Goal: Task Accomplishment & Management: Use online tool/utility

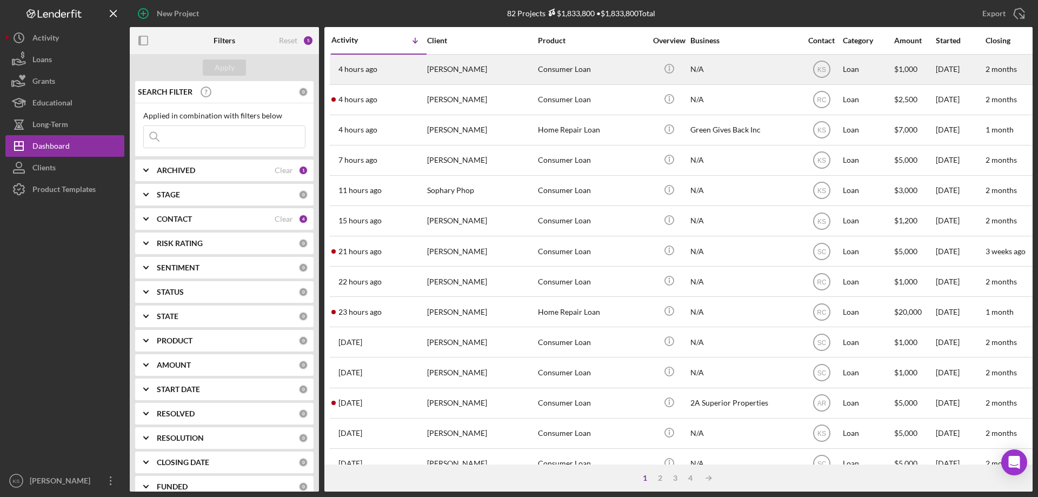
click at [471, 75] on div "[PERSON_NAME]" at bounding box center [481, 69] width 108 height 29
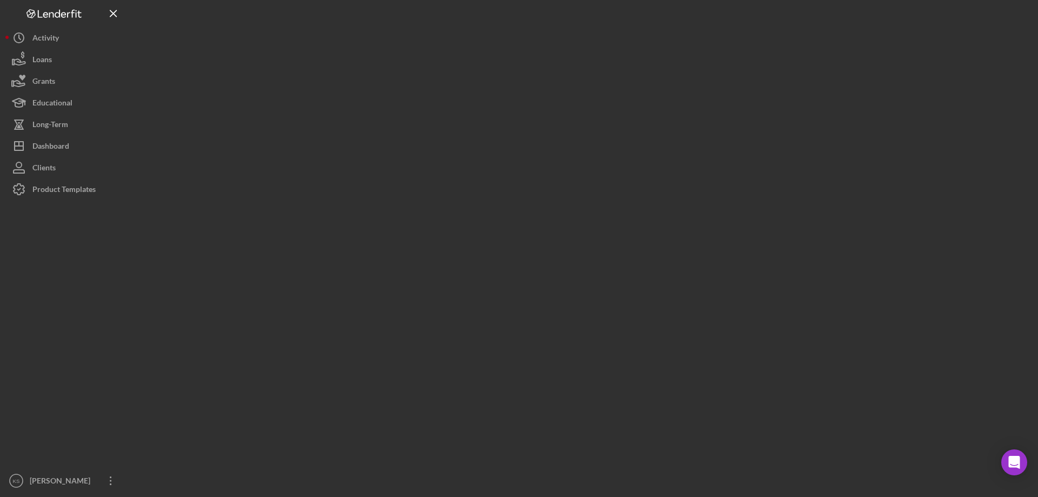
click at [471, 75] on div at bounding box center [581, 246] width 903 height 492
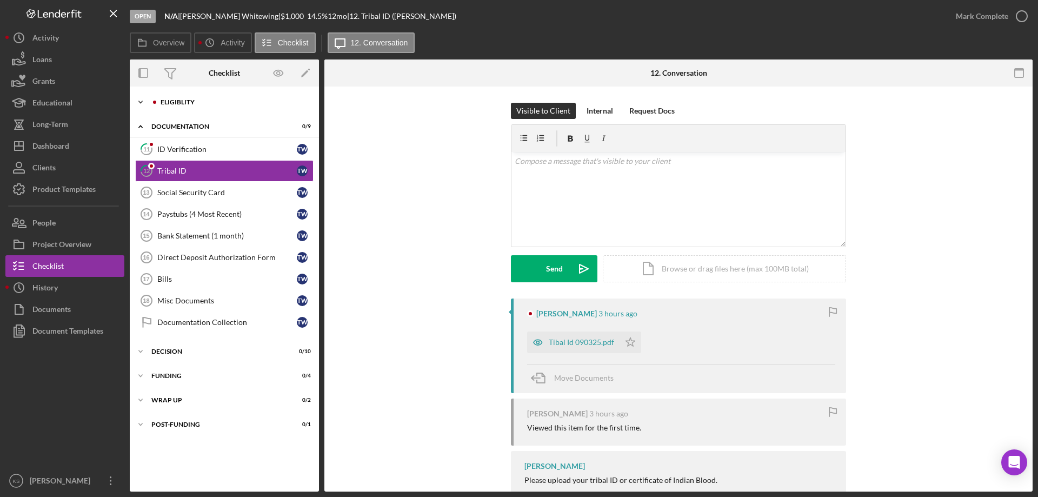
click at [180, 96] on div "Icon/Expander Eligiblity 3 / 10" at bounding box center [224, 102] width 189 height 22
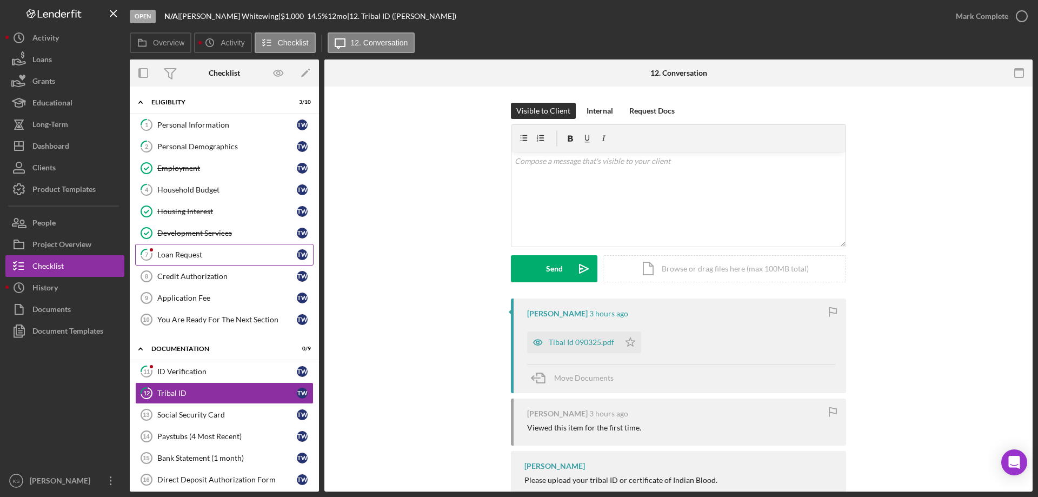
click at [200, 263] on link "7 Loan Request T W" at bounding box center [224, 255] width 178 height 22
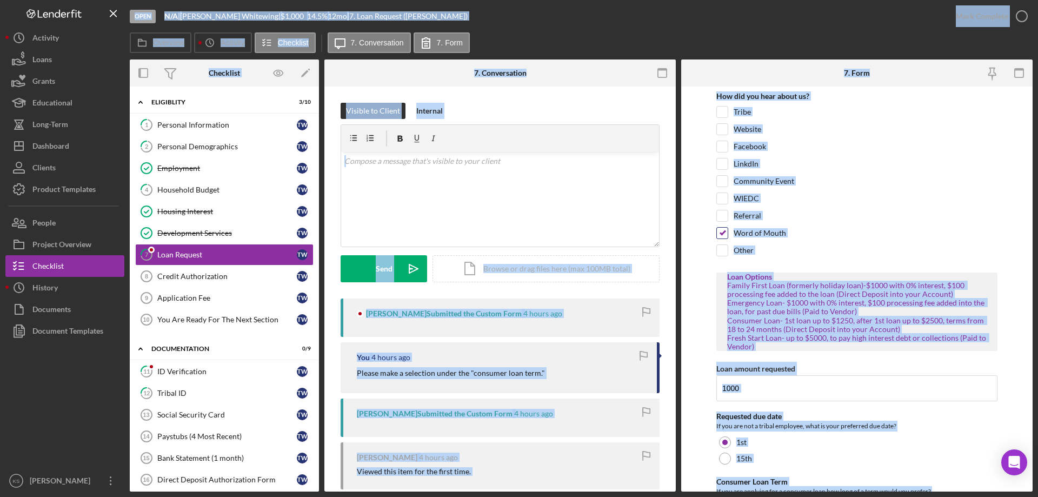
click at [751, 237] on label "Word of Mouth" at bounding box center [760, 233] width 52 height 11
click at [728, 237] on input "Word of Mouth" at bounding box center [722, 233] width 11 height 11
checkbox input "false"
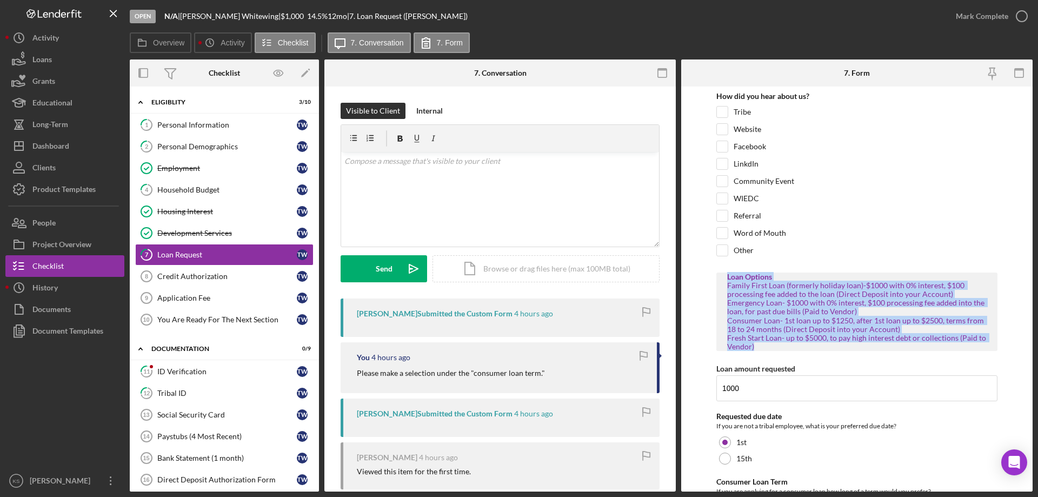
drag, startPoint x: 726, startPoint y: 277, endPoint x: 942, endPoint y: 343, distance: 226.2
click at [942, 343] on div "Loan Options Family First Loan (formerly holiday loan)-$1000 with 0% interest, …" at bounding box center [857, 312] width 281 height 78
click at [822, 323] on div "Family First Loan (formerly holiday loan)-$1000 with 0% interest, $100 processi…" at bounding box center [857, 316] width 260 height 70
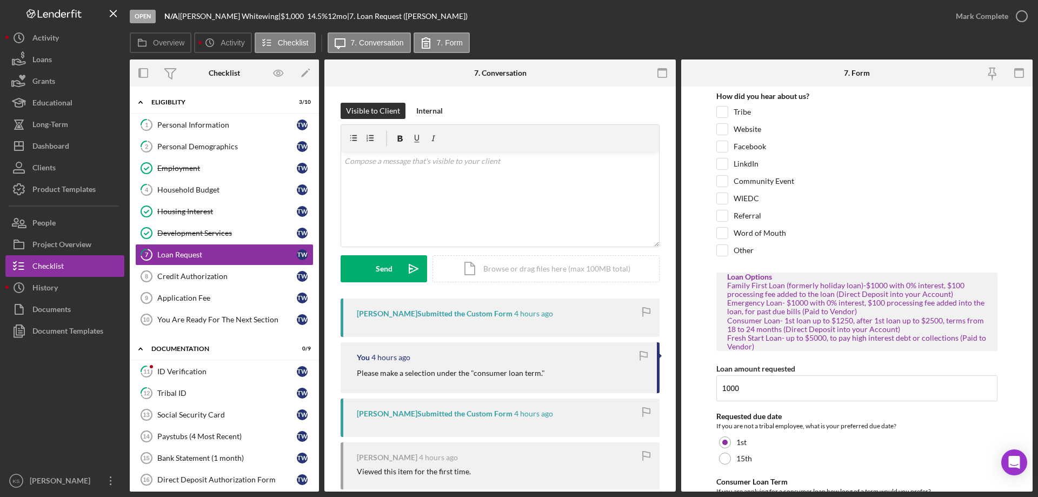
click at [726, 290] on div "Loan Options Family First Loan (formerly holiday loan)-$1000 with 0% interest, …" at bounding box center [857, 312] width 281 height 78
click at [727, 286] on div "Family First Loan (formerly holiday loan)-$1000 with 0% interest, $100 processi…" at bounding box center [857, 316] width 260 height 70
drag, startPoint x: 732, startPoint y: 286, endPoint x: 962, endPoint y: 286, distance: 230.4
click at [962, 286] on div "Loan Options Family First Loan (formerly holiday loan)-$1000 with 0% interest, …" at bounding box center [857, 312] width 281 height 78
click at [772, 325] on div "Family First Loan (formerly holiday loan)-$1000 with 0% interest, $100 processi…" at bounding box center [857, 316] width 260 height 70
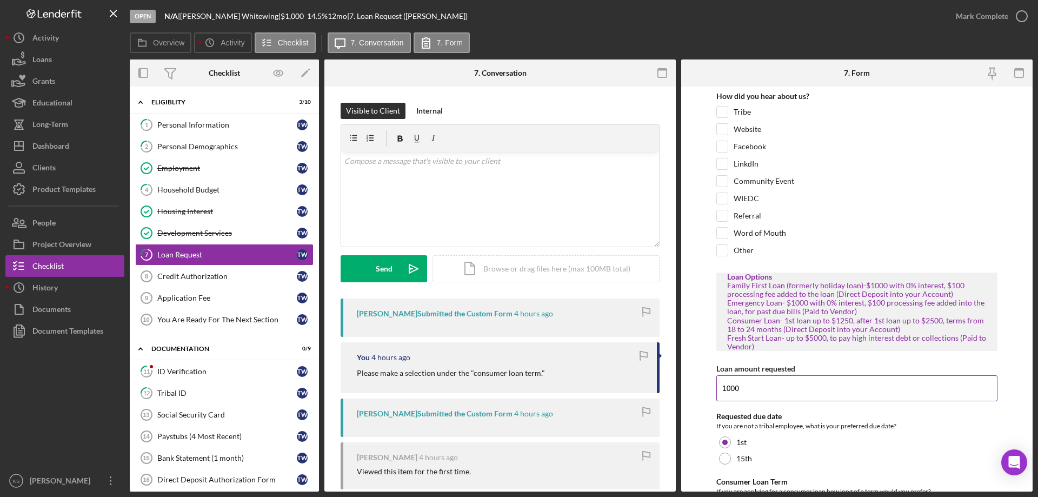
drag, startPoint x: 754, startPoint y: 389, endPoint x: 720, endPoint y: 389, distance: 33.5
click at [720, 389] on input "1000" at bounding box center [857, 388] width 281 height 26
click at [771, 389] on input "1000" at bounding box center [857, 388] width 281 height 26
drag, startPoint x: 758, startPoint y: 389, endPoint x: 717, endPoint y: 389, distance: 41.6
click at [717, 389] on input "1000" at bounding box center [857, 388] width 281 height 26
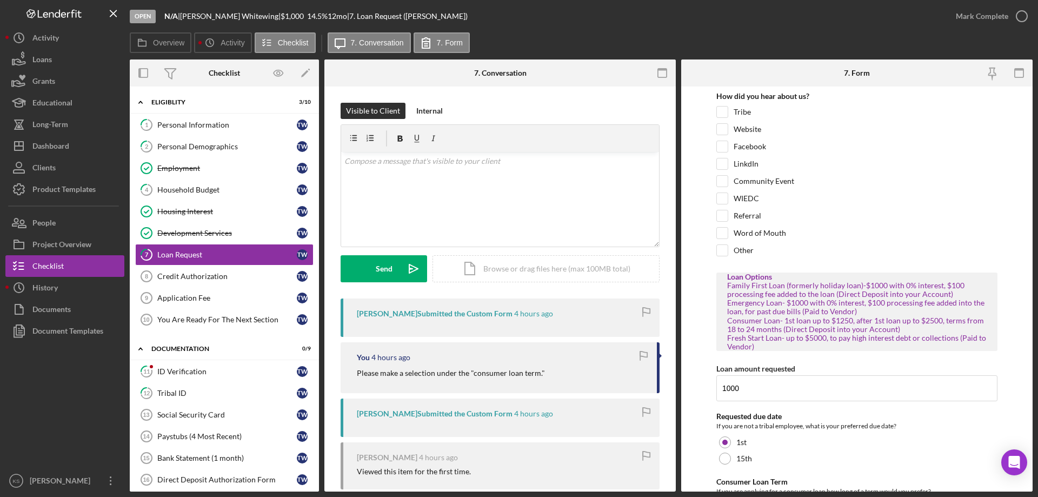
click at [709, 286] on form "How did you hear about us? Tribe Website Facebook LinkdIn Community Event WIEDC…" at bounding box center [857, 289] width 352 height 405
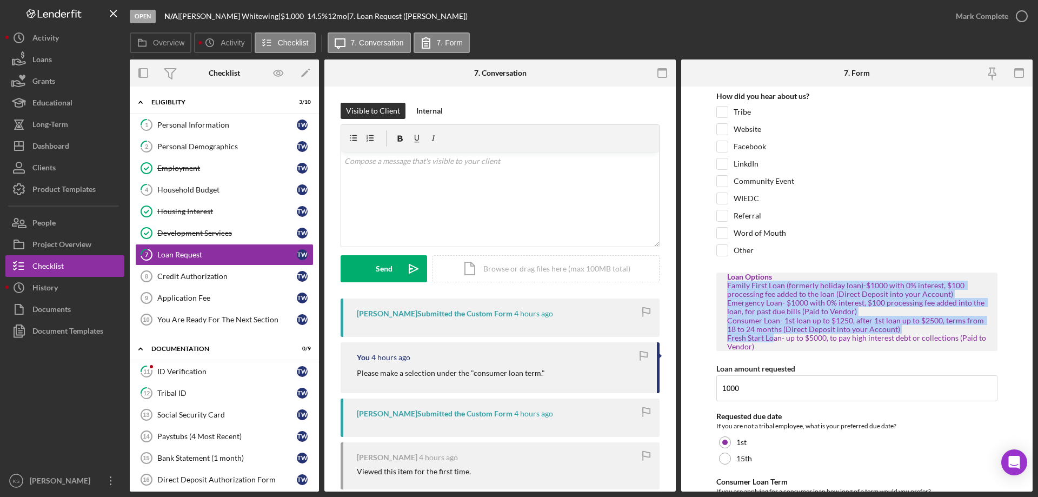
drag, startPoint x: 726, startPoint y: 286, endPoint x: 772, endPoint y: 341, distance: 72.6
click at [772, 341] on div "Loan Options Family First Loan (formerly holiday loan)-$1000 with 0% interest, …" at bounding box center [857, 312] width 281 height 78
click at [708, 336] on form "How did you hear about us? Tribe Website Facebook LinkdIn Community Event WIEDC…" at bounding box center [857, 289] width 352 height 405
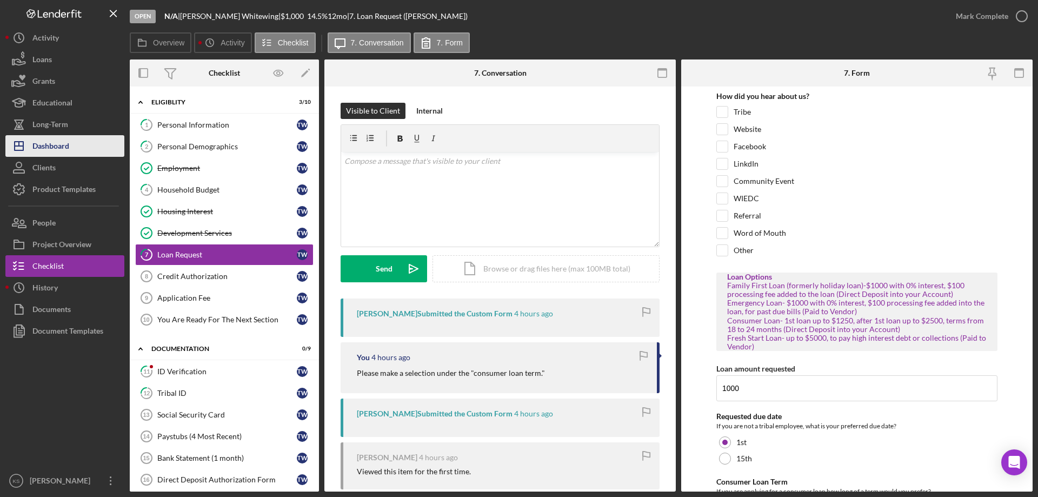
click at [83, 153] on button "Icon/Dashboard Dashboard" at bounding box center [64, 146] width 119 height 22
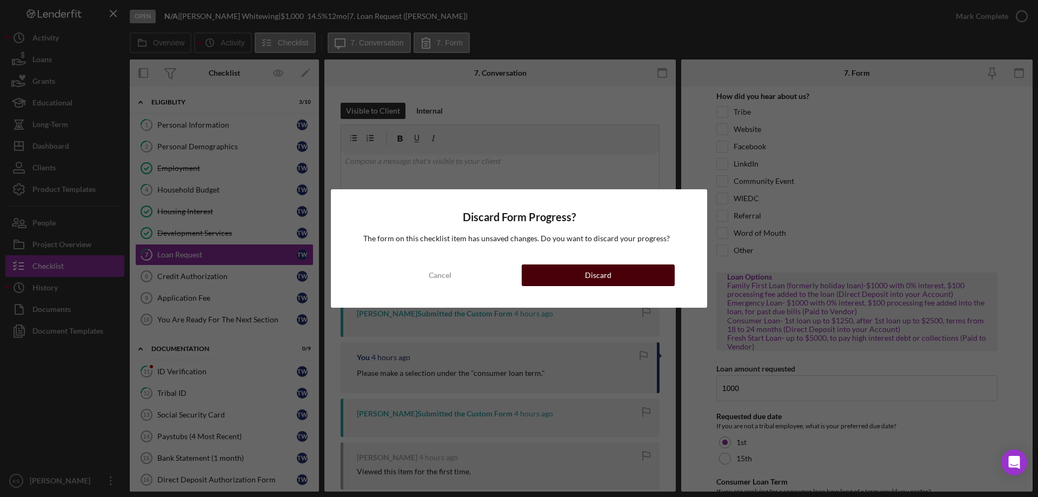
click at [577, 275] on button "Discard" at bounding box center [598, 275] width 153 height 22
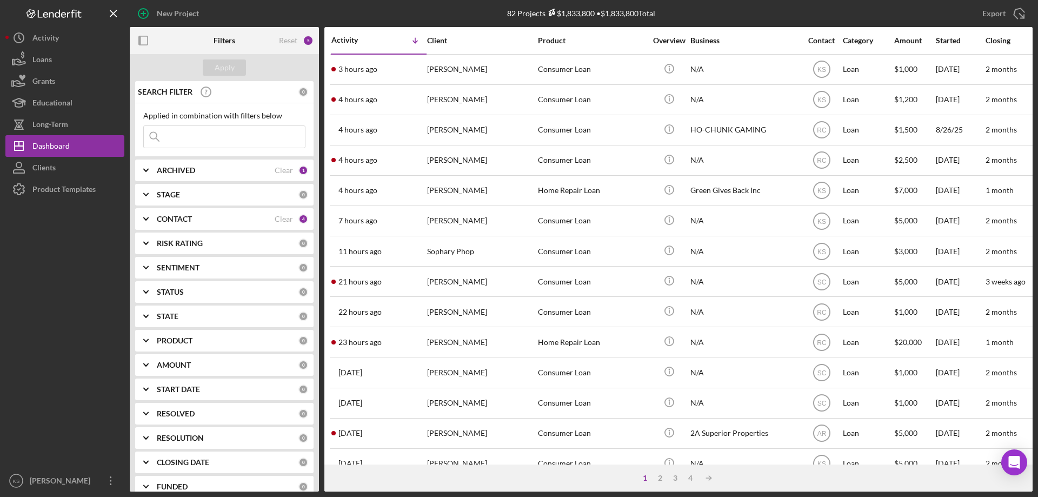
click at [154, 343] on icon "Icon/Expander" at bounding box center [146, 340] width 27 height 27
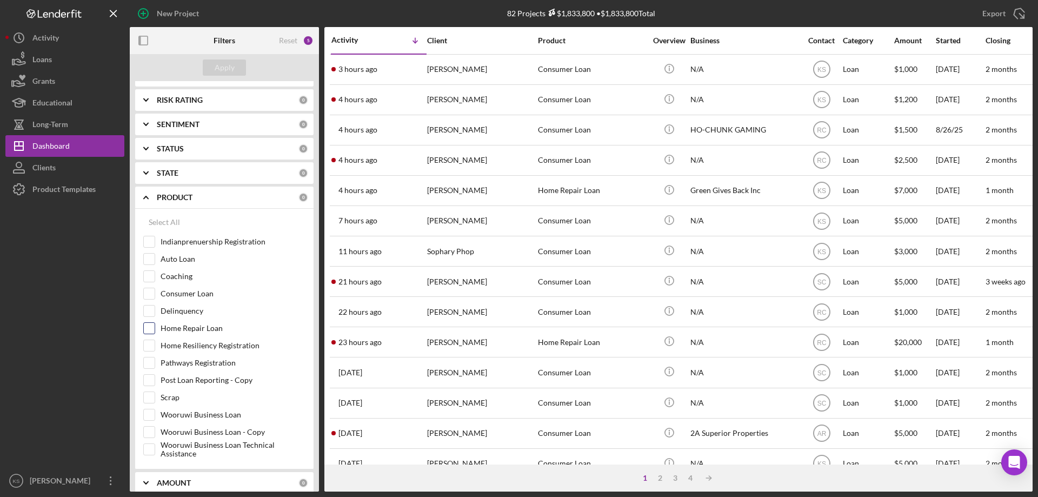
scroll to position [162, 0]
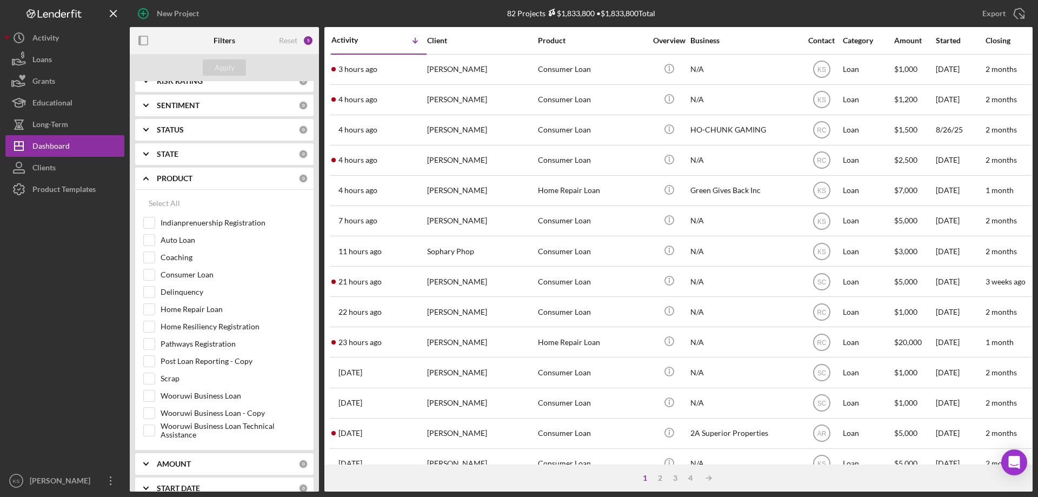
click at [184, 177] on b "PRODUCT" at bounding box center [175, 178] width 36 height 9
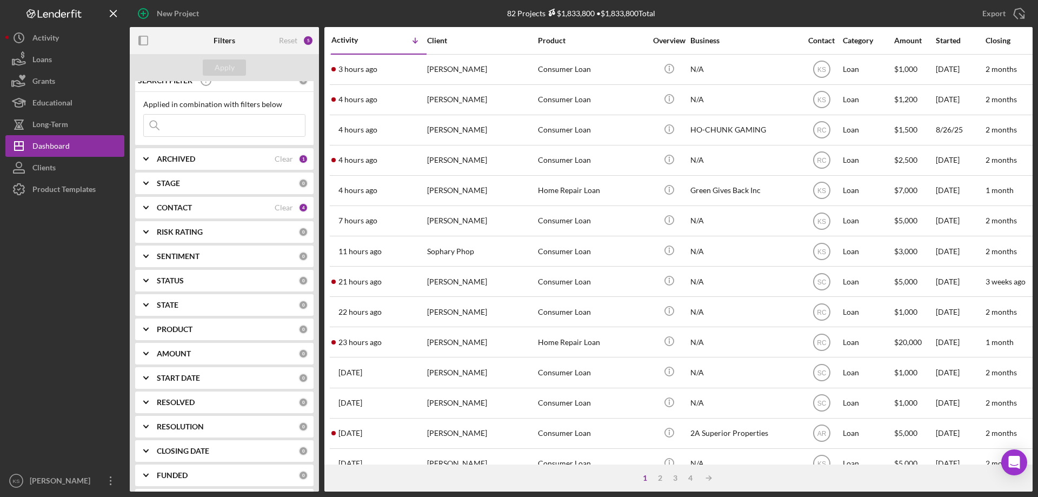
scroll to position [0, 0]
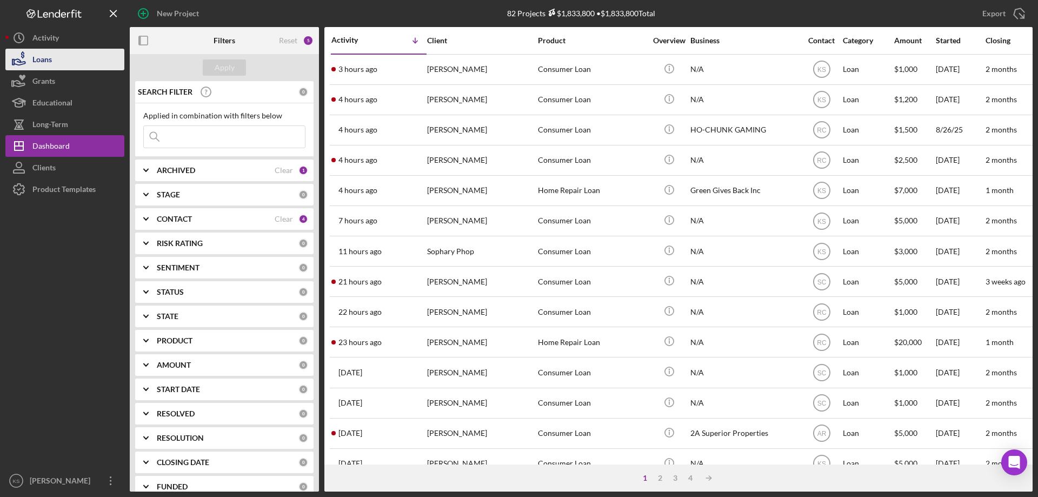
click at [52, 62] on button "Loans" at bounding box center [64, 60] width 119 height 22
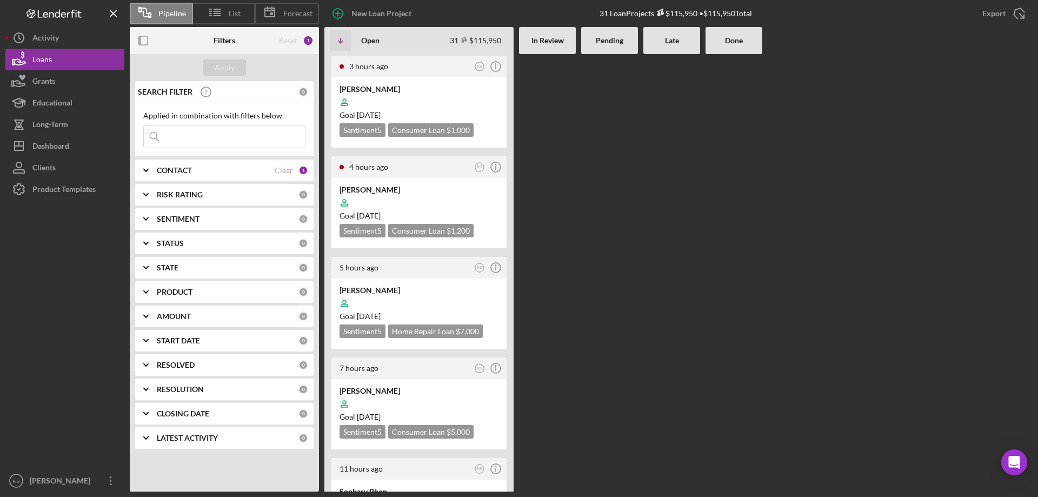
click at [181, 291] on b "PRODUCT" at bounding box center [175, 292] width 36 height 9
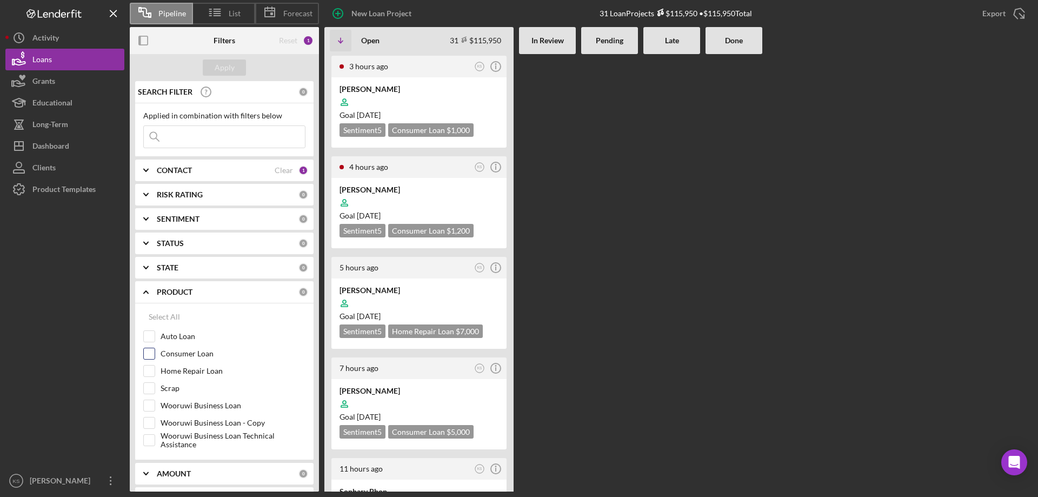
click at [147, 352] on input "Consumer Loan" at bounding box center [149, 353] width 11 height 11
checkbox input "true"
click at [228, 62] on div "Apply" at bounding box center [225, 67] width 20 height 16
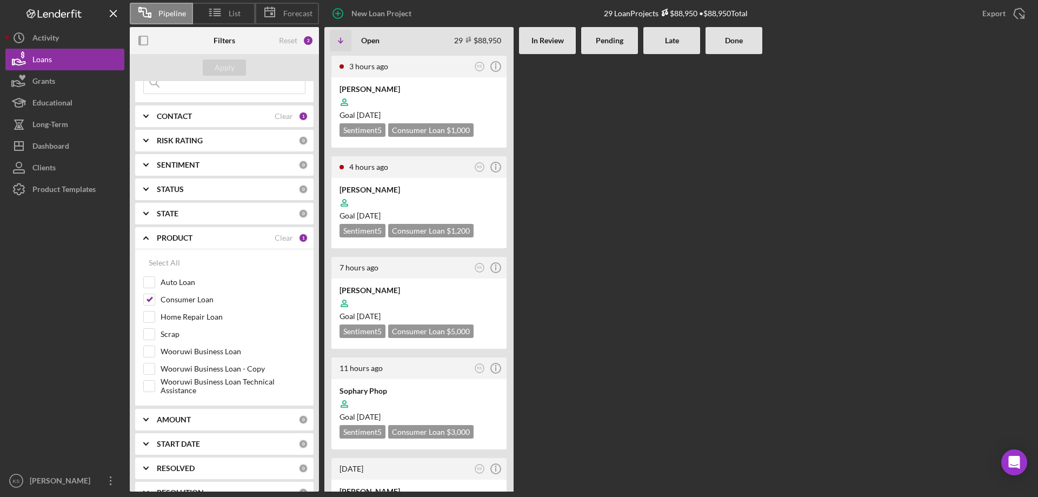
scroll to position [108, 0]
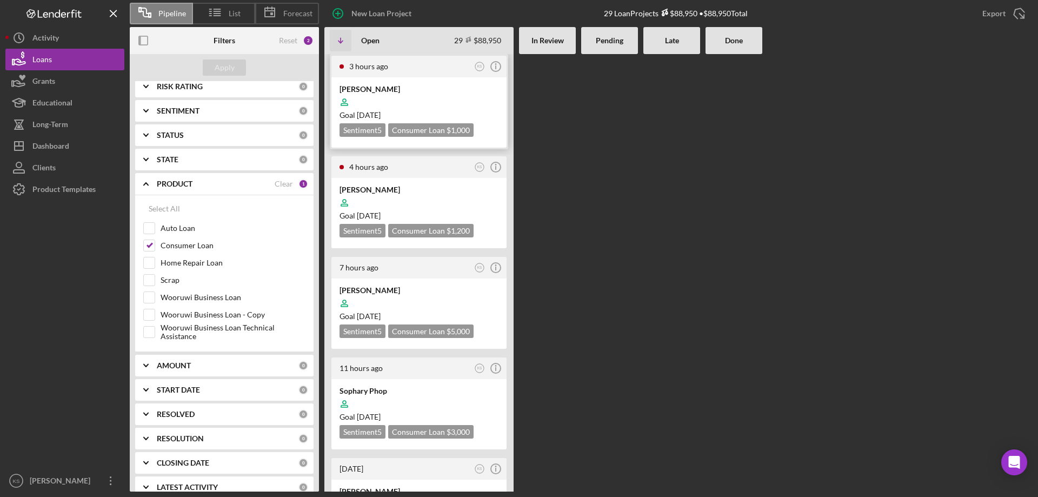
click at [412, 97] on div at bounding box center [419, 102] width 159 height 21
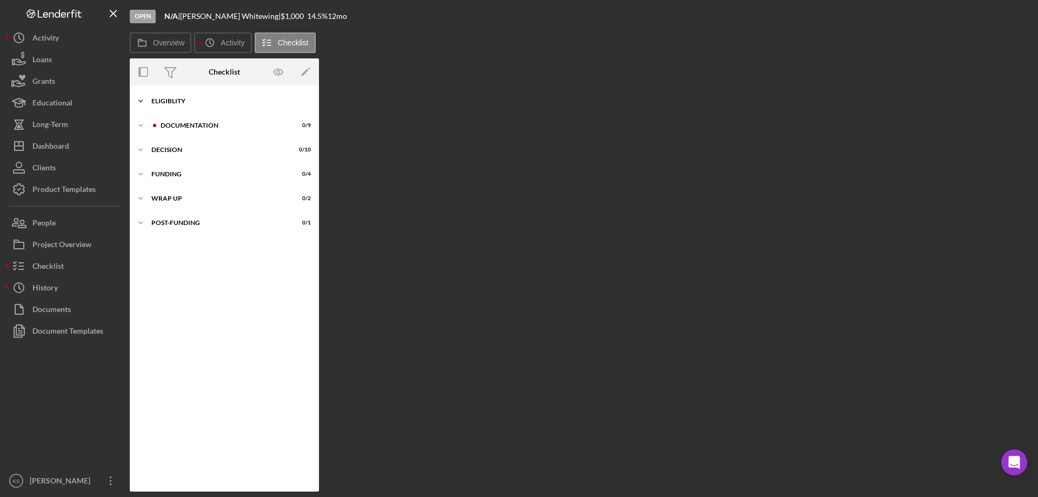
click at [183, 103] on div "Eligiblity" at bounding box center [228, 101] width 154 height 6
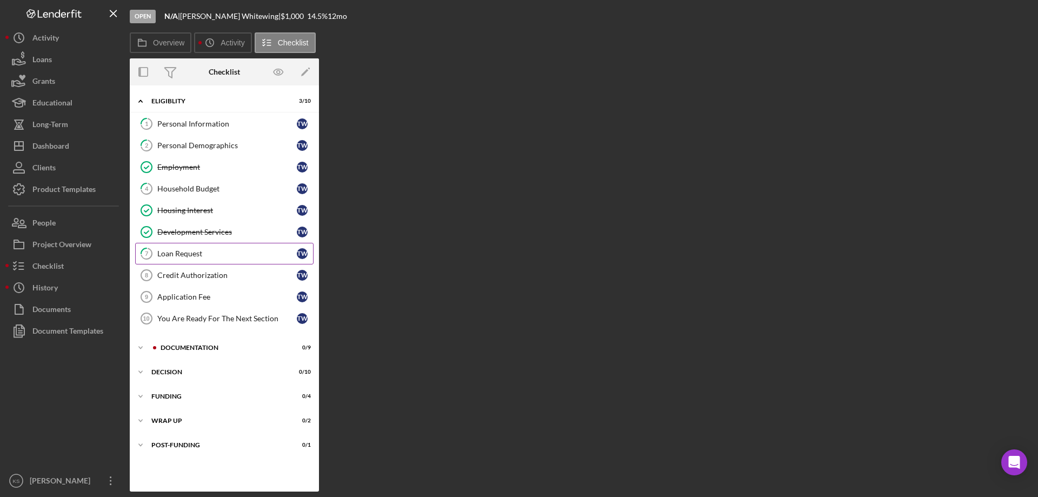
click at [181, 248] on link "7 Loan Request T W" at bounding box center [224, 254] width 178 height 22
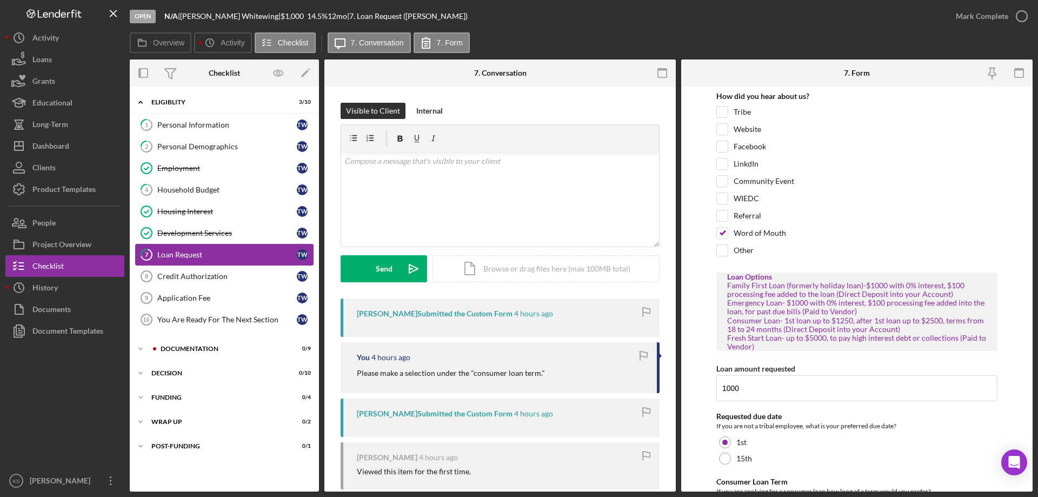
click at [181, 248] on link "7 Loan Request T W" at bounding box center [224, 255] width 178 height 22
click at [859, 272] on div "How did you hear about us? Tribe Website Facebook LinkdIn Community Event WIEDC…" at bounding box center [857, 325] width 281 height 467
drag, startPoint x: 727, startPoint y: 284, endPoint x: 729, endPoint y: 293, distance: 8.2
click at [729, 293] on div "Family First Loan (formerly holiday loan)-$1000 with 0% interest, $100 processi…" at bounding box center [857, 316] width 260 height 70
click at [724, 299] on div "Loan Options Family First Loan (formerly holiday loan)-$1000 with 0% interest, …" at bounding box center [857, 312] width 281 height 78
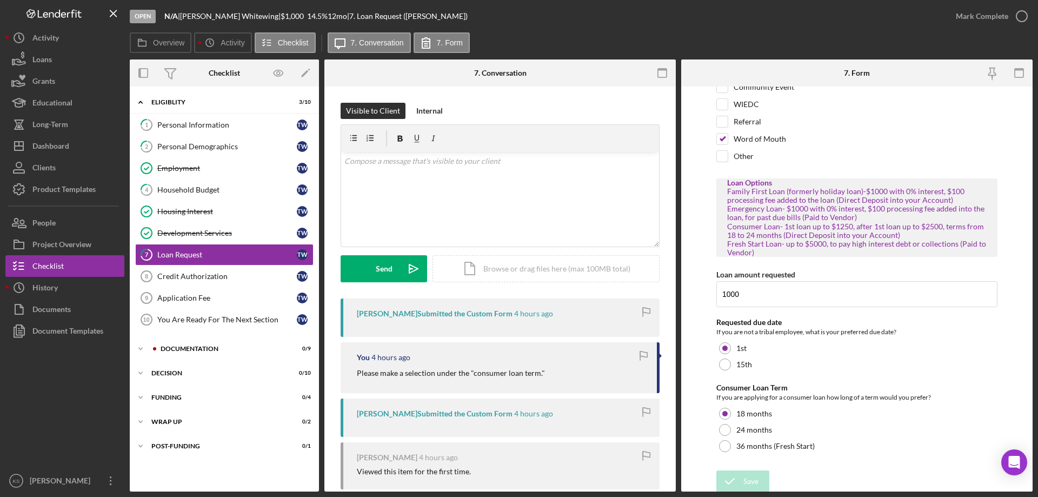
scroll to position [96, 0]
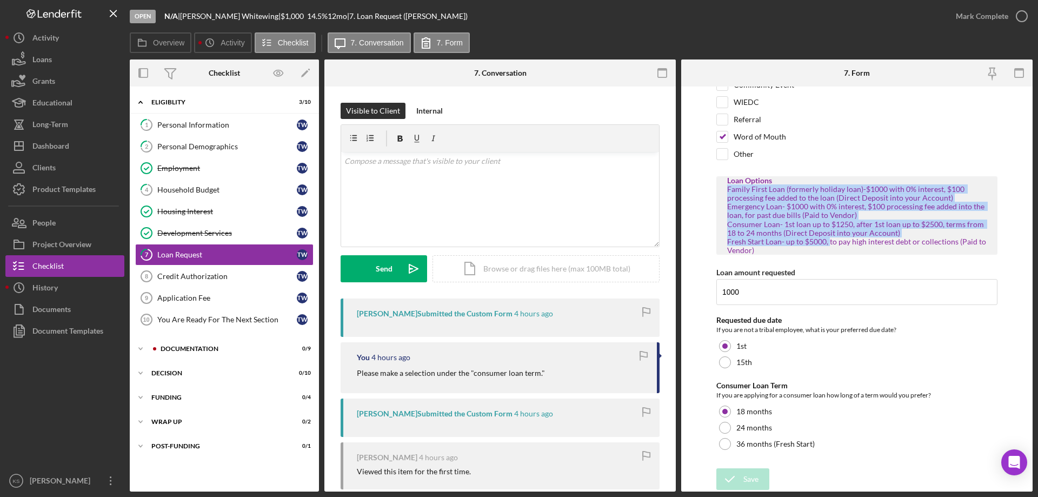
drag, startPoint x: 727, startPoint y: 190, endPoint x: 829, endPoint y: 242, distance: 114.4
click at [829, 242] on div "Family First Loan (formerly holiday loan)-$1000 with 0% interest, $100 processi…" at bounding box center [857, 220] width 260 height 70
click at [807, 227] on div "Family First Loan (formerly holiday loan)-$1000 with 0% interest, $100 processi…" at bounding box center [857, 220] width 260 height 70
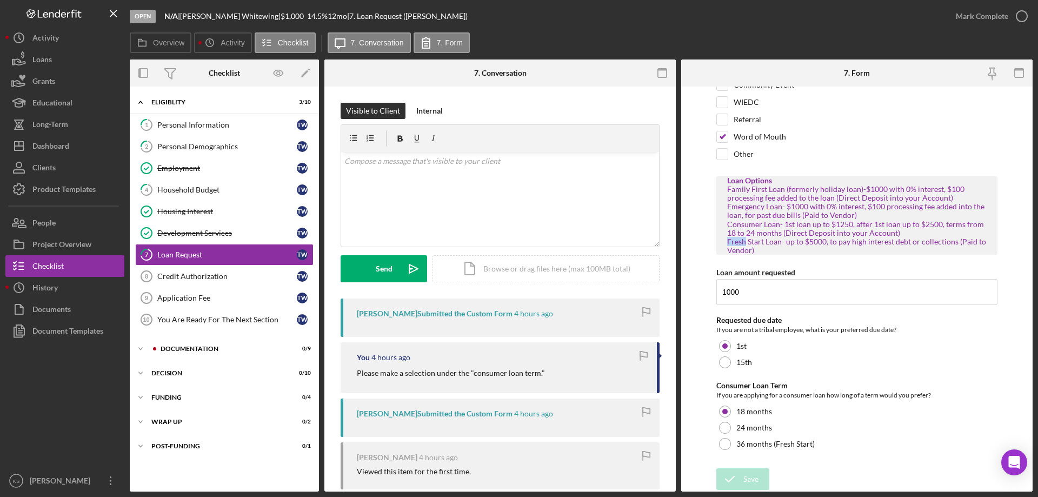
drag, startPoint x: 727, startPoint y: 241, endPoint x: 745, endPoint y: 241, distance: 17.3
click at [745, 241] on div "Family First Loan (formerly holiday loan)-$1000 with 0% interest, $100 processi…" at bounding box center [857, 220] width 260 height 70
click at [740, 208] on div "Family First Loan (formerly holiday loan)-$1000 with 0% interest, $100 processi…" at bounding box center [857, 220] width 260 height 70
click at [54, 193] on div "Product Templates" at bounding box center [63, 190] width 63 height 24
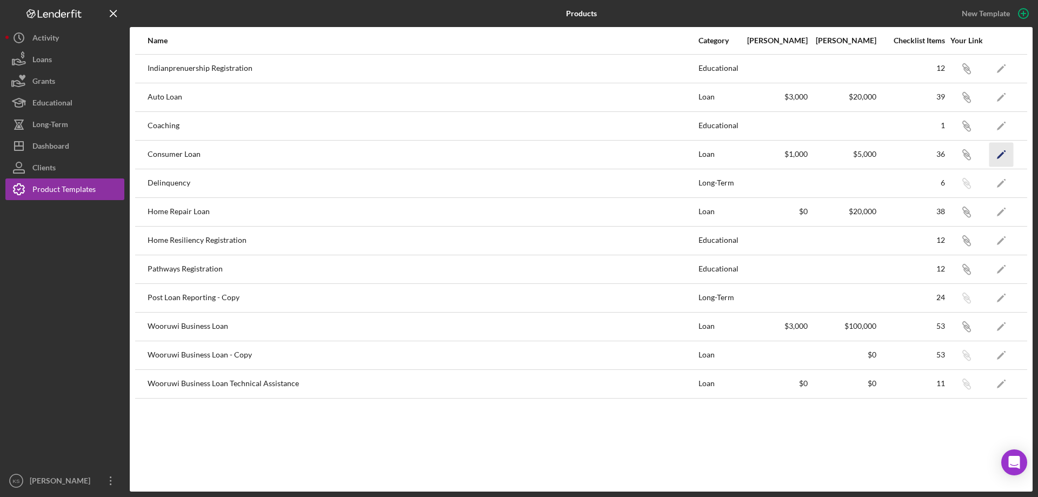
click at [1000, 153] on icon "Icon/Edit" at bounding box center [1002, 154] width 24 height 24
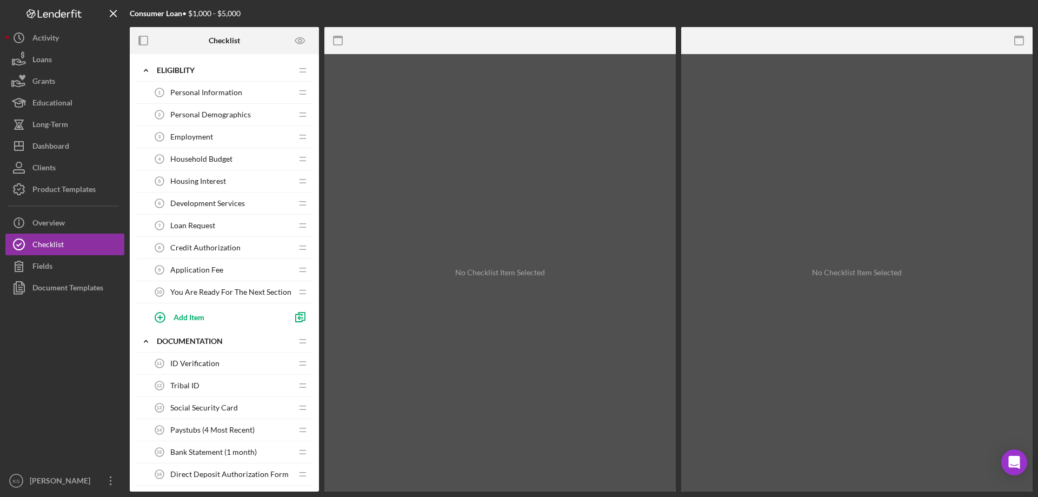
click at [205, 223] on span "Loan Request" at bounding box center [192, 225] width 45 height 9
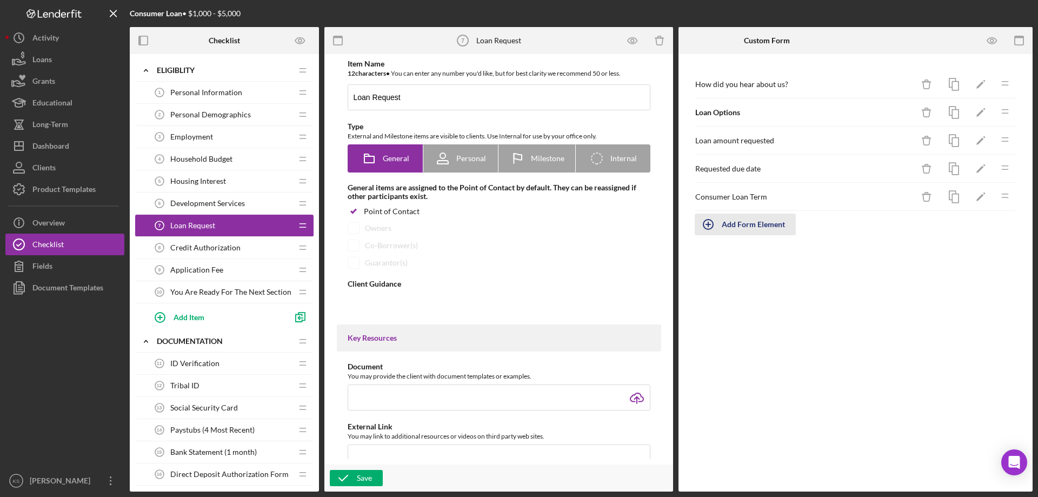
type textarea "<div>This section tells us more about your loan request.&nbsp;</div> <div>&nbsp…"
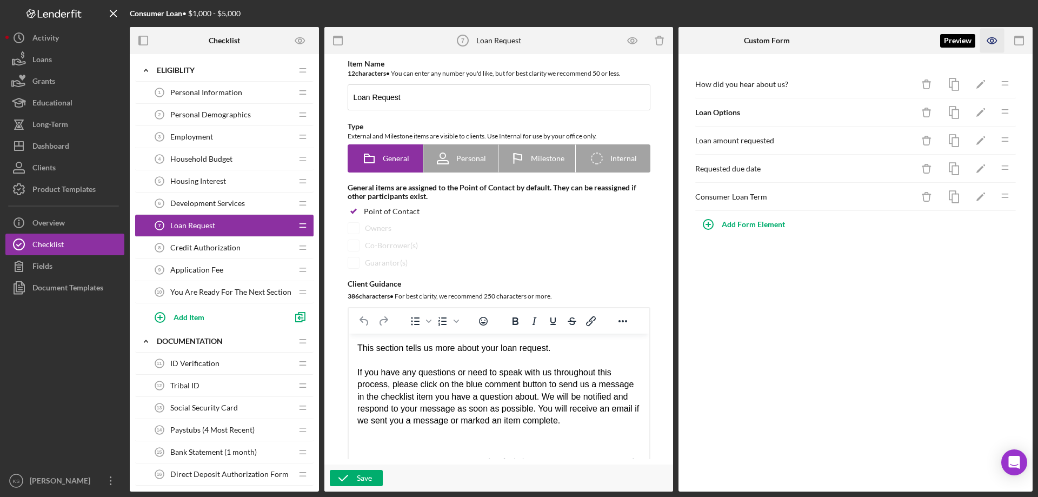
click at [987, 42] on icon "button" at bounding box center [993, 41] width 24 height 24
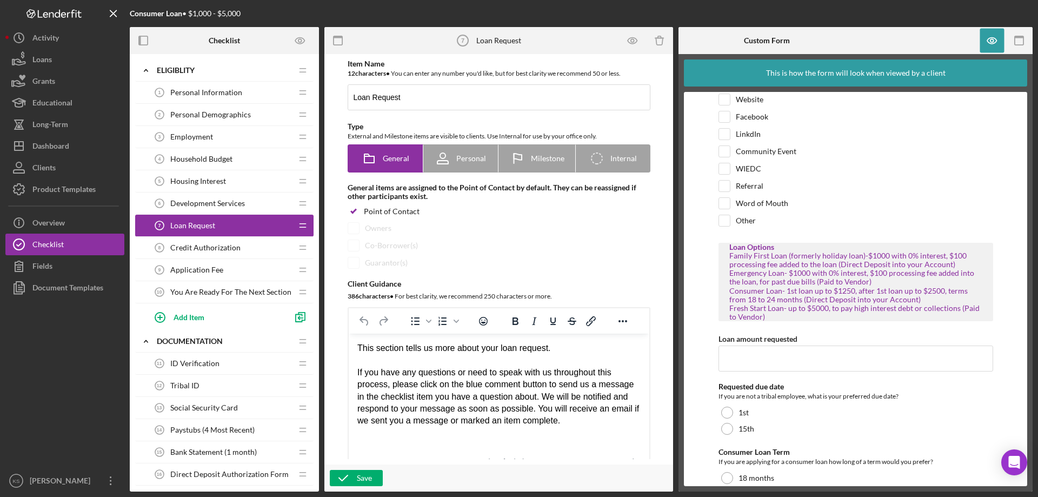
scroll to position [54, 0]
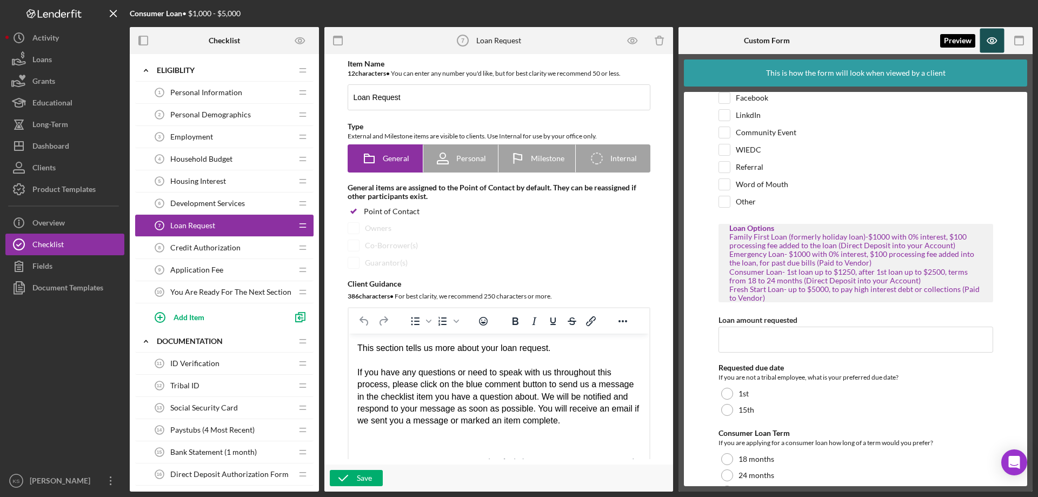
click at [984, 39] on icon "button" at bounding box center [993, 41] width 24 height 24
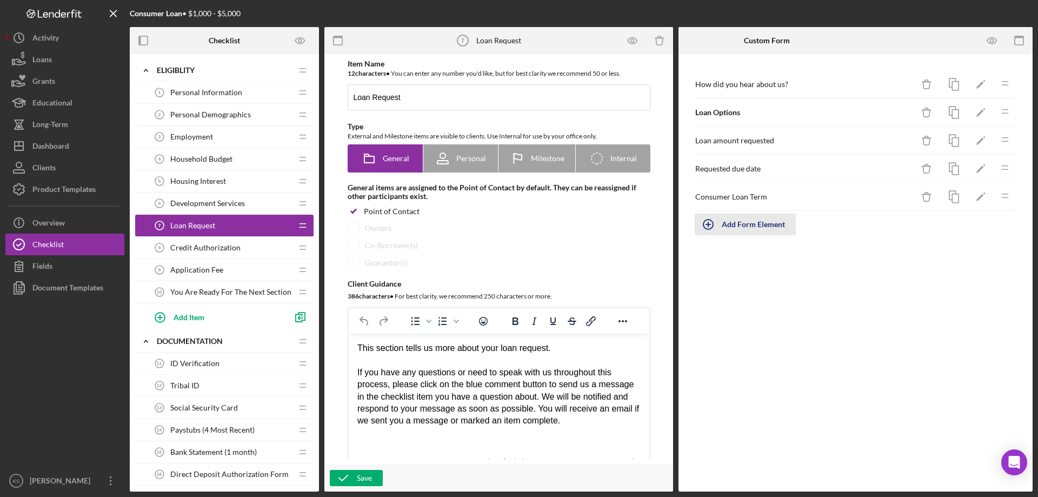
click at [749, 224] on div "Add Form Element" at bounding box center [753, 225] width 63 height 22
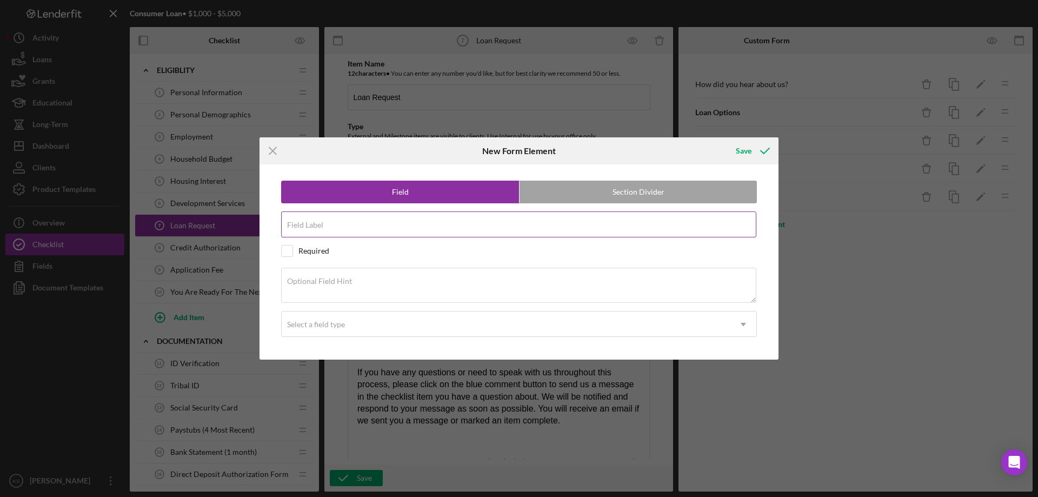
click at [323, 224] on div "Field Label" at bounding box center [519, 224] width 476 height 27
type input "Loan Options"
click at [317, 288] on textarea "Optional Field Hint" at bounding box center [518, 285] width 475 height 35
paste textarea "• Family First Loan (formerly holiday loan) - $1000 with 0% interest, $100 proc…"
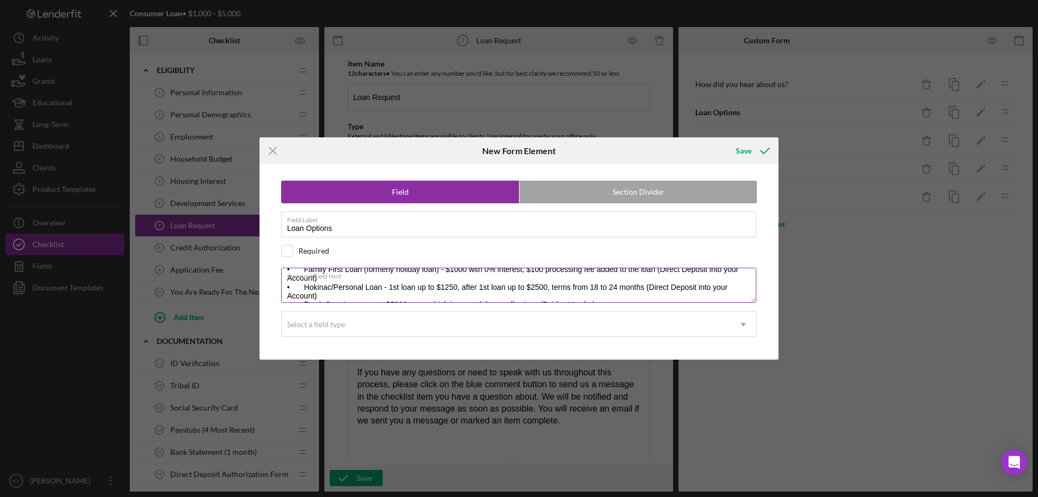
scroll to position [0, 0]
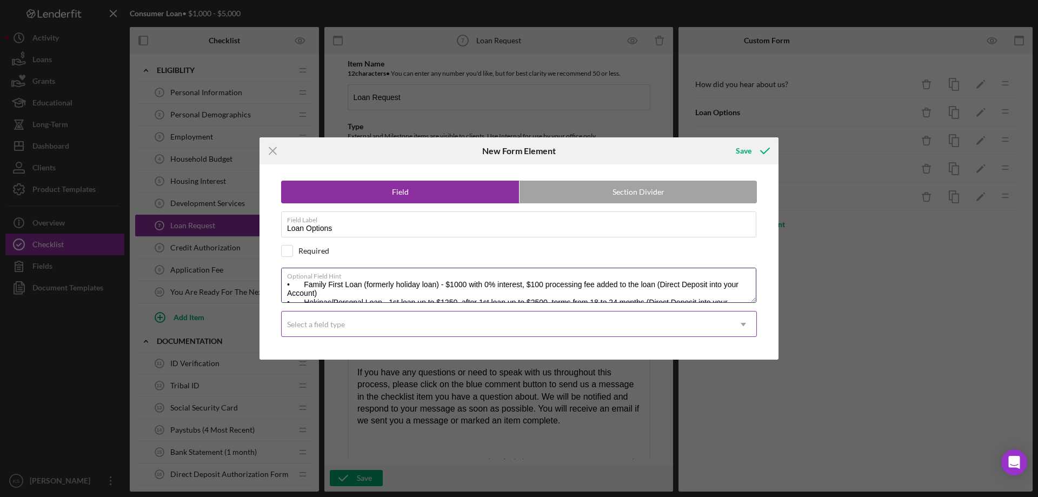
type textarea "• Family First Loan (formerly holiday loan) - $1000 with 0% interest, $100 proc…"
click at [421, 319] on div "Select a field type" at bounding box center [506, 324] width 449 height 25
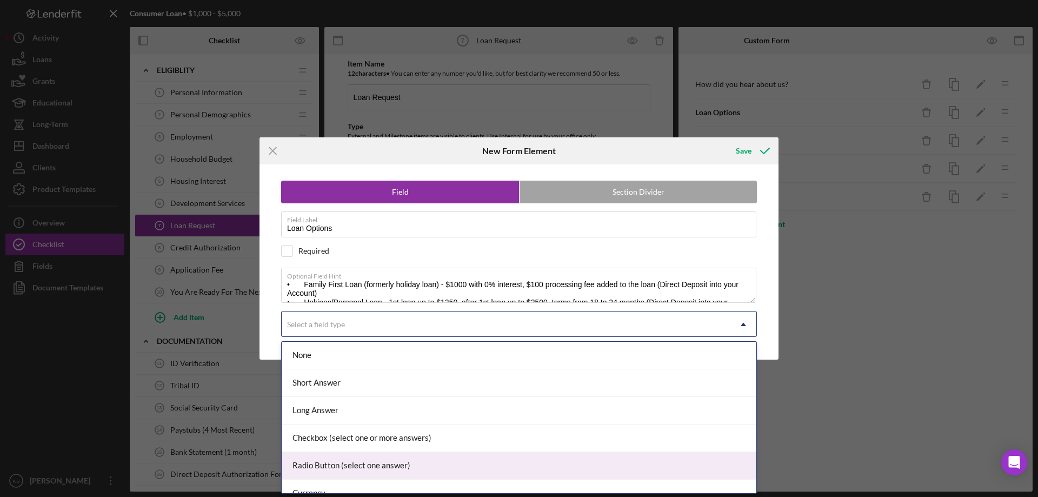
click at [367, 467] on div "Radio Button (select one answer)" at bounding box center [519, 466] width 475 height 28
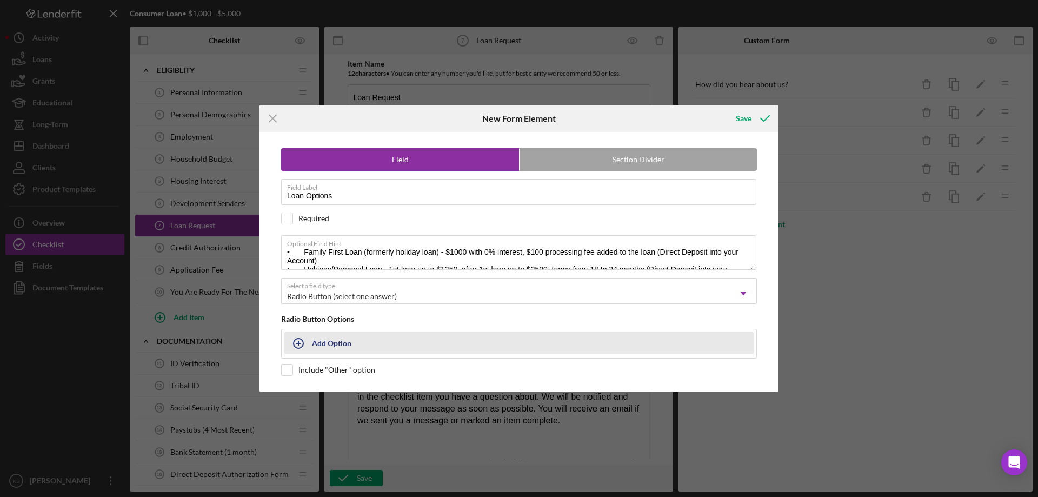
click at [302, 341] on icon "button" at bounding box center [298, 343] width 27 height 27
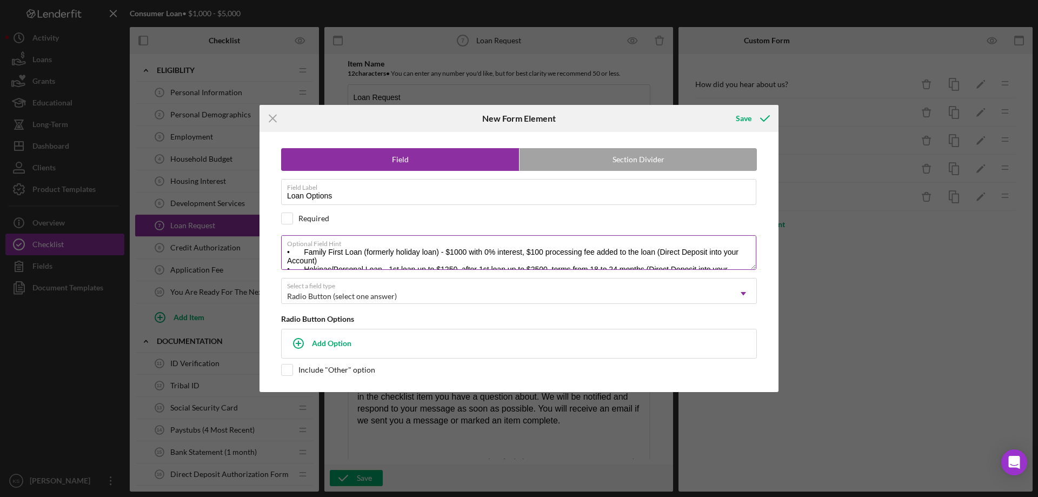
drag, startPoint x: 322, startPoint y: 246, endPoint x: 315, endPoint y: 257, distance: 13.1
click at [312, 259] on textarea "• Family First Loan (formerly holiday loan) - $1000 with 0% interest, $100 proc…" at bounding box center [518, 252] width 475 height 35
drag, startPoint x: 320, startPoint y: 260, endPoint x: 303, endPoint y: 253, distance: 18.0
click at [303, 253] on textarea "• Family First Loan (formerly holiday loan) - $1000 with 0% interest, $100 proc…" at bounding box center [518, 252] width 475 height 35
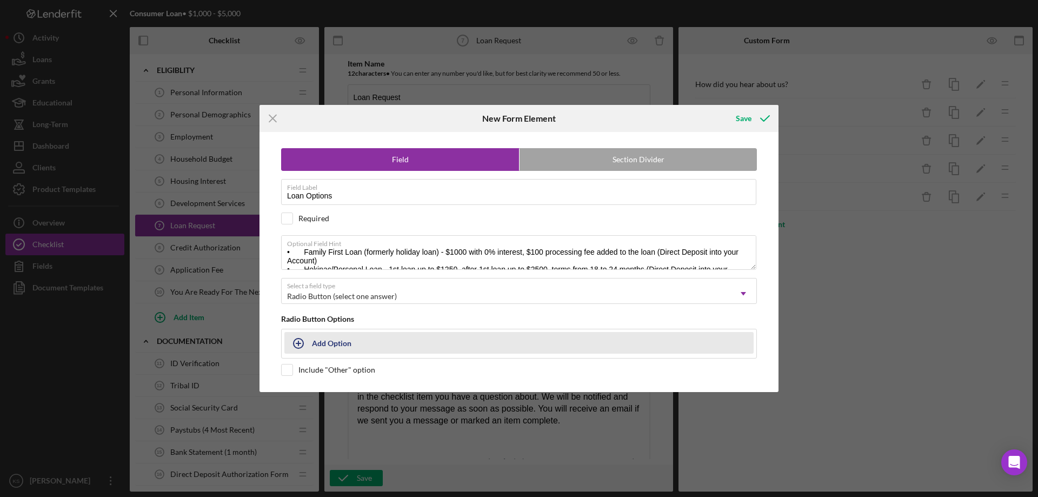
click at [388, 342] on button "Add Option" at bounding box center [518, 343] width 469 height 22
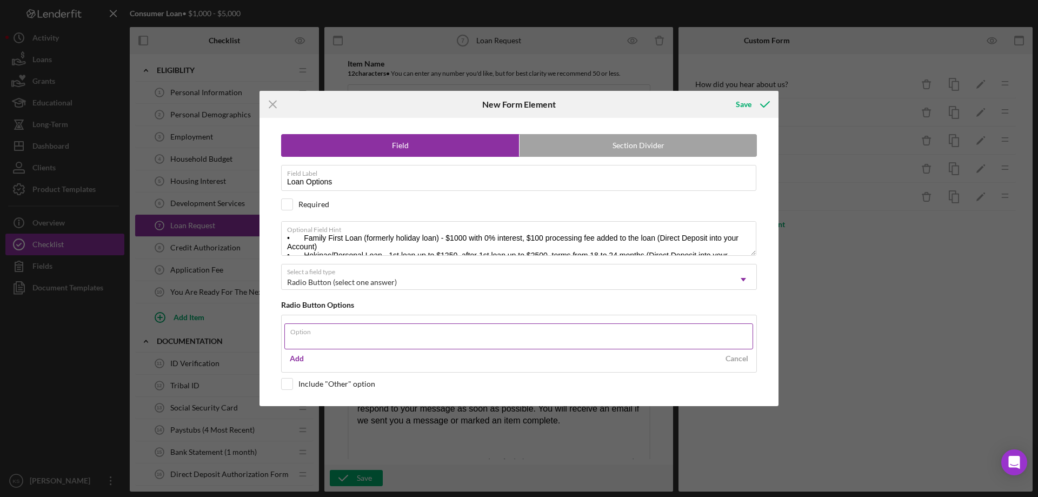
click at [343, 334] on div "Option" at bounding box center [518, 336] width 469 height 27
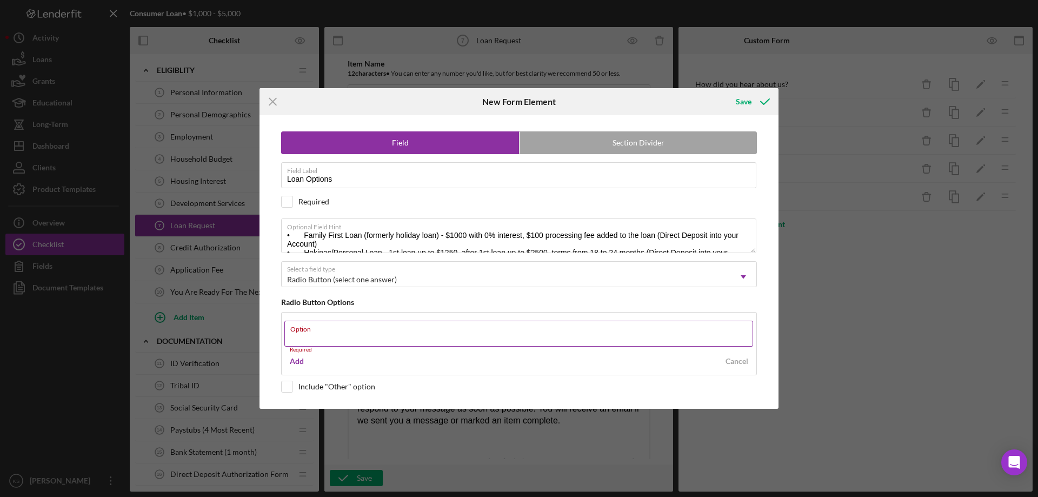
click at [359, 336] on input "Option" at bounding box center [518, 334] width 469 height 26
paste input "Family First Loan (formerly holiday loan) - $1000 with 0% interest, $100 proces…"
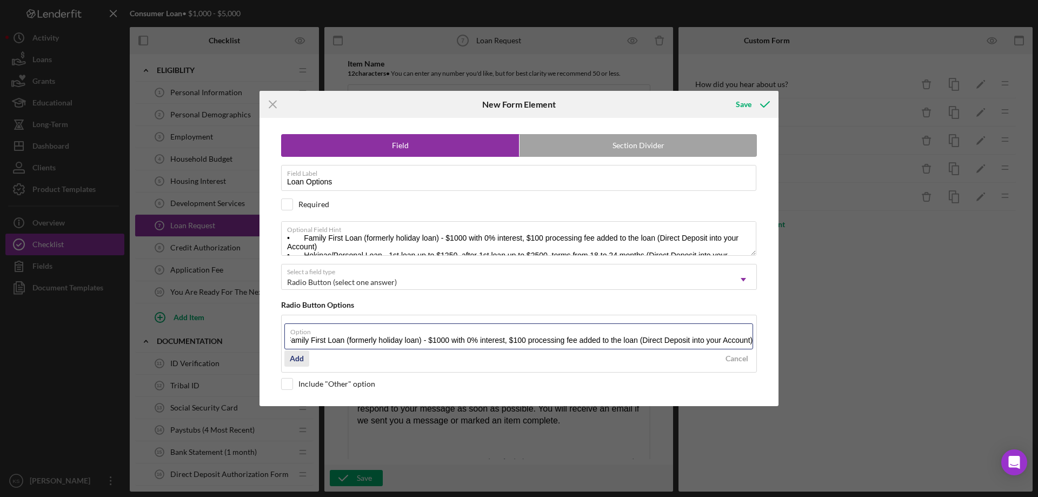
type input "Family First Loan (formerly holiday loan) - $1000 with 0% interest, $100 proces…"
click at [297, 359] on div "Add" at bounding box center [297, 358] width 14 height 16
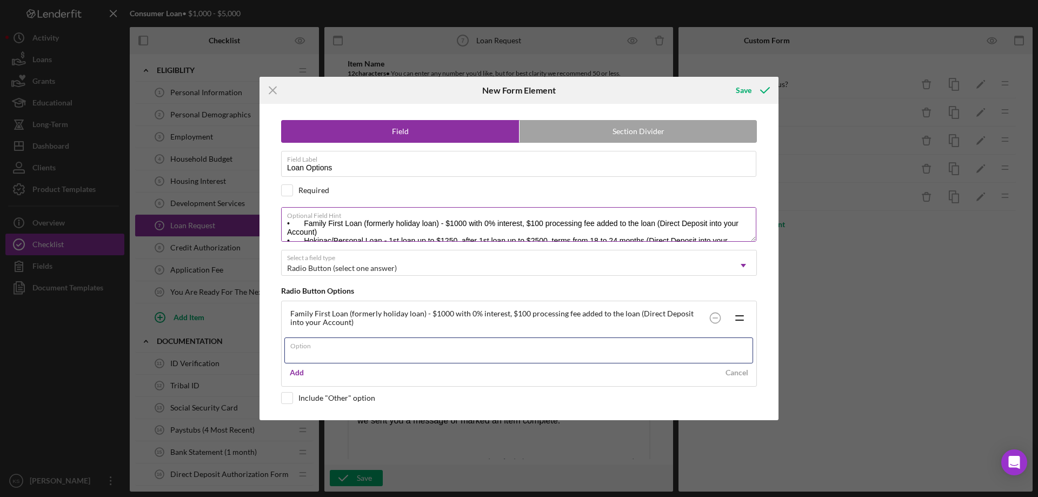
scroll to position [0, 0]
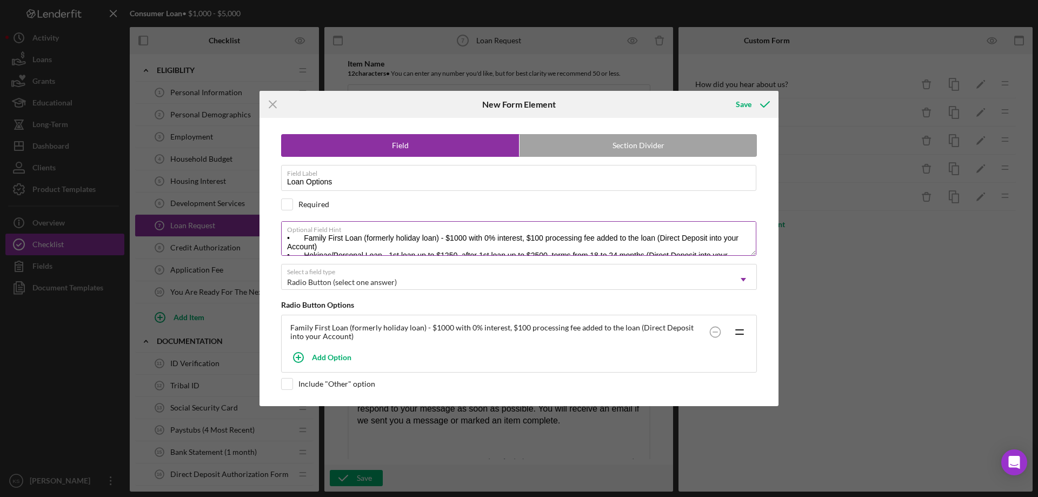
click at [309, 240] on textarea "• Family First Loan (formerly holiday loan) - $1000 with 0% interest, $100 proc…" at bounding box center [518, 238] width 475 height 35
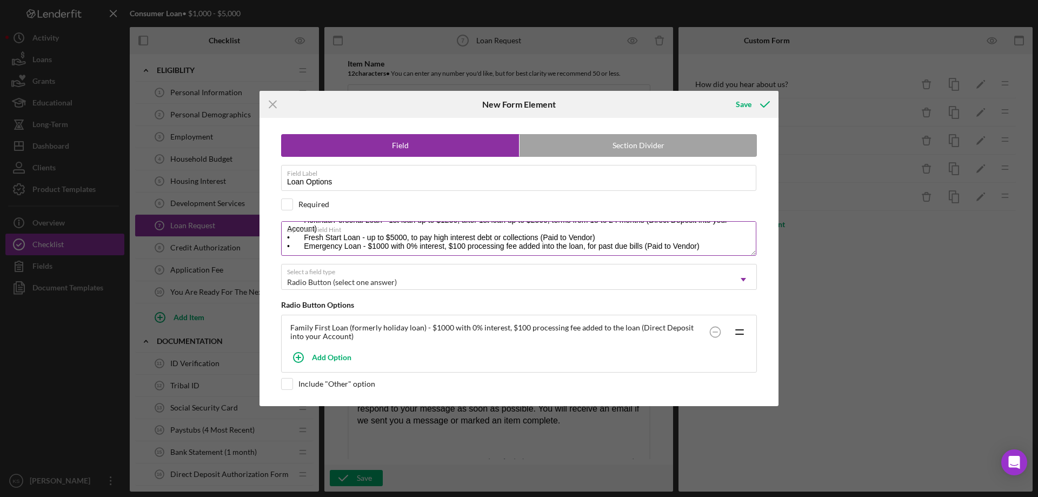
drag, startPoint x: 305, startPoint y: 253, endPoint x: 325, endPoint y: 243, distance: 22.7
click at [317, 252] on textarea "• Family First Loan (formerly holiday loan) - $1000 with 0% interest, $100 proc…" at bounding box center [518, 238] width 475 height 35
click at [336, 235] on textarea "• Family First Loan (formerly holiday loan) - $1000 with 0% interest, $100 proc…" at bounding box center [518, 238] width 475 height 35
drag, startPoint x: 320, startPoint y: 223, endPoint x: 313, endPoint y: 224, distance: 7.6
click at [313, 224] on label "Optional Field Hint" at bounding box center [521, 228] width 469 height 12
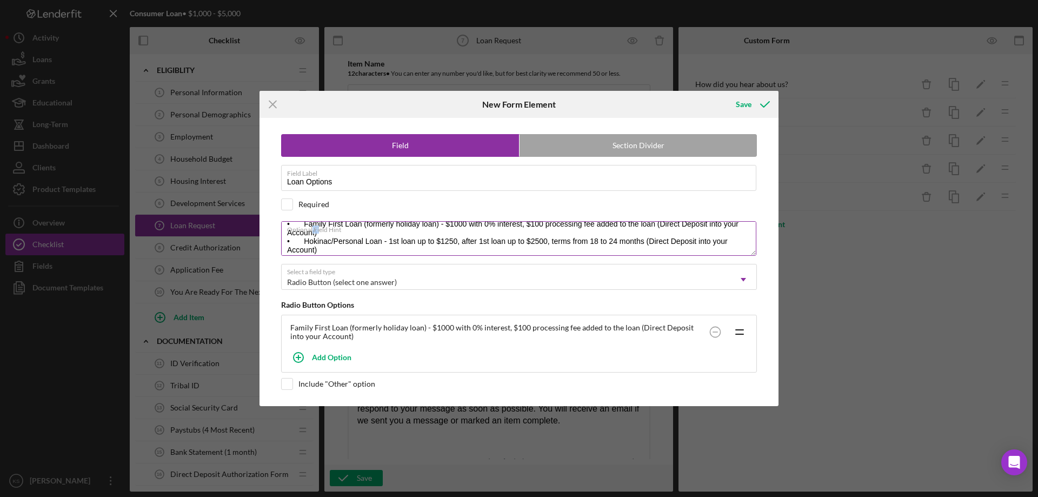
scroll to position [22, 0]
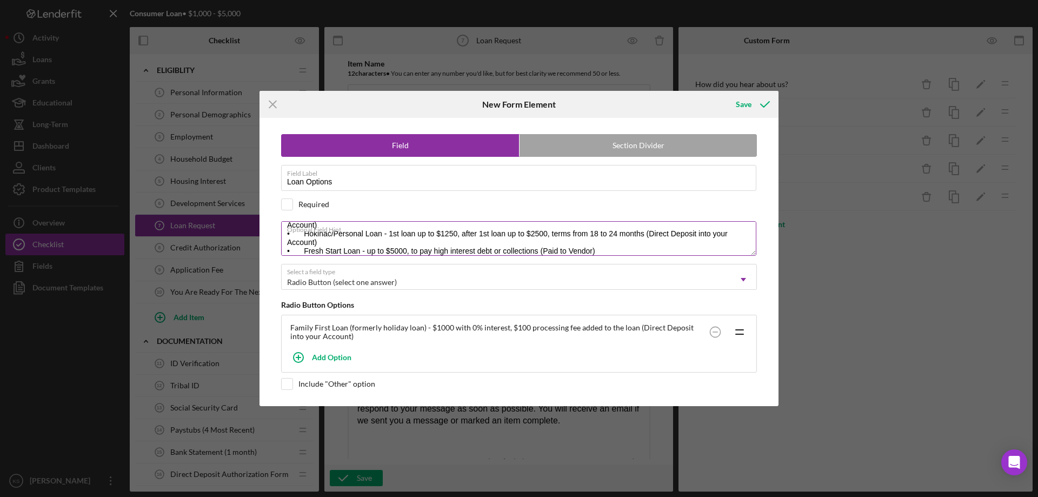
drag, startPoint x: 320, startPoint y: 240, endPoint x: 305, endPoint y: 236, distance: 16.3
click at [305, 236] on textarea "• Family First Loan (formerly holiday loan) - $1000 with 0% interest, $100 proc…" at bounding box center [518, 238] width 475 height 35
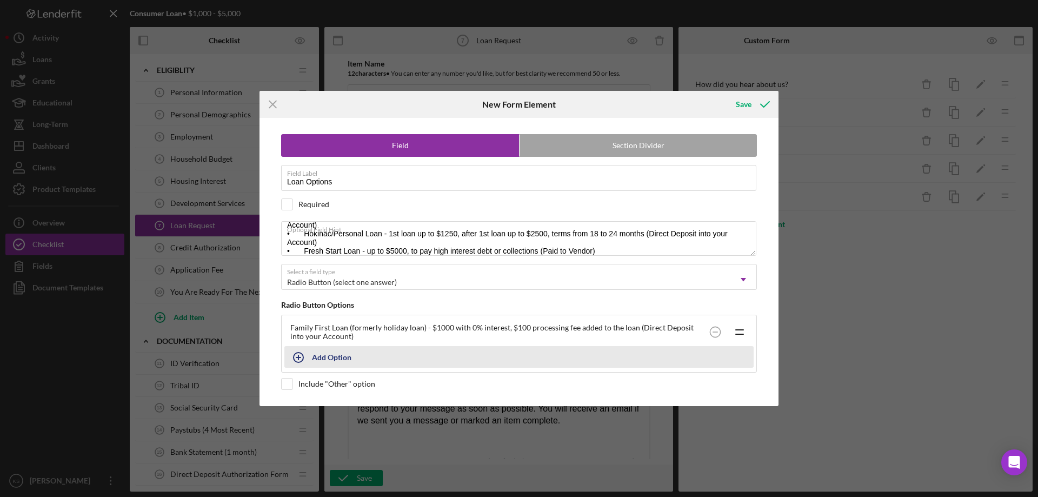
click at [326, 358] on div "Add Option" at bounding box center [331, 357] width 39 height 21
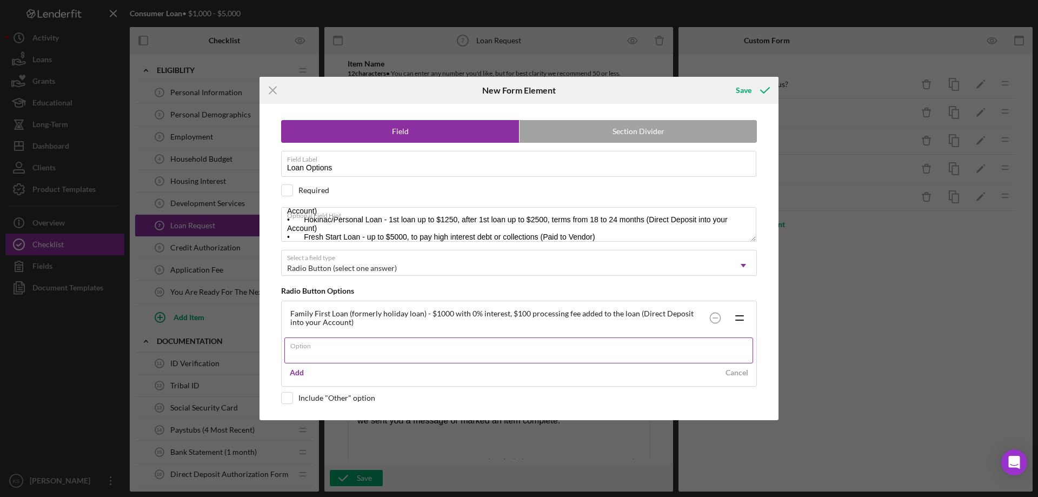
click at [331, 350] on input "Option" at bounding box center [518, 351] width 469 height 26
type input "Hokinac/Personal Loan - 1st loan up to $1250, after 1st loan up to $2500, terms…"
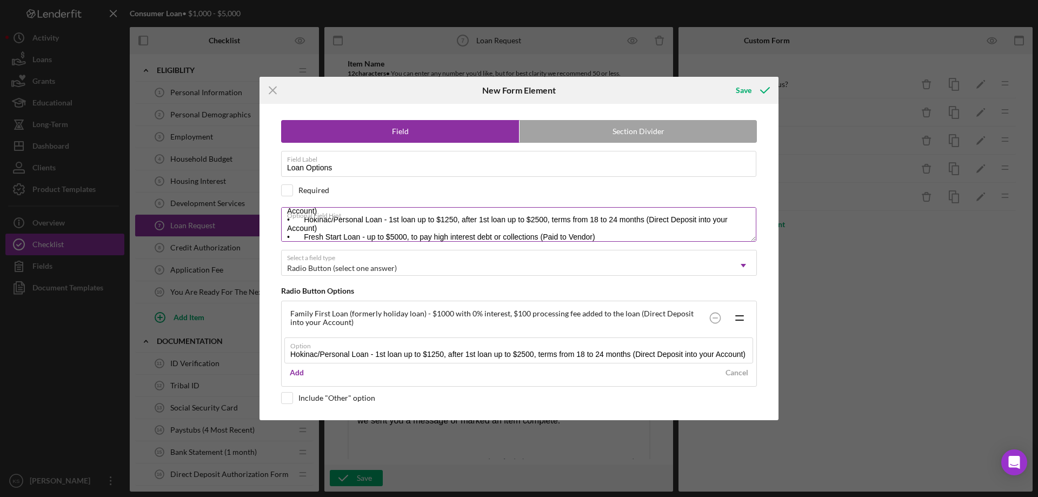
click at [337, 237] on textarea "• Family First Loan (formerly holiday loan) - $1000 with 0% interest, $100 proc…" at bounding box center [518, 224] width 475 height 35
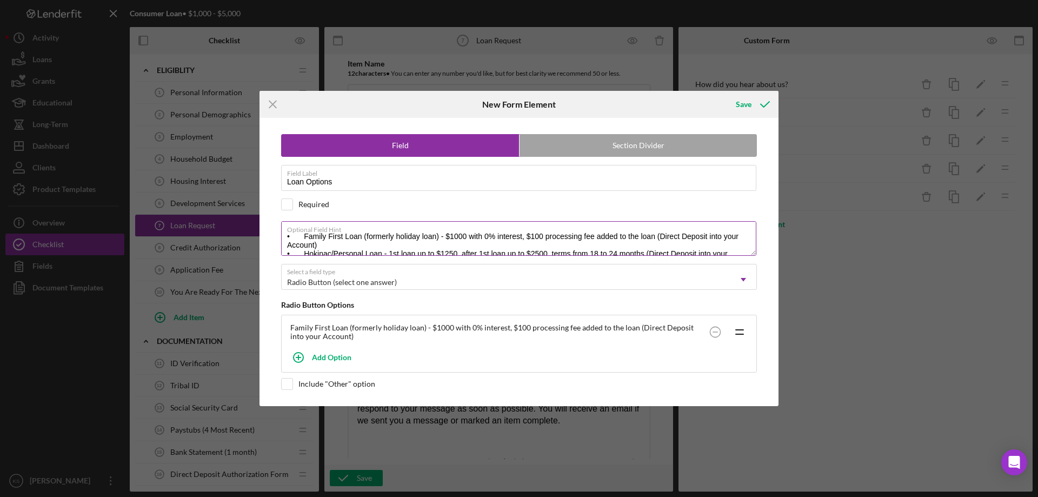
scroll to position [0, 0]
drag, startPoint x: 302, startPoint y: 250, endPoint x: 509, endPoint y: 239, distance: 208.0
click at [509, 239] on textarea "• Family First Loan (formerly holiday loan) - $1000 with 0% interest, $100 proc…" at bounding box center [518, 238] width 475 height 35
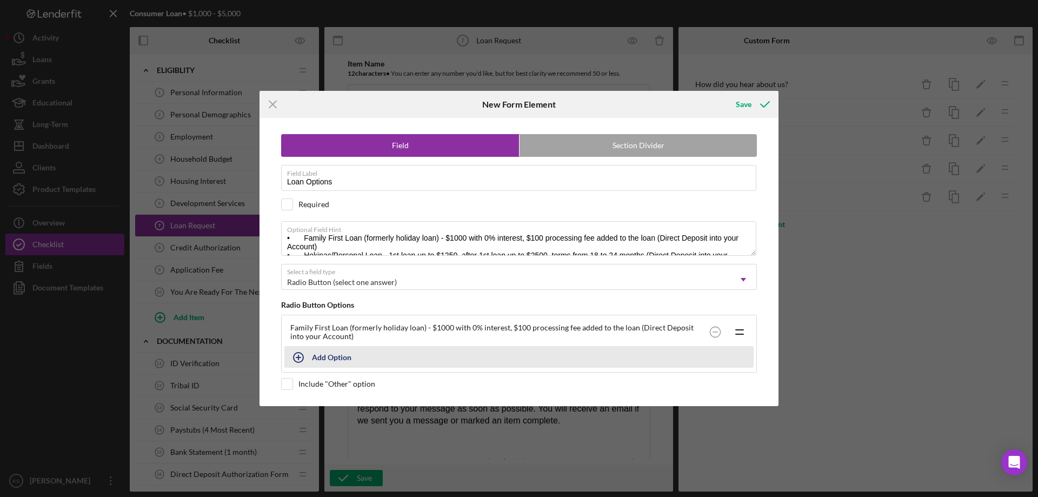
click at [299, 358] on icon "button" at bounding box center [298, 357] width 27 height 27
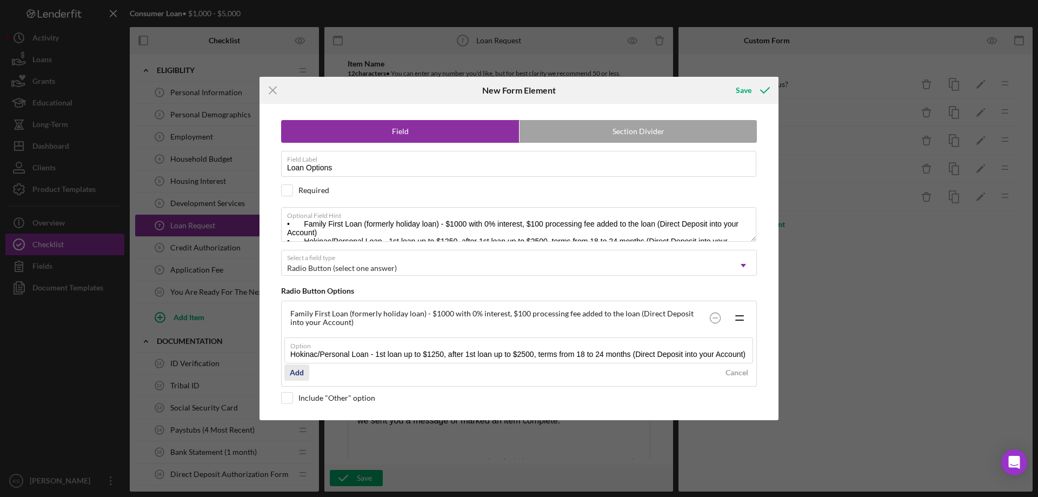
type input "Hokinac/Personal Loan - 1st loan up to $1250, after 1st loan up to $2500, terms…"
click at [295, 373] on div "Add" at bounding box center [297, 373] width 14 height 16
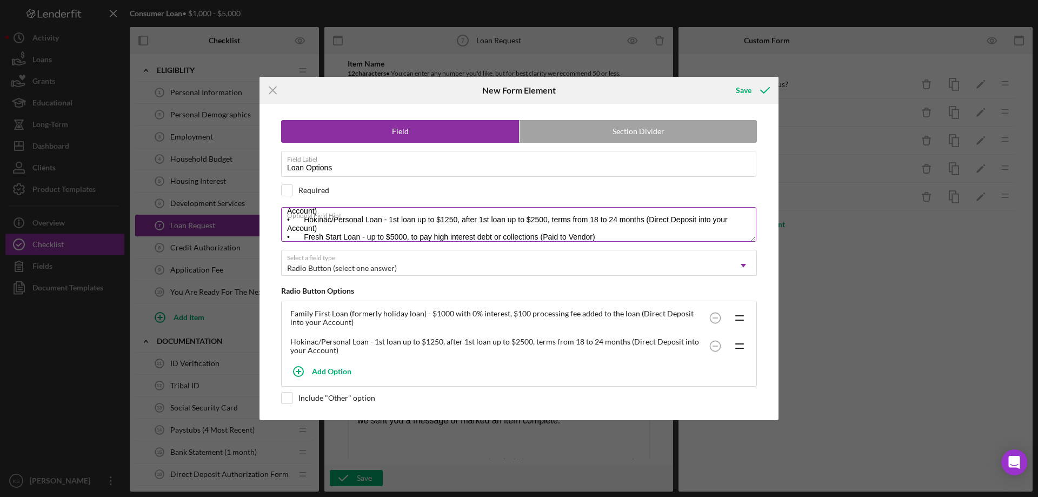
scroll to position [43, 0]
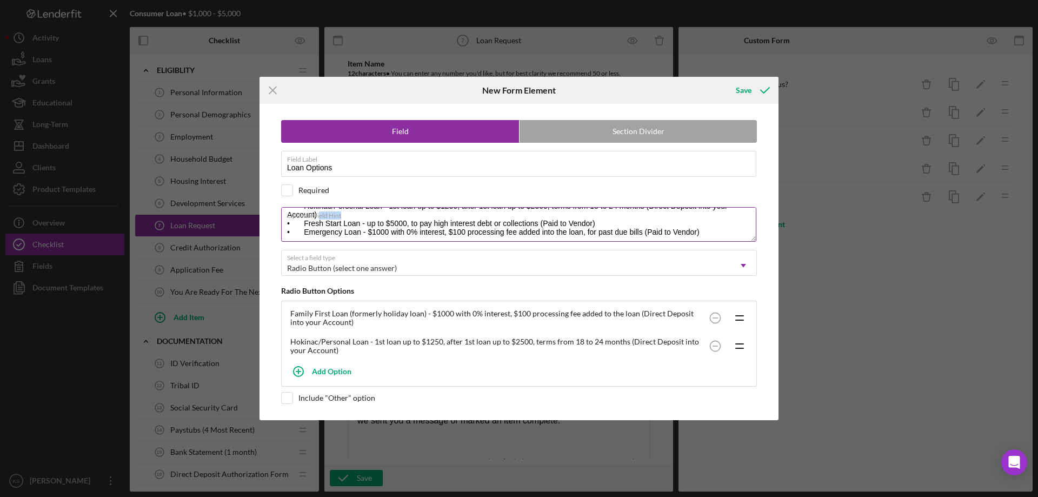
drag, startPoint x: 595, startPoint y: 216, endPoint x: 305, endPoint y: 216, distance: 290.4
click at [319, 217] on label "Optional Field Hint" at bounding box center [521, 214] width 469 height 12
drag, startPoint x: 305, startPoint y: 215, endPoint x: 597, endPoint y: 213, distance: 292.6
click at [597, 213] on label "Optional Field Hint" at bounding box center [521, 214] width 469 height 12
click at [599, 216] on label "Optional Field Hint" at bounding box center [521, 214] width 469 height 12
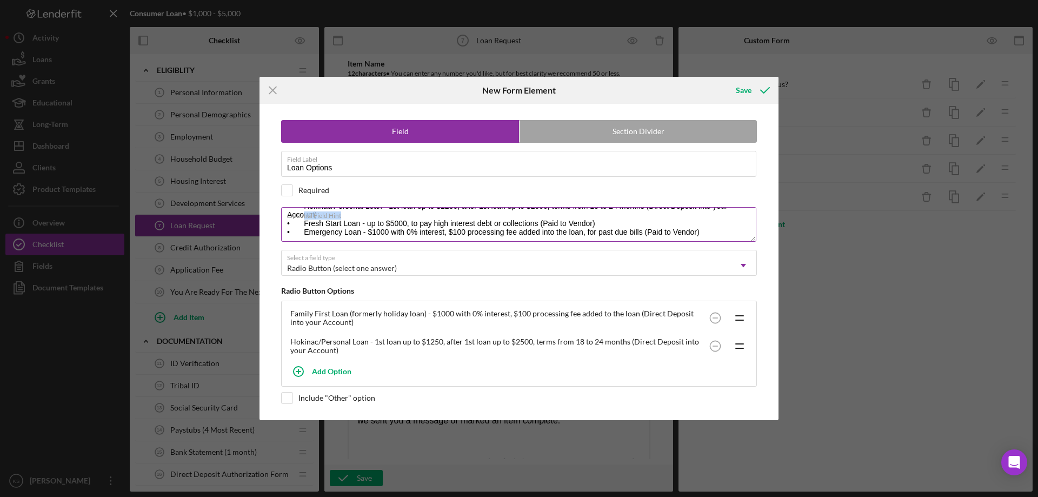
click at [599, 216] on textarea "• Family First Loan (formerly holiday loan) - $1000 with 0% interest, $100 proc…" at bounding box center [518, 224] width 475 height 35
drag, startPoint x: 601, startPoint y: 216, endPoint x: 591, endPoint y: 217, distance: 9.8
click at [582, 217] on label "Optional Field Hint" at bounding box center [521, 214] width 469 height 12
click at [582, 217] on textarea "• Family First Loan (formerly holiday loan) - $1000 with 0% interest, $100 proc…" at bounding box center [518, 224] width 475 height 35
click at [603, 216] on label "Optional Field Hint" at bounding box center [521, 214] width 469 height 12
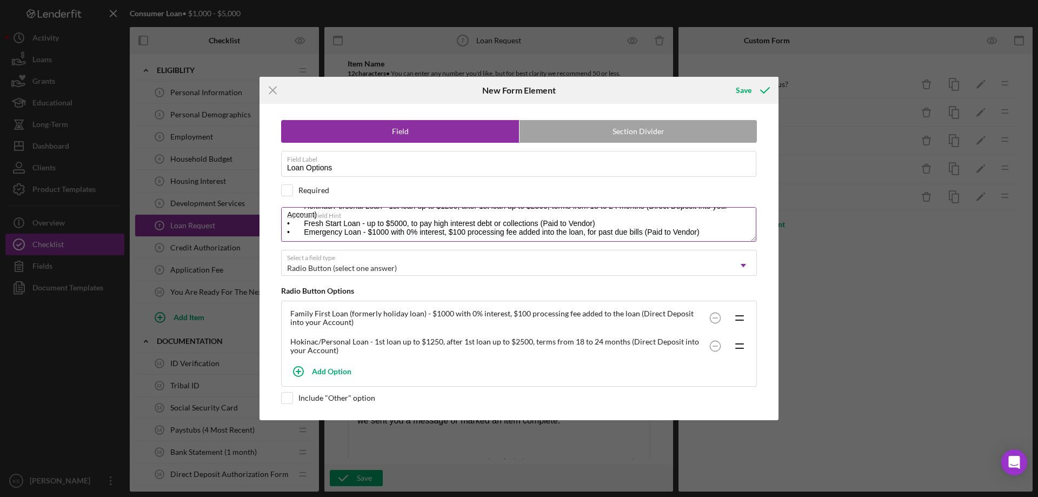
click at [603, 216] on textarea "• Family First Loan (formerly holiday loan) - $1000 with 0% interest, $100 proc…" at bounding box center [518, 224] width 475 height 35
drag, startPoint x: 599, startPoint y: 216, endPoint x: 605, endPoint y: 217, distance: 6.0
click at [600, 217] on label "Optional Field Hint" at bounding box center [521, 214] width 469 height 12
click at [600, 217] on textarea "• Family First Loan (formerly holiday loan) - $1000 with 0% interest, $100 proc…" at bounding box center [518, 224] width 475 height 35
click at [608, 217] on label "Optional Field Hint" at bounding box center [521, 214] width 469 height 12
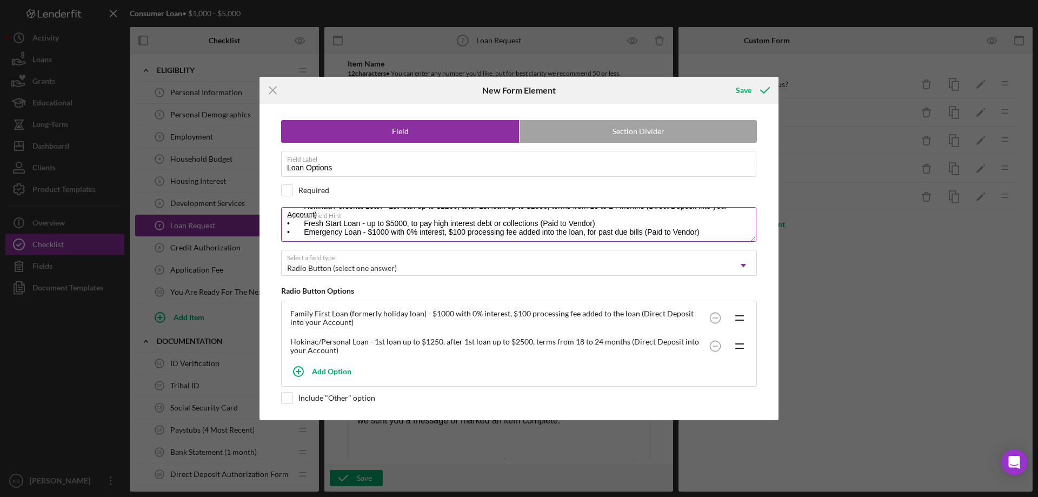
click at [608, 217] on textarea "• Family First Loan (formerly holiday loan) - $1000 with 0% interest, $100 proc…" at bounding box center [518, 224] width 475 height 35
click at [616, 217] on label "Optional Field Hint" at bounding box center [521, 214] width 469 height 12
click at [616, 217] on textarea "• Family First Loan (formerly holiday loan) - $1000 with 0% interest, $100 proc…" at bounding box center [518, 224] width 475 height 35
click at [687, 227] on textarea "• Family First Loan (formerly holiday loan) - $1000 with 0% interest, $100 proc…" at bounding box center [518, 224] width 475 height 35
drag, startPoint x: 599, startPoint y: 216, endPoint x: 585, endPoint y: 216, distance: 14.1
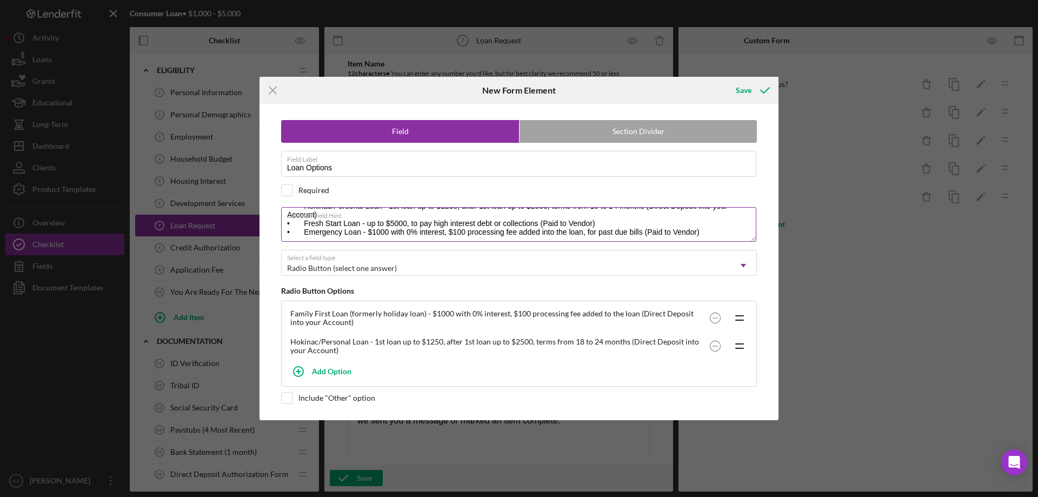
click at [583, 216] on label "Optional Field Hint" at bounding box center [521, 214] width 469 height 12
click at [583, 216] on textarea "• Family First Loan (formerly holiday loan) - $1000 with 0% interest, $100 proc…" at bounding box center [518, 224] width 475 height 35
drag, startPoint x: 602, startPoint y: 217, endPoint x: 603, endPoint y: 222, distance: 5.4
click at [581, 225] on div "Optional Field Hint • Family First Loan (formerly holiday loan) - $1000 with 0%…" at bounding box center [519, 225] width 476 height 36
drag, startPoint x: 603, startPoint y: 217, endPoint x: 584, endPoint y: 217, distance: 19.5
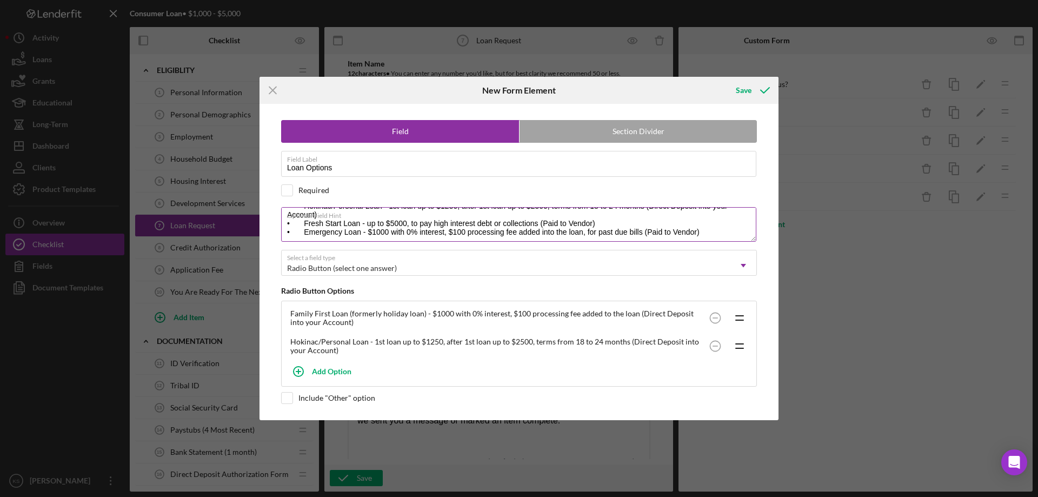
click at [584, 217] on label "Optional Field Hint" at bounding box center [521, 214] width 469 height 12
click at [584, 217] on textarea "• Family First Loan (formerly holiday loan) - $1000 with 0% interest, $100 proc…" at bounding box center [518, 224] width 475 height 35
drag, startPoint x: 304, startPoint y: 216, endPoint x: 375, endPoint y: 216, distance: 71.4
click at [376, 216] on label "Optional Field Hint" at bounding box center [521, 214] width 469 height 12
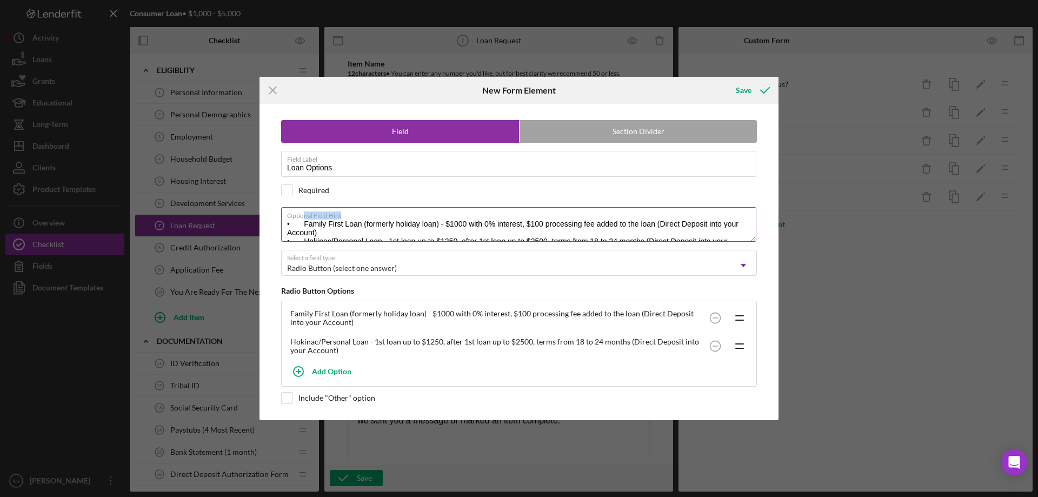
scroll to position [22, 0]
click at [606, 242] on div "Optional Field Hint • Family First Loan (formerly holiday loan) - $1000 with 0%…" at bounding box center [519, 225] width 476 height 36
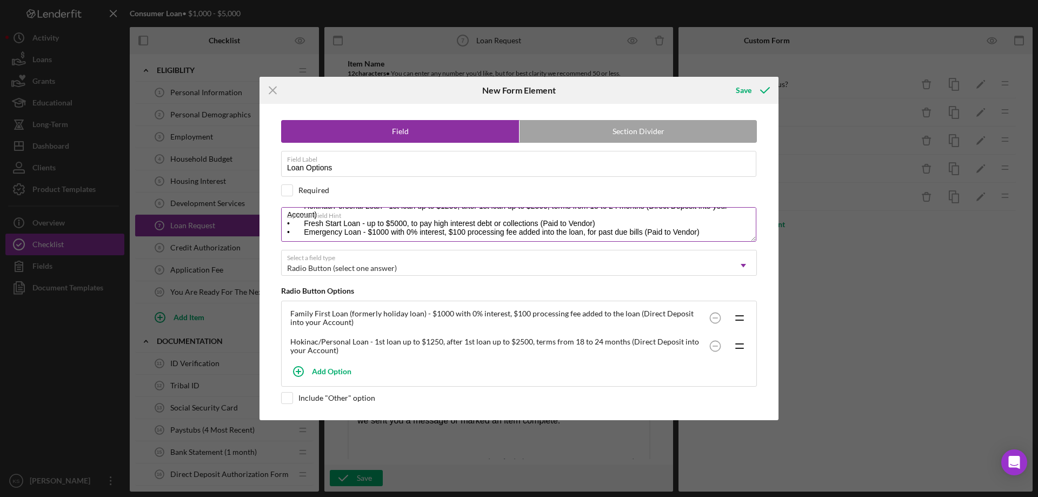
drag, startPoint x: 599, startPoint y: 236, endPoint x: 581, endPoint y: 224, distance: 21.5
click at [564, 232] on textarea "• Family First Loan (formerly holiday loan) - $1000 with 0% interest, $100 proc…" at bounding box center [518, 224] width 475 height 35
click at [597, 218] on label "Optional Field Hint" at bounding box center [521, 214] width 469 height 12
click at [597, 218] on textarea "• Family First Loan (formerly holiday loan) - $1000 with 0% interest, $100 proc…" at bounding box center [518, 224] width 475 height 35
click at [598, 214] on label "Optional Field Hint" at bounding box center [521, 214] width 469 height 12
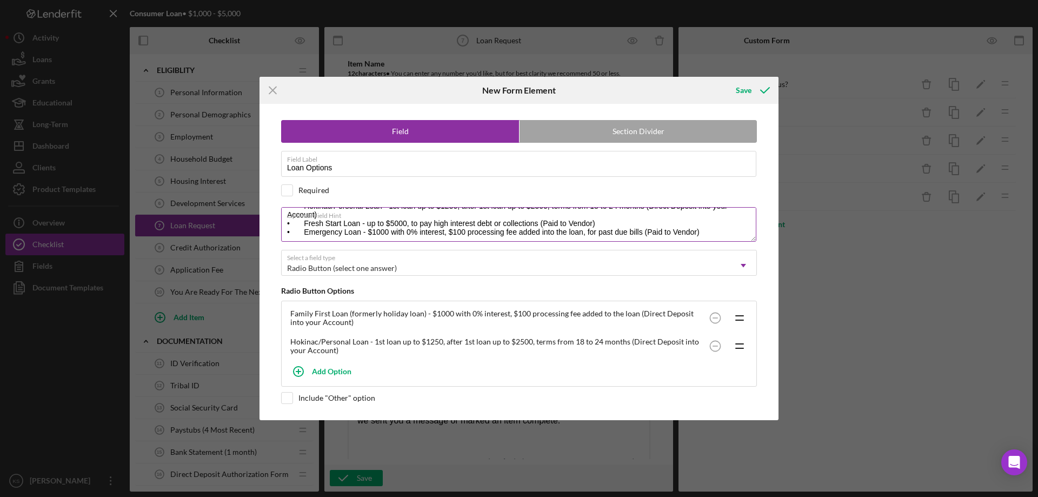
click at [598, 214] on textarea "• Family First Loan (formerly holiday loan) - $1000 with 0% interest, $100 proc…" at bounding box center [518, 224] width 475 height 35
click at [596, 214] on label "Optional Field Hint" at bounding box center [521, 214] width 469 height 12
click at [596, 214] on textarea "• Family First Loan (formerly holiday loan) - $1000 with 0% interest, $100 proc…" at bounding box center [518, 224] width 475 height 35
drag, startPoint x: 594, startPoint y: 214, endPoint x: 567, endPoint y: 214, distance: 27.0
click at [567, 214] on label "Optional Field Hint" at bounding box center [521, 214] width 469 height 12
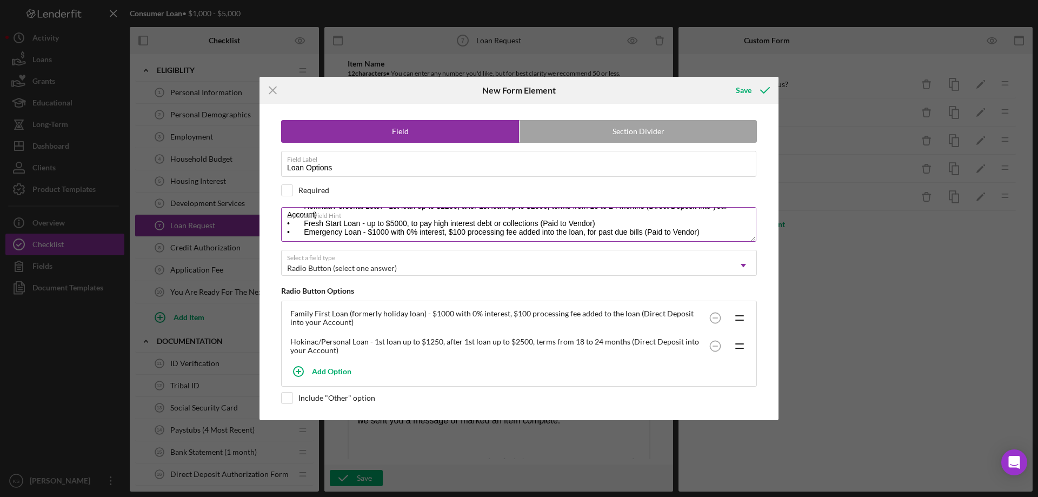
click at [567, 214] on textarea "• Family First Loan (formerly holiday loan) - $1000 with 0% interest, $100 proc…" at bounding box center [518, 224] width 475 height 35
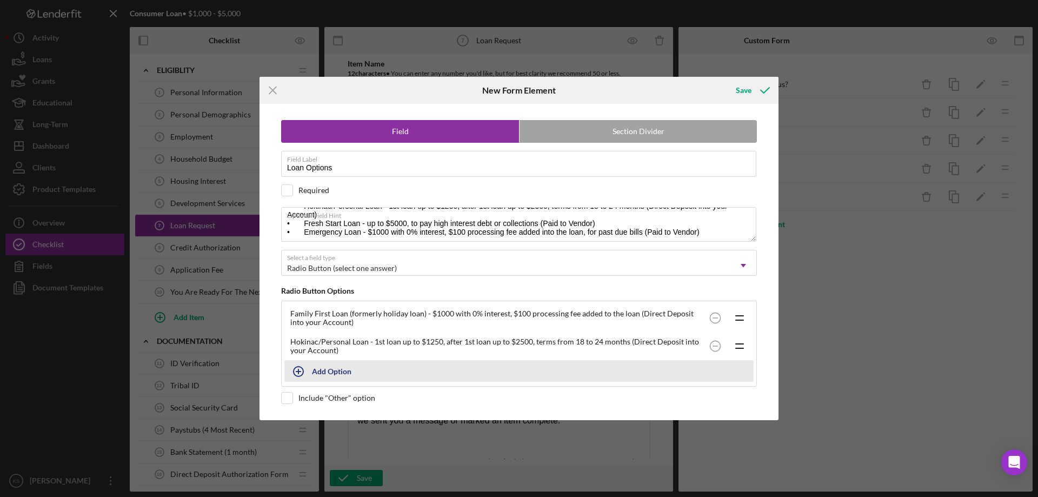
click at [338, 372] on div "Add Option" at bounding box center [331, 371] width 39 height 21
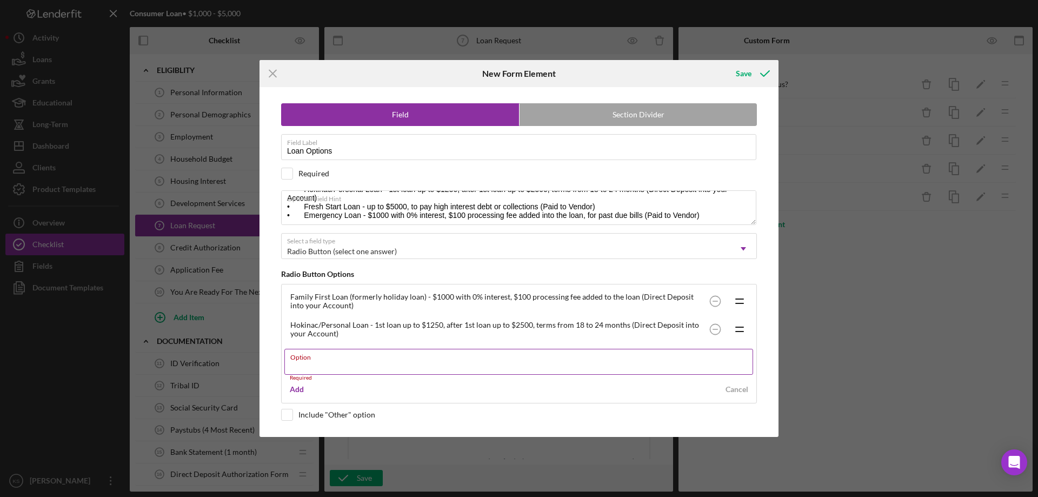
click at [334, 369] on input "Option" at bounding box center [518, 362] width 469 height 26
paste input "• Fresh Start Loan - up to $5000, to pay high interest debt or collections (Pai…"
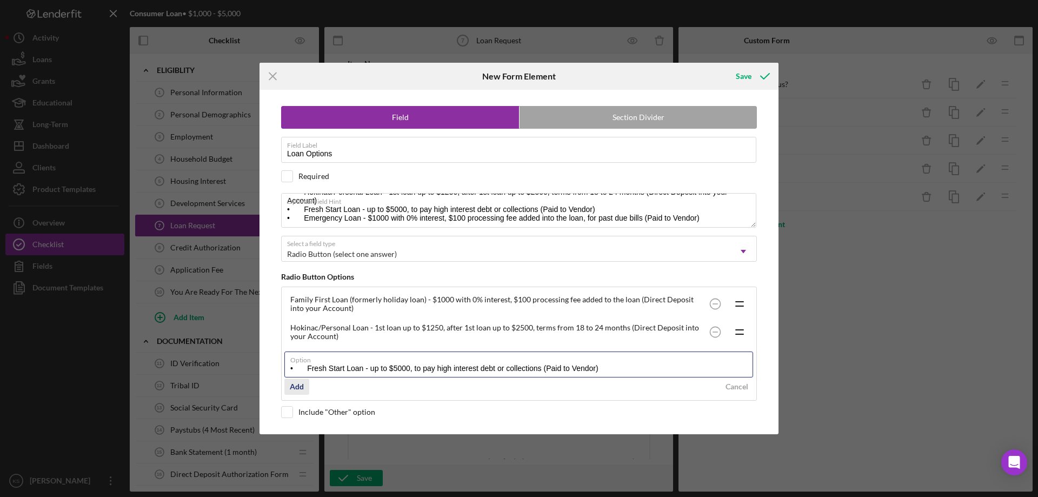
type input "• Fresh Start Loan - up to $5000, to pay high interest debt or collections (Pai…"
click at [298, 386] on div "Add" at bounding box center [297, 387] width 14 height 16
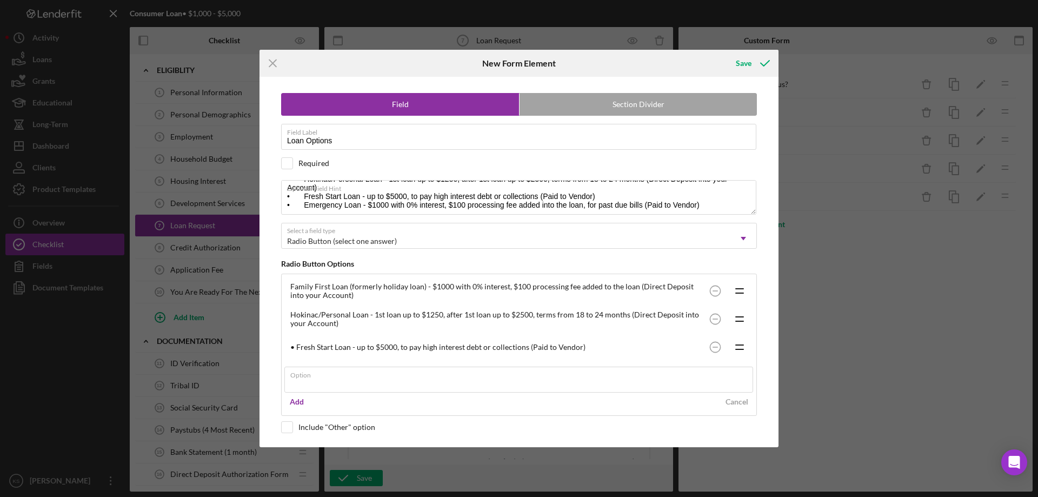
click at [299, 348] on div "• Fresh Start Loan - up to $5000, to pay high interest debt or collections (Pai…" at bounding box center [518, 347] width 469 height 28
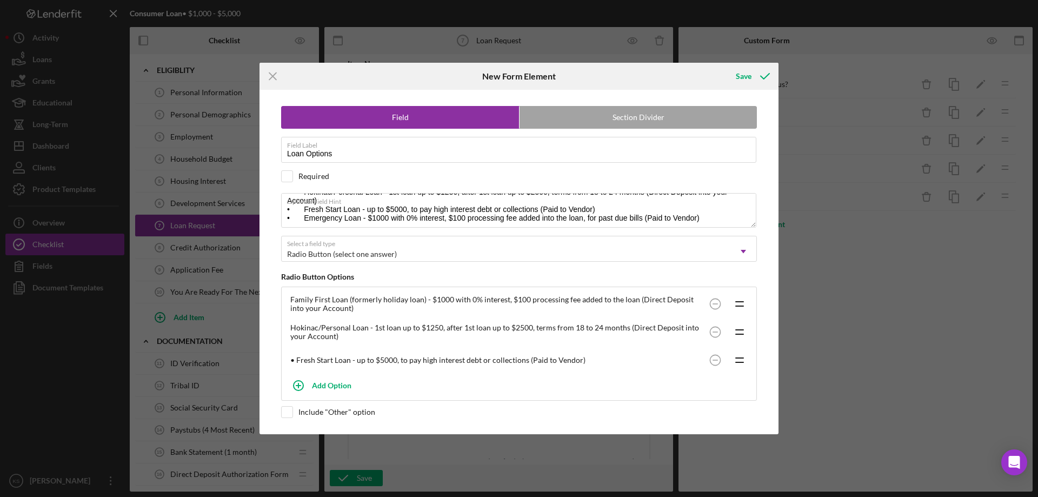
click at [298, 356] on div "• Fresh Start Loan - up to $5000, to pay high interest debt or collections (Pai…" at bounding box center [497, 360] width 414 height 9
click at [343, 359] on div "• Fresh Start Loan - up to $5000, to pay high interest debt or collections (Pai…" at bounding box center [497, 360] width 414 height 9
click at [718, 309] on circle at bounding box center [715, 304] width 10 height 10
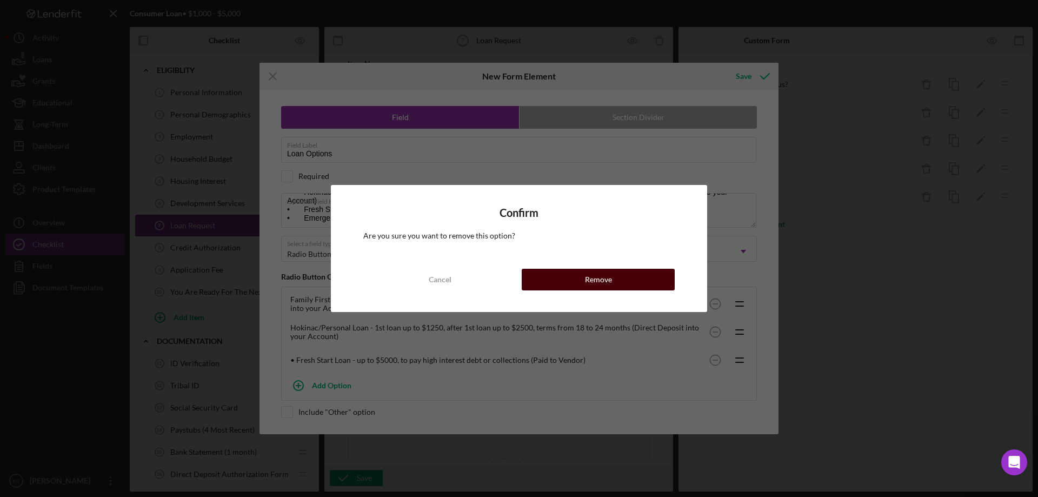
click at [587, 283] on div "Remove" at bounding box center [598, 280] width 27 height 22
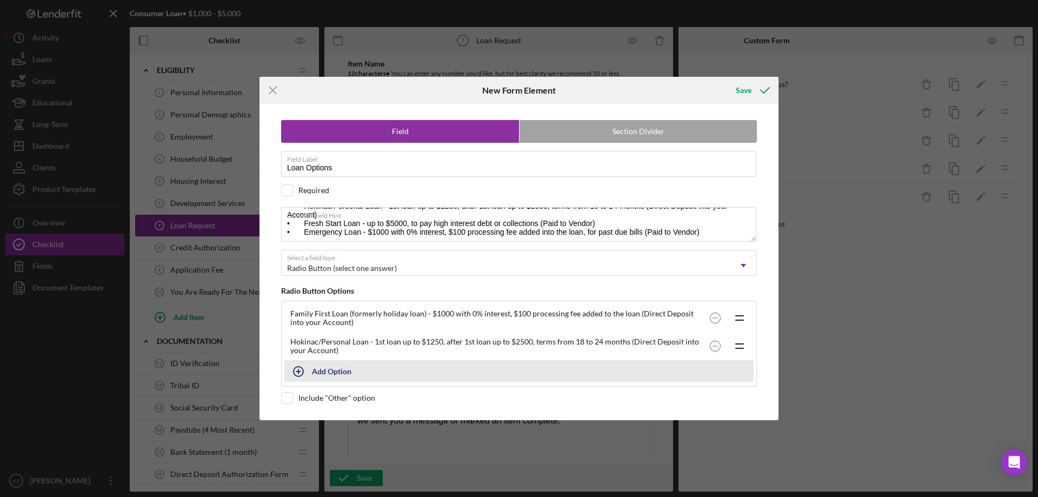
click at [305, 371] on icon "button" at bounding box center [298, 371] width 27 height 27
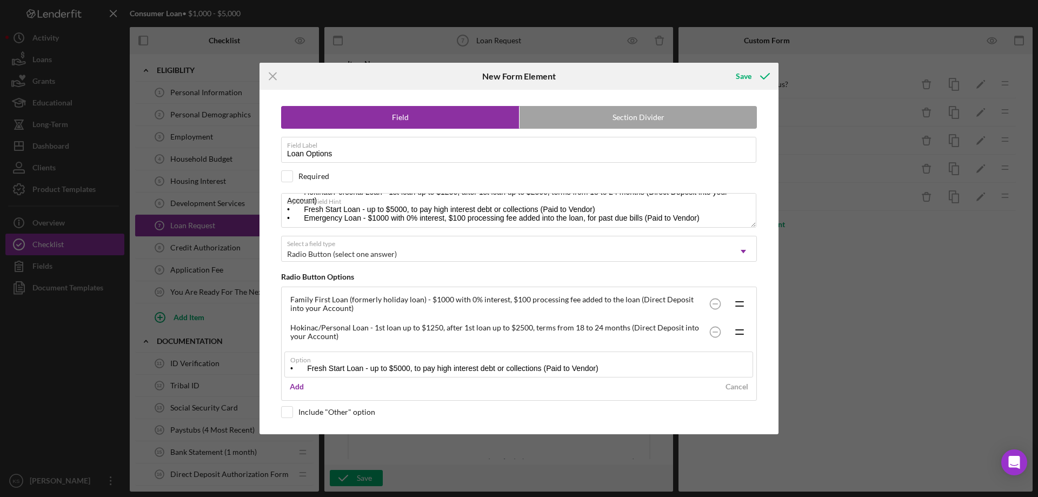
drag, startPoint x: 307, startPoint y: 366, endPoint x: 269, endPoint y: 362, distance: 38.0
click at [269, 362] on div "Field Section Divider Field Label Loan Options Required Optional Field Hint • F…" at bounding box center [519, 262] width 508 height 345
type input "Fresh Start Loan - up to $5000, to pay high interest debt or collections (Paid …"
click at [301, 383] on div "Add" at bounding box center [297, 387] width 14 height 16
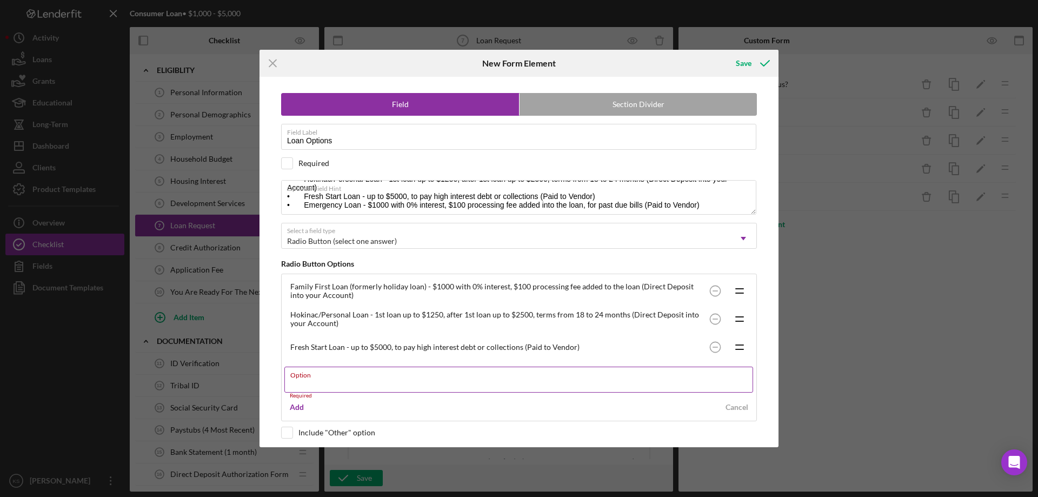
click at [312, 383] on input "Option" at bounding box center [518, 380] width 469 height 26
paste input "• Emergency Loan - $1000 with 0% interest, $100 processing fee added into the l…"
drag, startPoint x: 308, startPoint y: 383, endPoint x: 281, endPoint y: 382, distance: 27.1
click at [281, 382] on div "Field Section Divider Field Label Loan Options Required Optional Field Hint • F…" at bounding box center [519, 262] width 508 height 370
type input "Emergency Loan - $1000 with 0% interest, $100 processing fee added into the loa…"
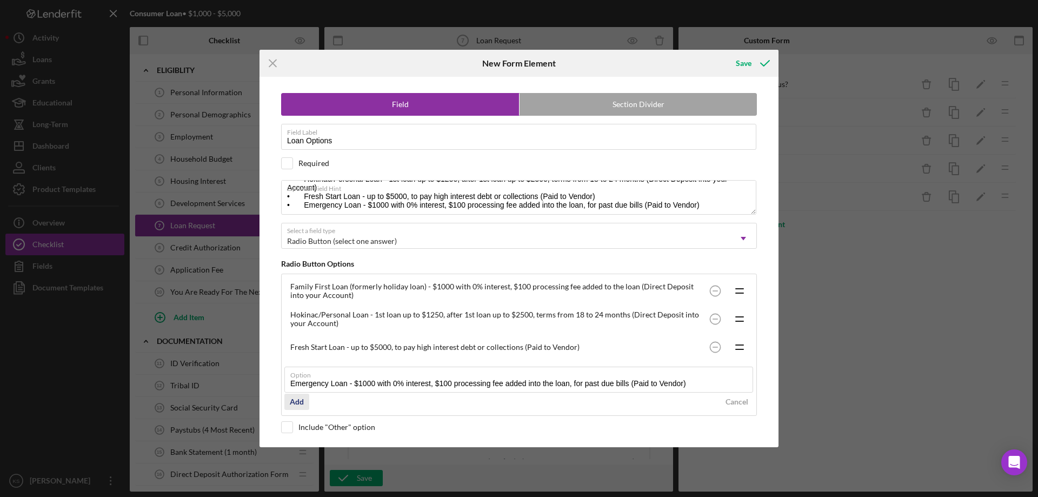
click at [299, 401] on div "Add" at bounding box center [297, 402] width 14 height 16
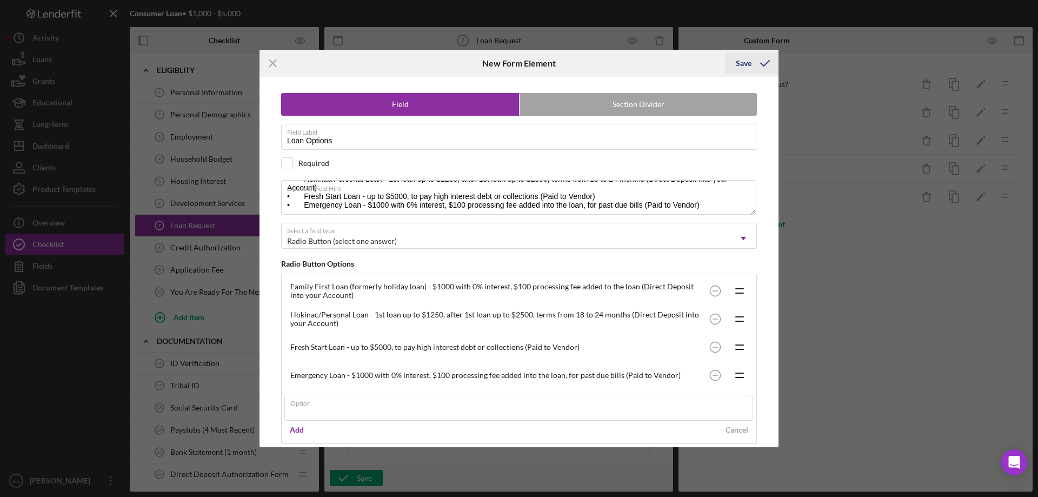
click at [748, 67] on div "Save" at bounding box center [744, 63] width 16 height 22
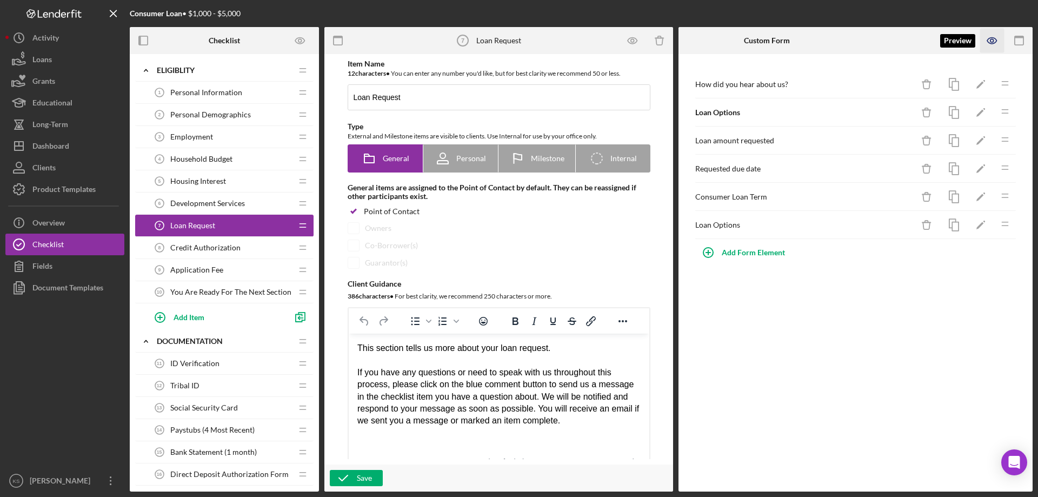
click at [991, 39] on icon "button" at bounding box center [992, 40] width 3 height 3
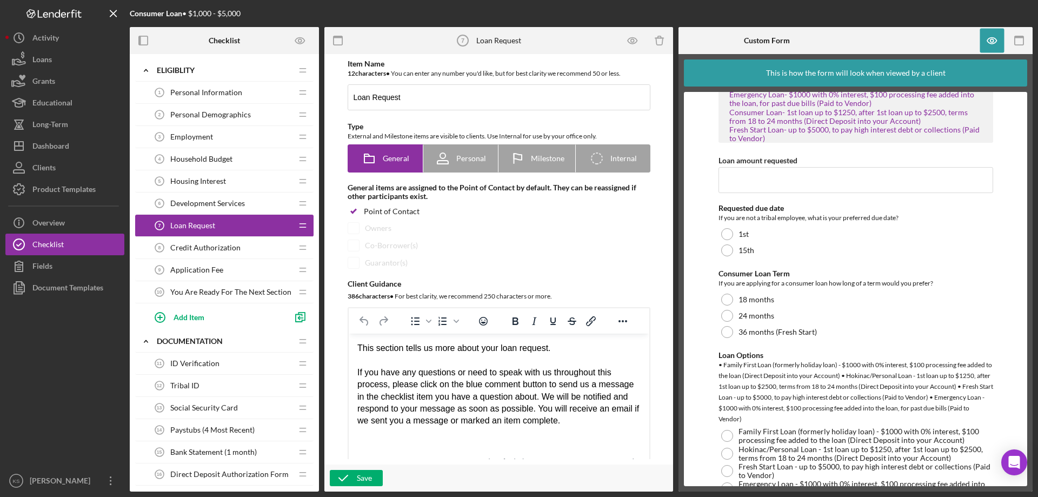
scroll to position [241, 0]
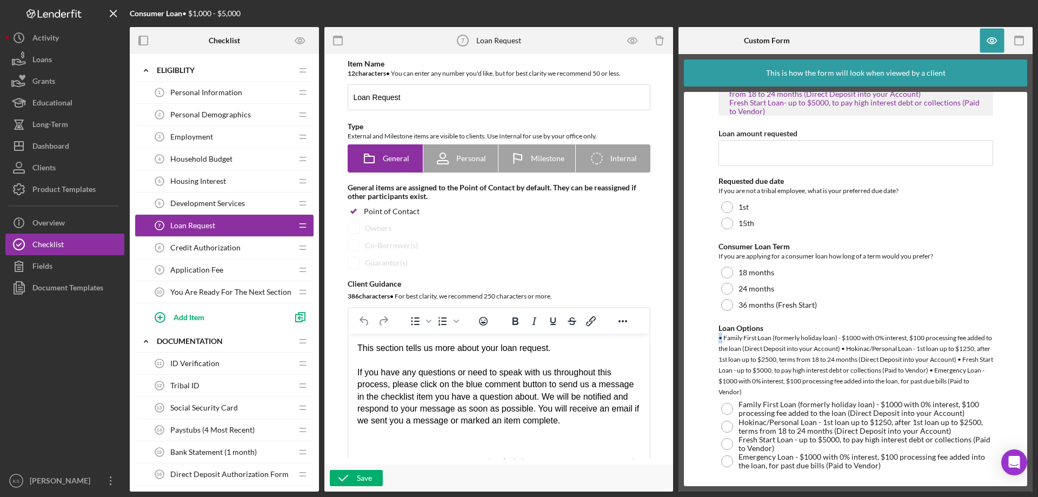
click at [719, 336] on div "• Family First Loan (formerly holiday loan) - $1000 with 0% interest, $100 proc…" at bounding box center [856, 365] width 275 height 65
click at [717, 347] on form "How did you hear about us? Tribe Website Facebook LinkdIn Community Event WIEDC…" at bounding box center [855, 289] width 343 height 394
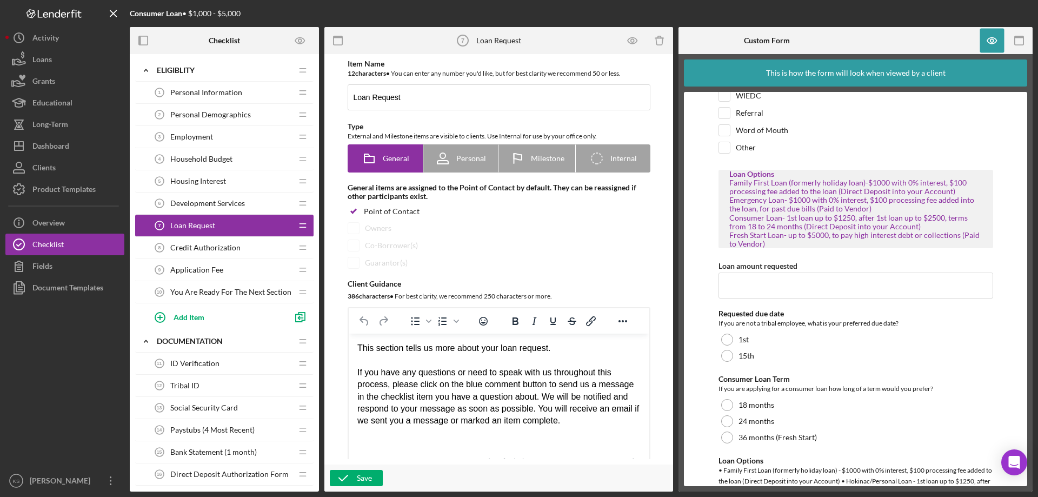
scroll to position [216, 0]
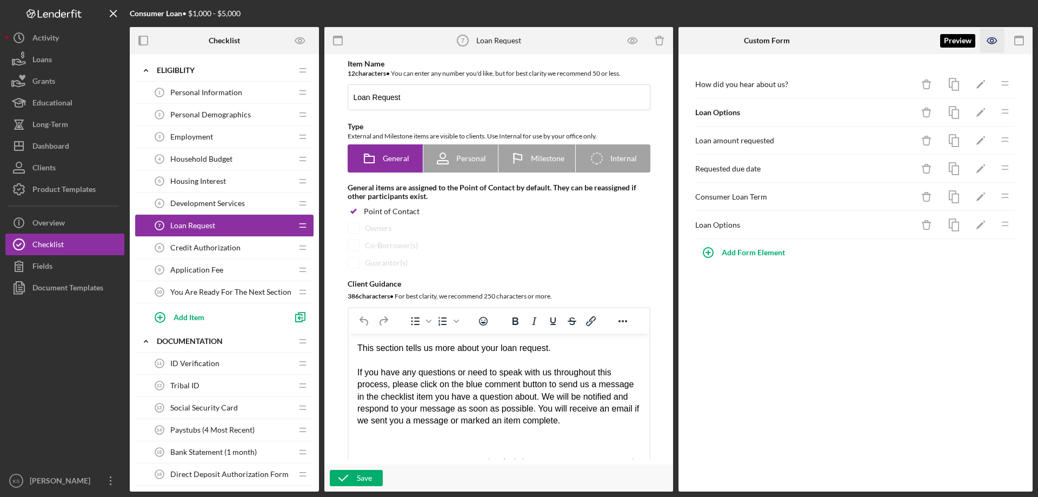
click at [988, 38] on icon "button" at bounding box center [993, 41] width 24 height 24
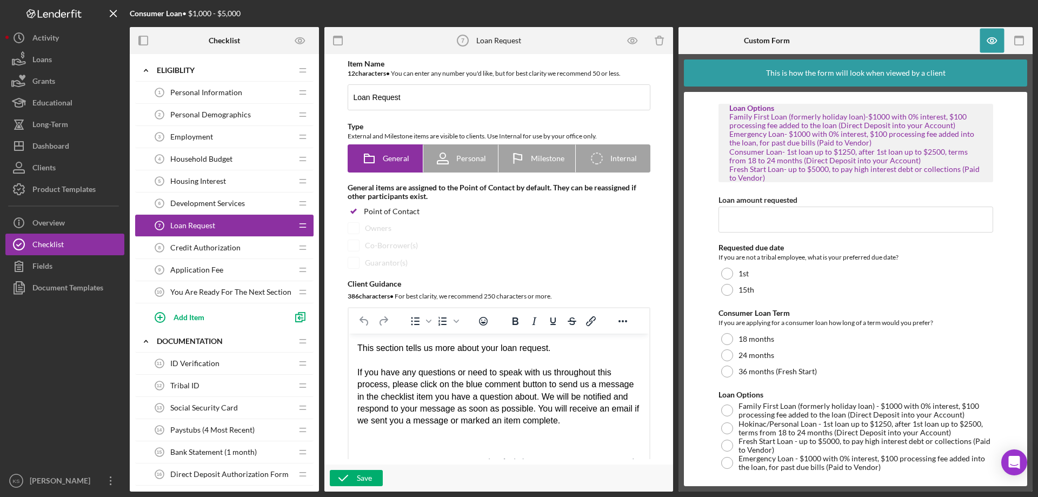
scroll to position [176, 0]
click at [728, 115] on div "Loan Options Family First Loan (formerly holiday loan)-$1000 with 0% interest, …" at bounding box center [856, 141] width 275 height 78
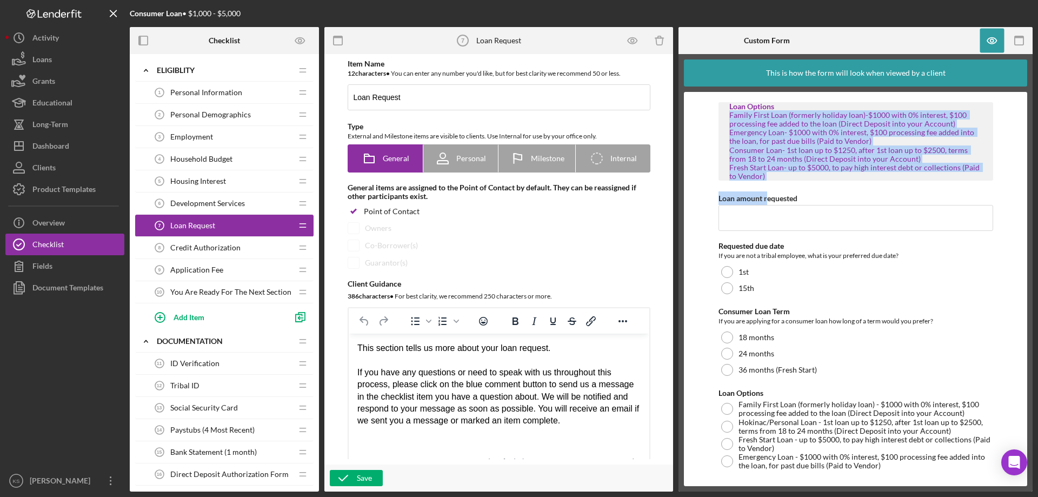
drag, startPoint x: 729, startPoint y: 115, endPoint x: 790, endPoint y: 179, distance: 88.4
click at [772, 186] on div "How did you hear about us? Tribe Website Facebook LinkdIn Community Event WIEDC…" at bounding box center [856, 201] width 275 height 559
click at [837, 152] on div "Family First Loan (formerly holiday loan)-$1000 with 0% interest, $100 processi…" at bounding box center [856, 146] width 253 height 70
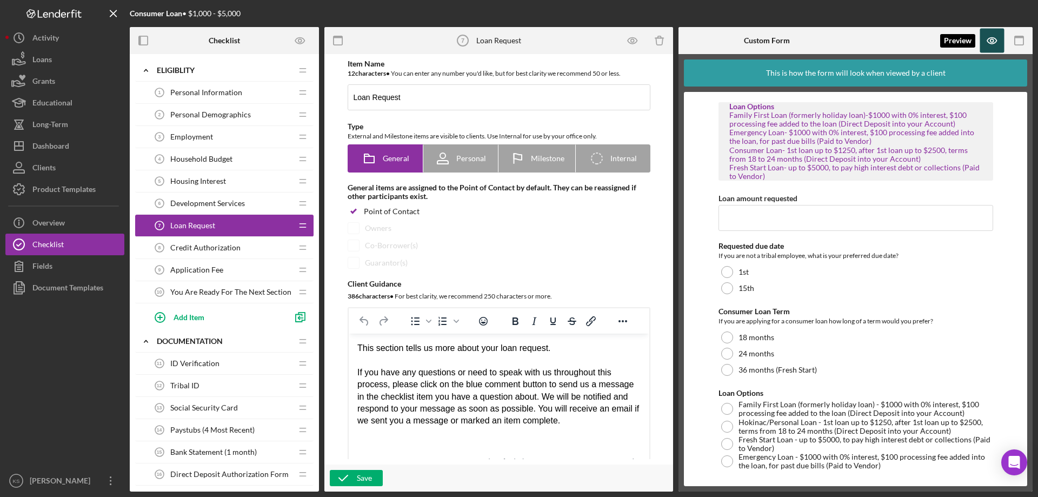
click at [996, 43] on icon "button" at bounding box center [992, 41] width 9 height 6
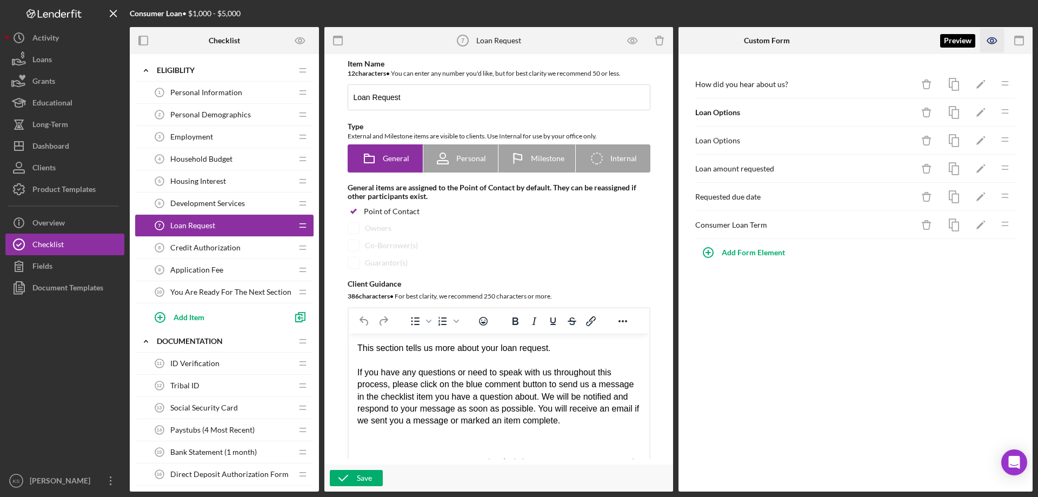
click at [995, 35] on icon "button" at bounding box center [993, 41] width 24 height 24
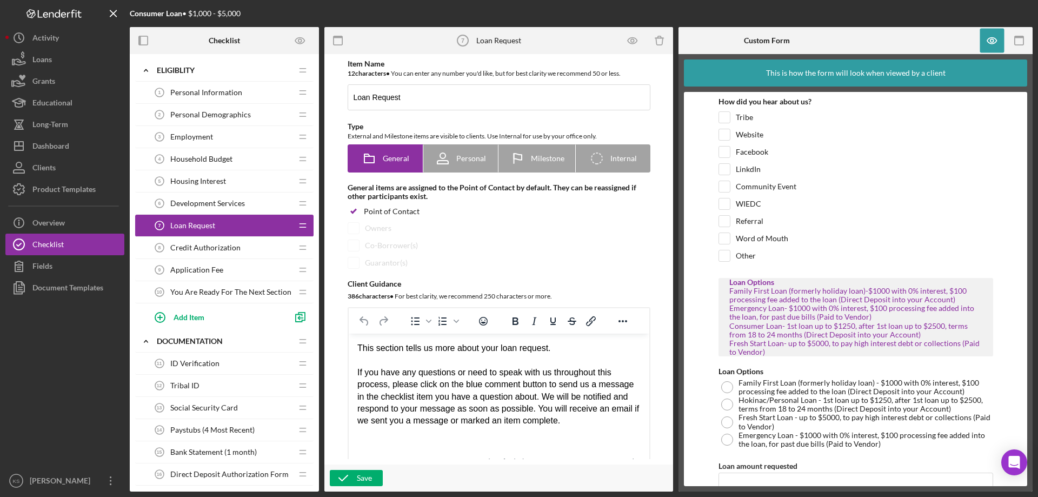
scroll to position [54, 0]
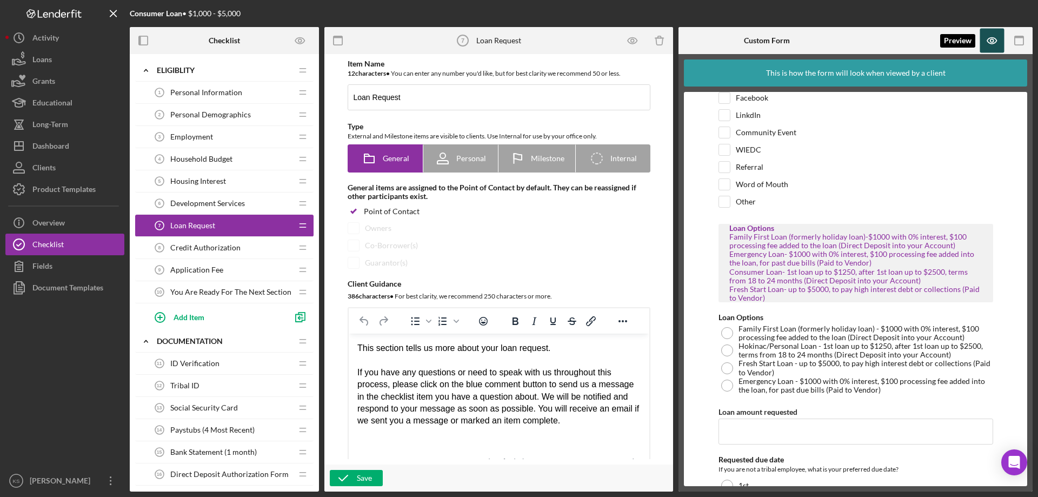
click at [987, 42] on icon "button" at bounding box center [993, 41] width 24 height 24
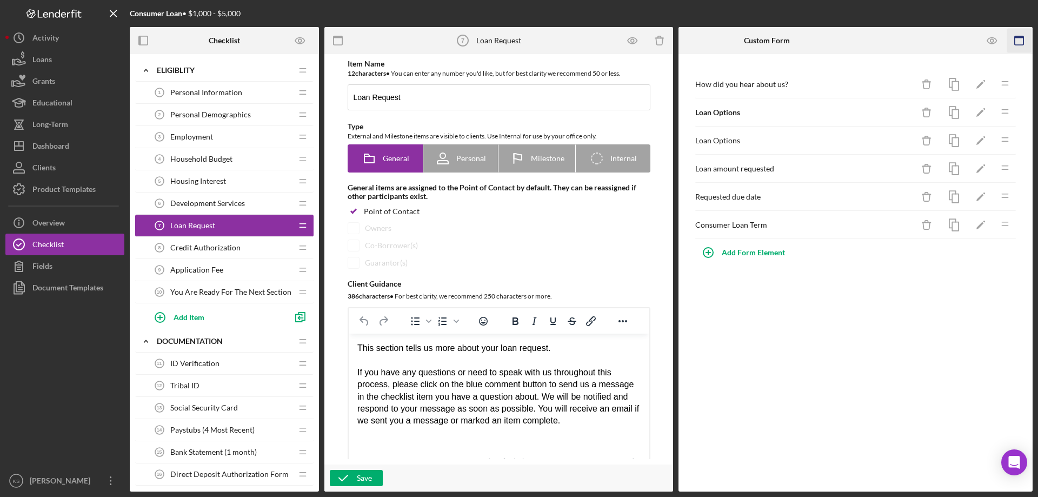
click at [1019, 42] on icon "button" at bounding box center [1020, 41] width 24 height 24
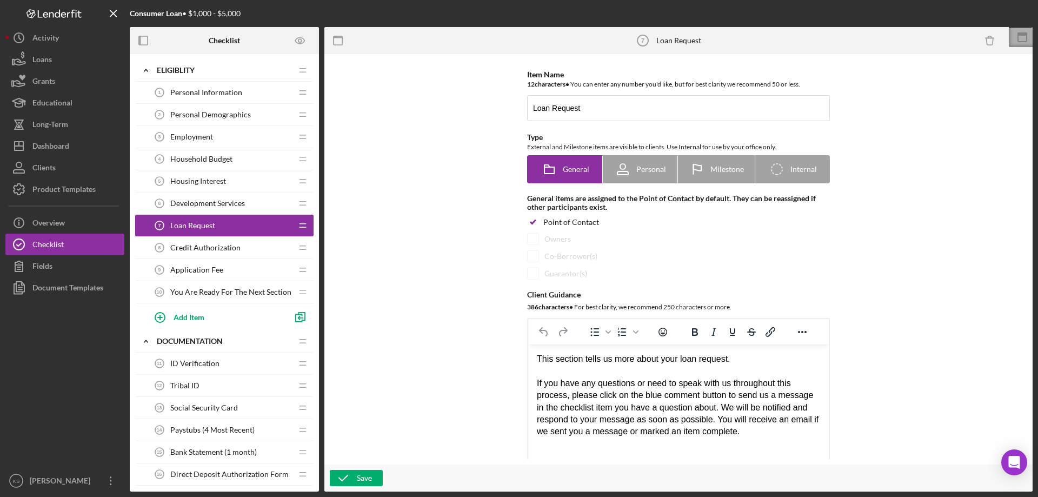
click at [1014, 39] on icon at bounding box center [1022, 37] width 27 height 27
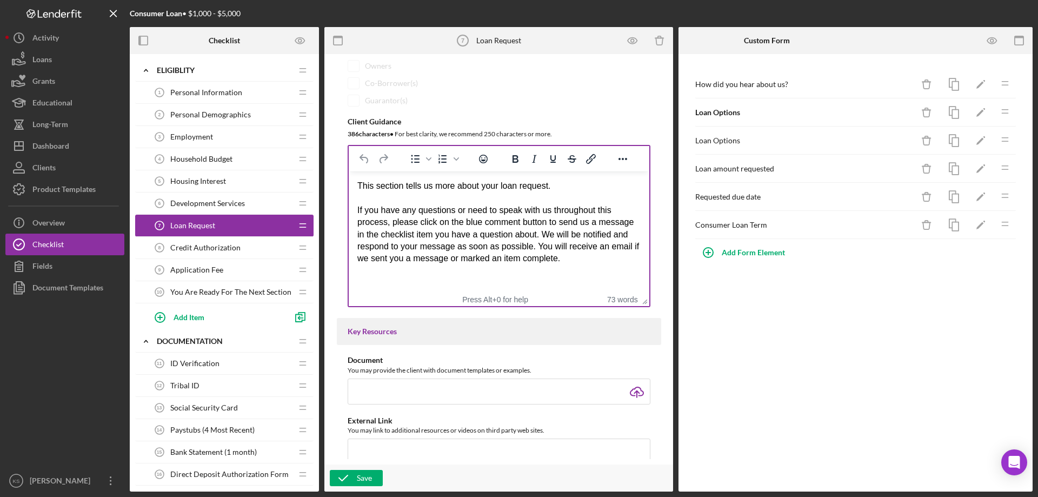
scroll to position [216, 0]
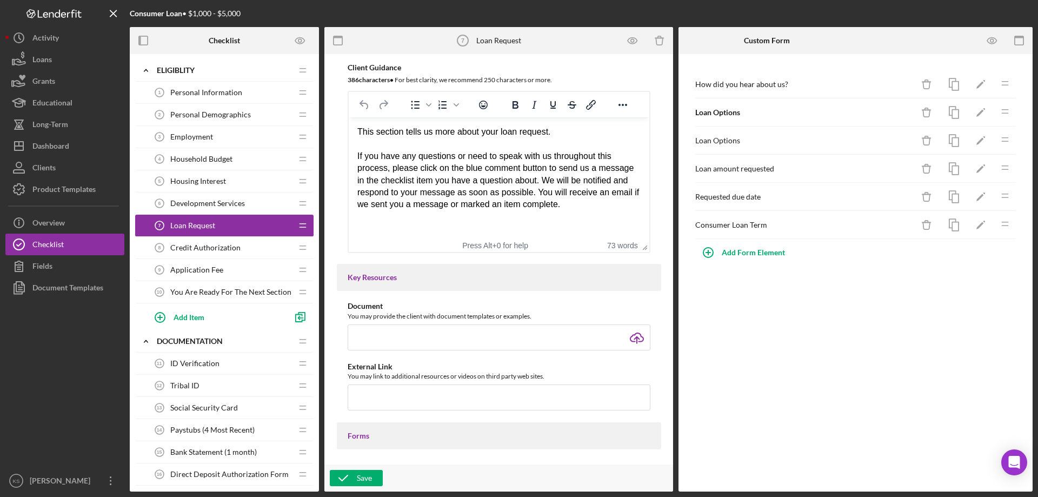
click at [216, 269] on span "Application Fee" at bounding box center [196, 270] width 53 height 9
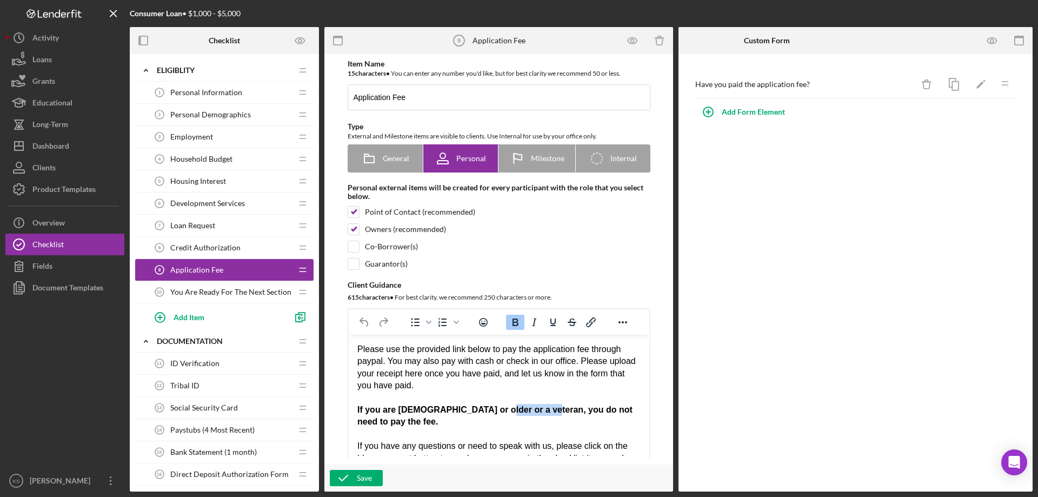
drag, startPoint x: 536, startPoint y: 411, endPoint x: 487, endPoint y: 407, distance: 48.8
click at [487, 407] on strong "If you are 55 years old or older or a veteran, you do not need to pay the fee." at bounding box center [494, 415] width 275 height 21
click at [478, 406] on strong "If you are 55 years old or older you do not need to pay the fee." at bounding box center [493, 415] width 272 height 21
click at [0, 0] on span "," at bounding box center [0, 0] width 0 height 0
click at [345, 477] on icon "button" at bounding box center [343, 478] width 27 height 27
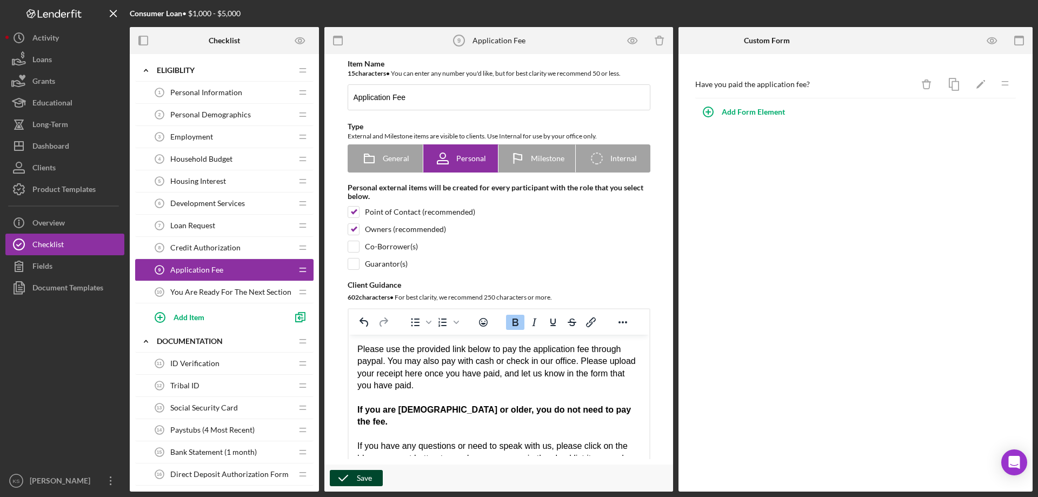
click at [199, 95] on span "Personal Information" at bounding box center [206, 92] width 72 height 9
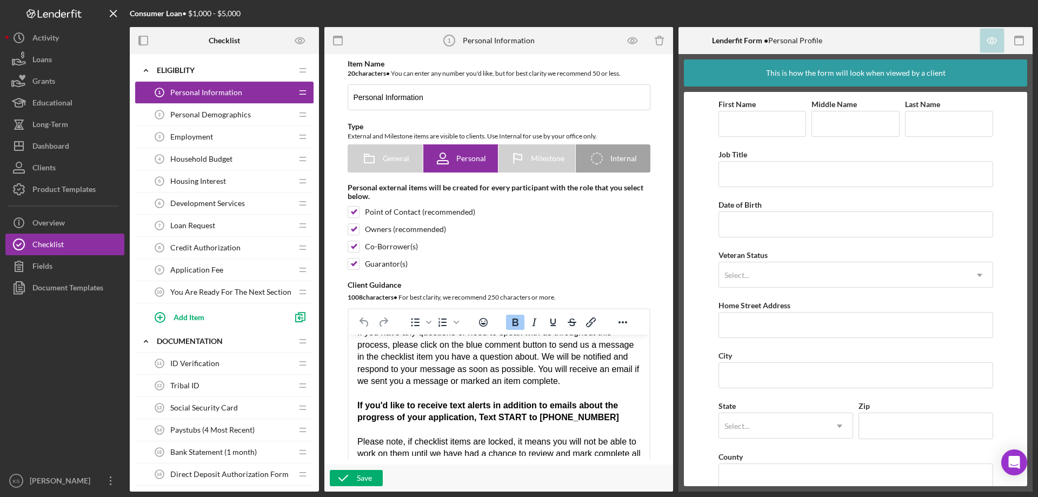
scroll to position [108, 0]
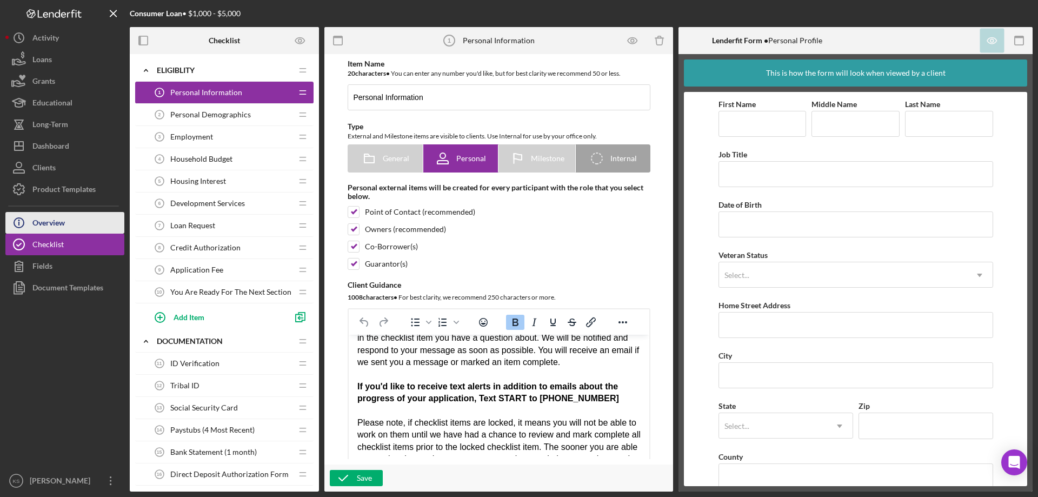
click at [63, 218] on div "Overview" at bounding box center [48, 224] width 32 height 24
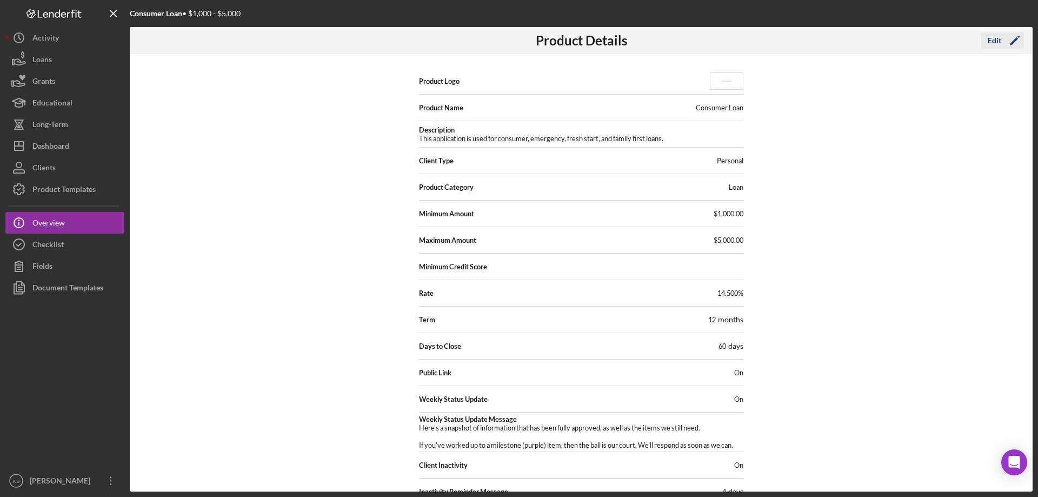
click at [1008, 41] on icon "Icon/Edit" at bounding box center [1015, 40] width 27 height 27
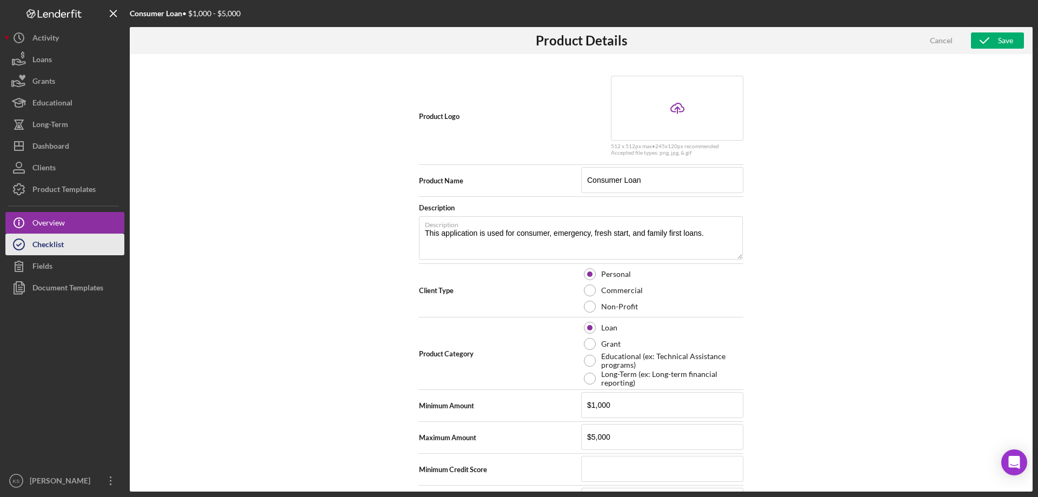
click at [37, 246] on div "Checklist" at bounding box center [47, 246] width 31 height 24
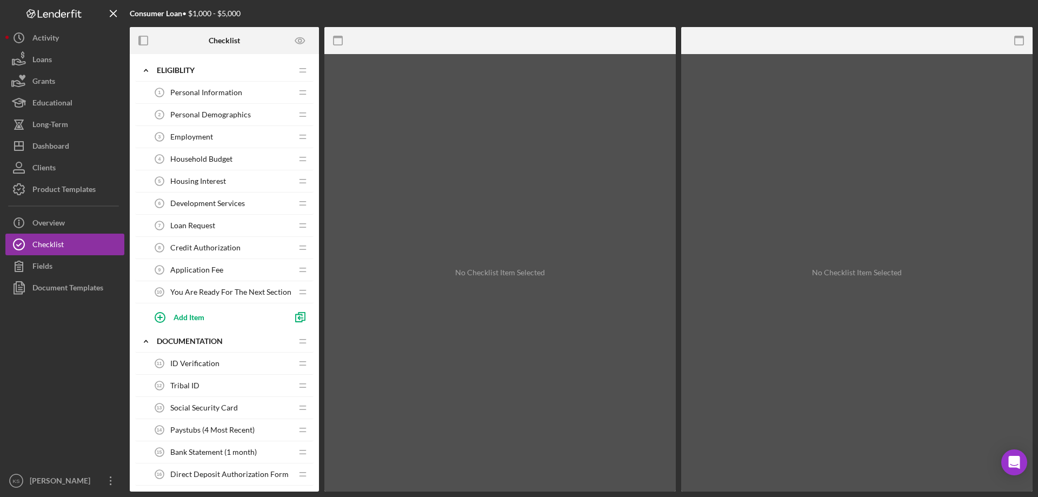
click at [215, 92] on span "Personal Information" at bounding box center [206, 92] width 72 height 9
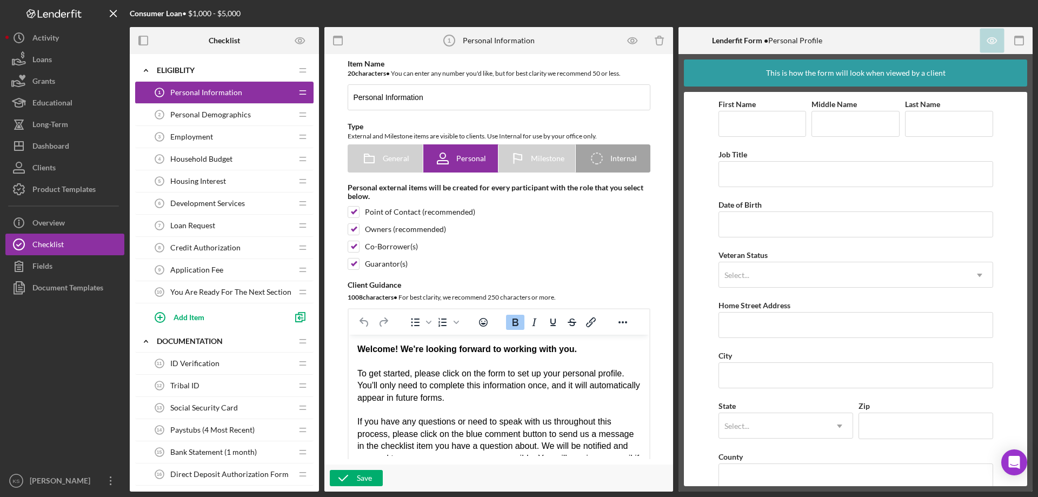
click at [218, 94] on span "Personal Information" at bounding box center [206, 92] width 72 height 9
click at [208, 99] on div "Personal Information 1 Personal Information" at bounding box center [220, 93] width 143 height 22
click at [299, 41] on icon "Preview as" at bounding box center [300, 41] width 24 height 24
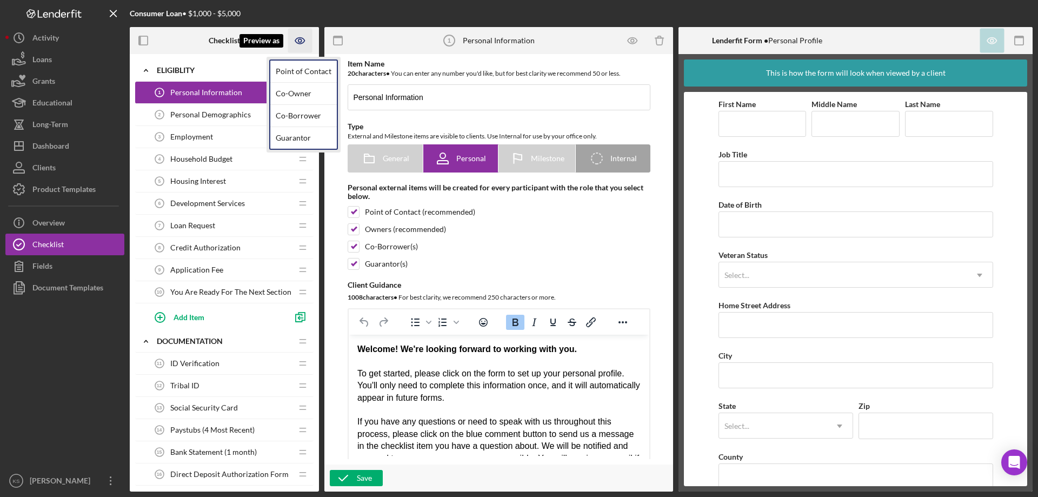
click at [299, 42] on icon "Preview as" at bounding box center [300, 40] width 3 height 3
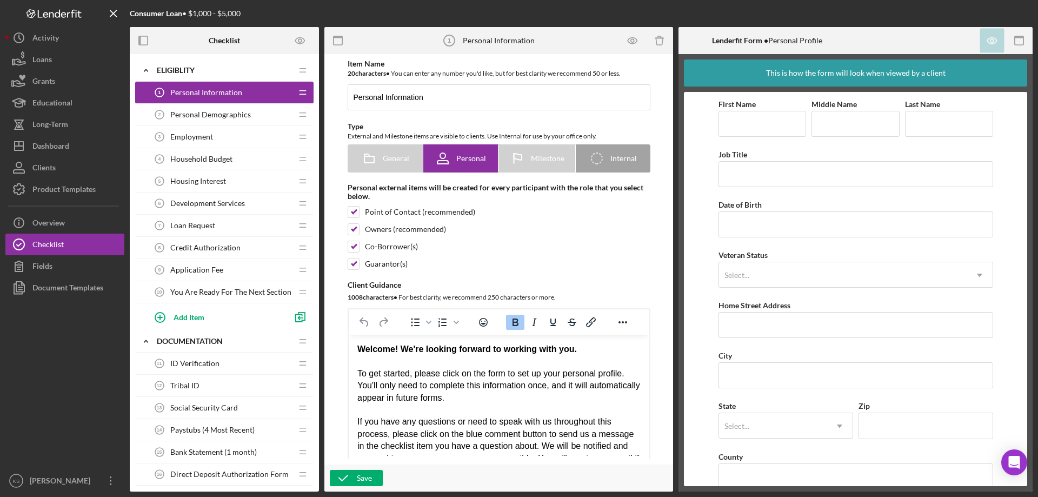
click at [239, 92] on span "Personal Information" at bounding box center [206, 92] width 72 height 9
click at [71, 150] on button "Icon/Dashboard Dashboard" at bounding box center [64, 146] width 119 height 22
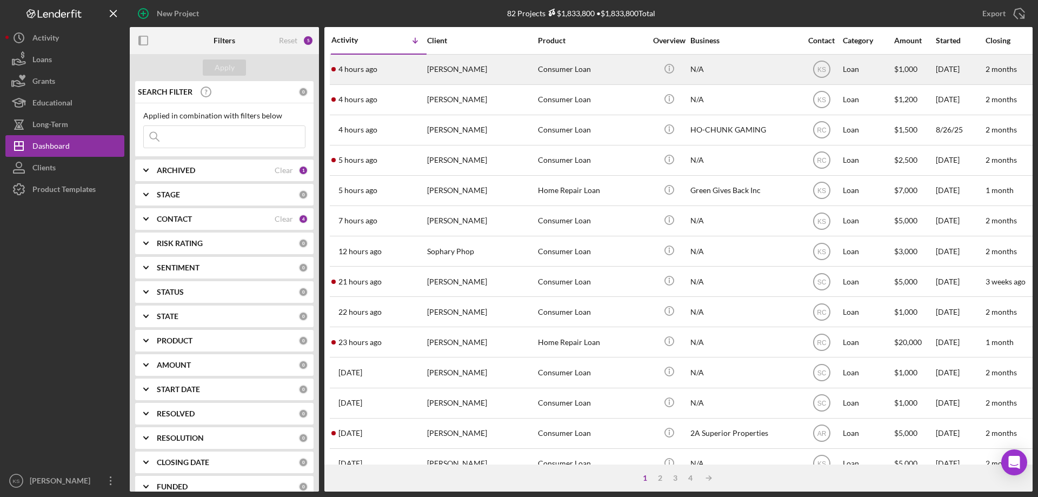
click at [472, 70] on div "[PERSON_NAME]" at bounding box center [481, 69] width 108 height 29
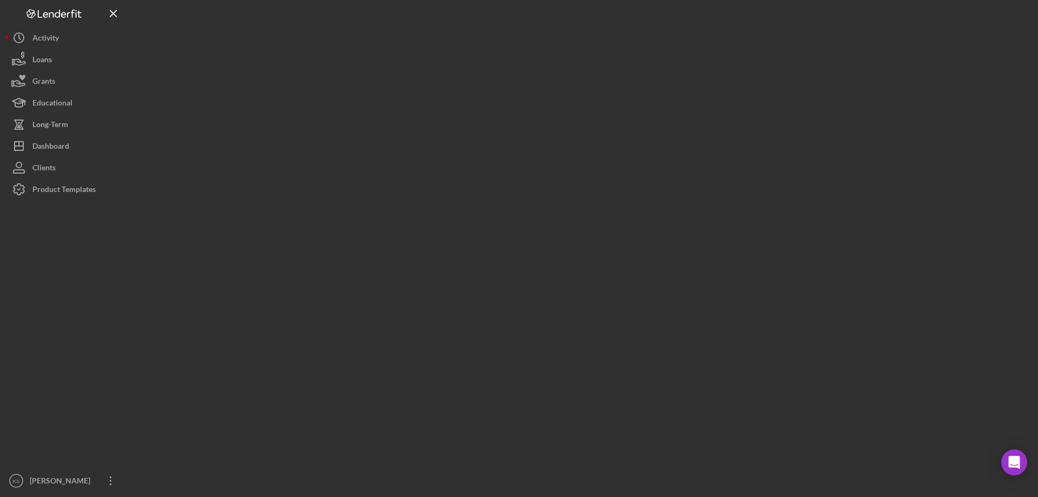
click at [472, 70] on div at bounding box center [581, 246] width 903 height 492
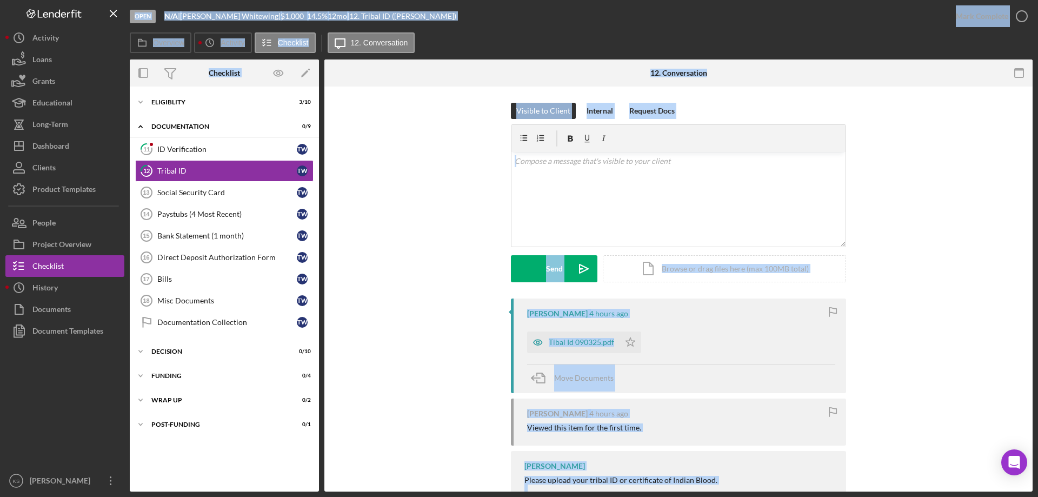
click at [462, 137] on div "Visible to Client Internal Request Docs v Color teal Color pink Remove color Ad…" at bounding box center [679, 201] width 676 height 196
click at [199, 102] on div "Eligiblity" at bounding box center [228, 102] width 154 height 6
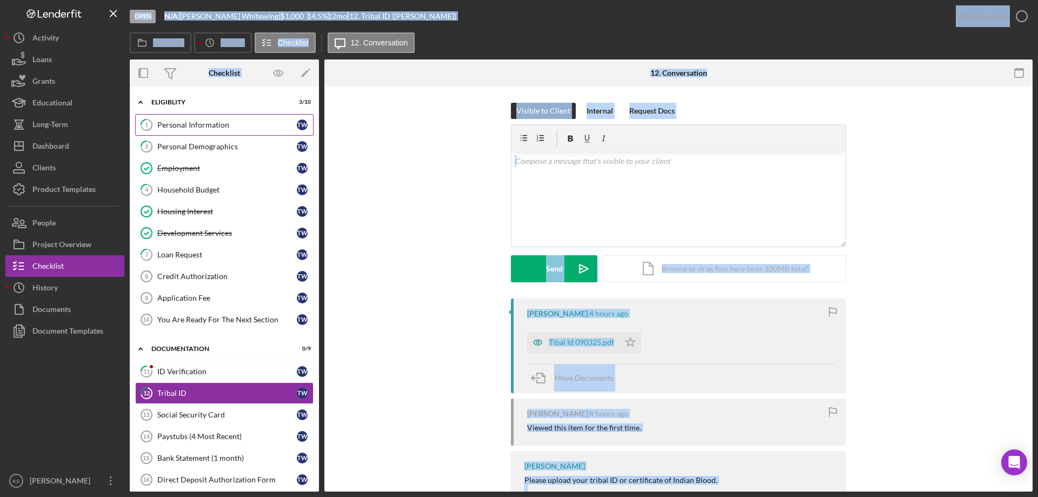
click at [178, 127] on div "Personal Information" at bounding box center [227, 125] width 140 height 9
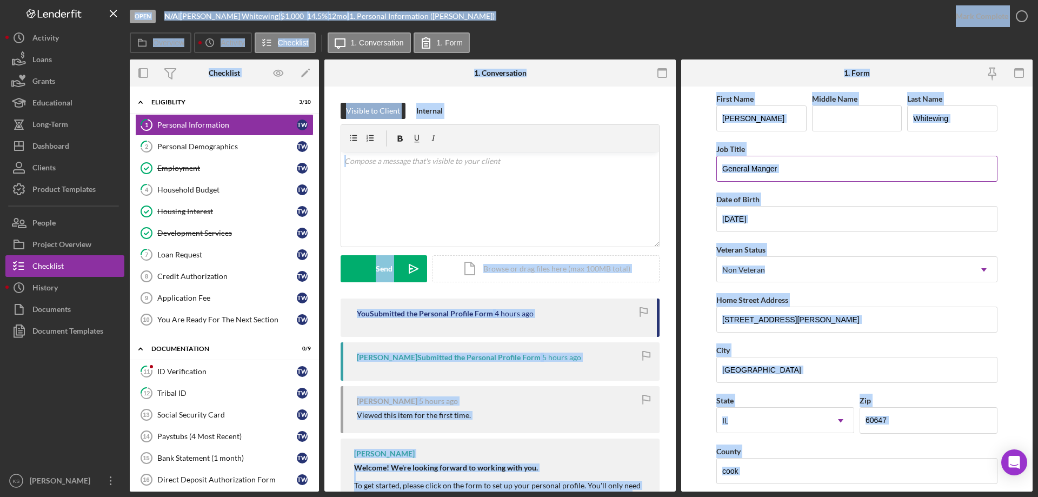
click at [769, 154] on div "Job Title" at bounding box center [857, 149] width 281 height 14
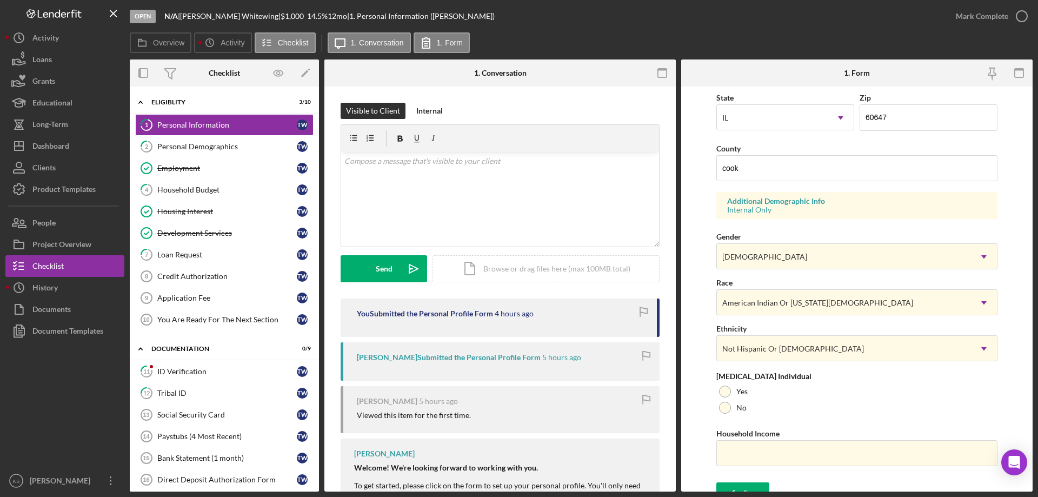
scroll to position [317, 0]
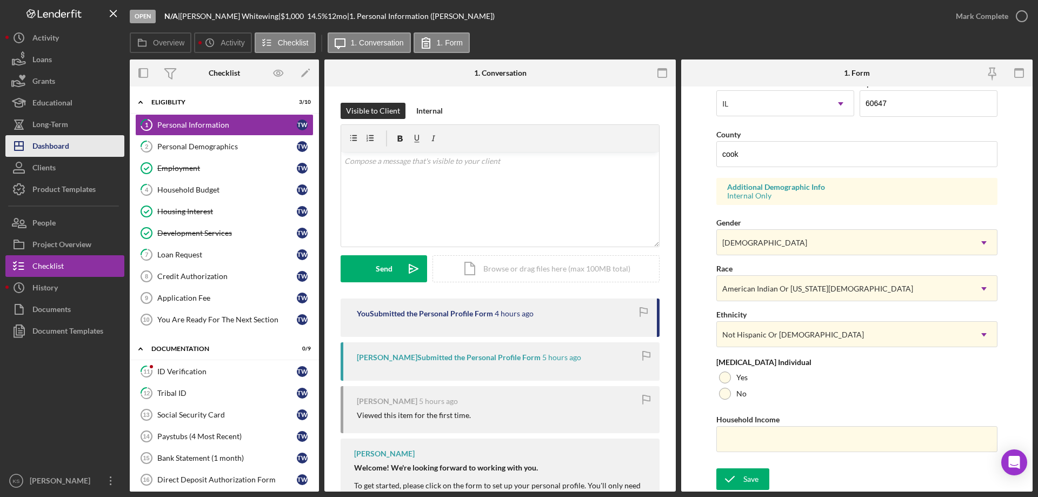
click at [70, 144] on button "Icon/Dashboard Dashboard" at bounding box center [64, 146] width 119 height 22
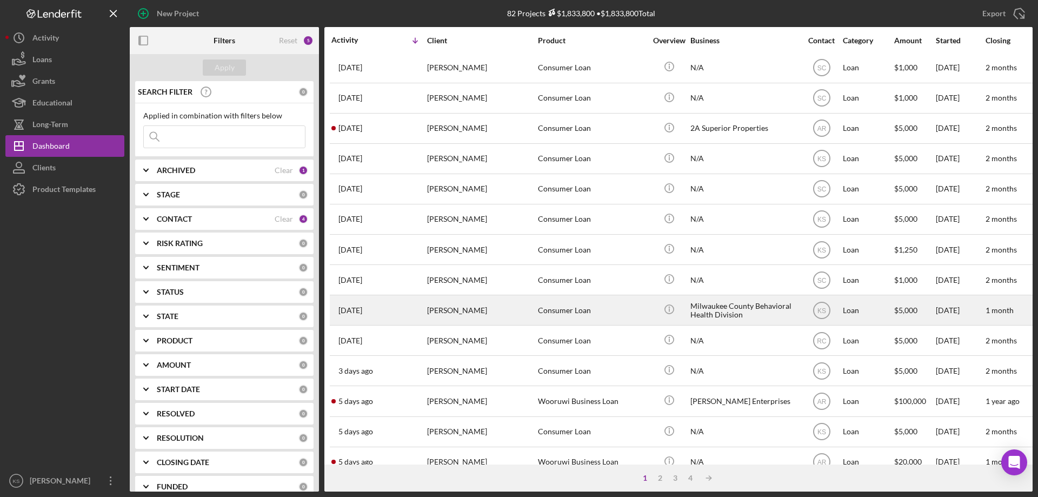
scroll to position [325, 0]
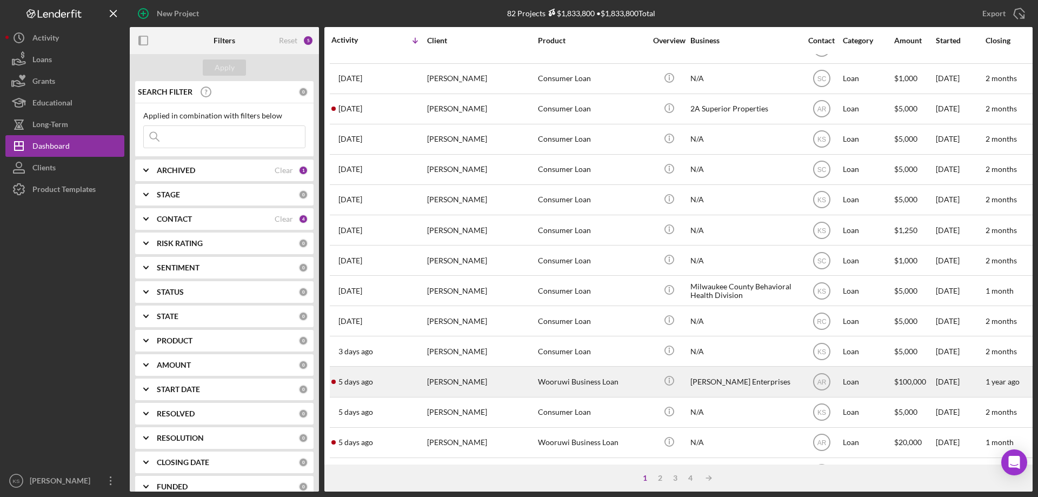
click at [581, 381] on div "Wooruwi Business Loan" at bounding box center [592, 381] width 108 height 29
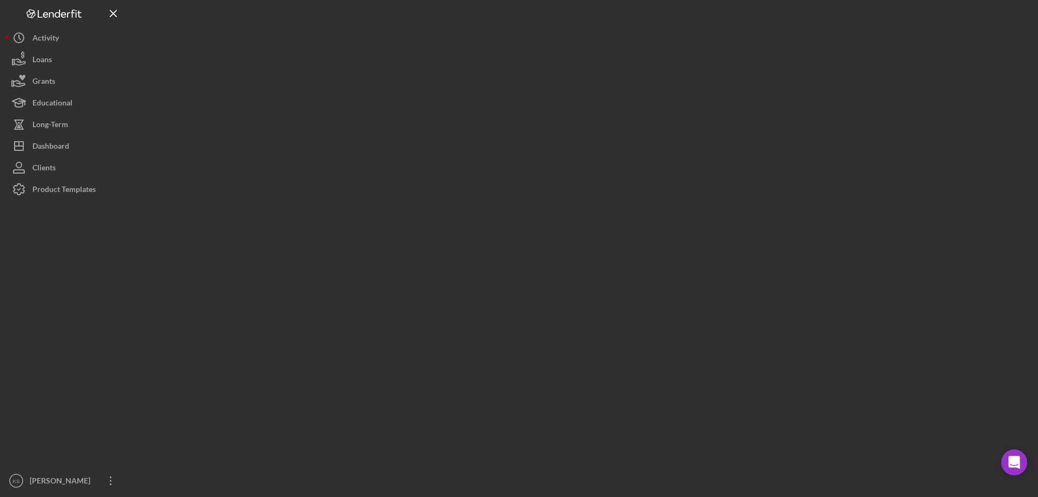
click at [581, 381] on div at bounding box center [581, 246] width 903 height 492
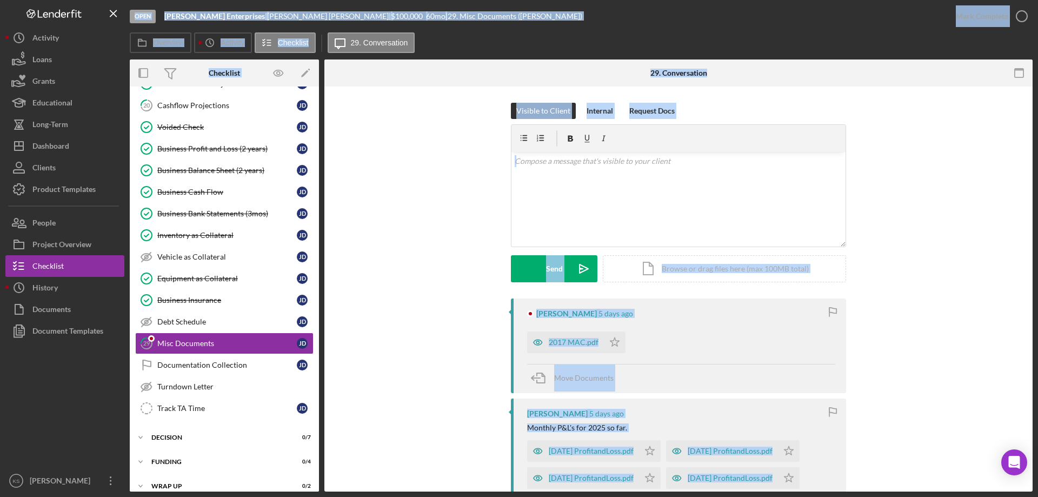
scroll to position [184, 0]
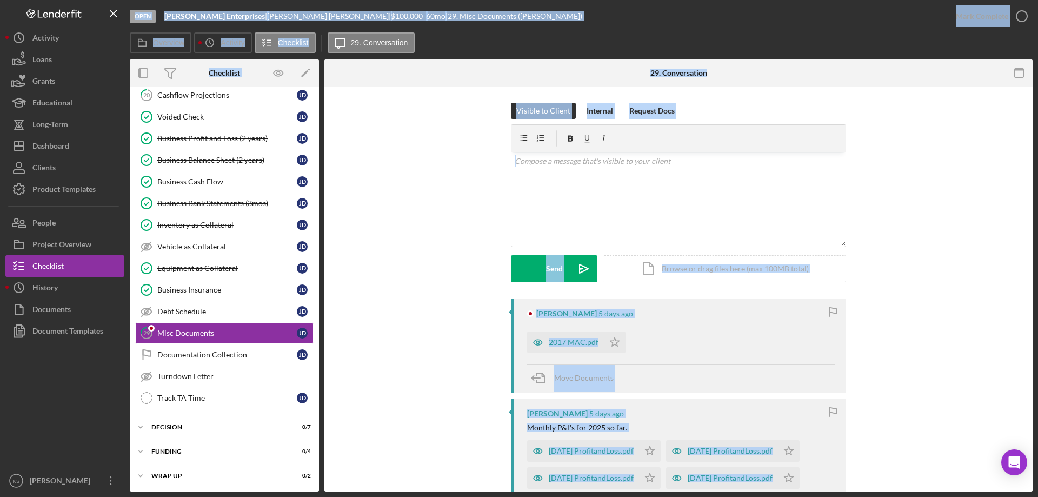
click at [438, 241] on div "Visible to Client Internal Request Docs v Color teal Color pink Remove color Ad…" at bounding box center [679, 201] width 676 height 196
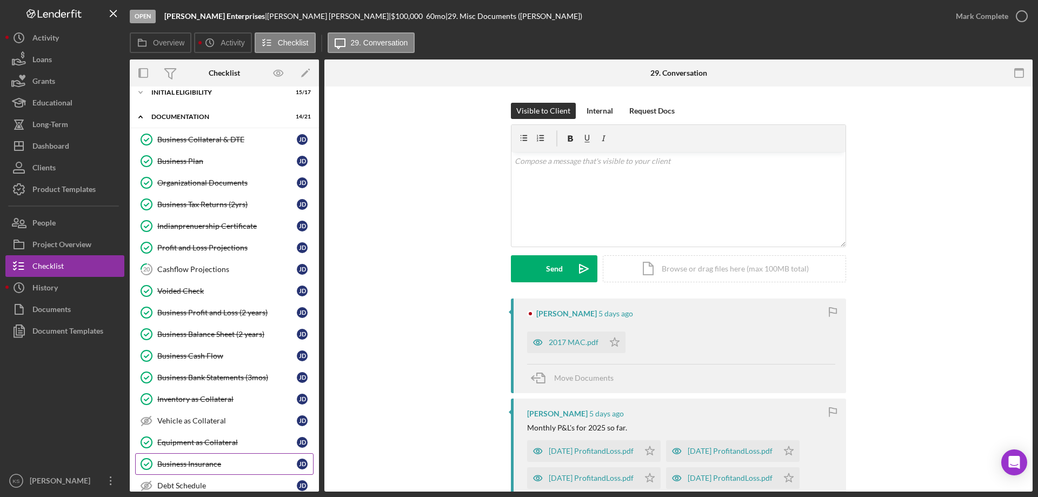
scroll to position [0, 0]
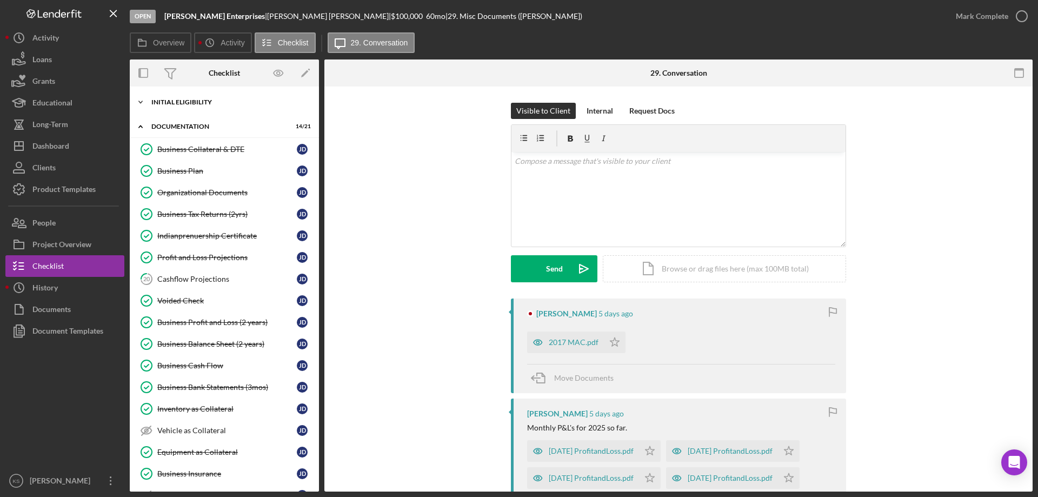
click at [176, 97] on div "Icon/Expander Initial Eligibility 15 / 17" at bounding box center [224, 102] width 189 height 22
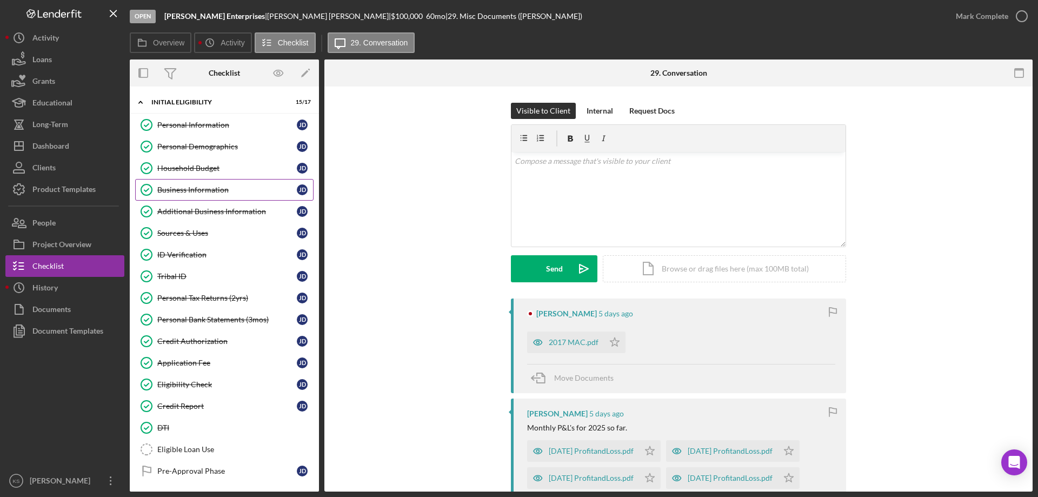
click at [197, 193] on div "Business Information" at bounding box center [227, 190] width 140 height 9
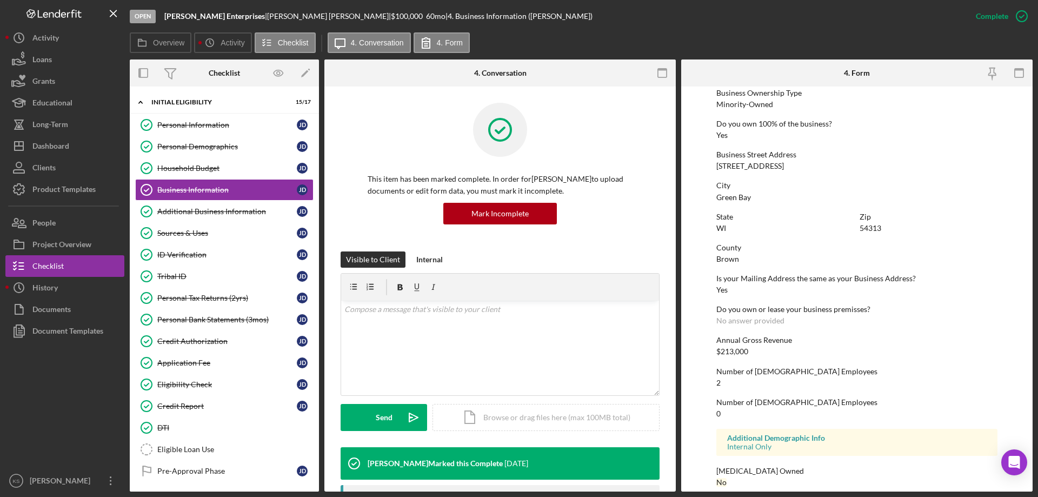
scroll to position [411, 0]
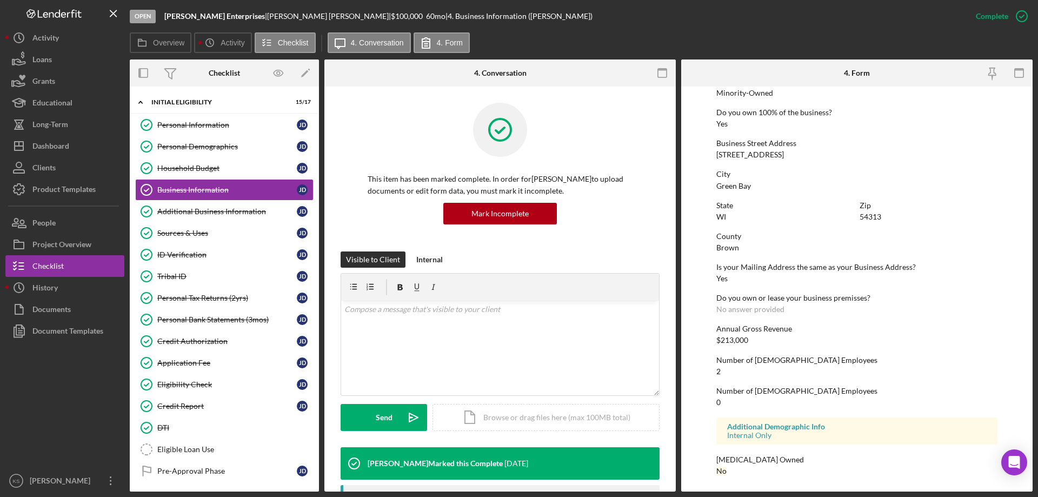
drag, startPoint x: 321, startPoint y: 22, endPoint x: 372, endPoint y: 21, distance: 50.9
click at [372, 21] on div "Open Danforth Enterprises | Jeremiah Danforth | $100,000 $100,000 60 mo | 4. Bu…" at bounding box center [548, 16] width 836 height 32
click at [364, 145] on div "This item has been marked complete. In order for Jeremiah Danforth to upload do…" at bounding box center [500, 177] width 319 height 149
click at [66, 143] on div "Dashboard" at bounding box center [50, 147] width 37 height 24
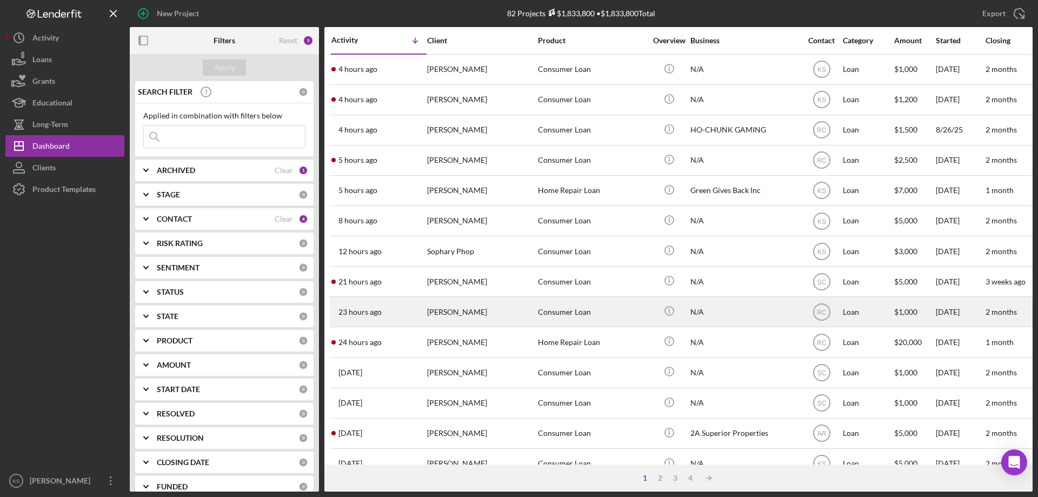
scroll to position [54, 0]
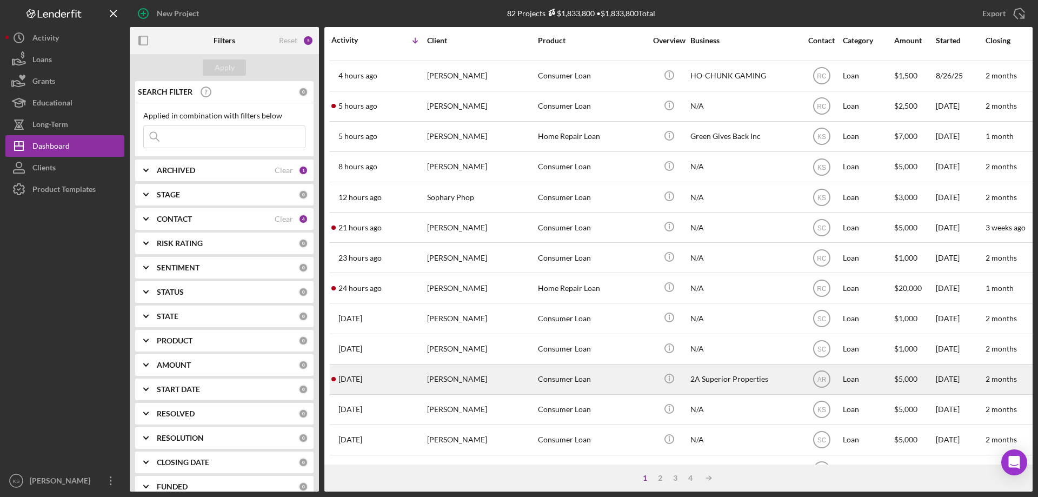
click at [461, 383] on div "[PERSON_NAME]" at bounding box center [481, 379] width 108 height 29
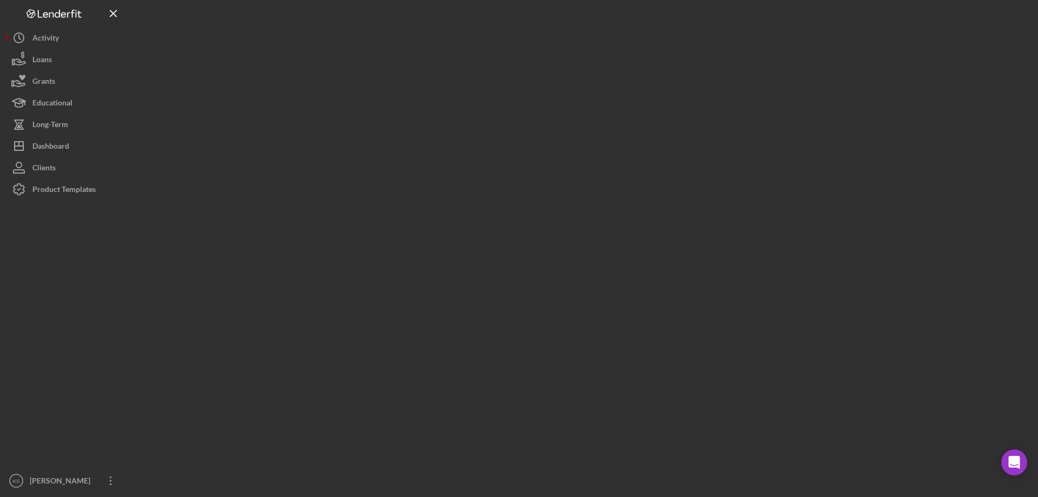
click at [461, 383] on div at bounding box center [581, 246] width 903 height 492
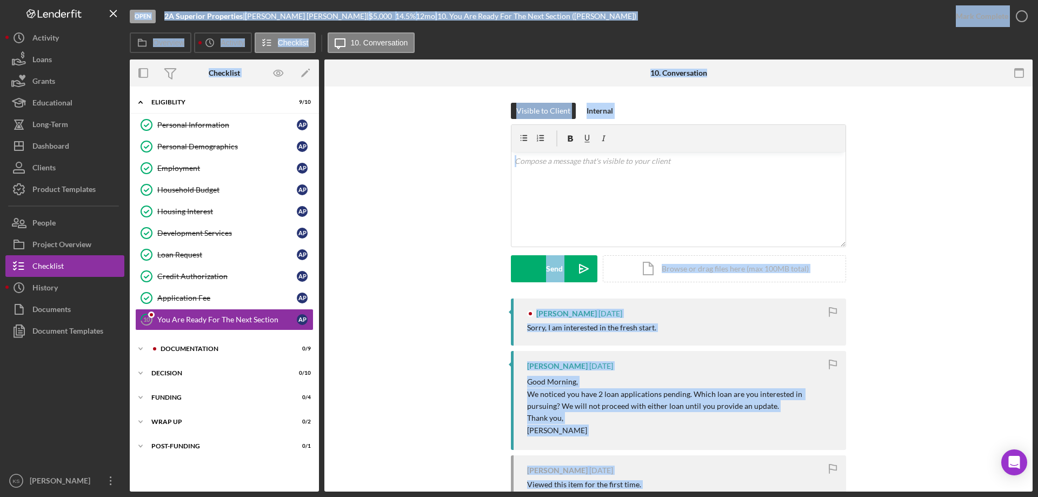
click at [439, 297] on div "Visible to Client Internal v Color teal Color pink Remove color Add row above A…" at bounding box center [679, 201] width 676 height 196
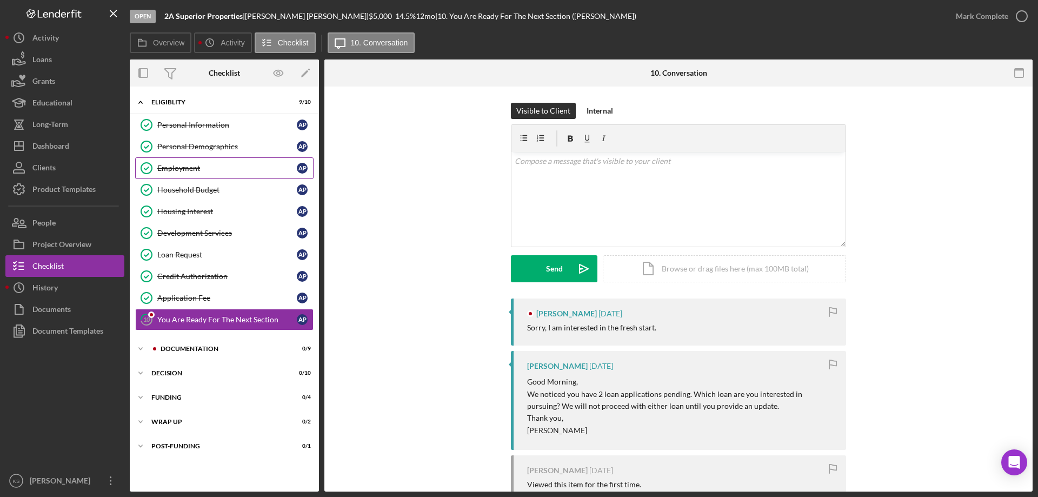
click at [203, 174] on link "Employment Employment A P" at bounding box center [224, 168] width 178 height 22
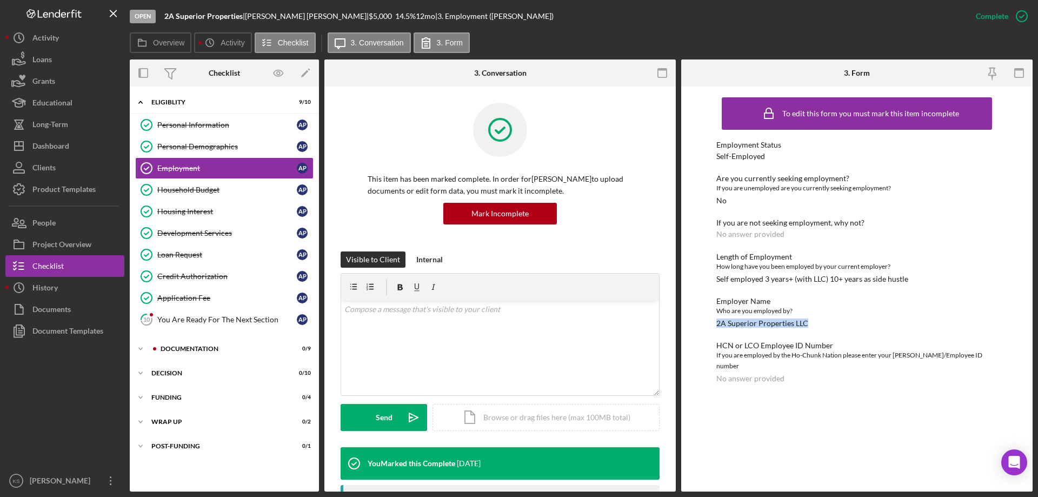
drag, startPoint x: 714, startPoint y: 325, endPoint x: 859, endPoint y: 320, distance: 145.1
click at [859, 320] on div "To edit this form you must mark this item incomplete Employment Status Self-Emp…" at bounding box center [857, 289] width 352 height 405
click at [871, 328] on div "Employment Status Self-Employed Are you currently seeking employment? If you ar…" at bounding box center [857, 262] width 281 height 242
click at [177, 252] on div "Loan Request" at bounding box center [227, 254] width 140 height 9
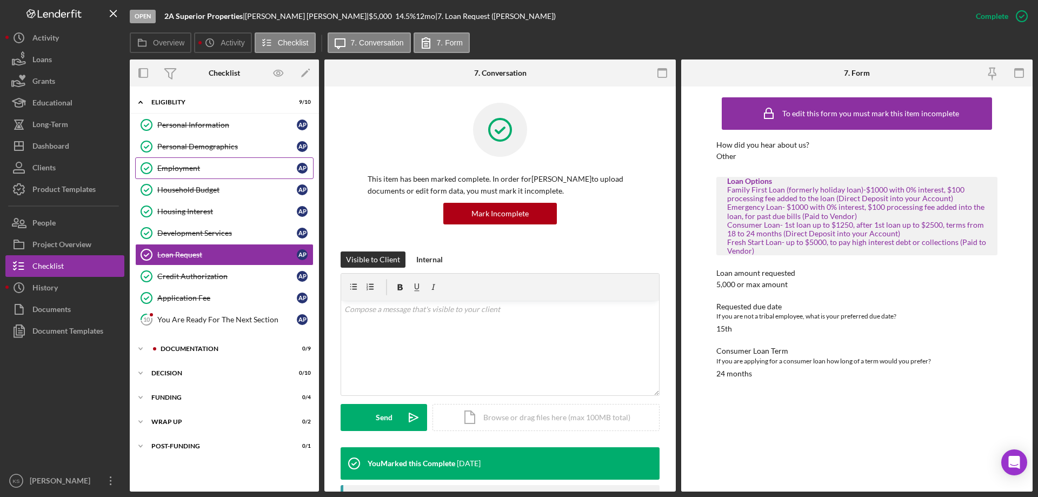
click at [174, 162] on link "Employment Employment A P" at bounding box center [224, 168] width 178 height 22
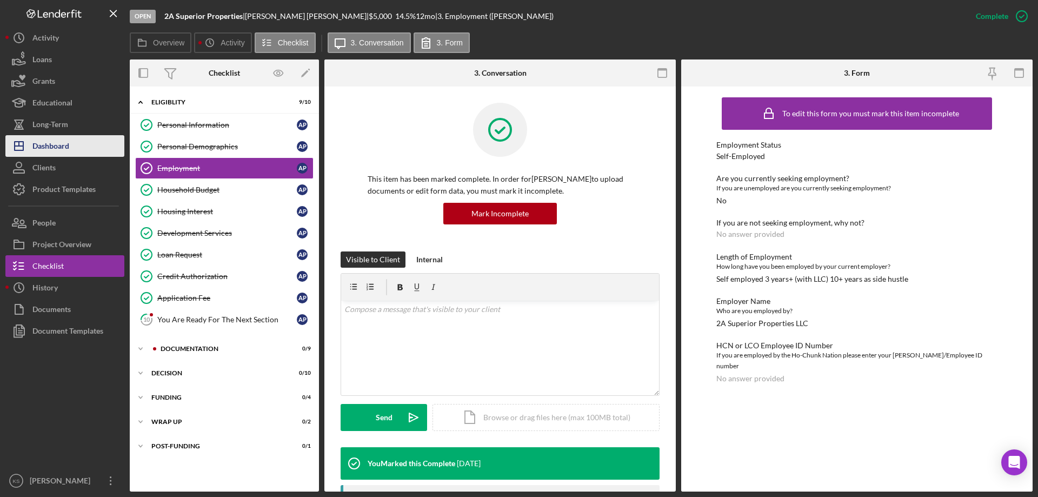
click at [89, 148] on button "Icon/Dashboard Dashboard" at bounding box center [64, 146] width 119 height 22
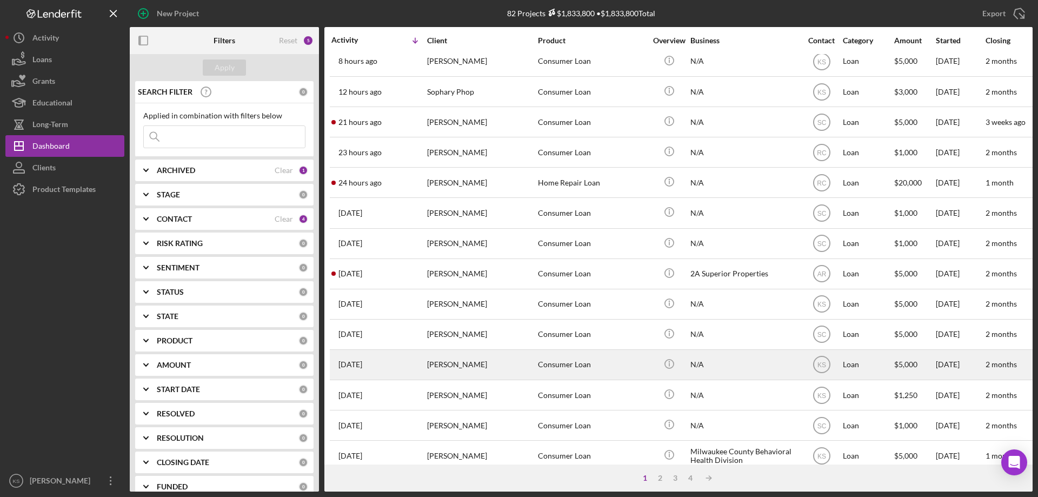
scroll to position [162, 0]
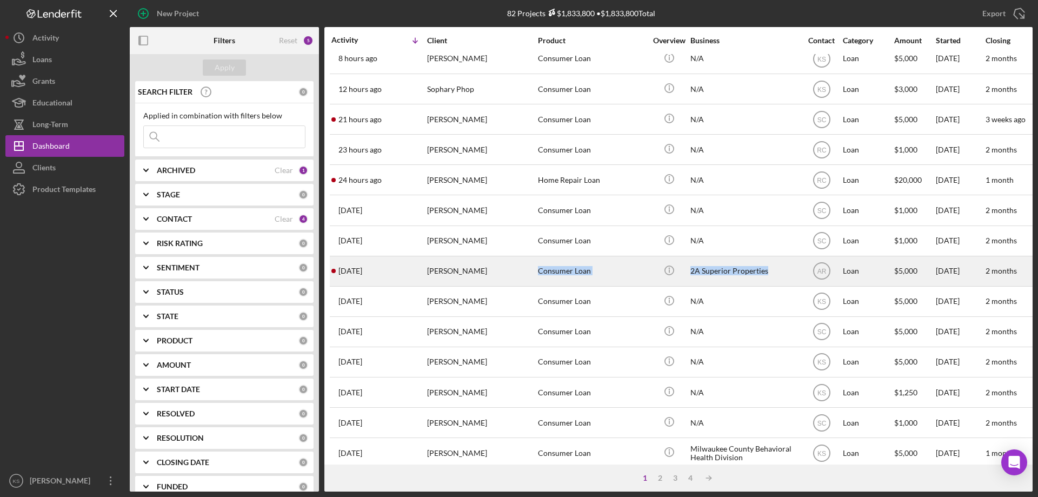
drag, startPoint x: 538, startPoint y: 274, endPoint x: 775, endPoint y: 272, distance: 236.9
click at [775, 272] on tr "1 day ago Amanda Peterson Amanda Peterson Consumer Loan Icon/Info 2A Superior P…" at bounding box center [971, 271] width 1282 height 30
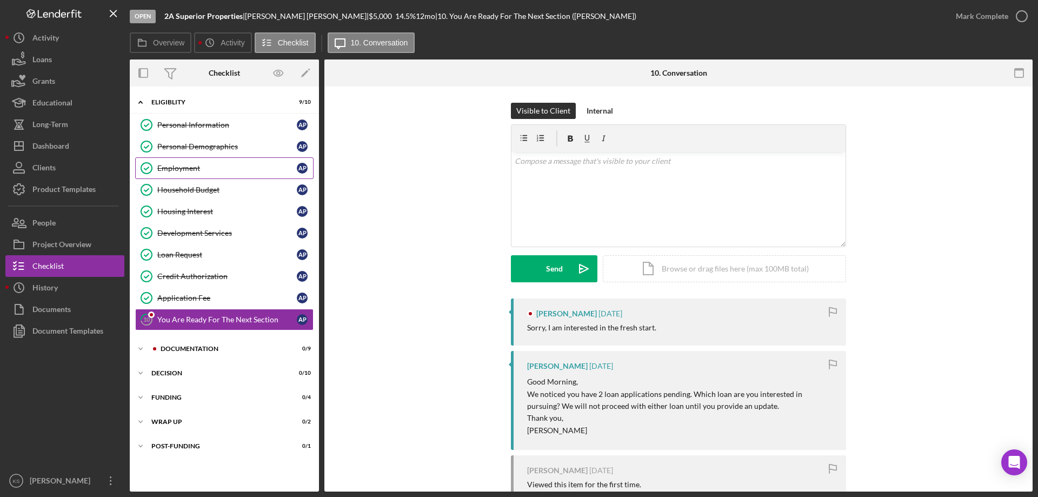
click at [204, 173] on div "Employment" at bounding box center [227, 168] width 140 height 9
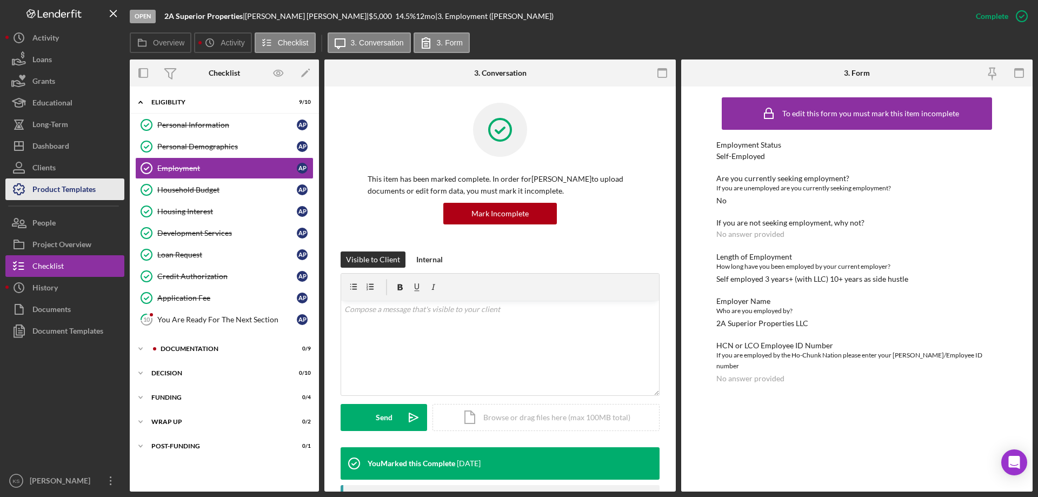
click at [63, 190] on div "Product Templates" at bounding box center [63, 190] width 63 height 24
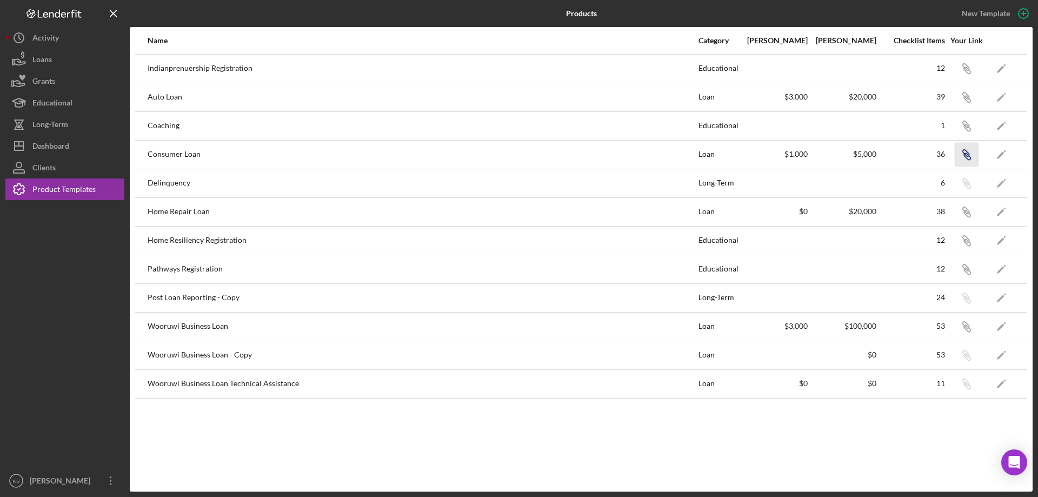
click at [972, 152] on icon "Icon/Link" at bounding box center [967, 154] width 24 height 24
click at [50, 148] on div "Dashboard" at bounding box center [50, 147] width 37 height 24
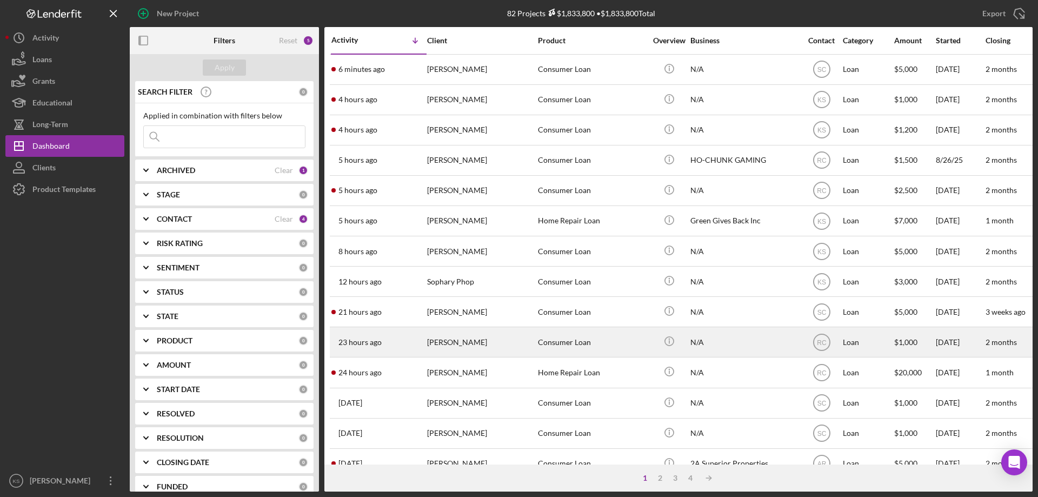
click at [476, 341] on div "[PERSON_NAME]" at bounding box center [481, 342] width 108 height 29
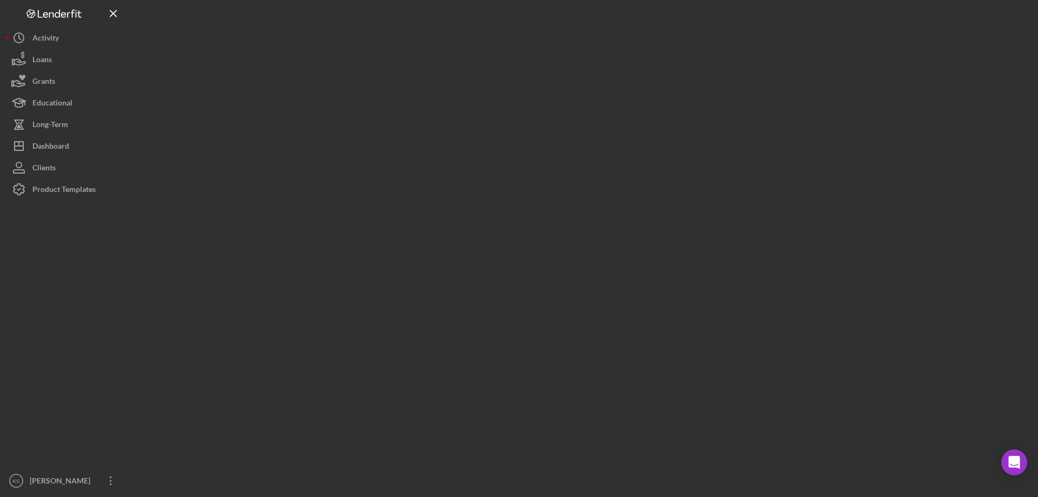
click at [476, 341] on div at bounding box center [581, 246] width 903 height 492
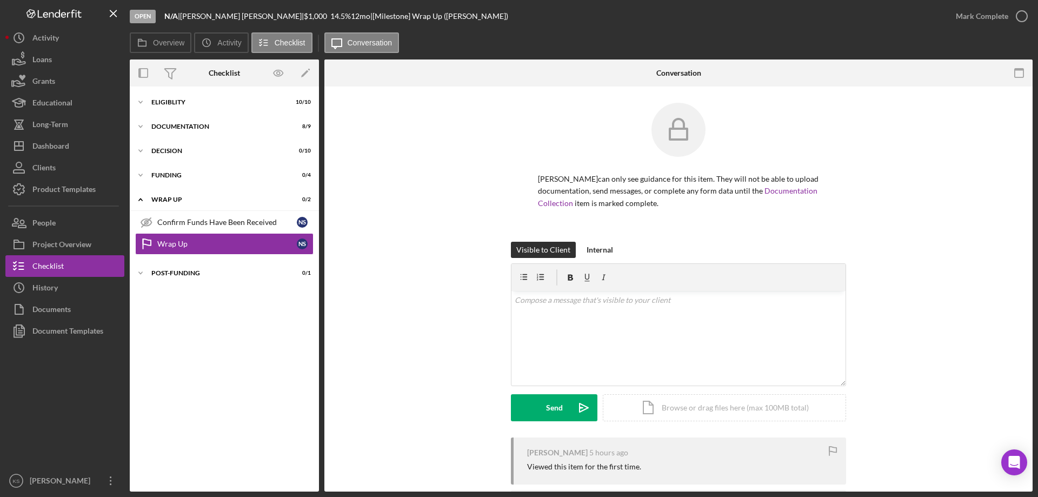
click at [347, 261] on div "Visible to Client Internal v Color teal Color pink Remove color Add row above A…" at bounding box center [679, 340] width 676 height 196
click at [168, 125] on div "Documentation" at bounding box center [228, 126] width 154 height 6
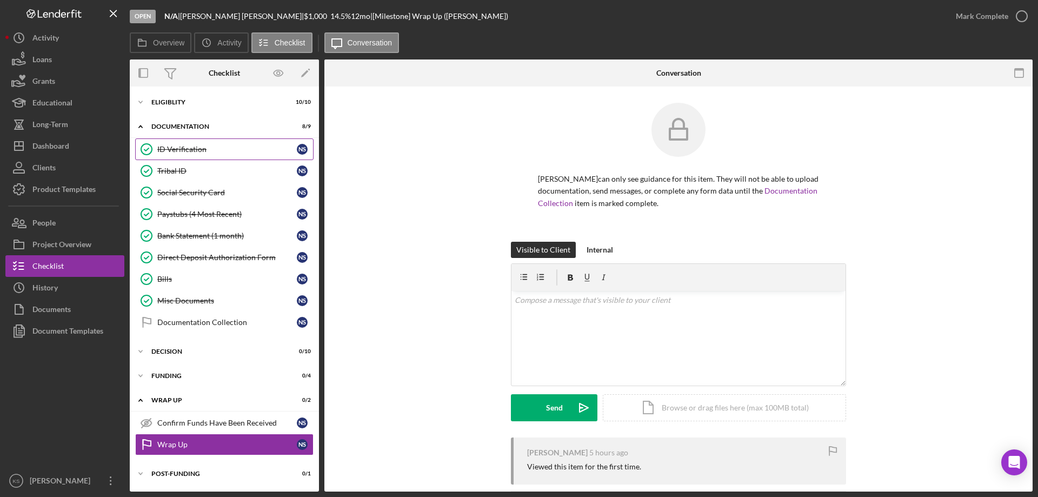
click at [203, 152] on div "ID Verification" at bounding box center [227, 149] width 140 height 9
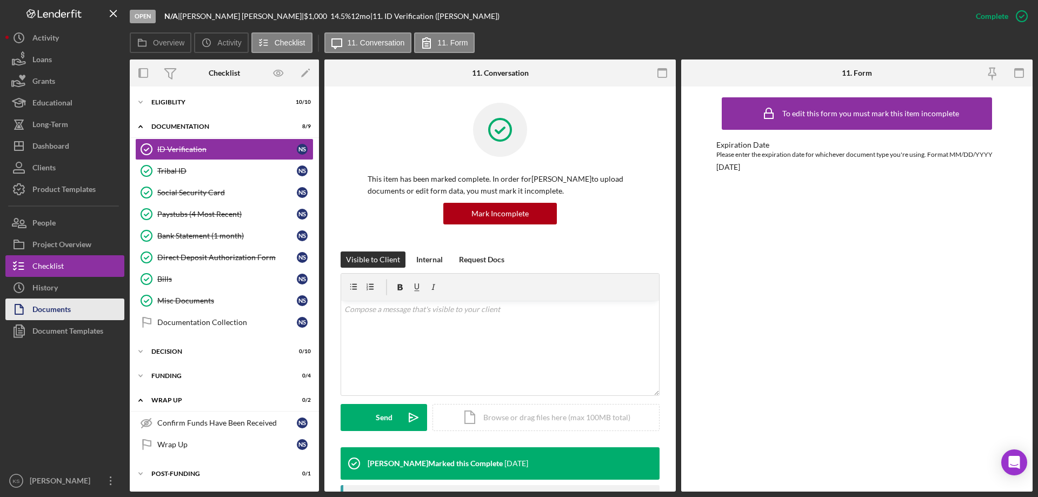
click at [59, 314] on div "Documents" at bounding box center [51, 311] width 38 height 24
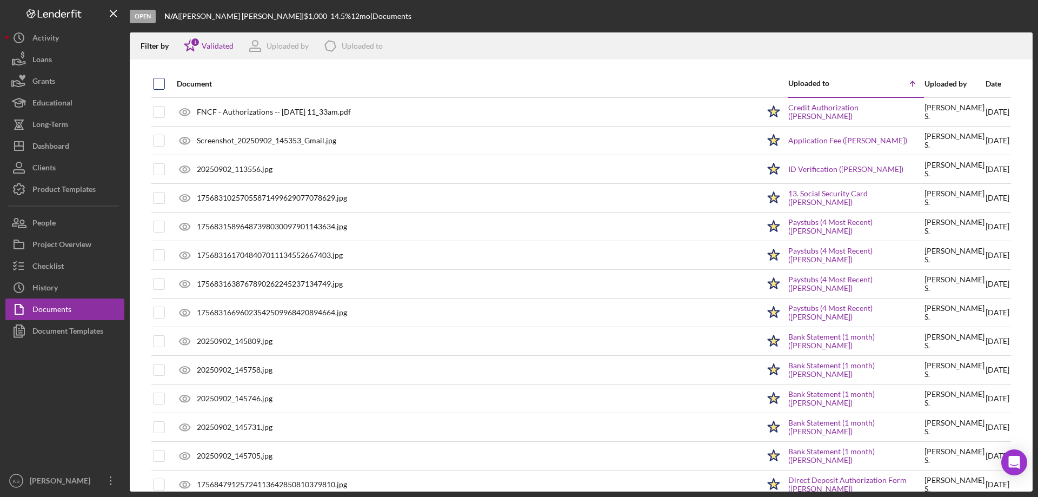
click at [160, 81] on input "checkbox" at bounding box center [159, 83] width 11 height 11
checkbox input "true"
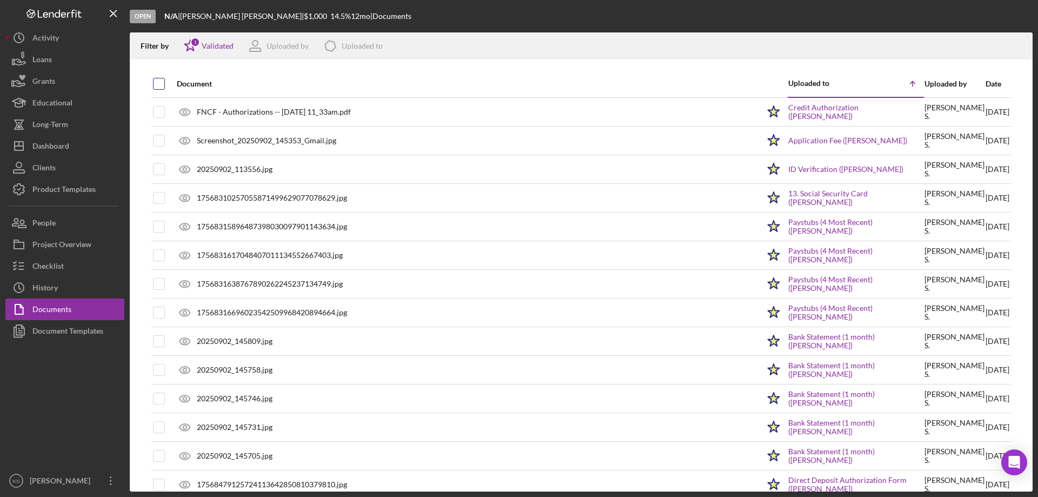
checkbox input "true"
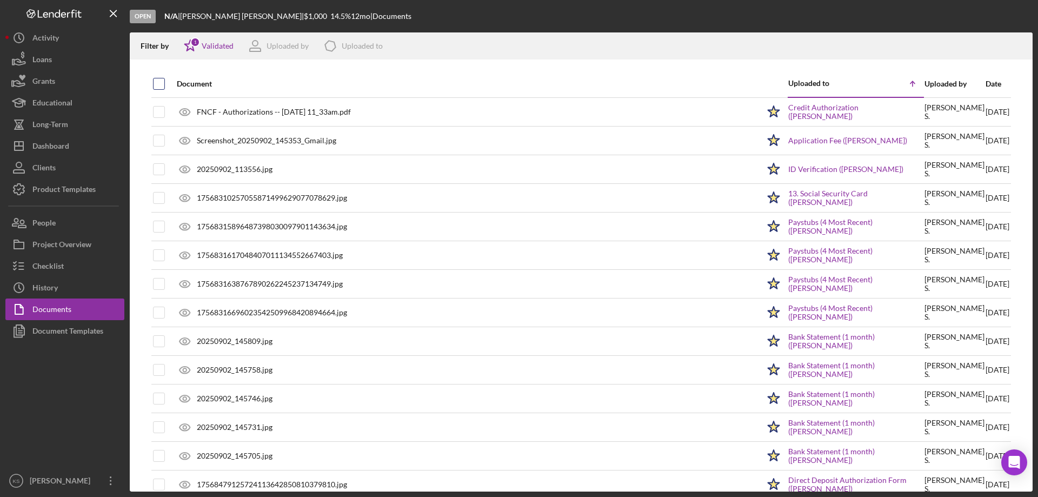
checkbox input "true"
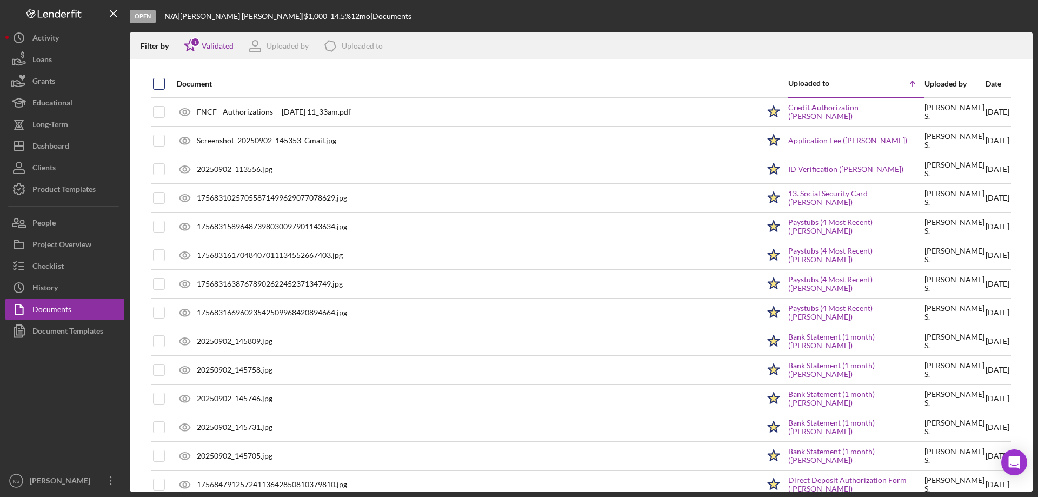
checkbox input "true"
click at [55, 141] on div "Dashboard" at bounding box center [50, 147] width 37 height 24
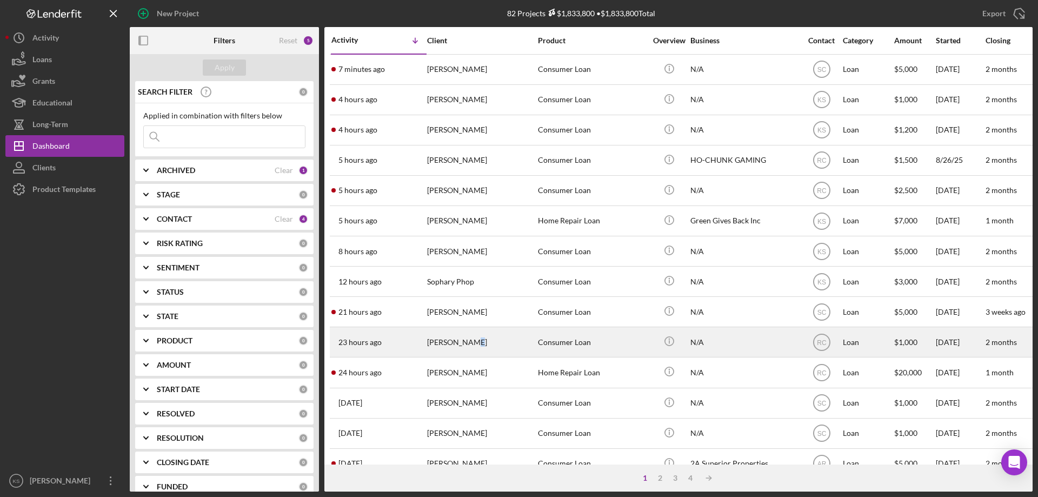
click at [468, 338] on div "[PERSON_NAME]" at bounding box center [481, 342] width 108 height 29
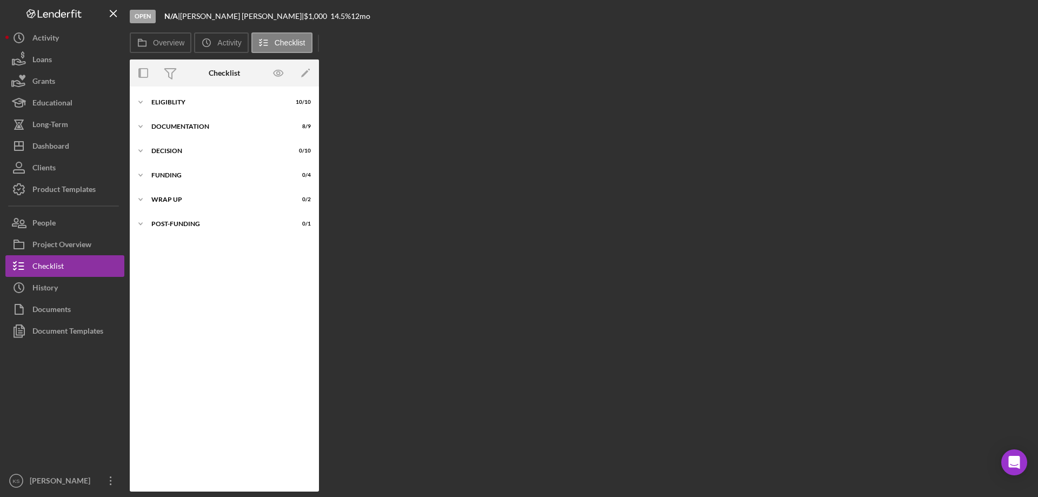
click at [468, 338] on div "Overview Internal Workflow Stage Open Icon/Dropdown Arrow Archive (can unarchiv…" at bounding box center [581, 275] width 903 height 432
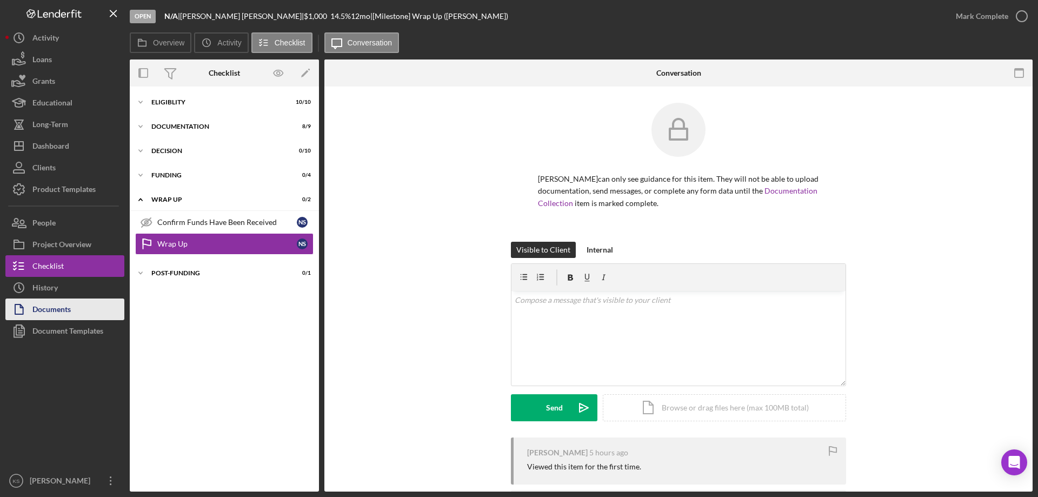
click at [52, 309] on div "Documents" at bounding box center [51, 311] width 38 height 24
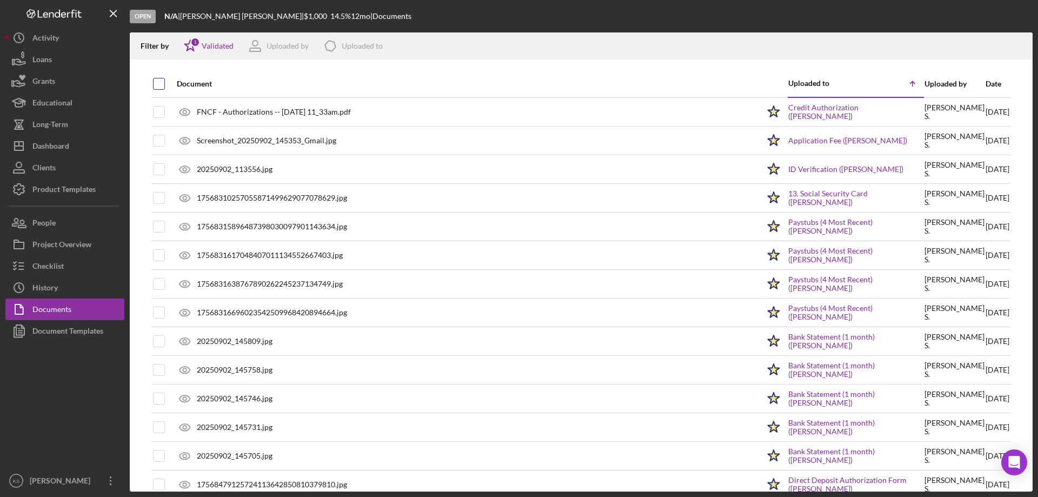
click at [156, 86] on input "checkbox" at bounding box center [159, 83] width 11 height 11
checkbox input "true"
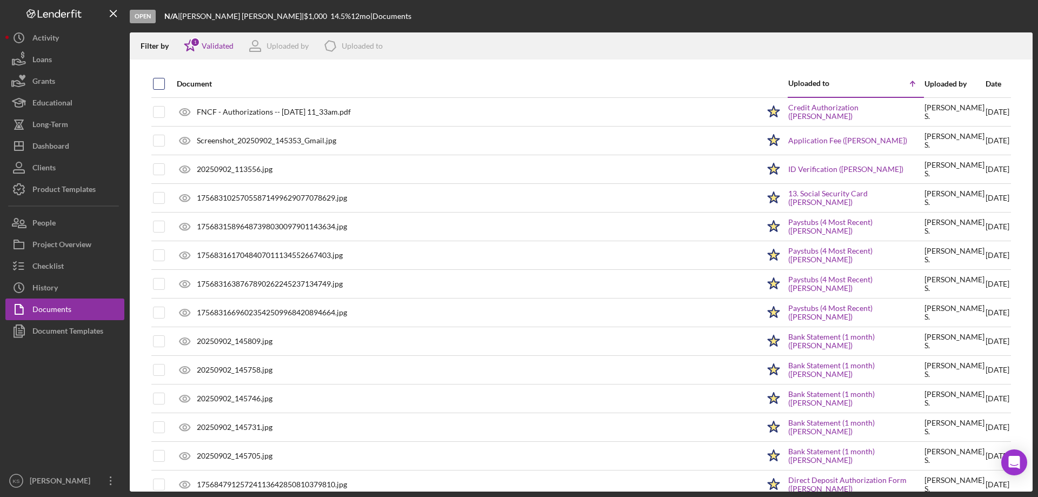
checkbox input "true"
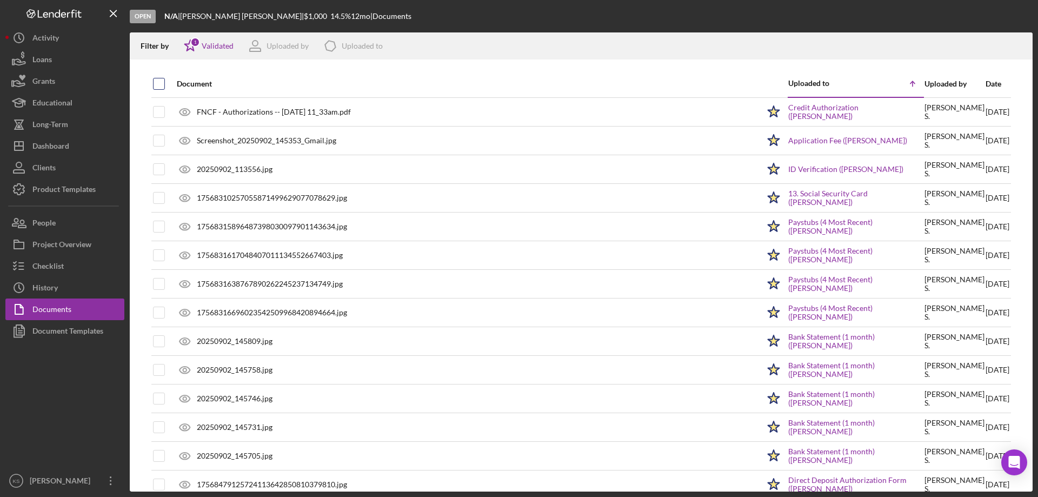
checkbox input "true"
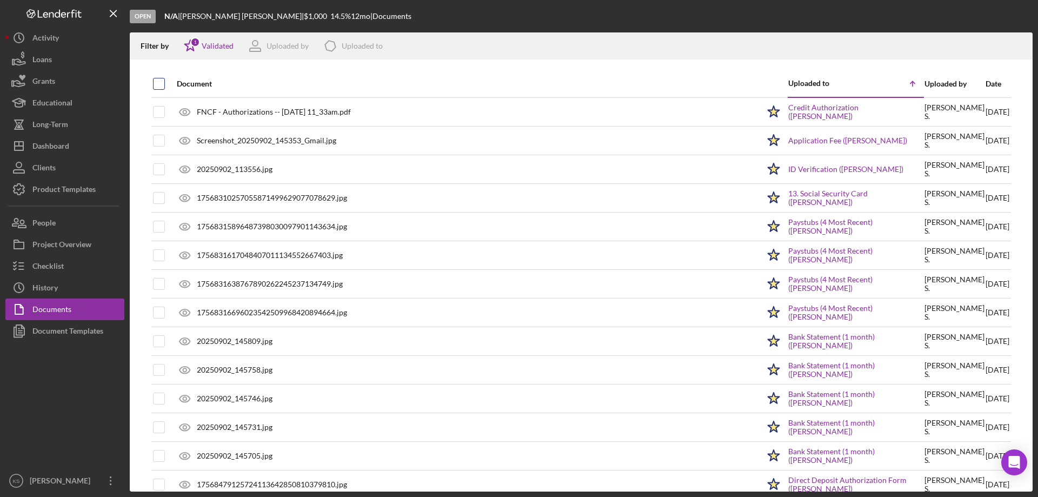
checkbox input "true"
click at [1016, 44] on icon "Icon/Download" at bounding box center [1020, 46] width 24 height 24
click at [34, 269] on div "Checklist" at bounding box center [47, 267] width 31 height 24
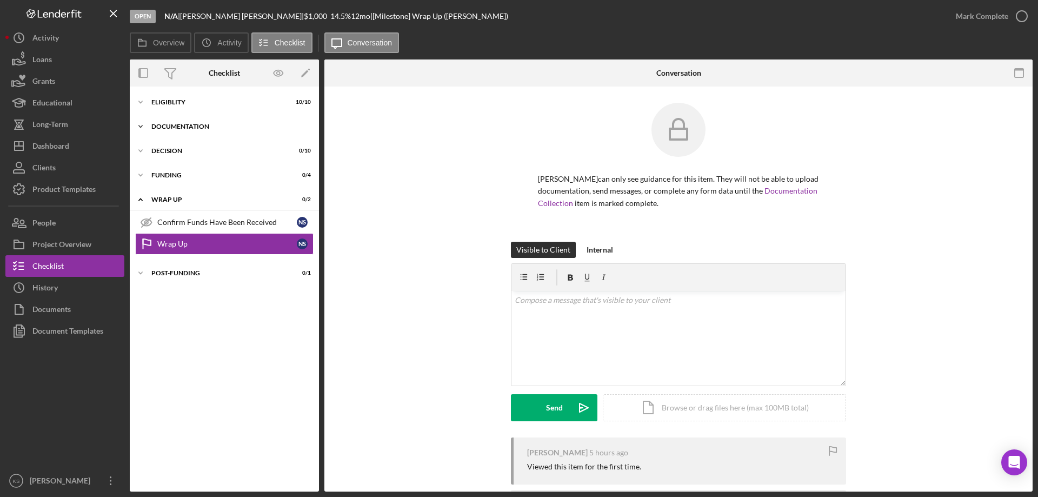
click at [138, 124] on icon "Icon/Expander" at bounding box center [141, 127] width 22 height 22
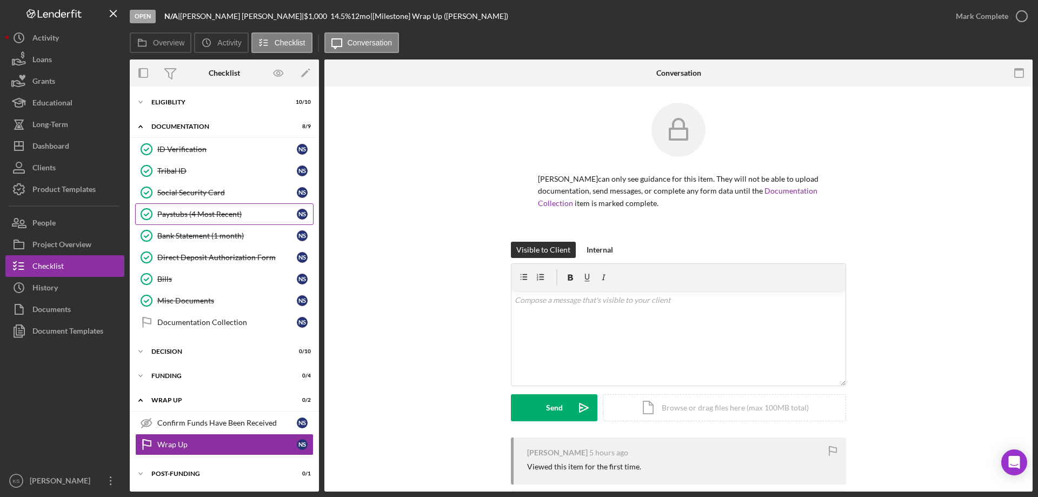
click at [159, 216] on div "Paystubs (4 Most Recent)" at bounding box center [227, 214] width 140 height 9
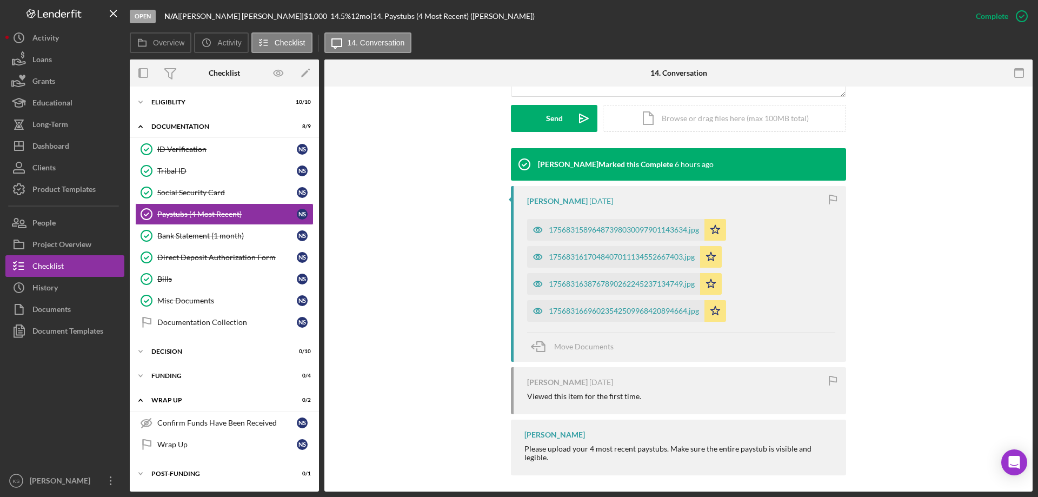
scroll to position [303, 0]
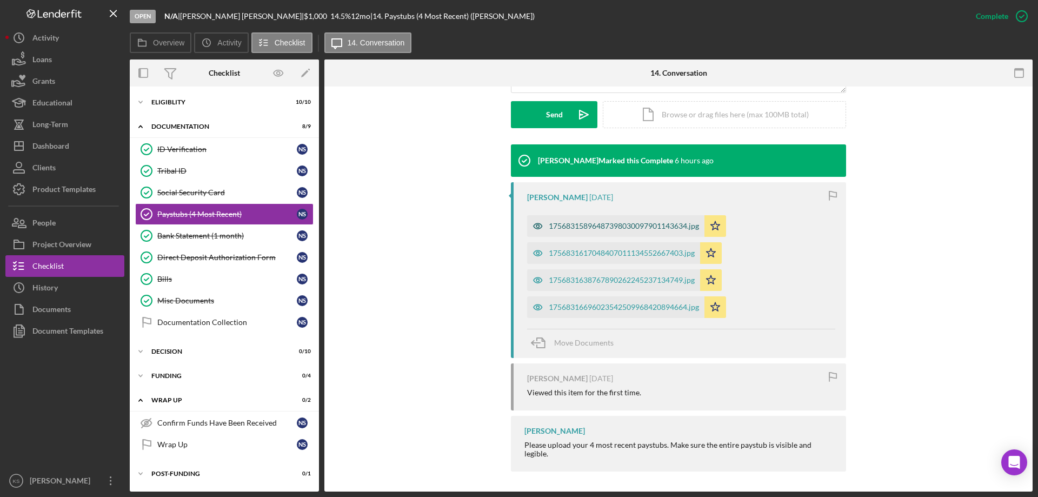
click at [596, 223] on div "17568315896487398030097901143634.jpg" at bounding box center [624, 226] width 150 height 9
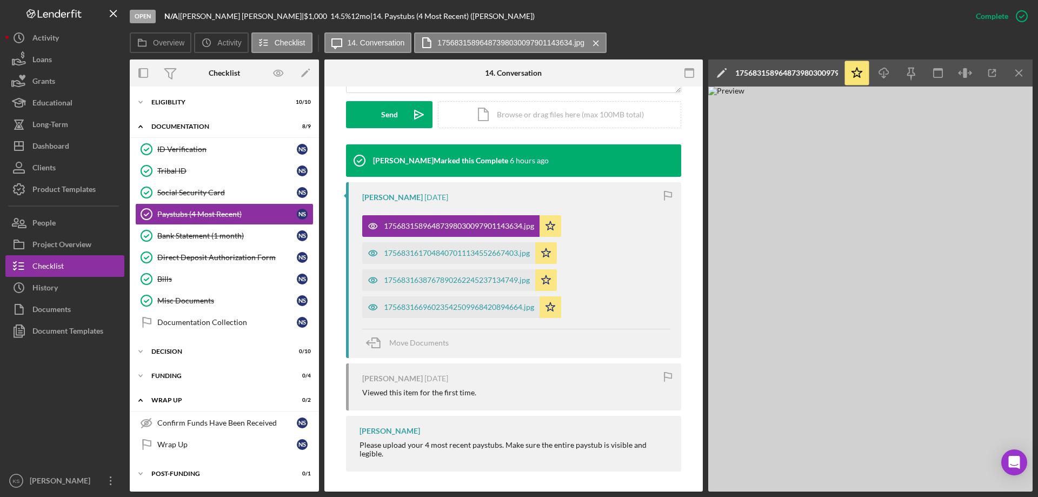
click at [725, 69] on icon at bounding box center [726, 69] width 2 height 2
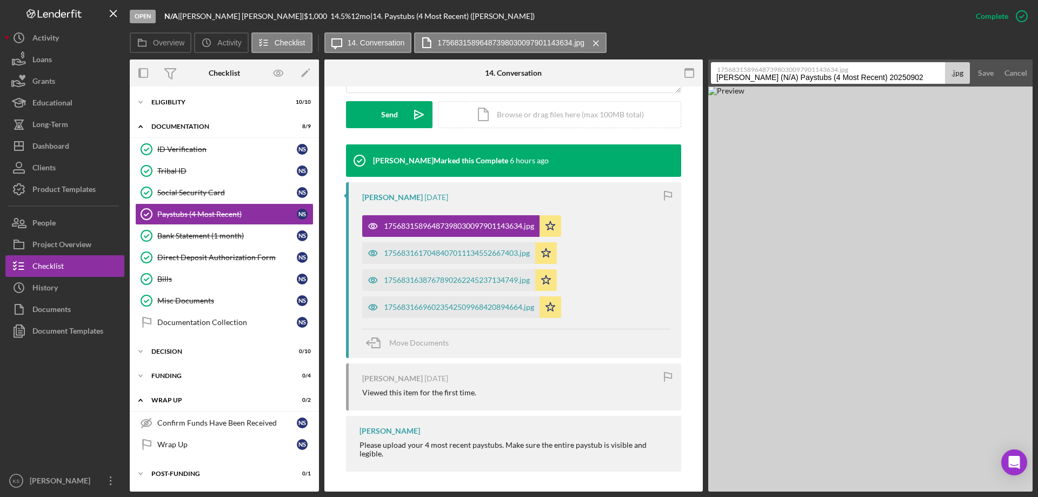
drag, startPoint x: 928, startPoint y: 77, endPoint x: 708, endPoint y: 78, distance: 219.6
click at [706, 78] on div "Overview Internal Workflow Stage Open Icon/Dropdown Arrow Archive (can unarchiv…" at bounding box center [581, 275] width 903 height 432
click at [577, 133] on div "Visible to Client Internal v Color teal Color pink Remove color Add row above A…" at bounding box center [513, 47] width 335 height 196
click at [1012, 70] on div "Cancel" at bounding box center [1016, 73] width 23 height 22
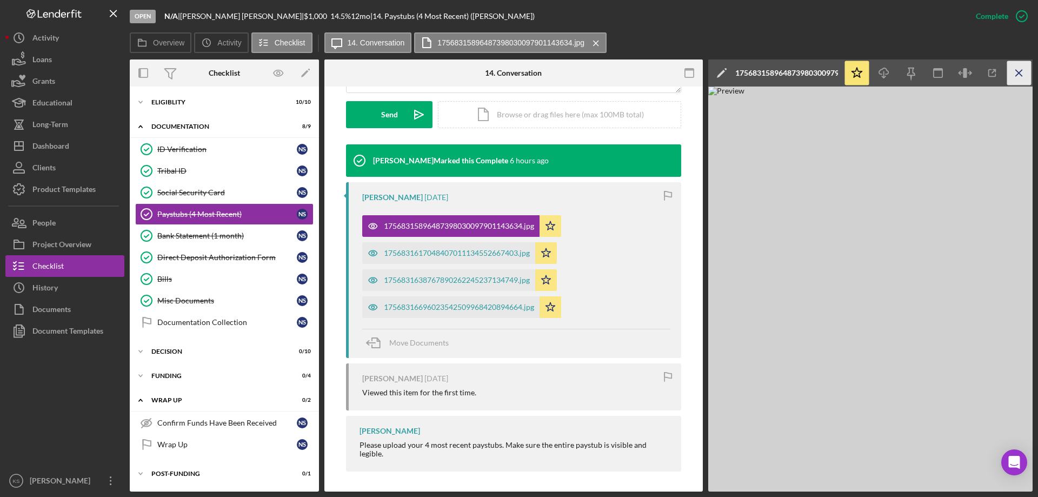
click at [1023, 72] on icon "Icon/Menu Close" at bounding box center [1020, 73] width 24 height 24
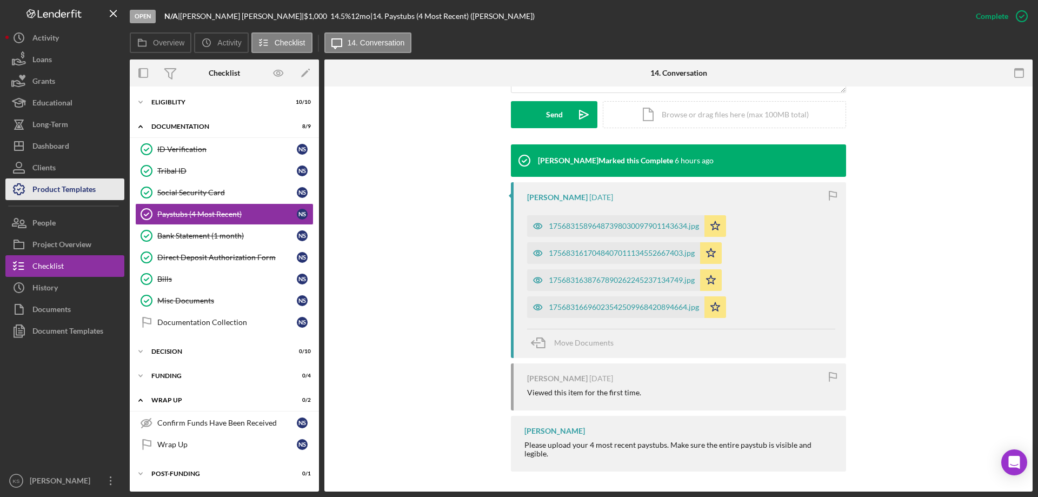
click at [44, 181] on div "Product Templates" at bounding box center [63, 190] width 63 height 24
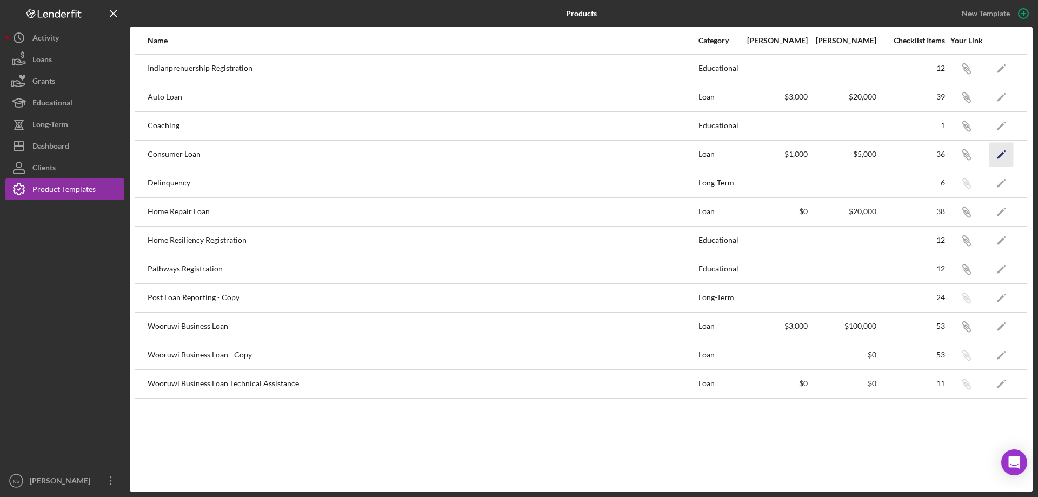
click at [997, 150] on icon "Icon/Edit" at bounding box center [1002, 154] width 24 height 24
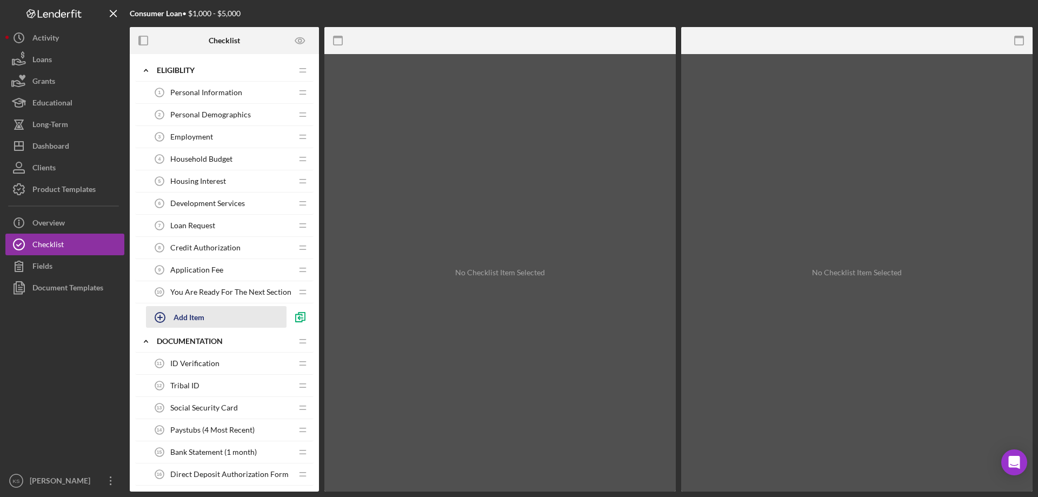
click at [183, 316] on div "Add Item" at bounding box center [189, 317] width 31 height 21
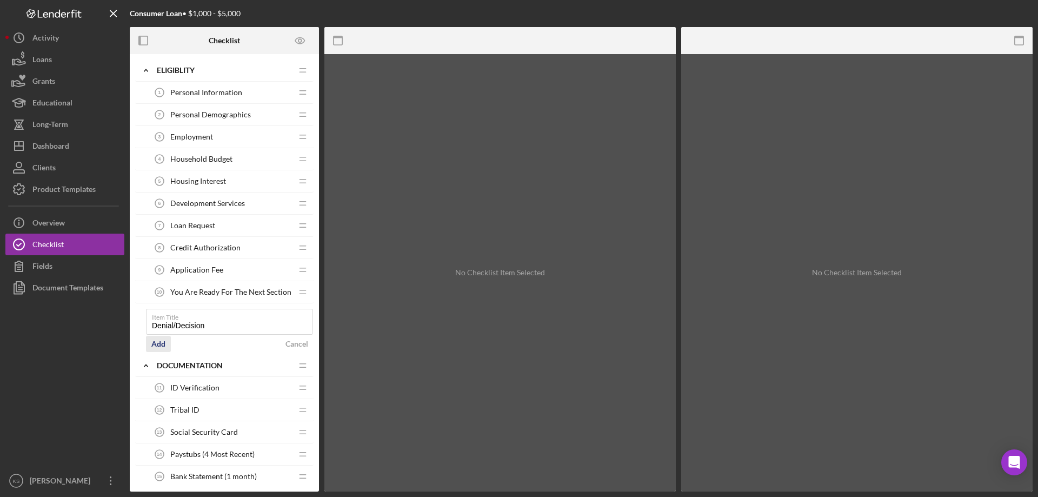
type input "Denial/Decision"
click at [161, 343] on div "Add" at bounding box center [158, 344] width 14 height 16
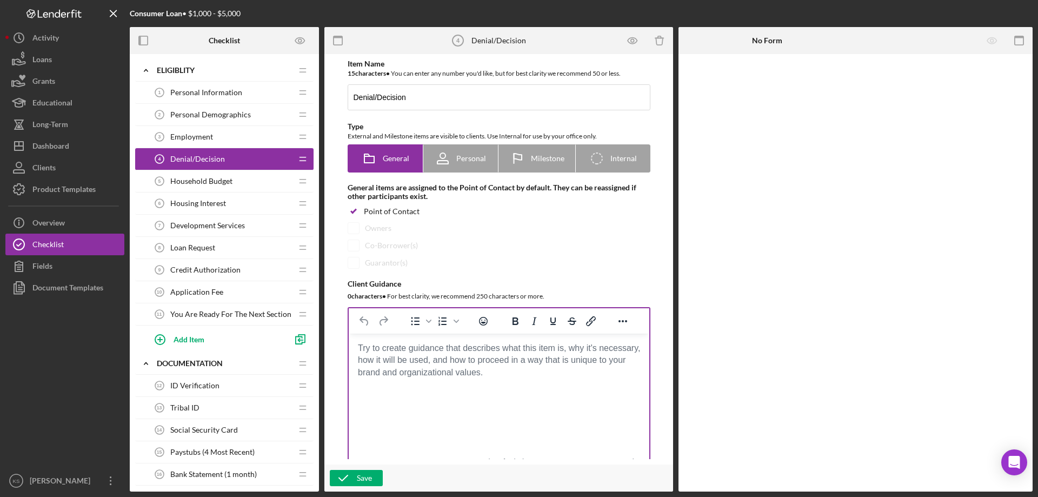
click at [481, 363] on html at bounding box center [498, 348] width 301 height 29
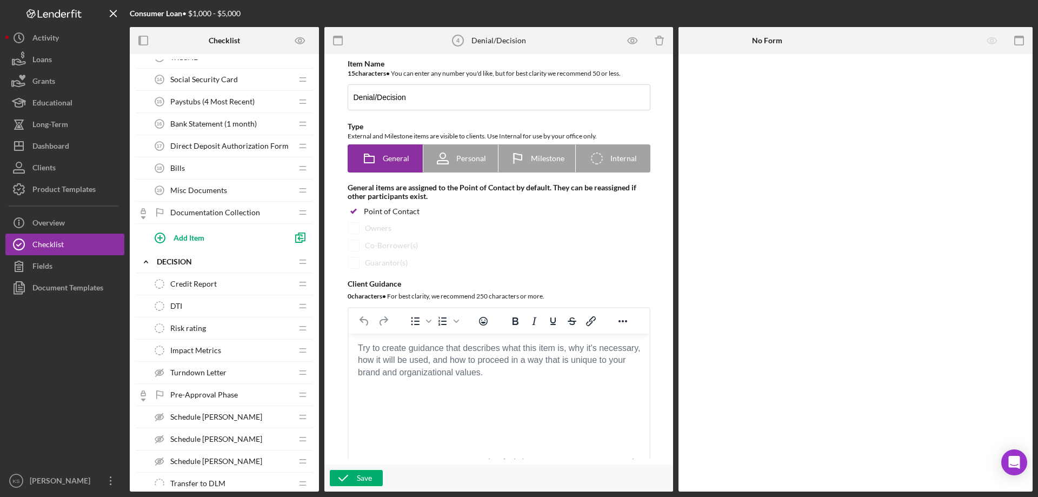
scroll to position [379, 0]
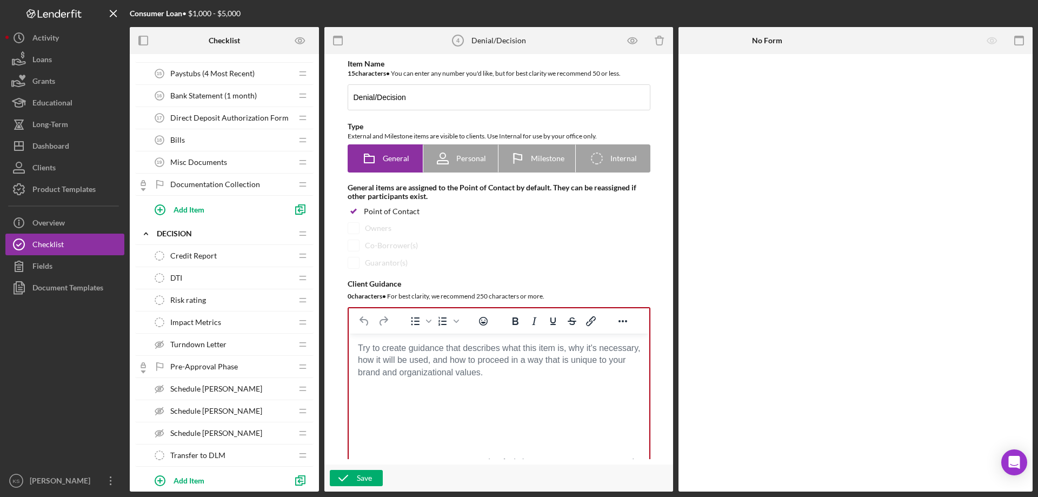
click at [178, 345] on span "Turndown Letter" at bounding box center [198, 344] width 56 height 9
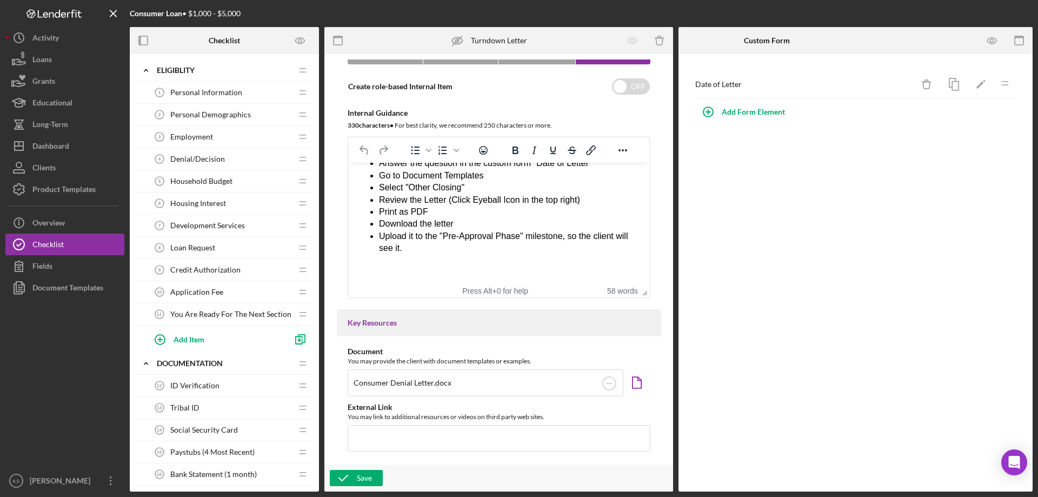
click at [267, 161] on div "Denial/Decision 4 Denial/Decision" at bounding box center [220, 159] width 143 height 22
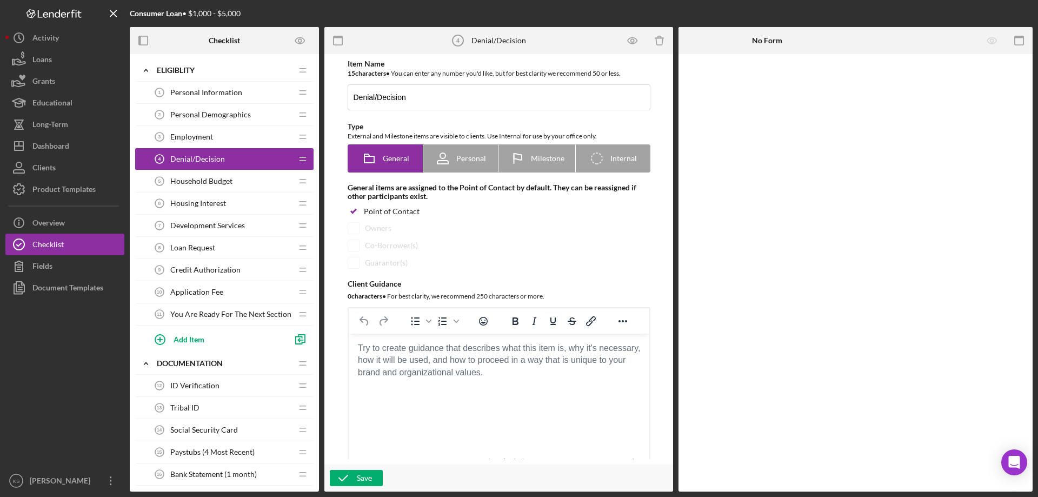
click at [264, 161] on div "Denial/Decision 4 Denial/Decision" at bounding box center [220, 159] width 143 height 22
click at [657, 40] on icon "button" at bounding box center [659, 41] width 7 height 7
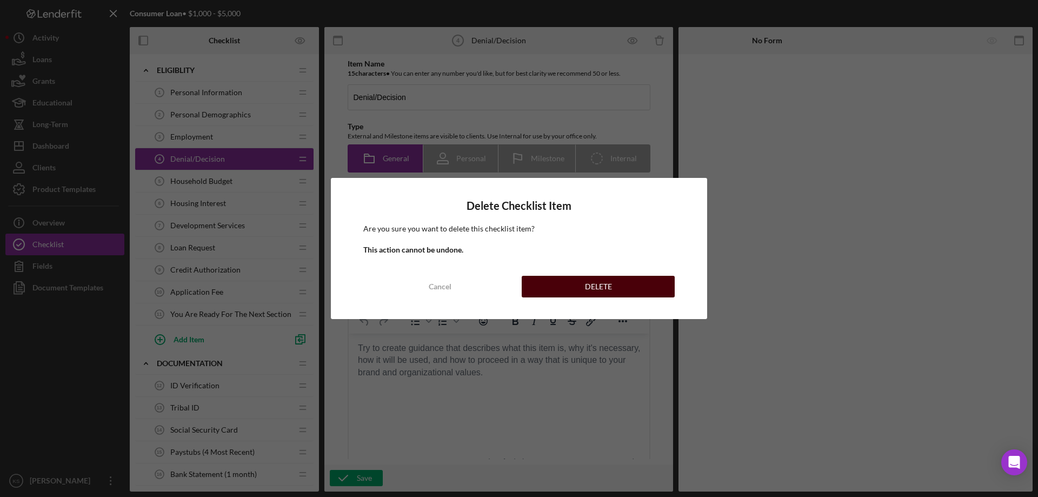
click at [619, 287] on button "DELETE" at bounding box center [598, 287] width 153 height 22
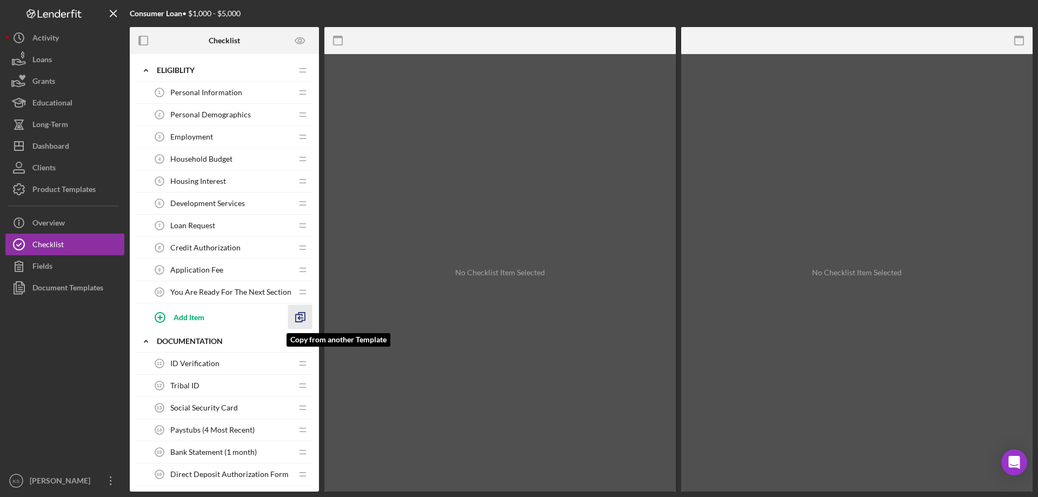
click at [300, 318] on line "button" at bounding box center [301, 318] width 4 height 0
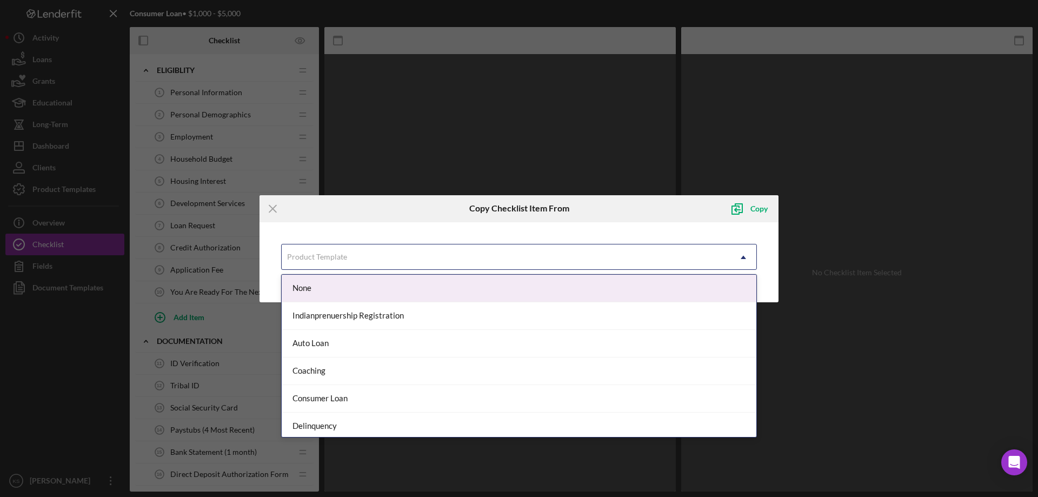
click at [346, 261] on div "Product Template" at bounding box center [317, 257] width 62 height 9
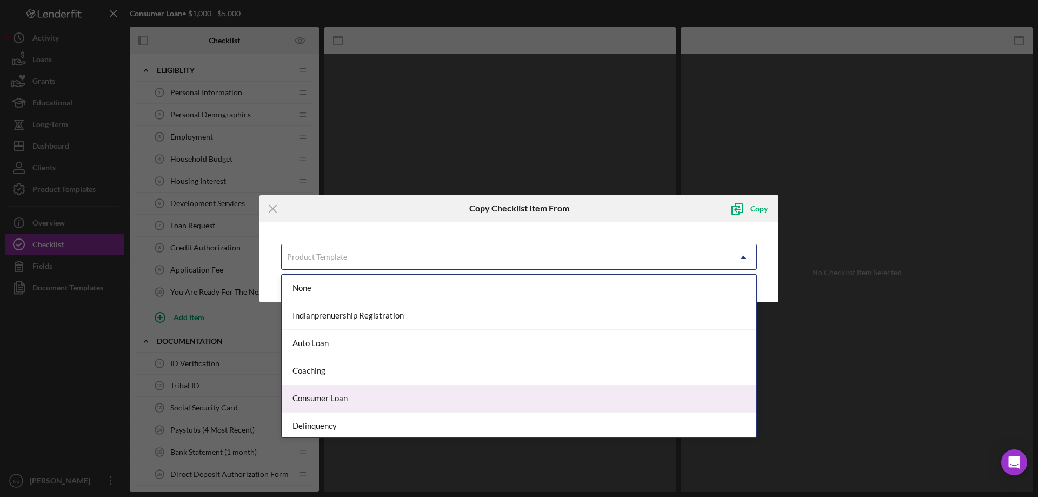
click at [347, 398] on div "Consumer Loan" at bounding box center [519, 399] width 475 height 28
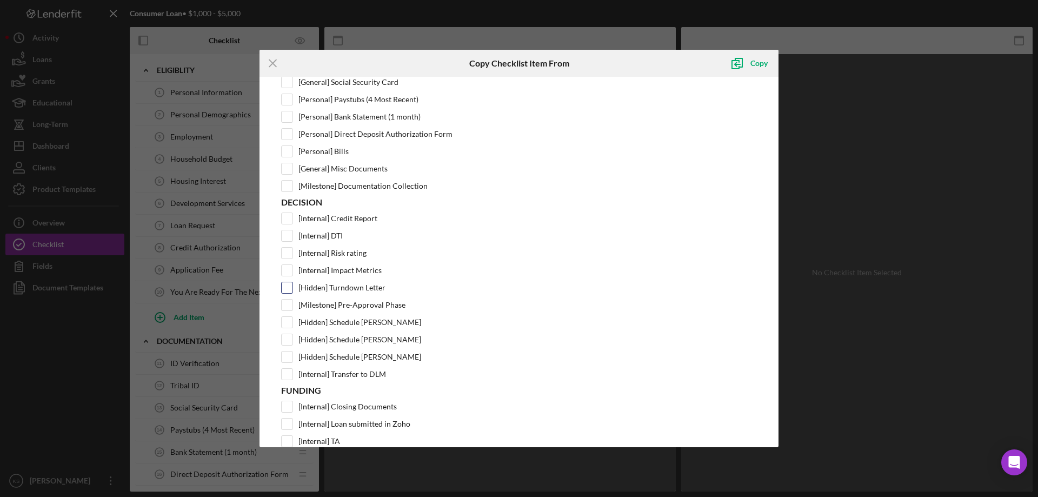
scroll to position [325, 0]
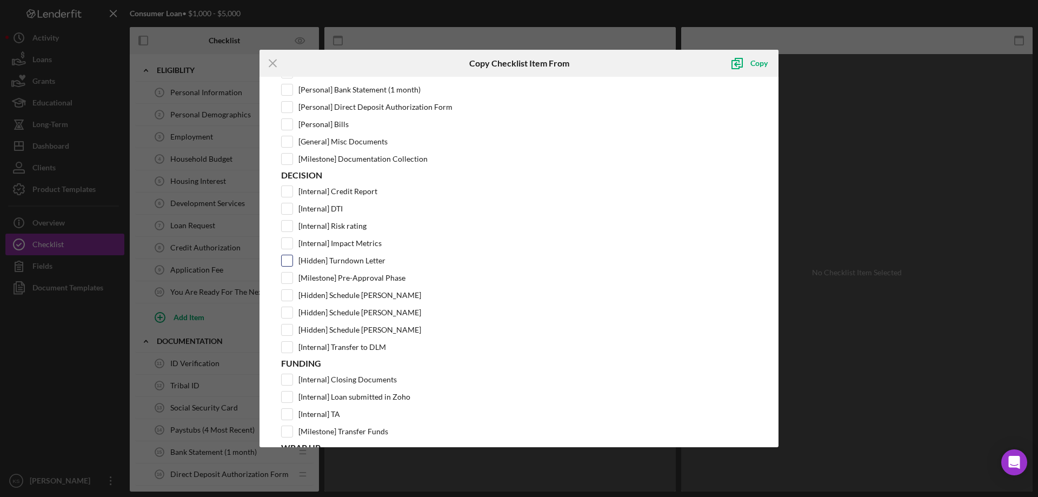
click at [287, 261] on input "[Hidden] Turndown Letter" at bounding box center [287, 260] width 11 height 11
checkbox input "true"
click at [751, 66] on div "Copy" at bounding box center [759, 63] width 17 height 22
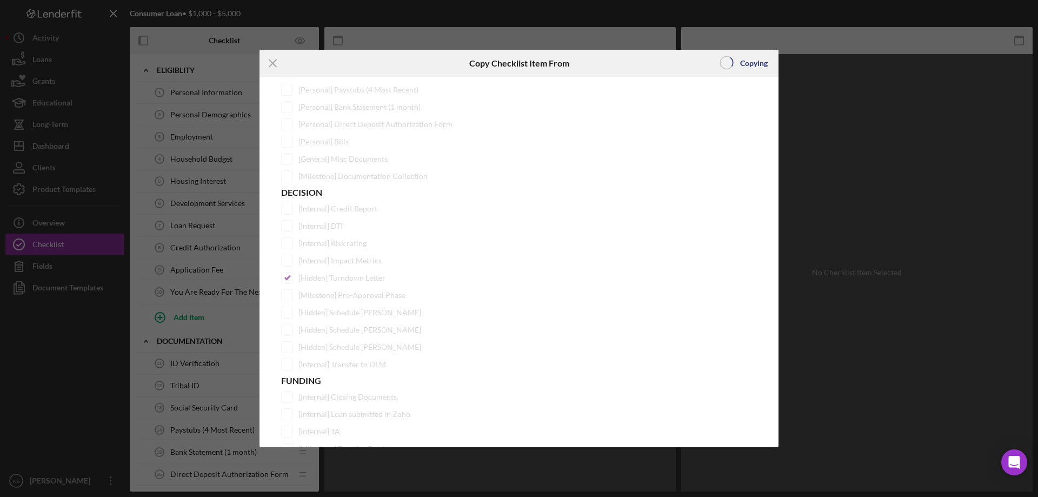
scroll to position [0, 0]
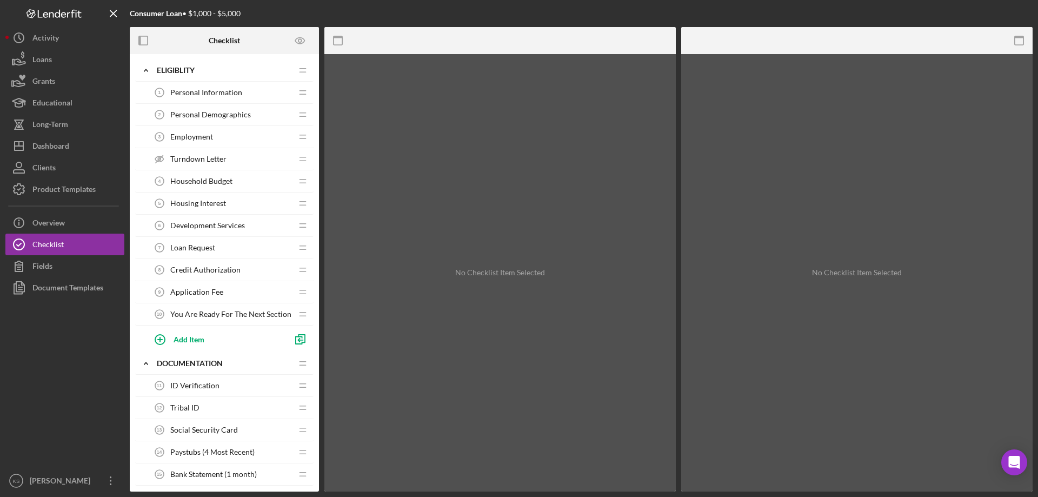
click at [240, 158] on div "Turndown Letter Turndown Letter" at bounding box center [220, 159] width 143 height 22
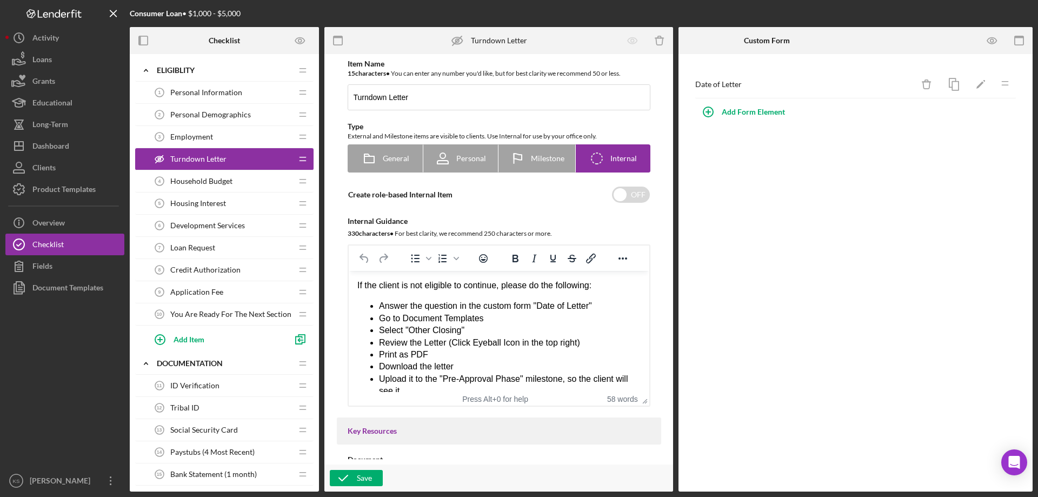
scroll to position [35, 0]
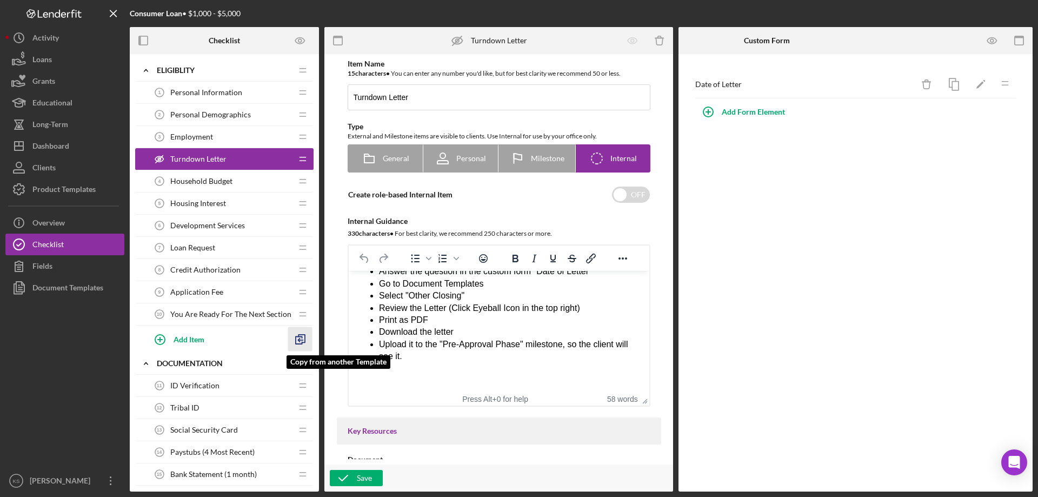
click at [300, 339] on polyline "button" at bounding box center [299, 340] width 3 height 3
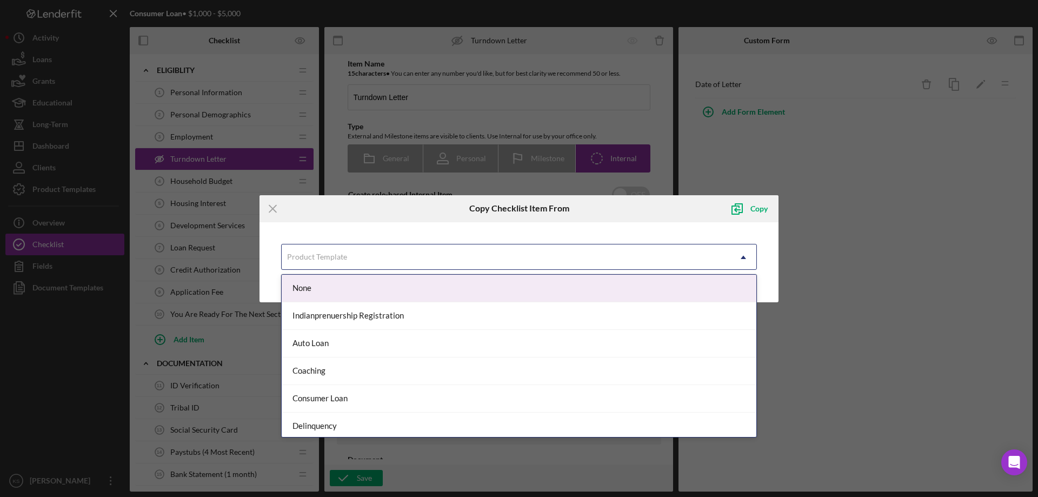
click at [658, 260] on div "Product Template" at bounding box center [506, 257] width 449 height 25
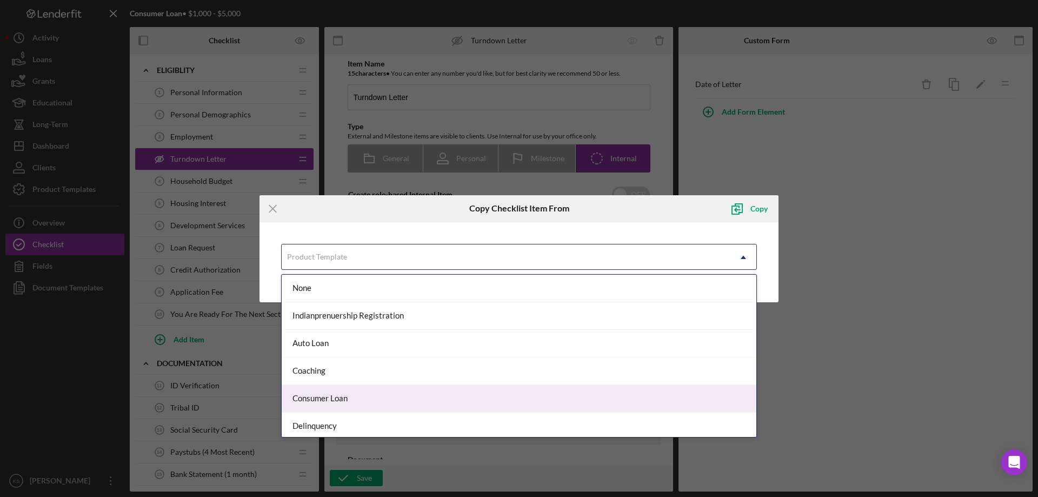
click at [342, 393] on div "Consumer Loan" at bounding box center [519, 399] width 475 height 28
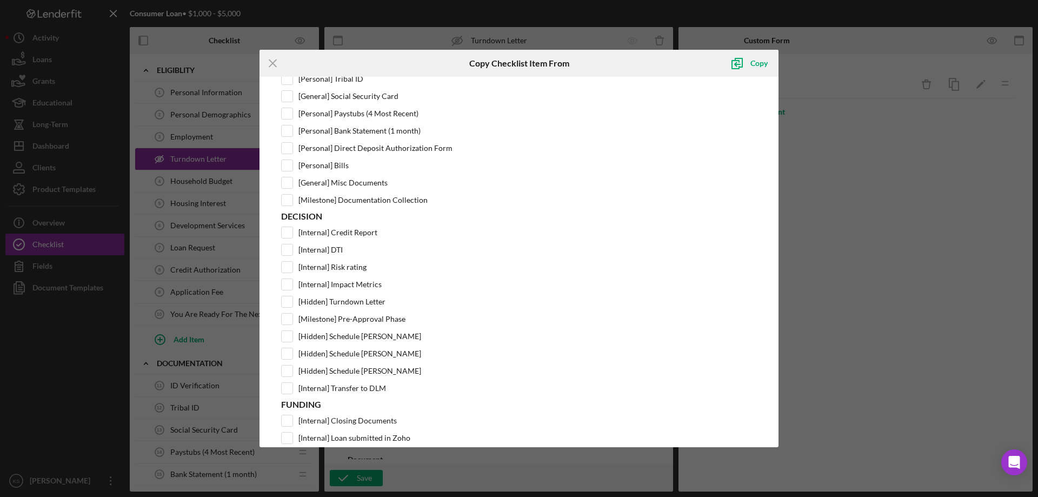
scroll to position [325, 0]
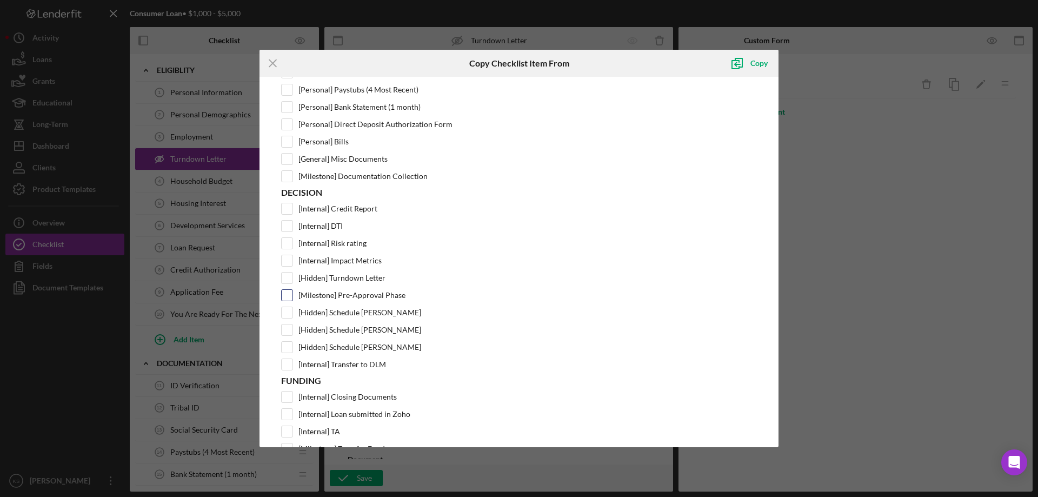
click at [284, 292] on input "[Milestone] Pre-Approval Phase" at bounding box center [287, 295] width 11 height 11
checkbox input "true"
click at [754, 64] on div "Copy" at bounding box center [759, 63] width 17 height 22
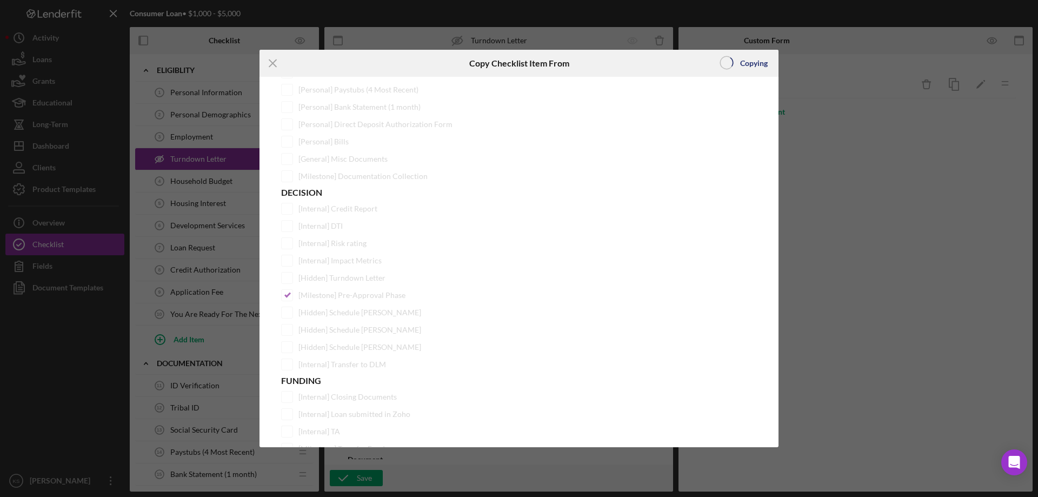
scroll to position [0, 0]
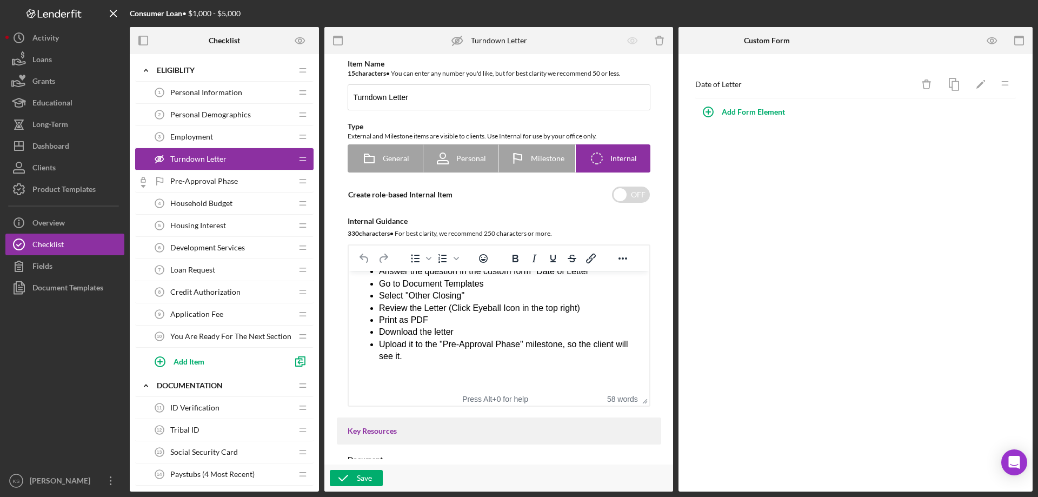
click at [233, 178] on span "Pre-Approval Phase" at bounding box center [204, 181] width 68 height 9
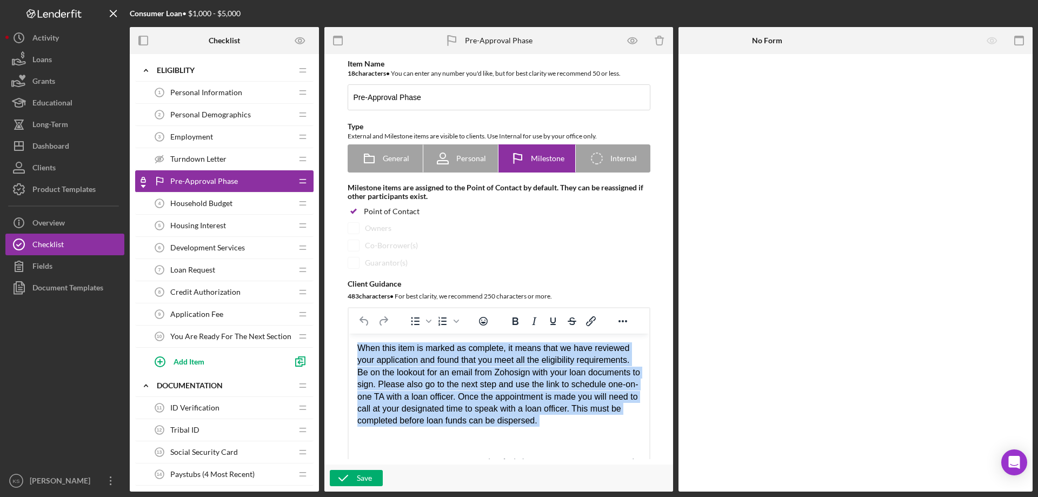
drag, startPoint x: 585, startPoint y: 427, endPoint x: 313, endPoint y: 324, distance: 290.5
click at [348, 334] on html "When this item is marked as complete, it means that we have reviewed your appli…" at bounding box center [498, 391] width 301 height 114
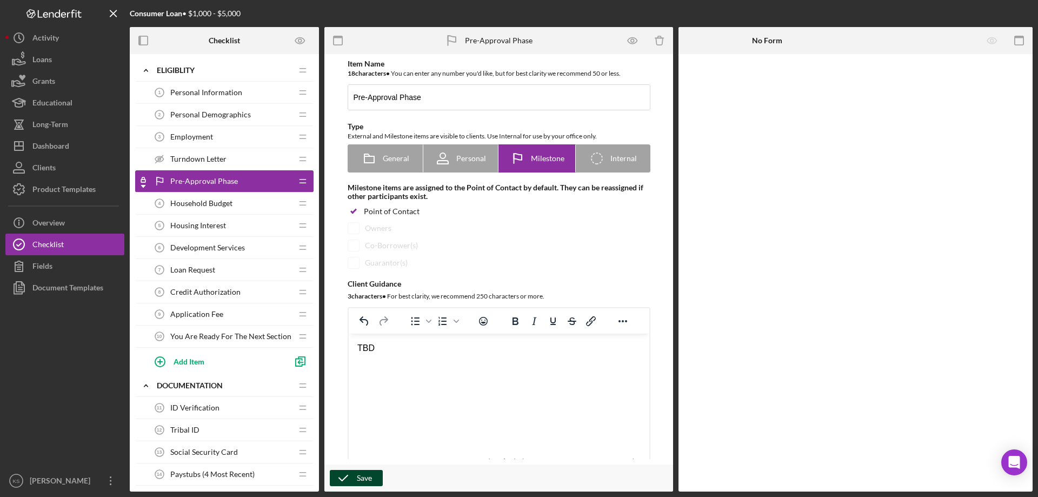
click at [379, 480] on button "Save" at bounding box center [356, 478] width 53 height 16
click at [227, 160] on div "Turndown Letter Turndown Letter" at bounding box center [220, 159] width 143 height 22
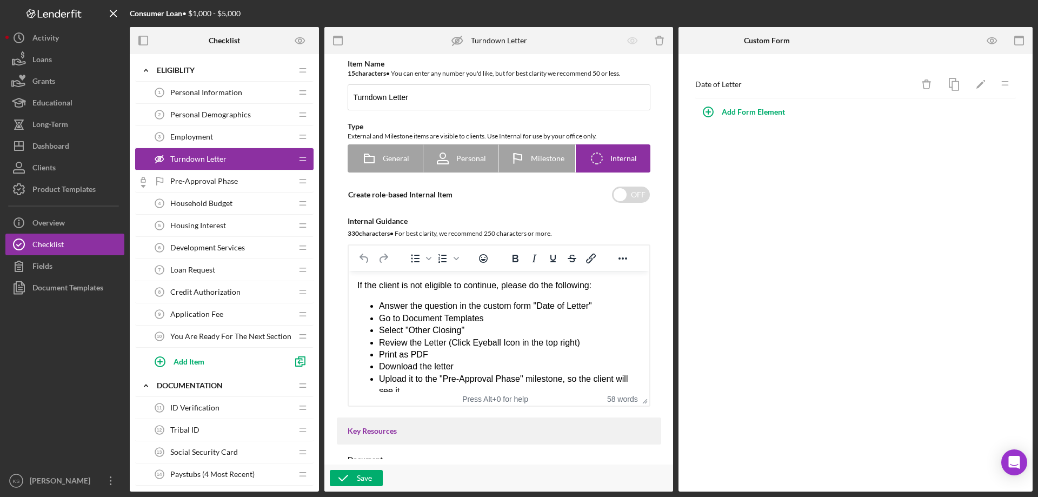
click at [213, 181] on span "Pre-Approval Phase" at bounding box center [204, 181] width 68 height 9
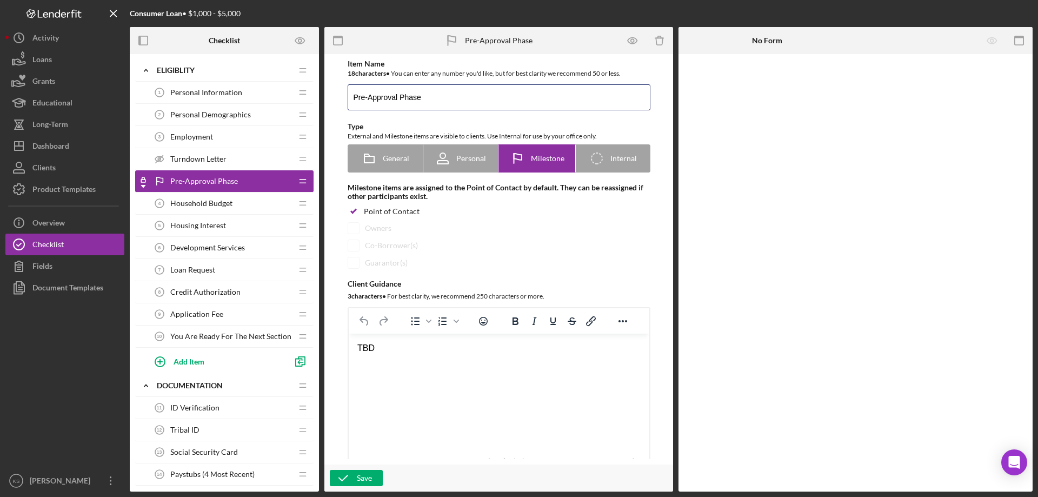
drag, startPoint x: 464, startPoint y: 94, endPoint x: 342, endPoint y: 98, distance: 121.8
click at [342, 98] on div "Item Name 18 character s • You can enter any number you'd like, but for best cl…" at bounding box center [499, 264] width 325 height 410
click at [417, 96] on input "Pre-Approval Phase" at bounding box center [499, 97] width 303 height 26
drag, startPoint x: 432, startPoint y: 98, endPoint x: 393, endPoint y: 98, distance: 38.9
click at [393, 98] on input "Pre-Approval Phase" at bounding box center [499, 97] width 303 height 26
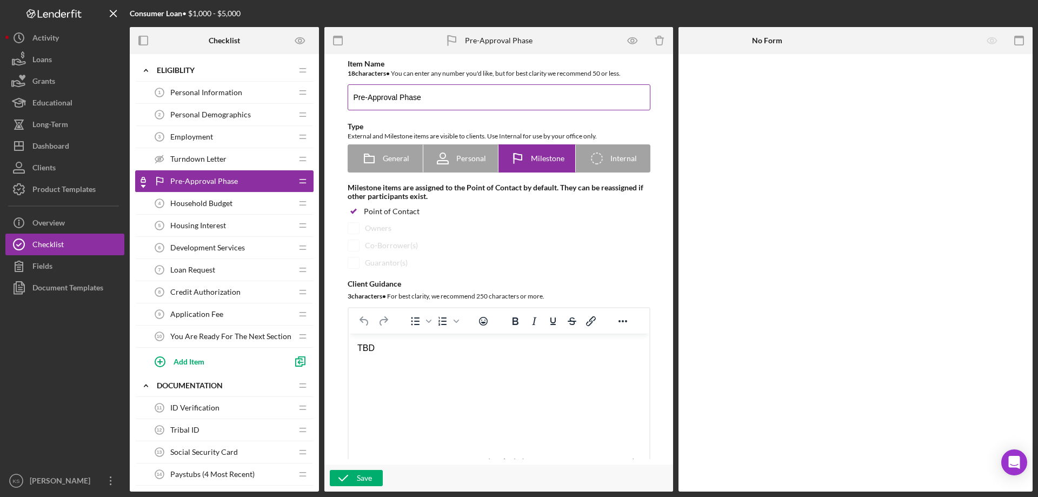
click at [393, 98] on input "Pre-Approval Phase" at bounding box center [499, 97] width 303 height 26
drag, startPoint x: 396, startPoint y: 97, endPoint x: 367, endPoint y: 96, distance: 29.3
click at [367, 96] on input "Pre-Approval Phase" at bounding box center [499, 97] width 303 height 26
type input "Pre-Eligibility Phase"
click at [542, 67] on div "Item Name" at bounding box center [499, 63] width 303 height 9
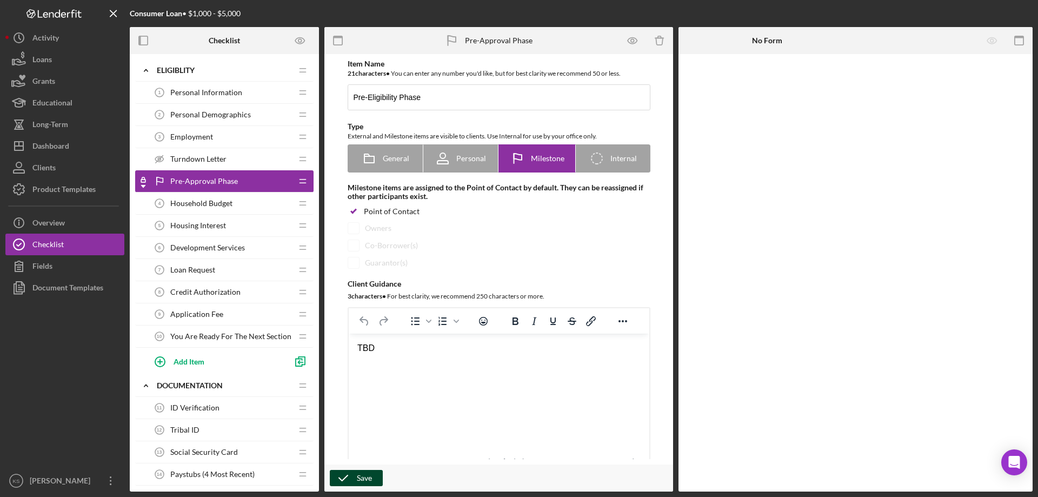
click at [345, 474] on icon "button" at bounding box center [343, 478] width 27 height 27
click at [194, 160] on span "Turndown Letter" at bounding box center [198, 159] width 56 height 9
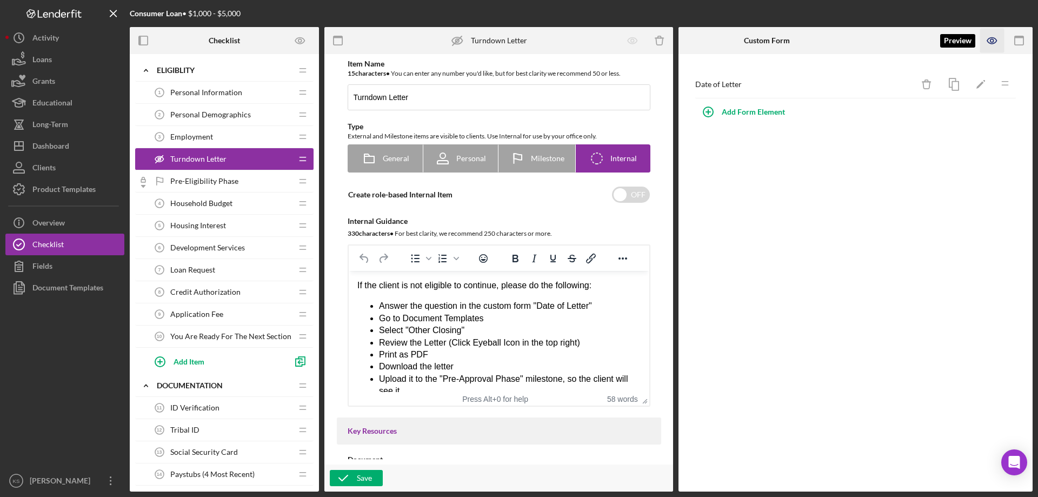
click at [988, 40] on icon "button" at bounding box center [992, 41] width 9 height 6
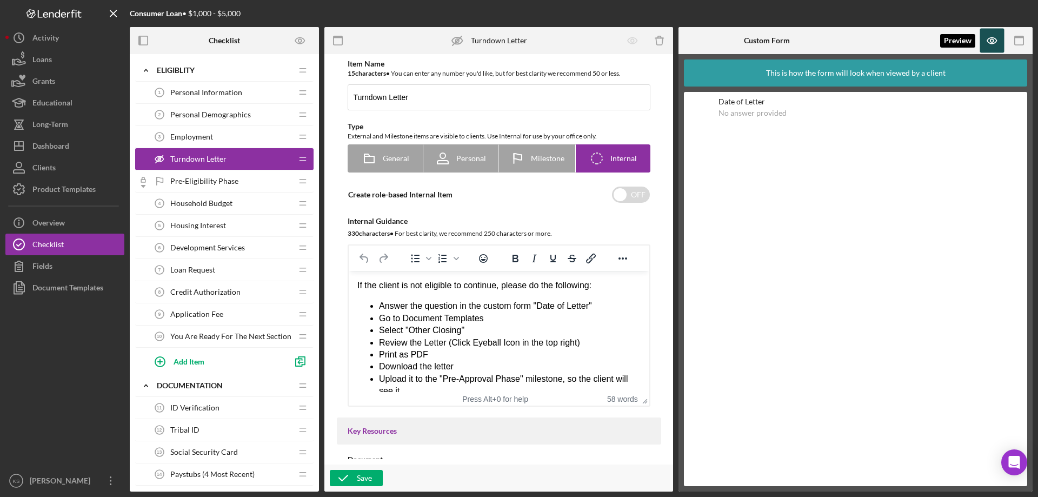
click at [989, 40] on icon "button" at bounding box center [993, 41] width 24 height 24
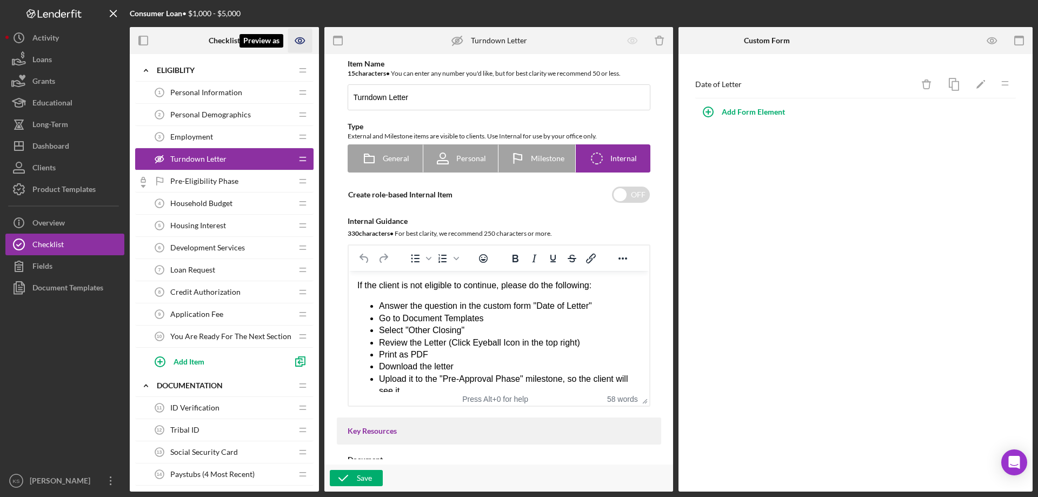
click at [295, 38] on icon "Preview as" at bounding box center [300, 41] width 24 height 24
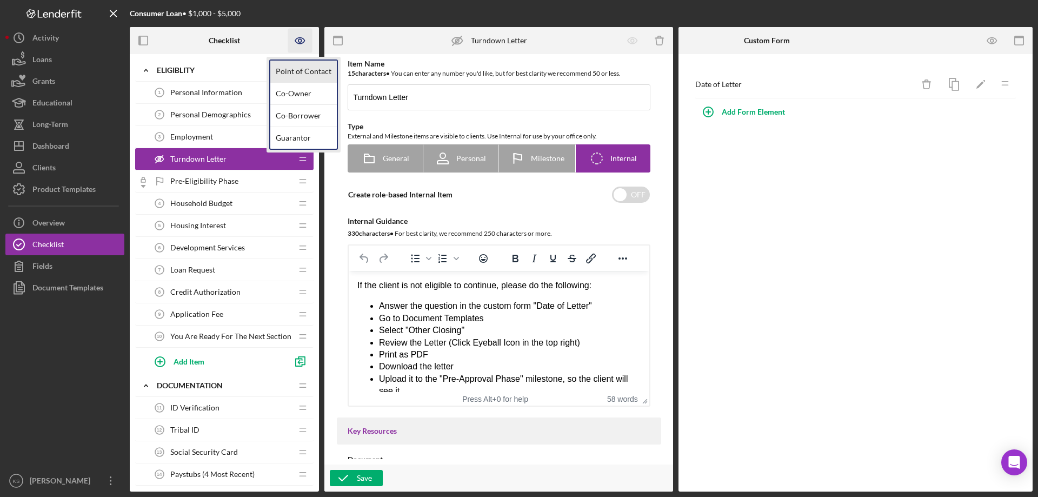
click at [306, 74] on link "Point of Contact" at bounding box center [303, 72] width 67 height 22
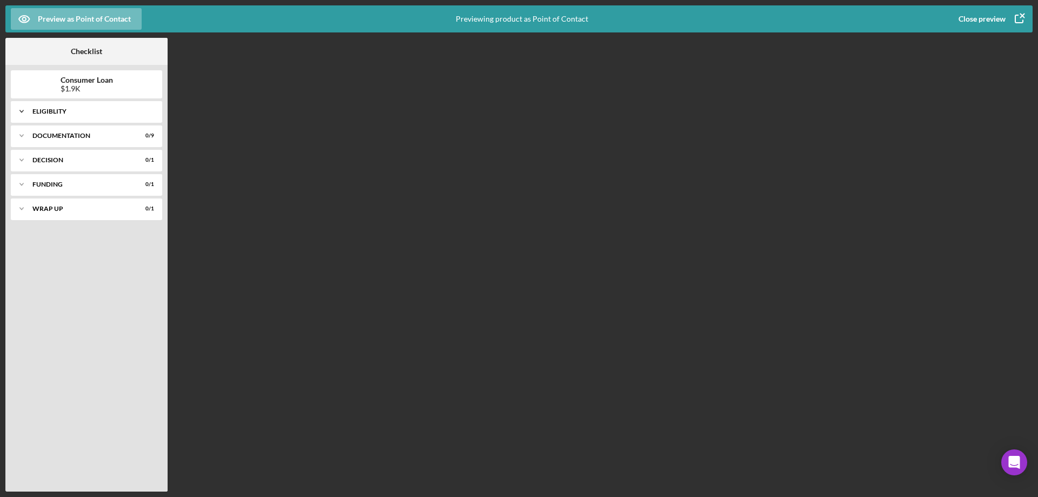
click at [51, 116] on div "Icon/Expander Eligiblity 0 / 11" at bounding box center [86, 112] width 151 height 22
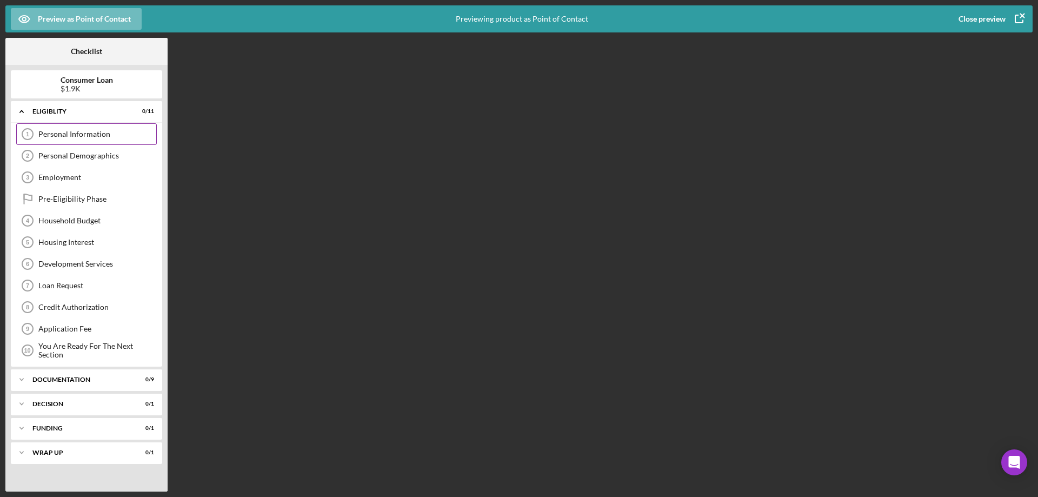
click at [68, 137] on div "Personal Information" at bounding box center [97, 134] width 118 height 9
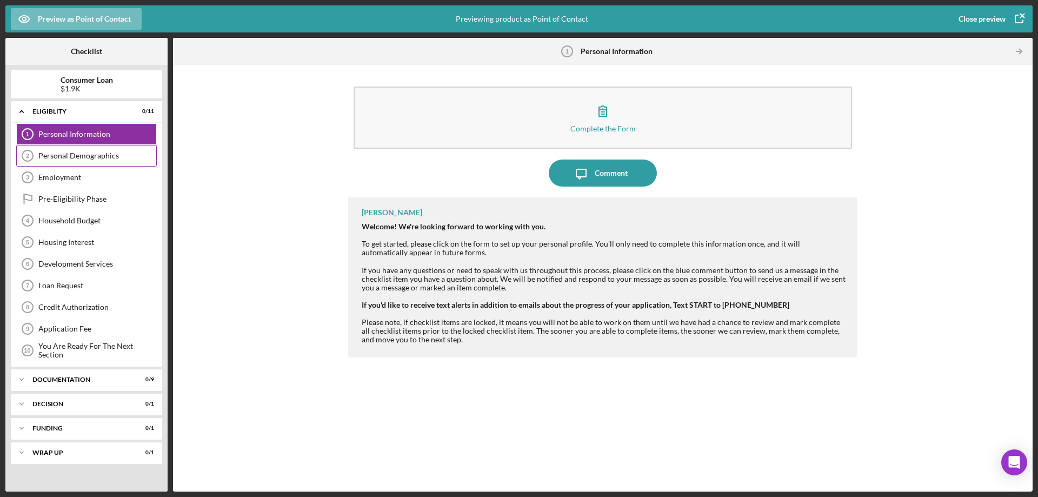
click at [69, 156] on div "Personal Demographics" at bounding box center [97, 155] width 118 height 9
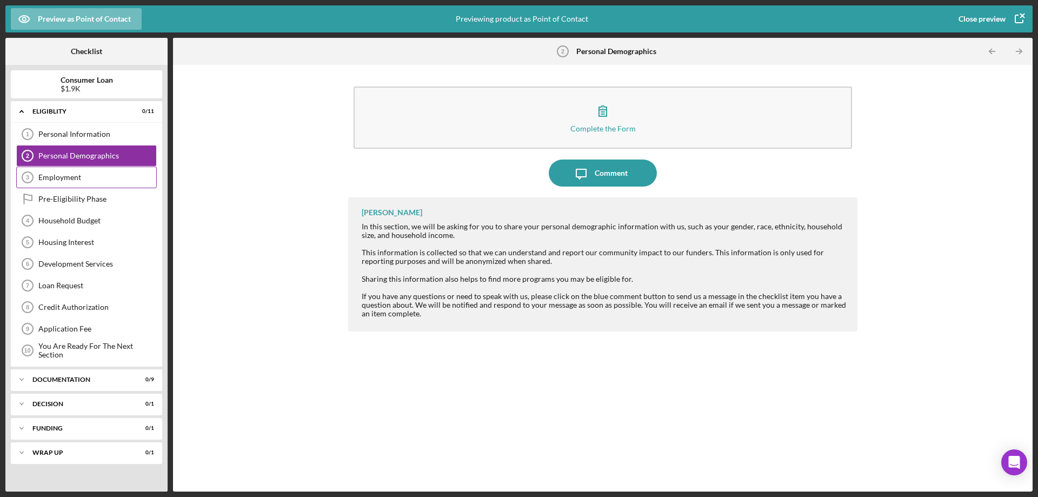
click at [59, 169] on div "Employment 3 Employment" at bounding box center [86, 178] width 141 height 22
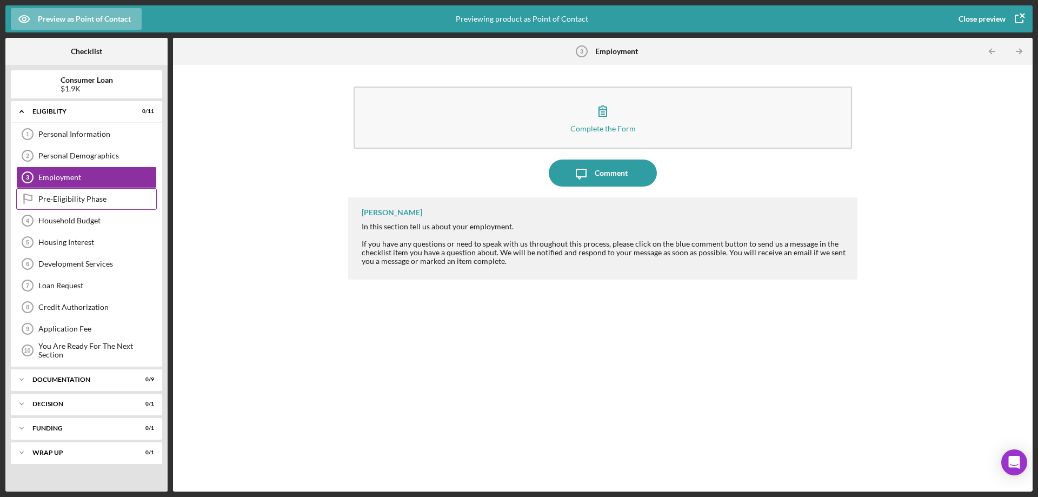
click at [68, 198] on div "Pre-Eligibility Phase" at bounding box center [97, 199] width 118 height 9
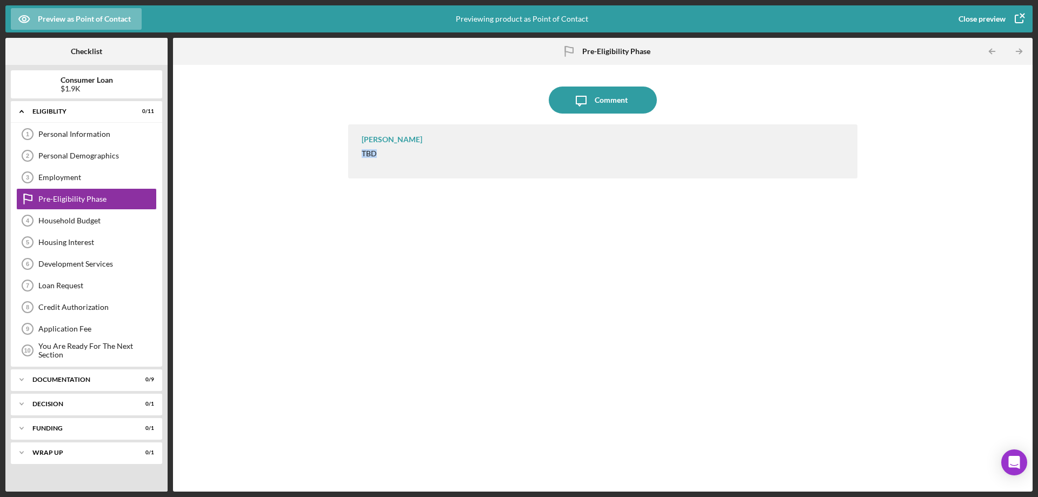
drag, startPoint x: 390, startPoint y: 157, endPoint x: 359, endPoint y: 151, distance: 31.9
click at [359, 151] on div "Kevin Stevens TBD" at bounding box center [602, 151] width 509 height 54
click at [367, 164] on div "Kevin Stevens TBD" at bounding box center [602, 151] width 509 height 54
drag, startPoint x: 391, startPoint y: 152, endPoint x: 359, endPoint y: 152, distance: 31.4
click at [359, 152] on div "Kevin Stevens TBD" at bounding box center [602, 151] width 509 height 54
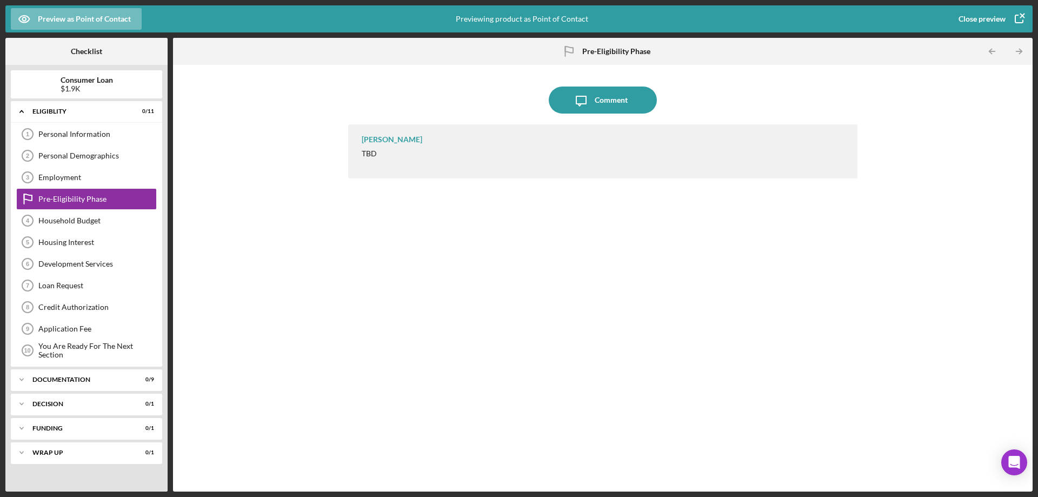
click at [386, 158] on div "Kevin Stevens TBD" at bounding box center [602, 151] width 509 height 54
click at [968, 22] on div "Close preview" at bounding box center [982, 19] width 47 height 22
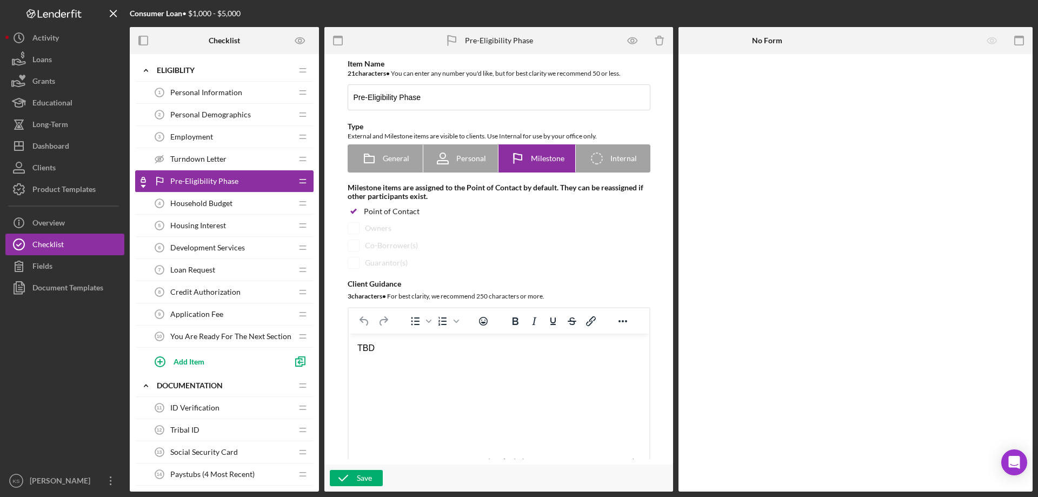
click at [422, 355] on html "TBD" at bounding box center [498, 348] width 301 height 29
drag, startPoint x: 409, startPoint y: 347, endPoint x: 357, endPoint y: 346, distance: 51.9
click at [357, 346] on div "TBD" at bounding box center [498, 348] width 283 height 12
paste body "Rich Text Area. Press ALT-0 for help."
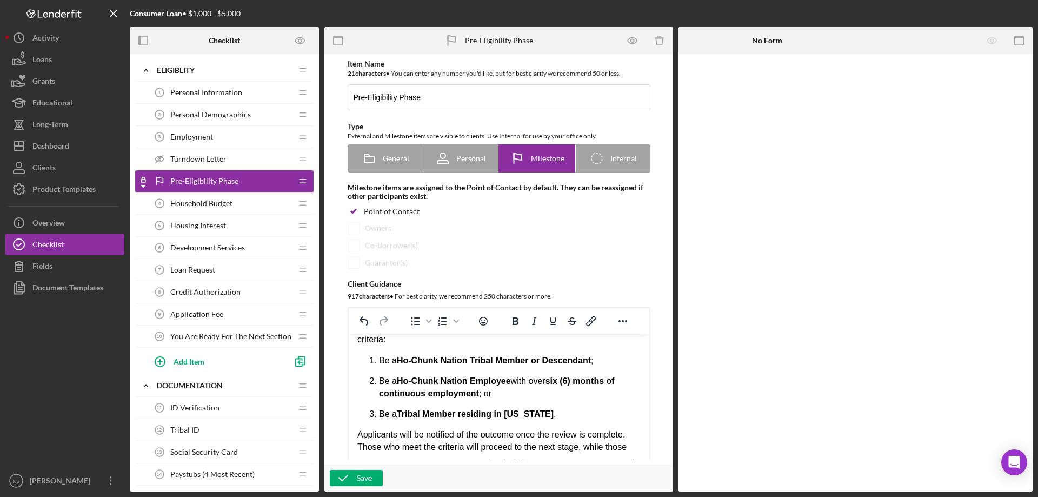
scroll to position [108, 0]
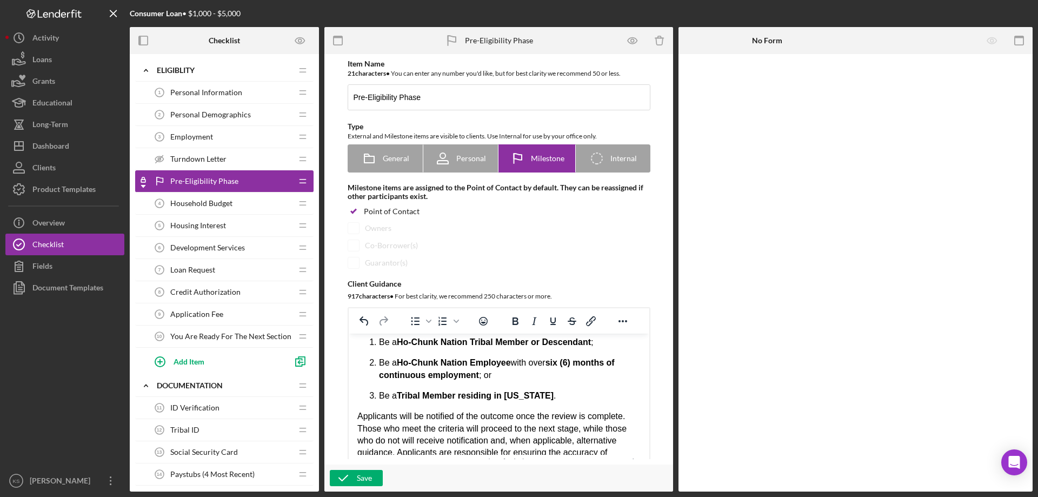
drag, startPoint x: 440, startPoint y: 396, endPoint x: 434, endPoint y: 416, distance: 21.0
click at [433, 416] on p "Applicants will be notified of the outcome once the review is complete. Those w…" at bounding box center [498, 447] width 283 height 72
click at [481, 427] on p "Applicants will be notified of the outcome once the review is complete. Those w…" at bounding box center [498, 447] width 283 height 72
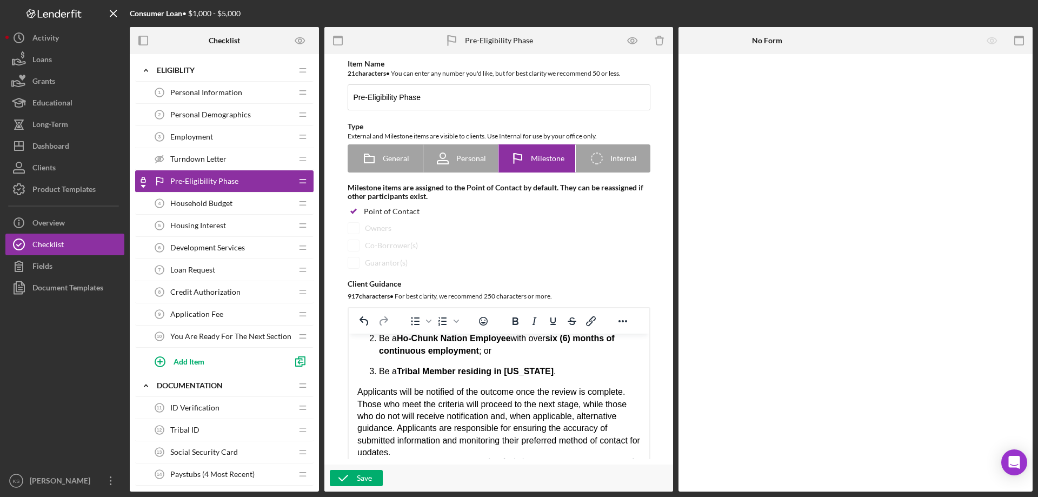
scroll to position [145, 0]
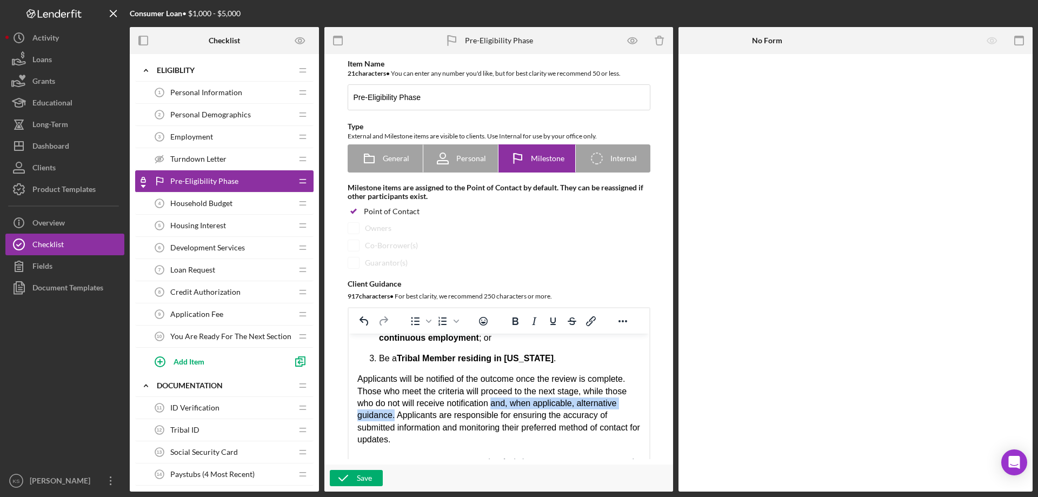
drag, startPoint x: 394, startPoint y: 416, endPoint x: 495, endPoint y: 407, distance: 101.5
click at [495, 407] on p "Applicants will be notified of the outcome once the review is complete. Those w…" at bounding box center [498, 409] width 283 height 72
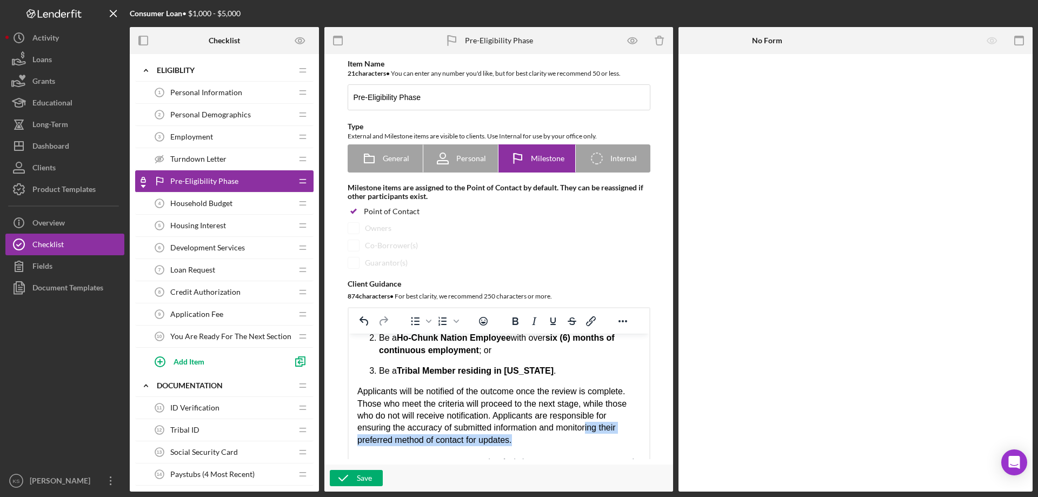
drag, startPoint x: 544, startPoint y: 444, endPoint x: 590, endPoint y: 433, distance: 47.6
click at [588, 428] on p "Applicants will be notified of the outcome once the review is complete. Those w…" at bounding box center [498, 416] width 283 height 61
click at [355, 439] on html "The Pre-Eligibility Phase is the initial step in the Cedar Growth intake proces…" at bounding box center [498, 328] width 301 height 254
click at [359, 439] on p "Applicants will be notified of the outcome once the review is complete. Those w…" at bounding box center [498, 416] width 283 height 61
click at [480, 444] on p "Applicants will be notified of the outcome once the review is complete. Those w…" at bounding box center [498, 416] width 283 height 61
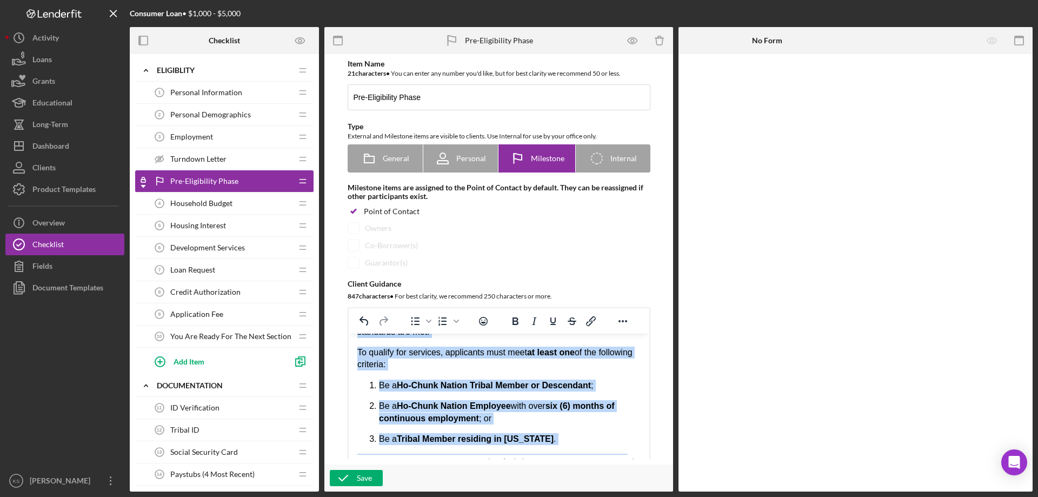
scroll to position [0, 0]
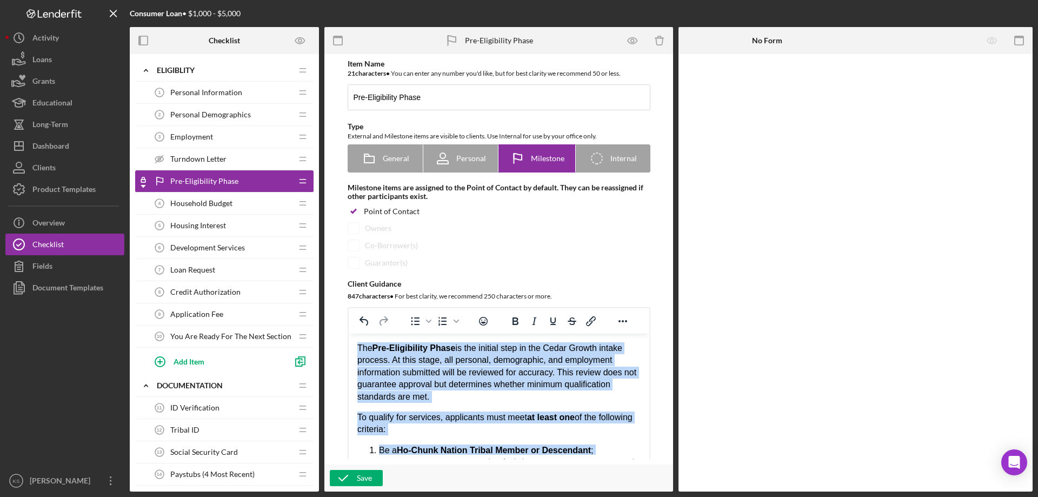
drag, startPoint x: 408, startPoint y: 436, endPoint x: 319, endPoint y: 322, distance: 144.9
click at [348, 334] on html "The Pre-Eligibility Phase is the initial step in the Cedar Growth intake proces…" at bounding box center [498, 461] width 301 height 254
copy body "The Pre-Eligibility Phase is the initial step in the Cedar Growth intake proces…"
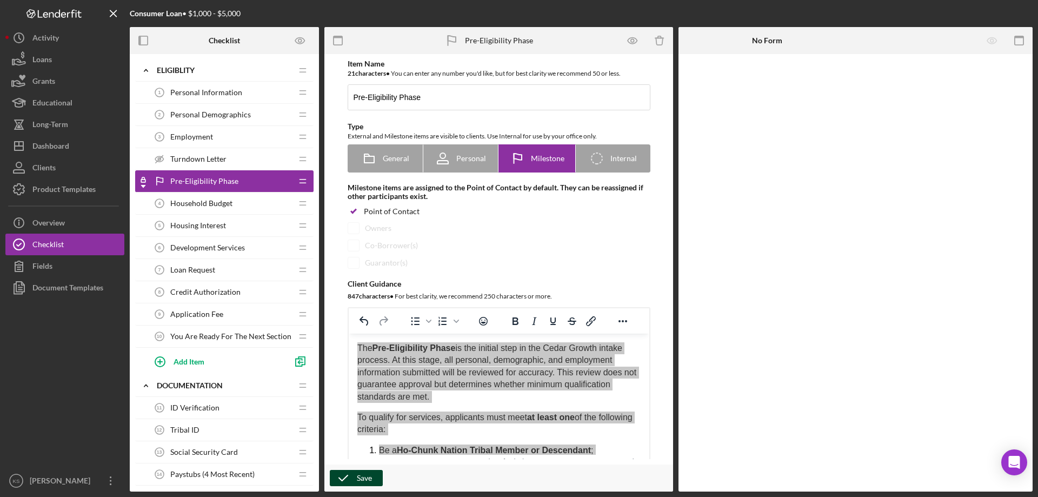
click at [363, 479] on div "Save" at bounding box center [364, 478] width 15 height 16
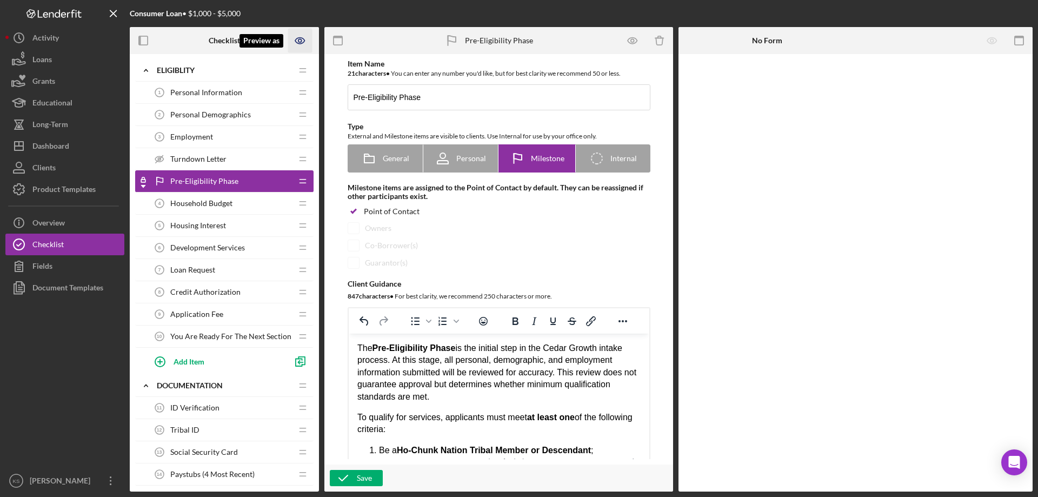
click at [303, 37] on icon "Preview as" at bounding box center [300, 41] width 24 height 24
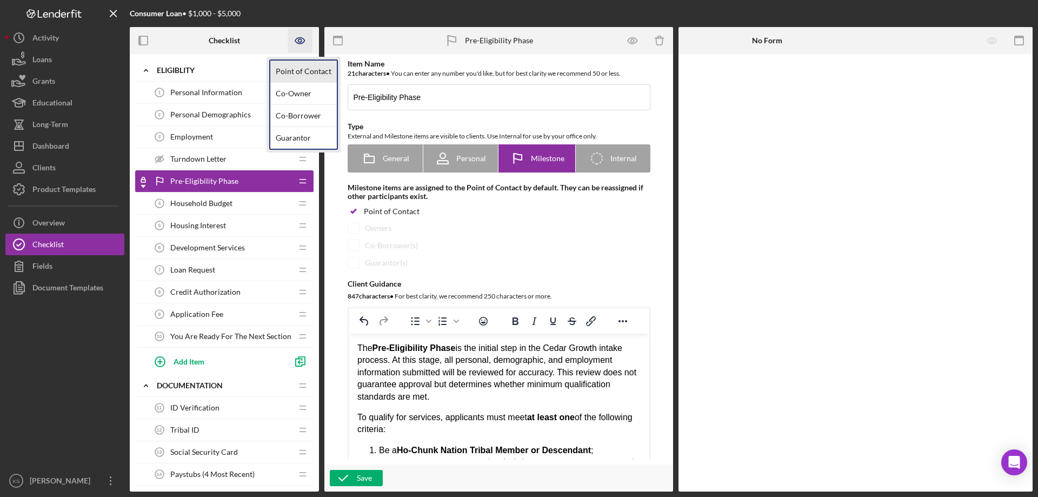
click at [308, 65] on link "Point of Contact" at bounding box center [303, 72] width 67 height 22
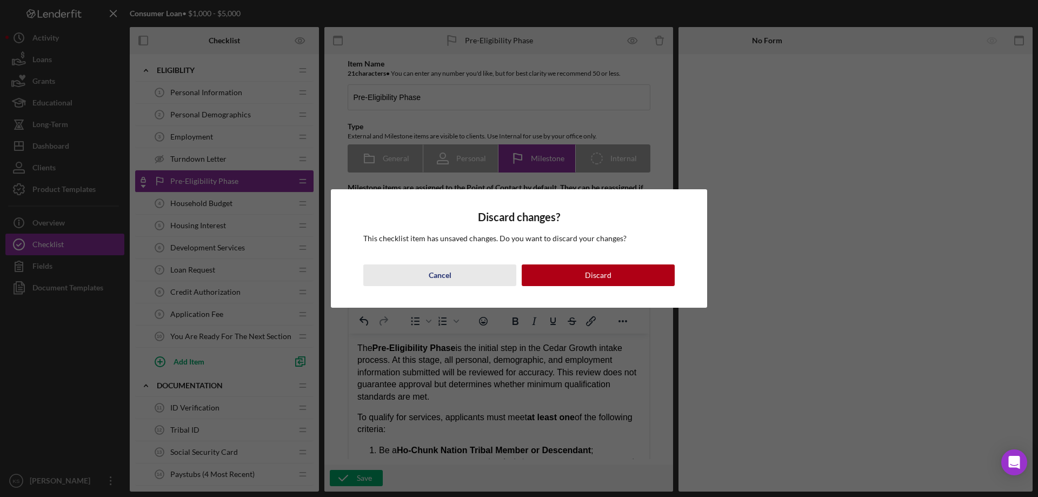
click at [443, 281] on div "Cancel" at bounding box center [440, 275] width 23 height 22
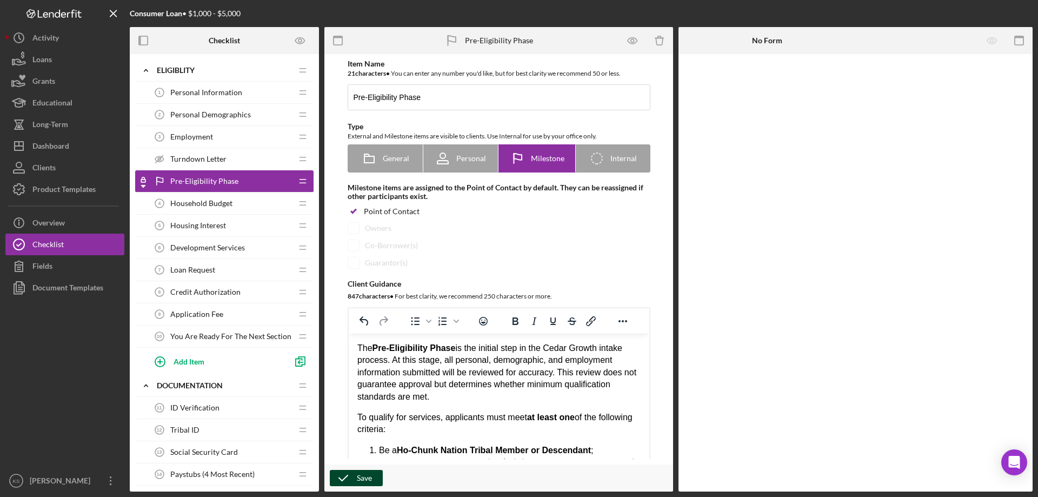
click at [364, 477] on div "Save" at bounding box center [364, 478] width 15 height 16
click at [235, 91] on span "Personal Information" at bounding box center [206, 92] width 72 height 9
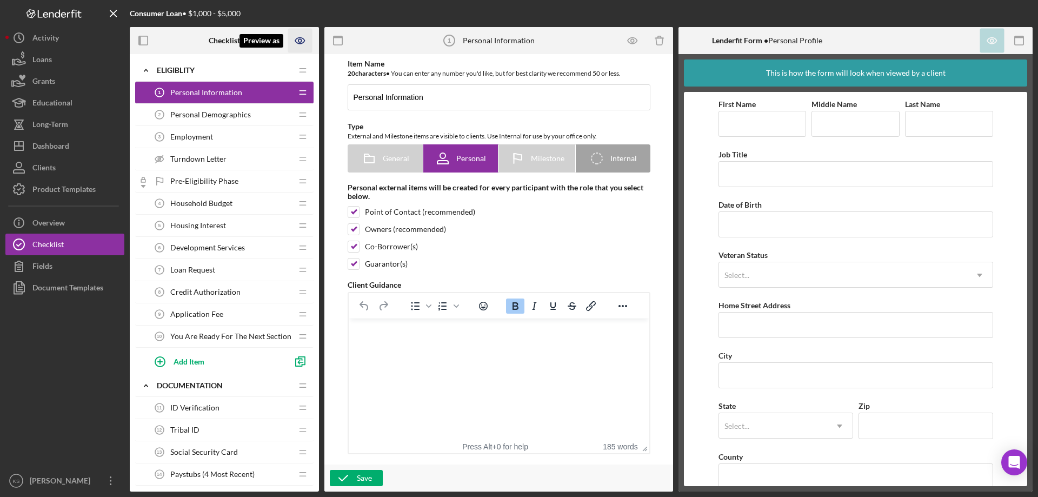
click at [303, 37] on icon "Preview as" at bounding box center [300, 41] width 24 height 24
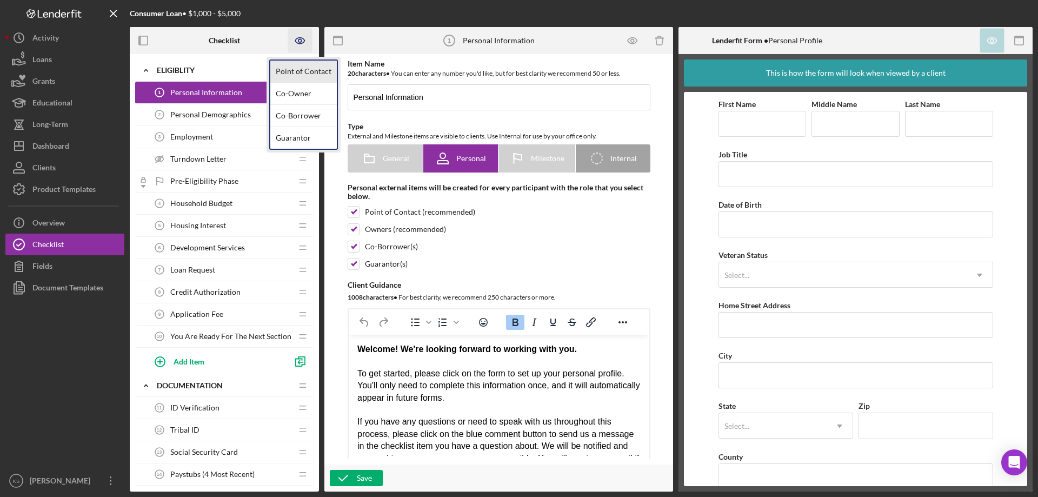
click at [302, 68] on link "Point of Contact" at bounding box center [303, 72] width 67 height 22
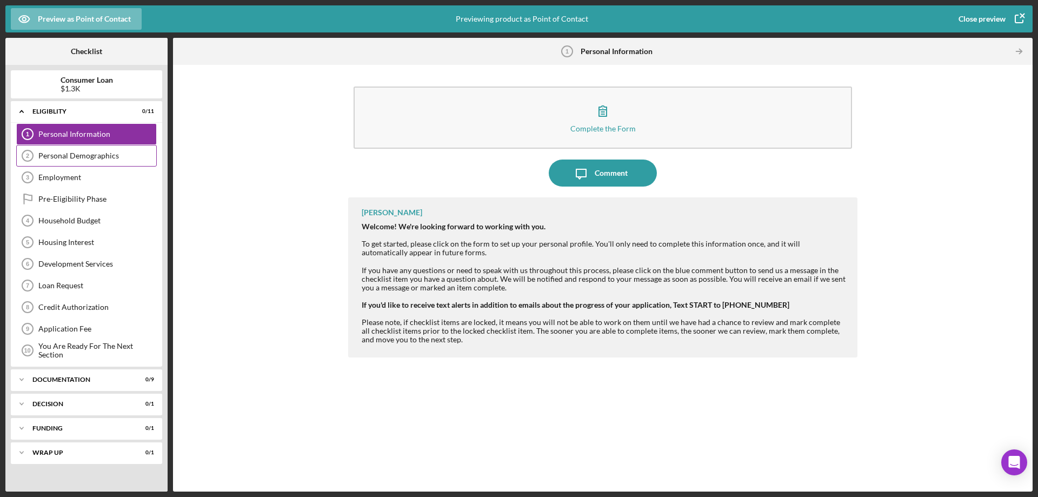
drag, startPoint x: 105, startPoint y: 153, endPoint x: 101, endPoint y: 157, distance: 5.7
click at [104, 153] on div "Personal Demographics" at bounding box center [97, 155] width 118 height 9
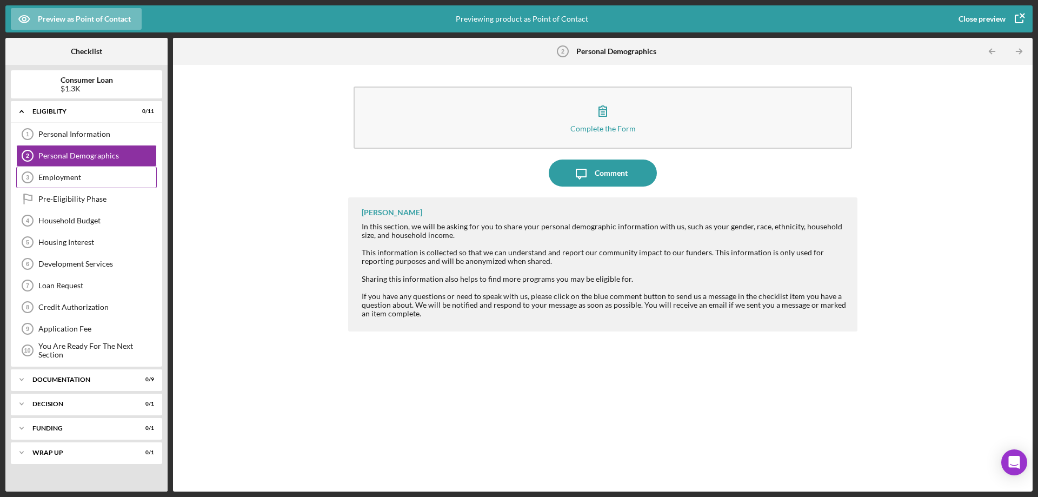
click at [77, 177] on div "Employment" at bounding box center [97, 177] width 118 height 9
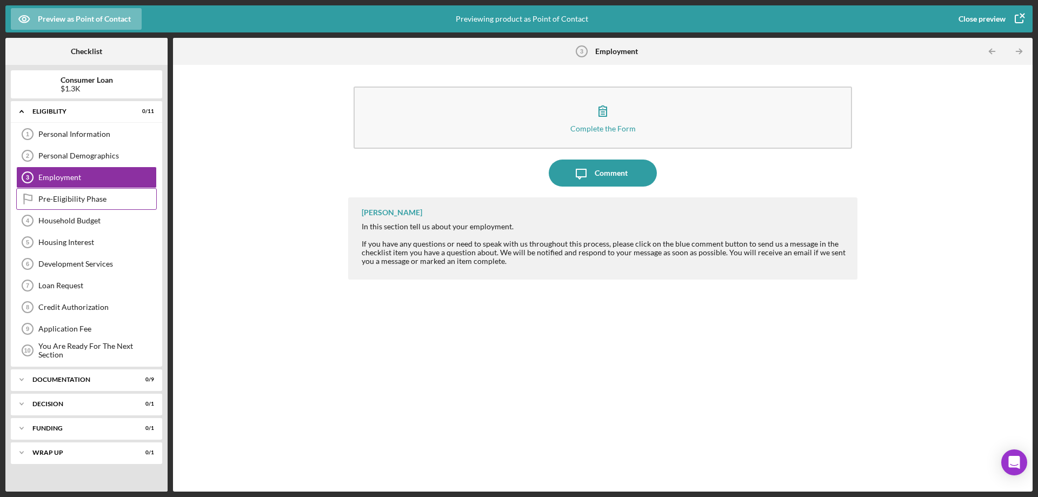
click at [80, 200] on div "Pre-Eligibility Phase" at bounding box center [97, 199] width 118 height 9
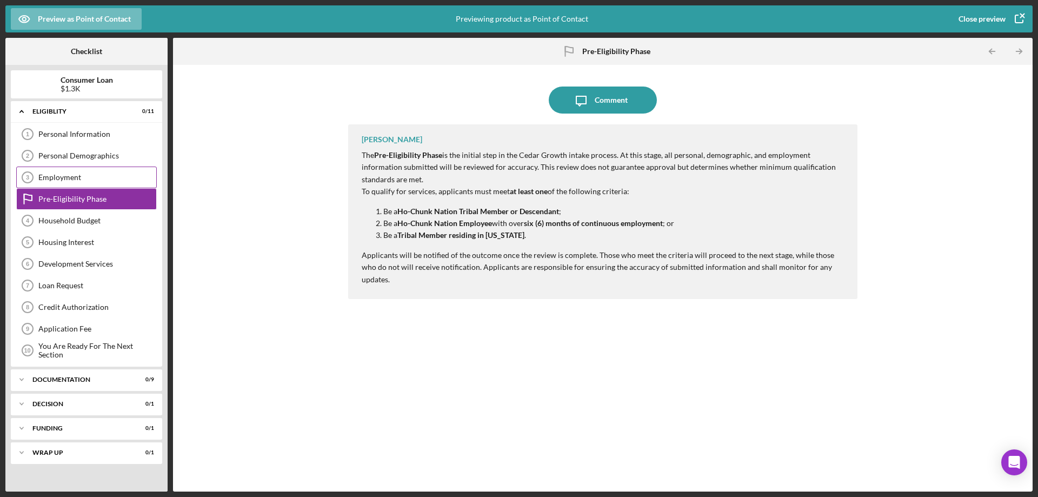
click at [63, 175] on div "Employment" at bounding box center [97, 177] width 118 height 9
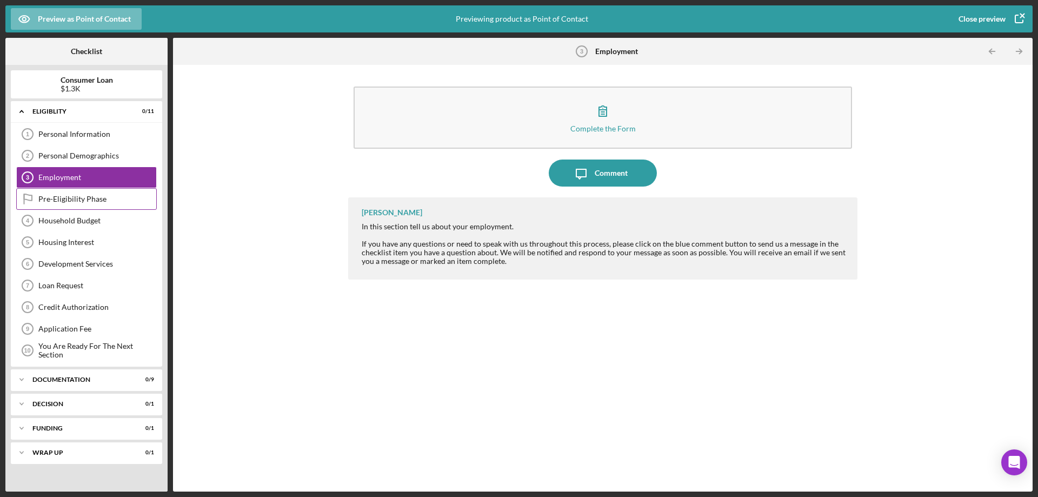
click at [74, 198] on div "Pre-Eligibility Phase" at bounding box center [97, 199] width 118 height 9
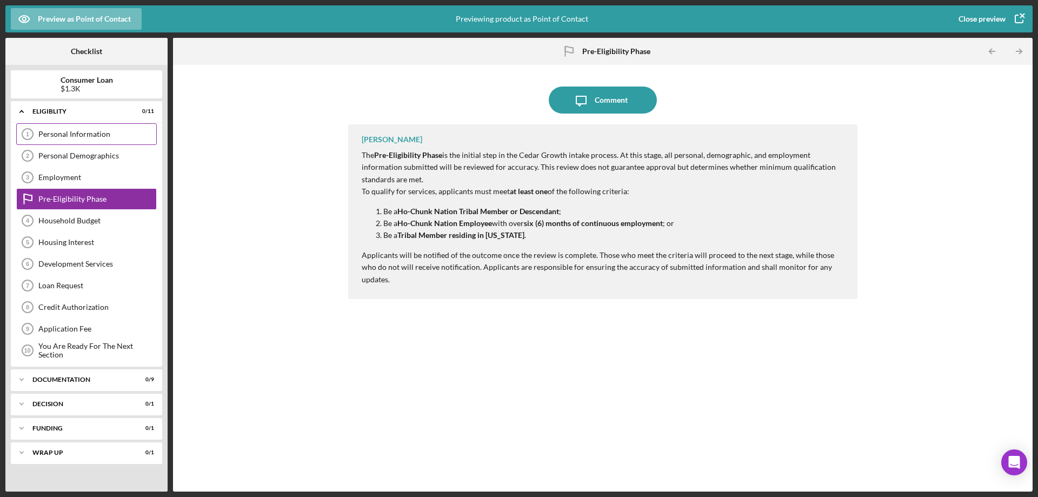
click at [77, 136] on div "Personal Information" at bounding box center [97, 134] width 118 height 9
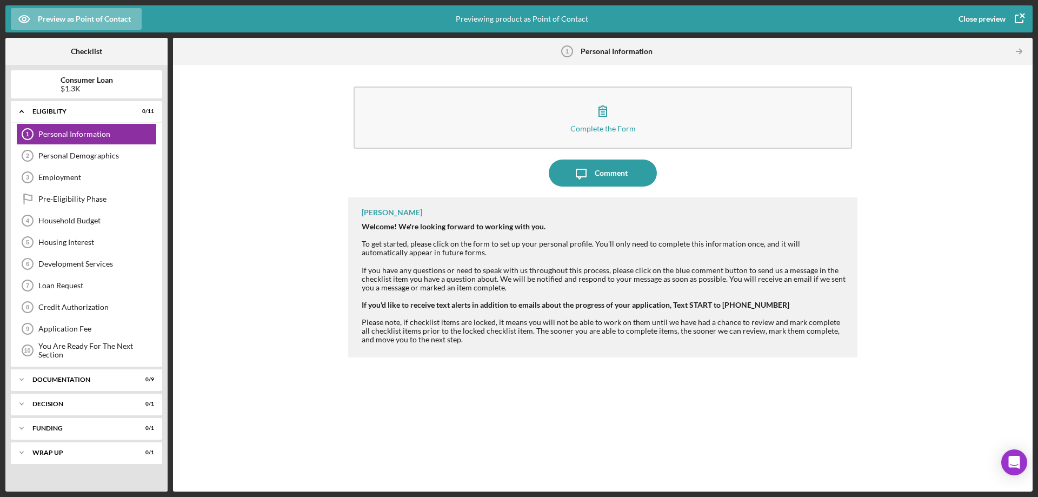
click at [1002, 22] on div "Close preview" at bounding box center [982, 19] width 47 height 22
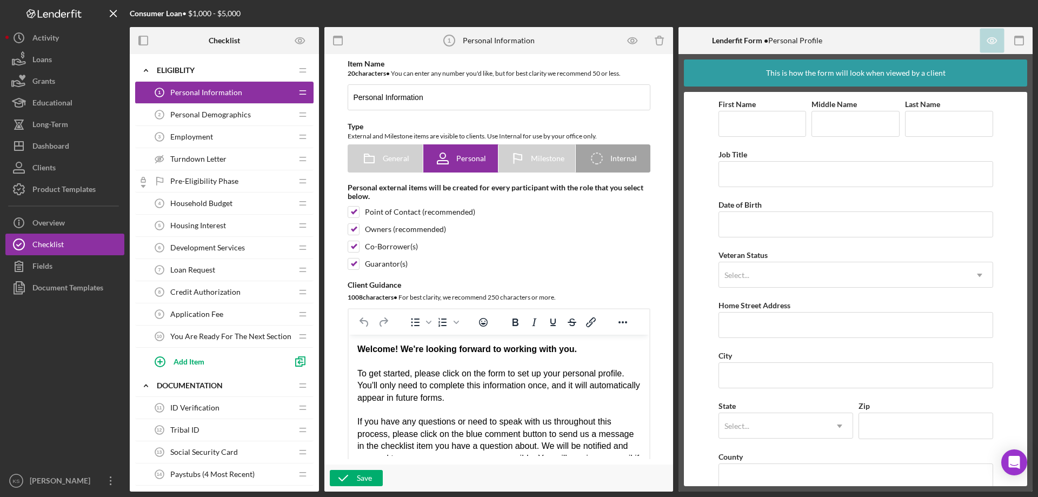
click at [539, 398] on div "Welcome! We're looking forward to working with you. To get started, please clic…" at bounding box center [498, 464] width 283 height 242
click at [359, 479] on div "Save" at bounding box center [364, 478] width 15 height 16
click at [198, 109] on div "Personal Demographics 2 Personal Demographics" at bounding box center [220, 115] width 143 height 22
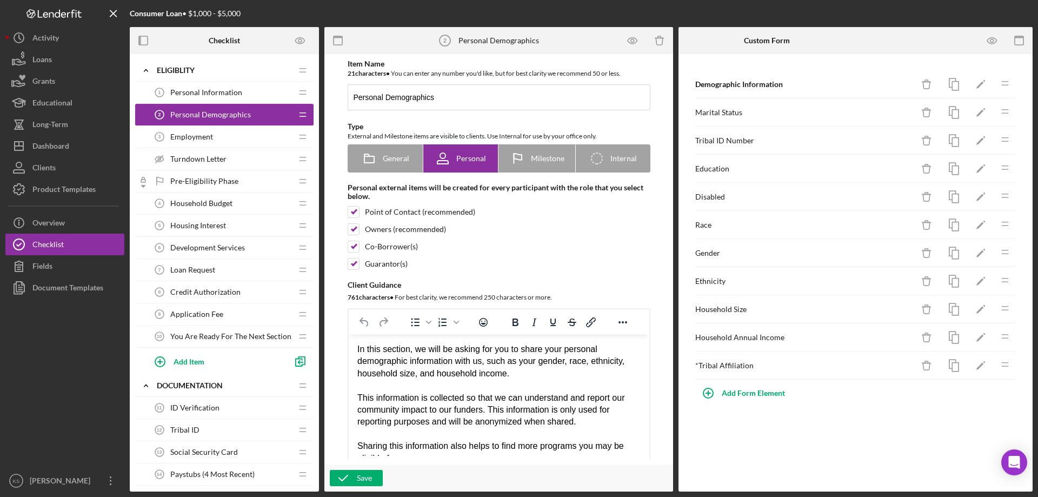
click at [207, 96] on span "Personal Information" at bounding box center [206, 92] width 72 height 9
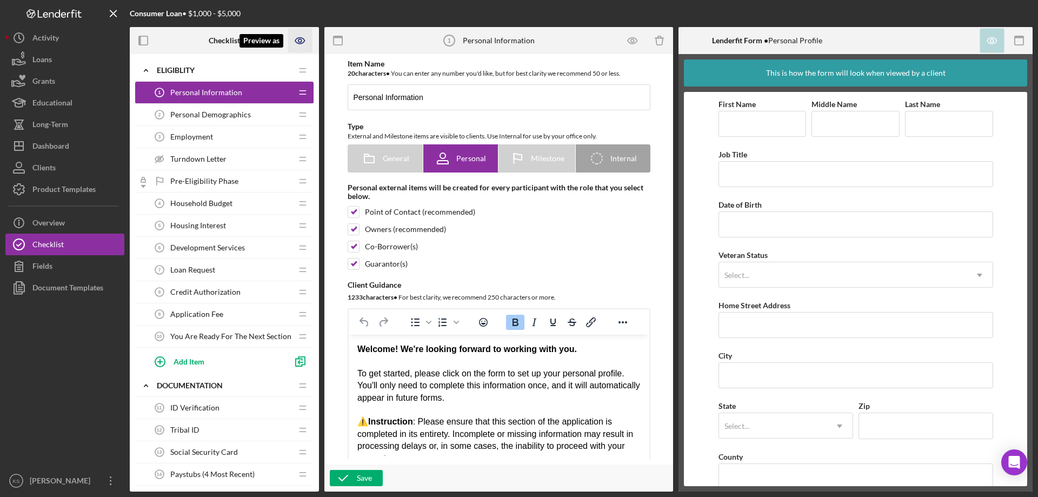
click at [297, 37] on icon "Preview as" at bounding box center [300, 41] width 24 height 24
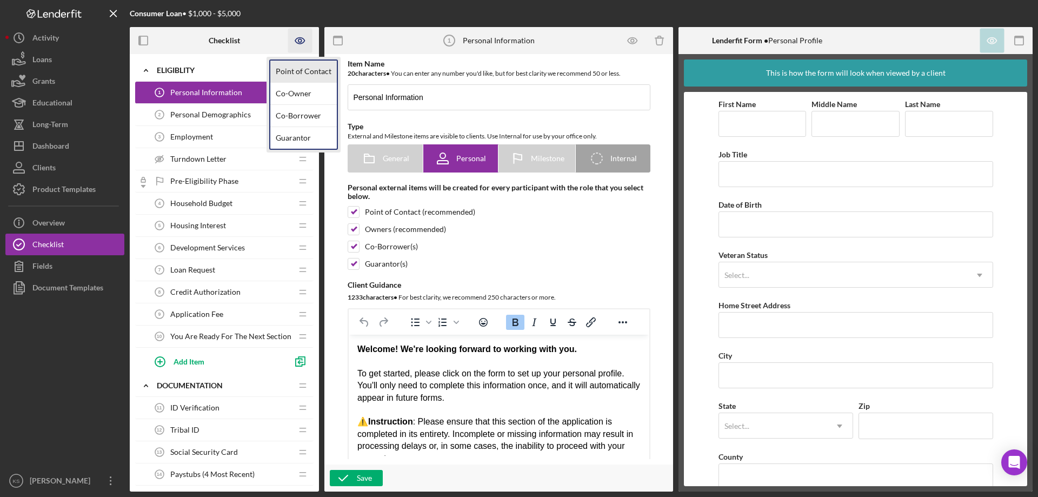
click at [296, 64] on link "Point of Contact" at bounding box center [303, 72] width 67 height 22
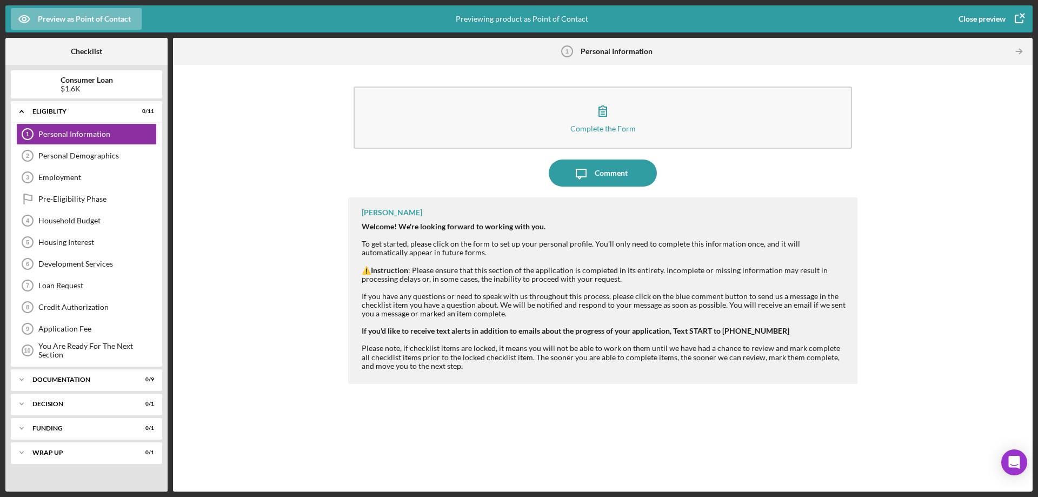
click at [995, 23] on div "Close preview" at bounding box center [982, 19] width 47 height 22
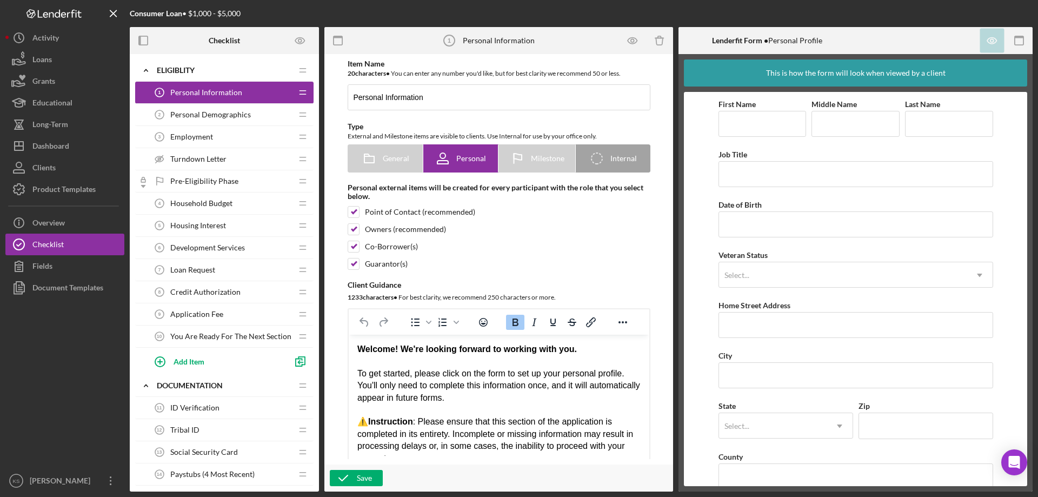
click at [210, 121] on div "Personal Demographics 2 Personal Demographics" at bounding box center [220, 115] width 143 height 22
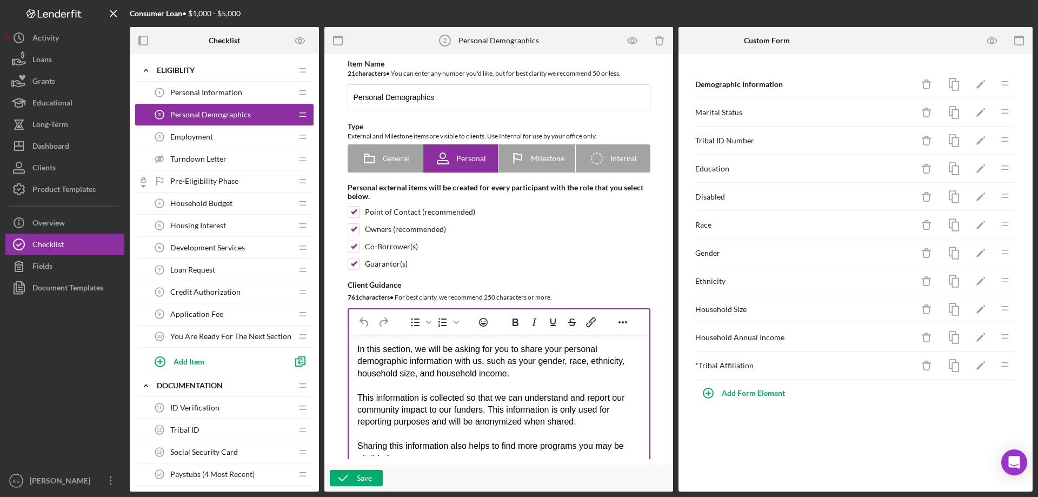
click at [517, 374] on div "In this section, we will be asking for you to share your personal demographic i…" at bounding box center [498, 361] width 283 height 36
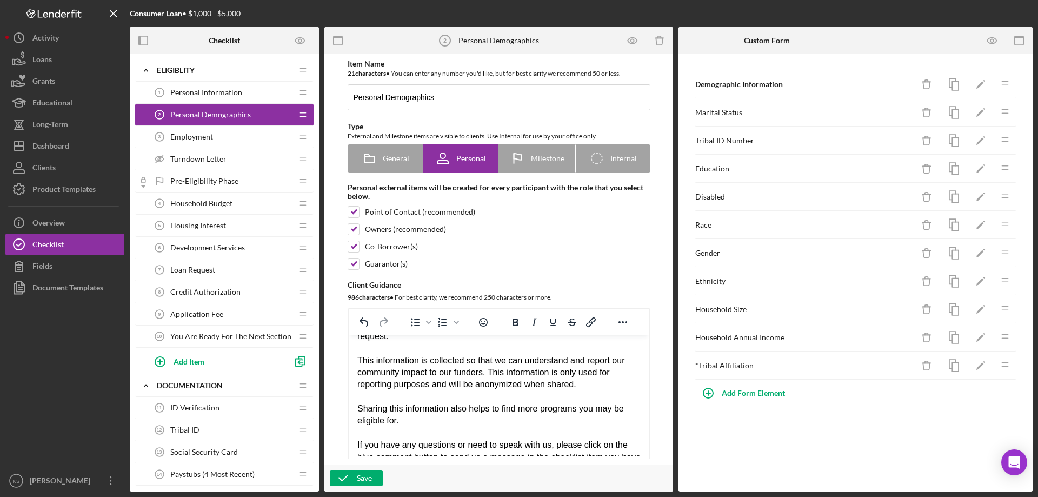
scroll to position [108, 0]
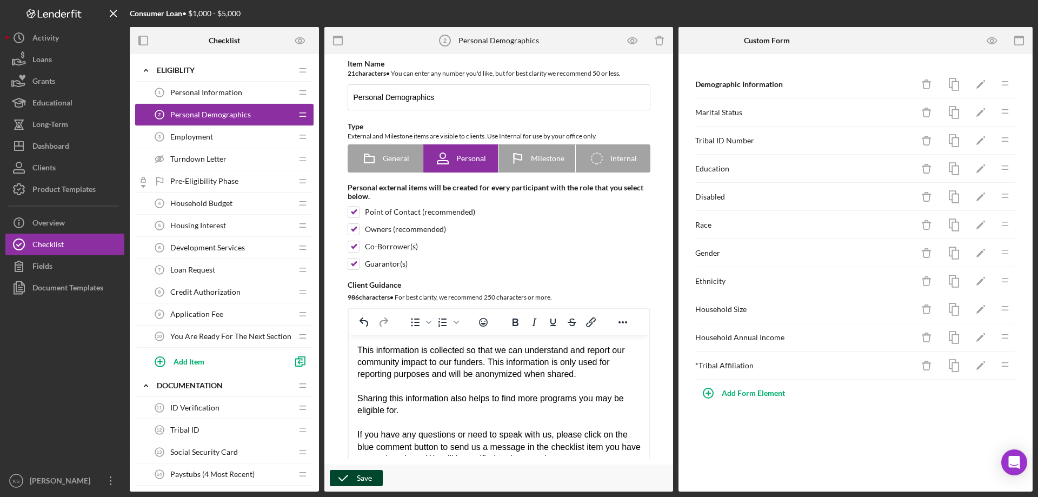
click at [369, 473] on div "Save" at bounding box center [364, 478] width 15 height 16
click at [219, 140] on div "Employment 3 Employment" at bounding box center [220, 137] width 143 height 22
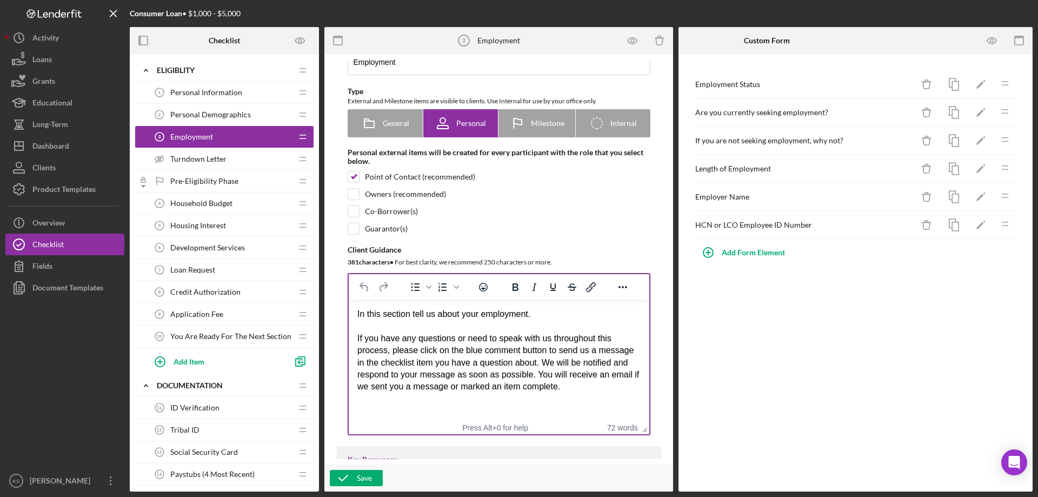
scroll to position [54, 0]
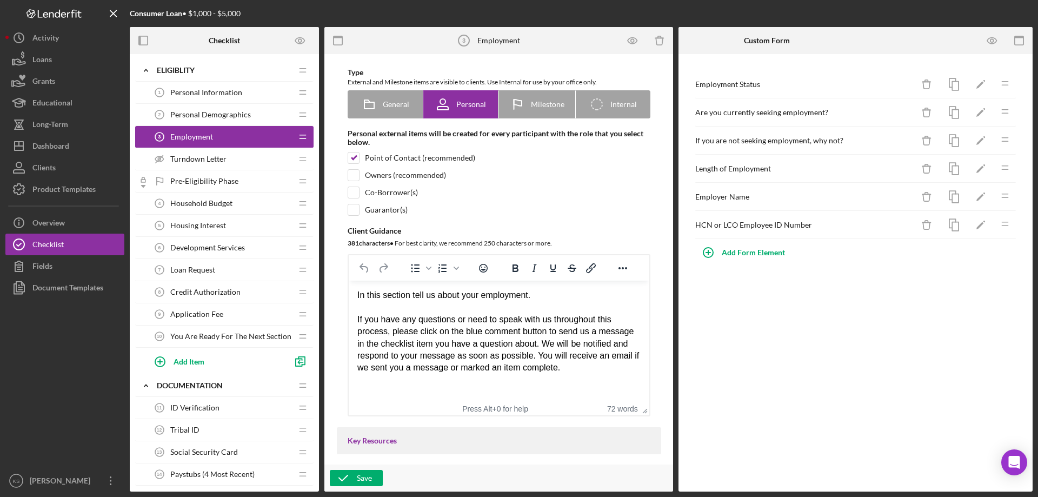
click at [550, 294] on div "In this section tell us about your employment." at bounding box center [498, 295] width 283 height 12
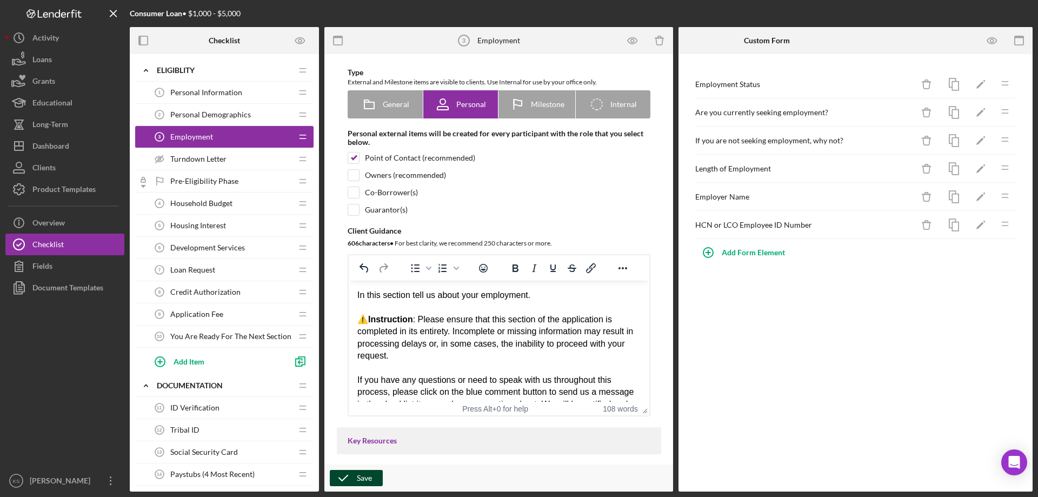
click at [357, 475] on div "Save" at bounding box center [364, 478] width 15 height 16
click at [197, 203] on span "Household Budget" at bounding box center [201, 203] width 62 height 9
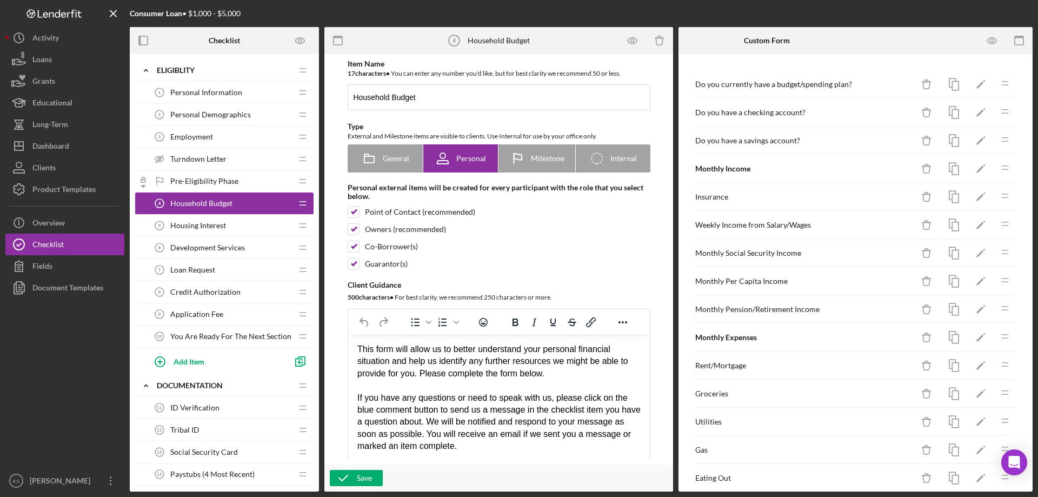
click at [558, 374] on div "This form will allow us to better understand your personal financial situation …" at bounding box center [498, 361] width 283 height 36
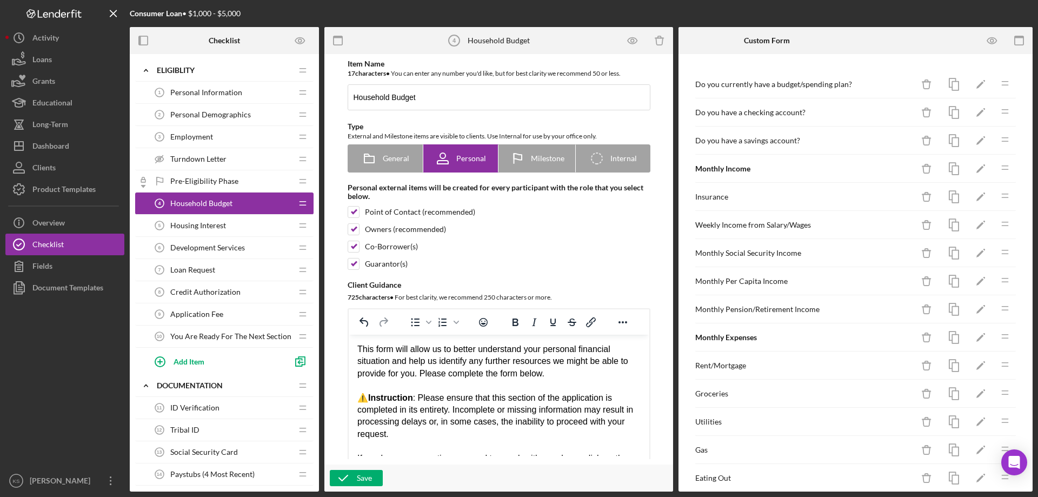
drag, startPoint x: 393, startPoint y: 437, endPoint x: 402, endPoint y: 436, distance: 9.8
click at [399, 436] on div "⚠️ Instruction : Please ensure that this section of the application is complete…" at bounding box center [498, 416] width 283 height 49
click at [458, 402] on div "⚠️ Instruction : Please ensure that this section of the application is complete…" at bounding box center [498, 422] width 283 height 61
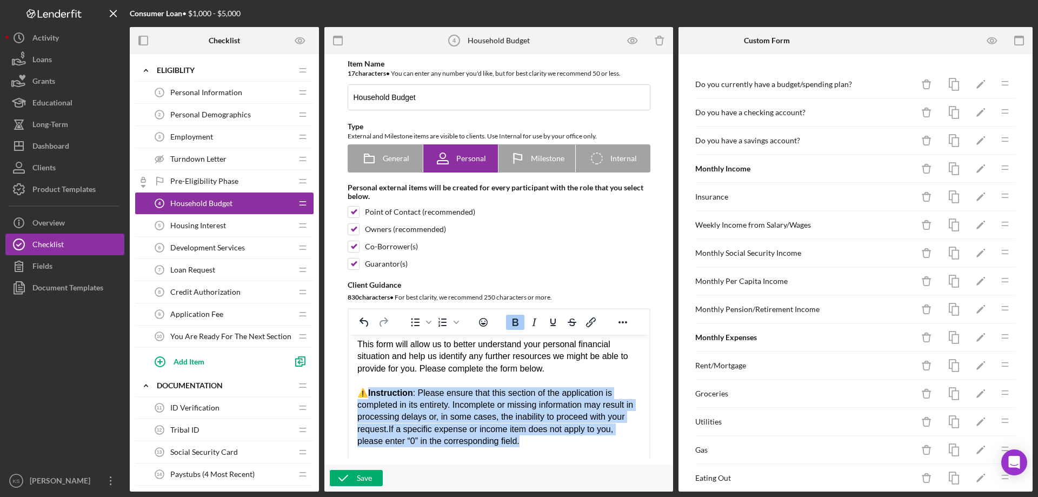
drag, startPoint x: 524, startPoint y: 447, endPoint x: 370, endPoint y: 395, distance: 162.8
click at [370, 395] on div "⚠️ Instruction : Please ensure that this section of the application is complete…" at bounding box center [498, 417] width 283 height 61
click at [480, 401] on div "⚠️ Instruction : Please ensure that this section of the application is complete…" at bounding box center [498, 417] width 283 height 61
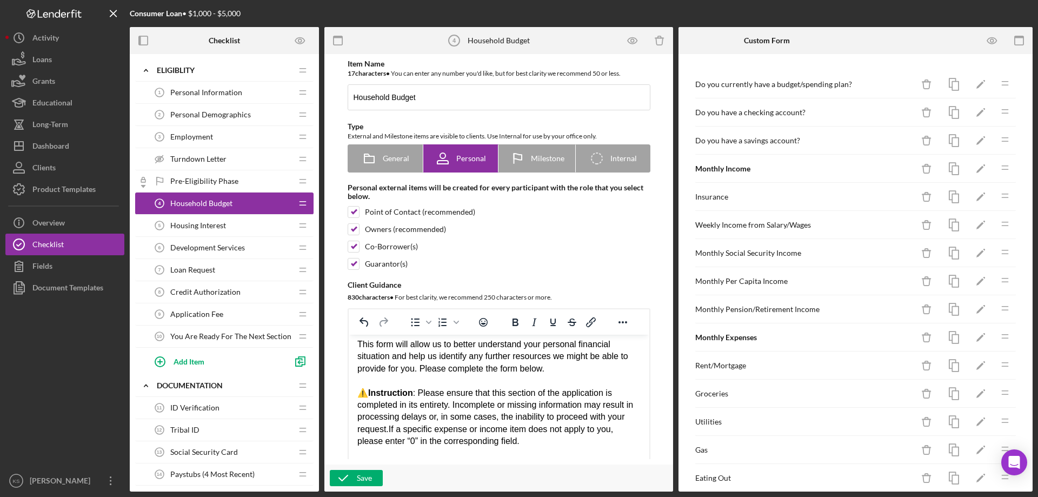
click at [462, 429] on span "If a specific expense or income item does not apply to you, please enter “0” in…" at bounding box center [485, 435] width 256 height 21
click at [463, 415] on div "⚠️ Instruction : Please ensure that this section of the application is complete…" at bounding box center [498, 417] width 283 height 61
click at [623, 324] on icon "Reveal or hide additional toolbar items" at bounding box center [623, 322] width 13 height 13
click at [506, 345] on icon "Font size 12pt" at bounding box center [507, 342] width 5 height 5
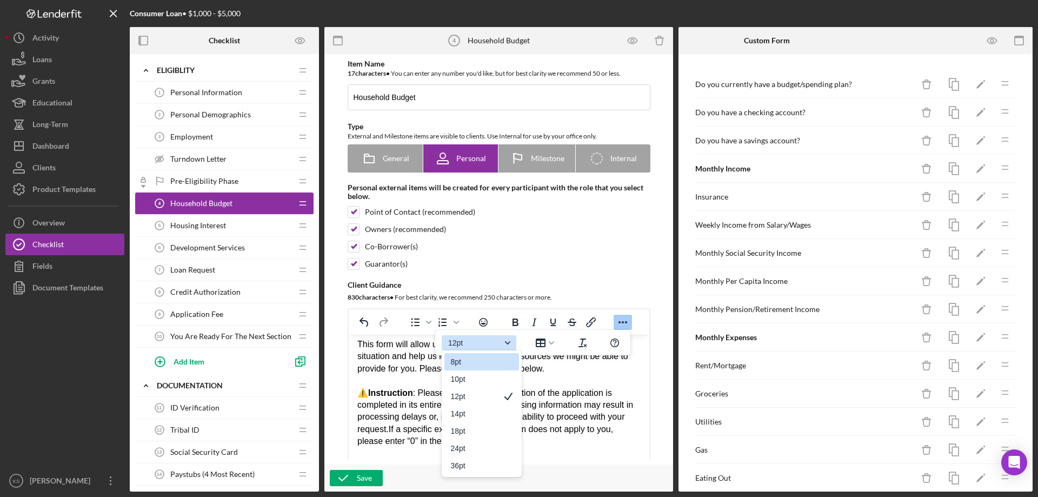
click at [506, 345] on icon "Font size 12pt" at bounding box center [507, 342] width 5 height 5
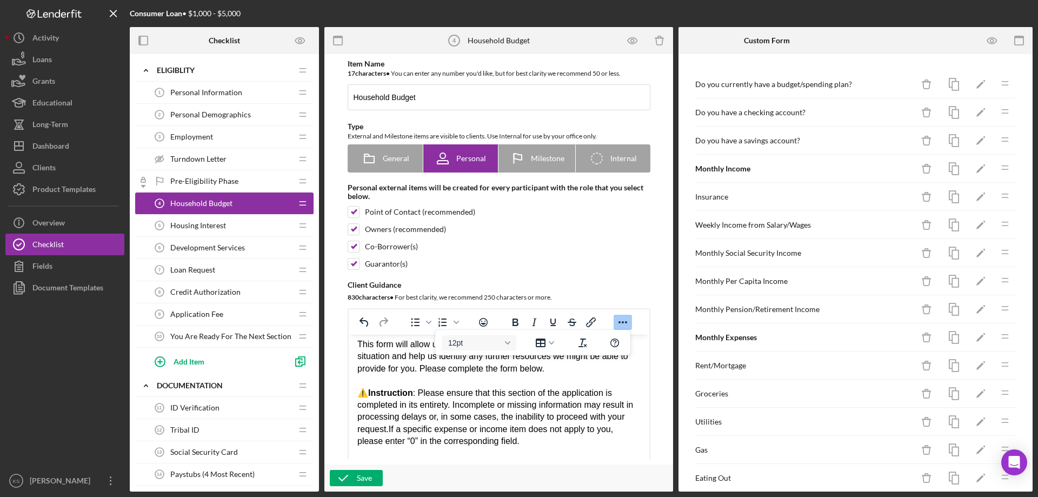
click at [436, 413] on div "⚠️ Instruction : Please ensure that this section of the application is complete…" at bounding box center [498, 417] width 283 height 61
click at [429, 361] on div "This form will allow us to better understand your personal financial situation …" at bounding box center [498, 357] width 283 height 36
click at [400, 360] on div "This form will allow us to better understand your personal financial situation …" at bounding box center [498, 357] width 283 height 36
click at [400, 356] on div "This form will allow us to better understand your personal financial situation …" at bounding box center [498, 357] width 283 height 36
click at [415, 359] on div "This form will allow us to better understand your personal financial situation …" at bounding box center [498, 357] width 283 height 36
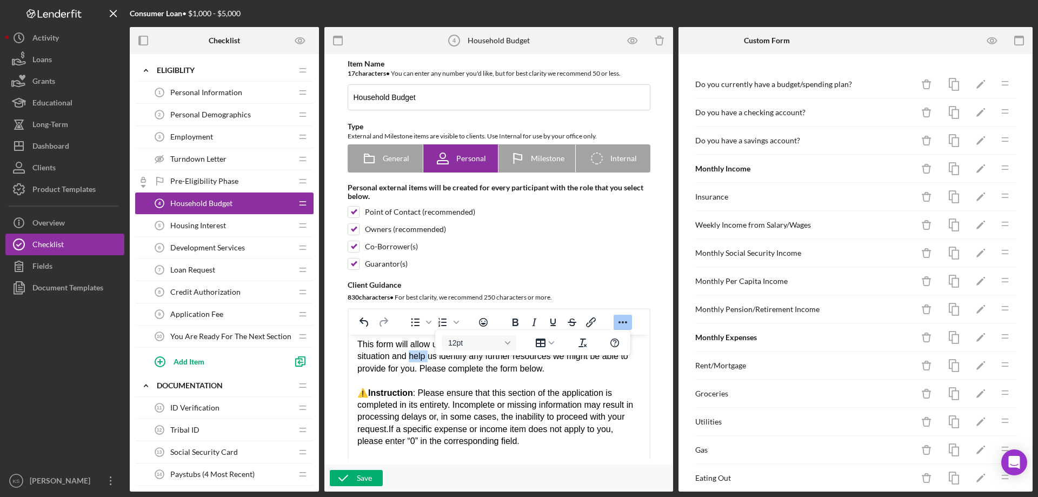
click at [415, 359] on div "This form will allow us to better understand your personal financial situation …" at bounding box center [498, 357] width 283 height 36
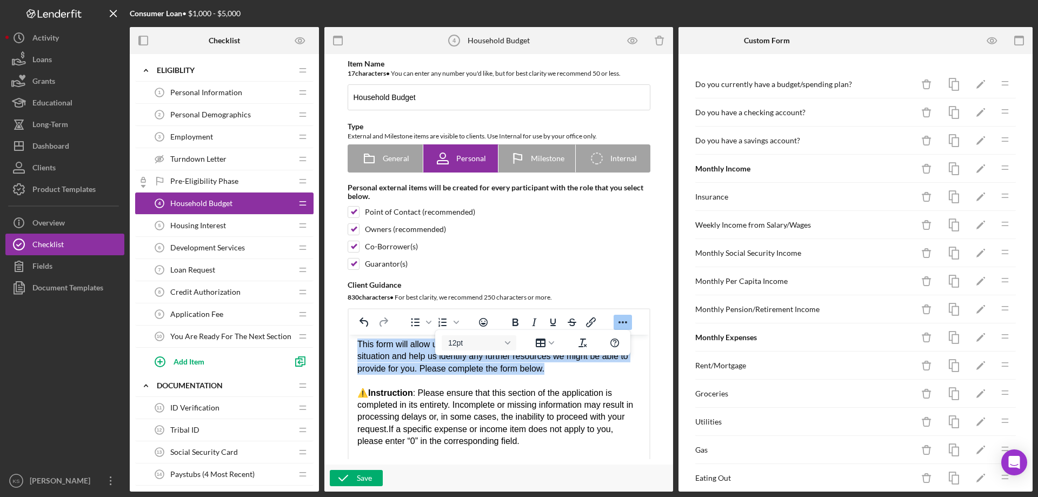
click at [415, 359] on div "This form will allow us to better understand your personal financial situation …" at bounding box center [498, 357] width 283 height 36
drag, startPoint x: 416, startPoint y: 372, endPoint x: 436, endPoint y: 401, distance: 35.6
click at [417, 372] on div "This form will allow us to better understand your personal financial situation …" at bounding box center [498, 357] width 283 height 36
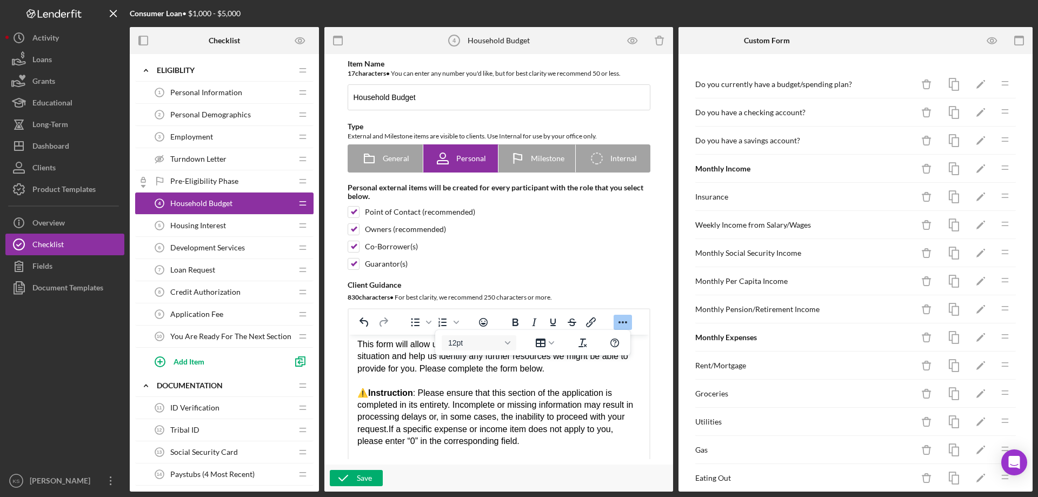
click at [454, 420] on div "⚠️ Instruction : Please ensure that this section of the application is complete…" at bounding box center [498, 417] width 283 height 61
click at [494, 428] on span "If a specific expense or income item does not apply to you, please enter “0” in…" at bounding box center [485, 435] width 256 height 21
drag, startPoint x: 528, startPoint y: 439, endPoint x: 389, endPoint y: 428, distance: 138.8
click at [389, 428] on div "⚠️ Instruction : Please ensure that this section of the application is complete…" at bounding box center [498, 417] width 283 height 61
click at [493, 405] on div "⚠️ Instruction : Please ensure that this section of the application is complete…" at bounding box center [498, 417] width 283 height 61
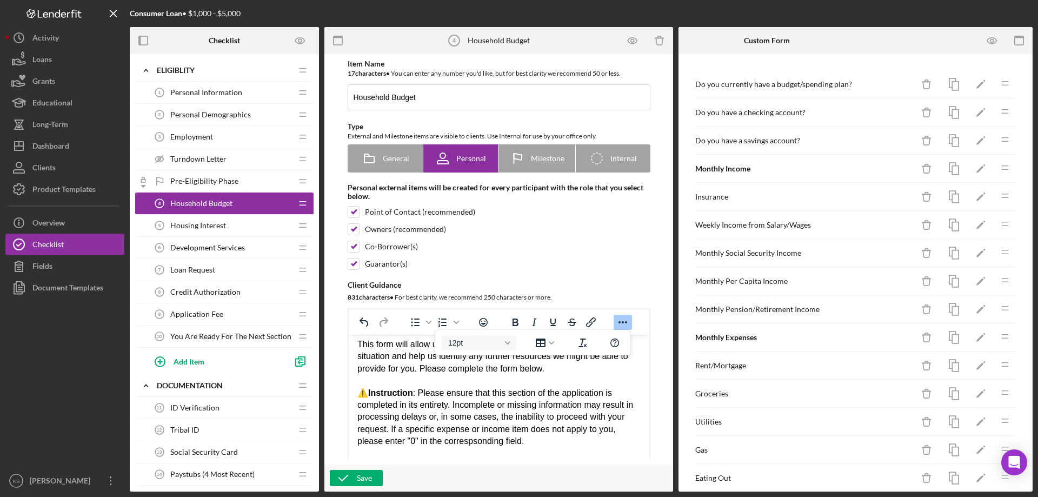
drag, startPoint x: 127, startPoint y: 107, endPoint x: 458, endPoint y: 408, distance: 448.3
click at [0, 0] on div "Correct the spelling error corresponding Ignore Rewrite sentence" at bounding box center [0, 0] width 0 height 0
click at [0, 0] on span "corresponding" at bounding box center [0, 0] width 0 height 0
drag, startPoint x: 529, startPoint y: 407, endPoint x: 529, endPoint y: 418, distance: 10.8
click at [529, 407] on div "⚠️ Instruction : Please ensure that this section of the application is complete…" at bounding box center [498, 417] width 283 height 61
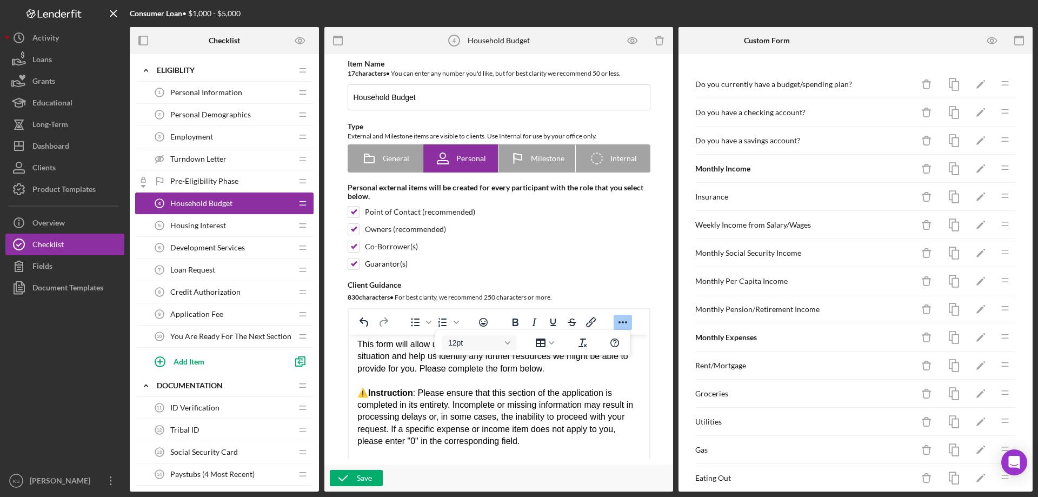
drag, startPoint x: 534, startPoint y: 442, endPoint x: 548, endPoint y: 442, distance: 14.1
click at [537, 442] on div "⚠️ Instruction : Please ensure that this section of the application is complete…" at bounding box center [498, 417] width 283 height 61
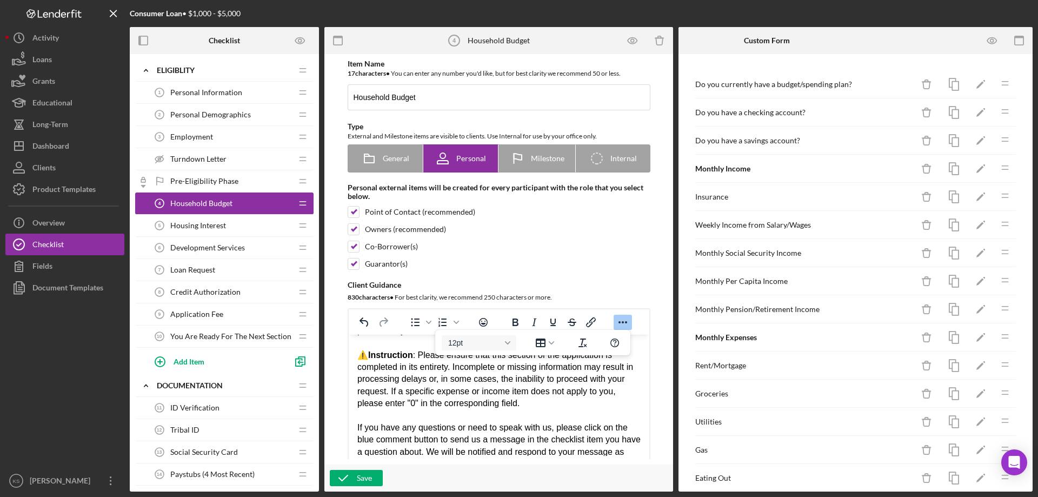
scroll to position [24, 0]
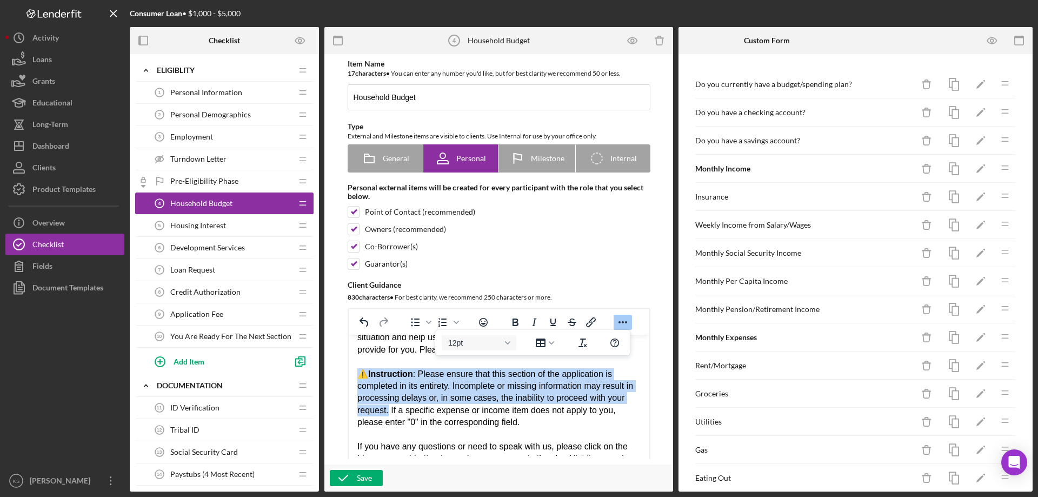
drag, startPoint x: 387, startPoint y: 413, endPoint x: 361, endPoint y: 378, distance: 44.0
click at [361, 378] on div "⚠️ Instruction : Please ensure that this section of the application is complete…" at bounding box center [498, 398] width 283 height 61
copy div "⚠️ Instruction : Please ensure that this section of the application is complete…"
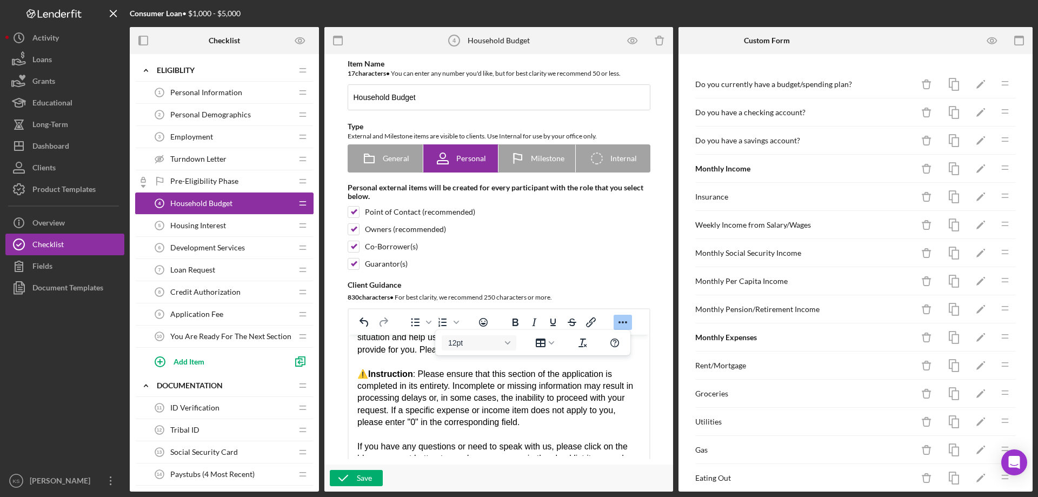
click at [529, 414] on div "⚠️ Instruction : Please ensure that this section of the application is complete…" at bounding box center [498, 398] width 283 height 61
click at [528, 244] on div "Co-Borrower(s)" at bounding box center [499, 247] width 303 height 12
checkbox input "false"
click at [359, 478] on div "Save" at bounding box center [364, 478] width 15 height 16
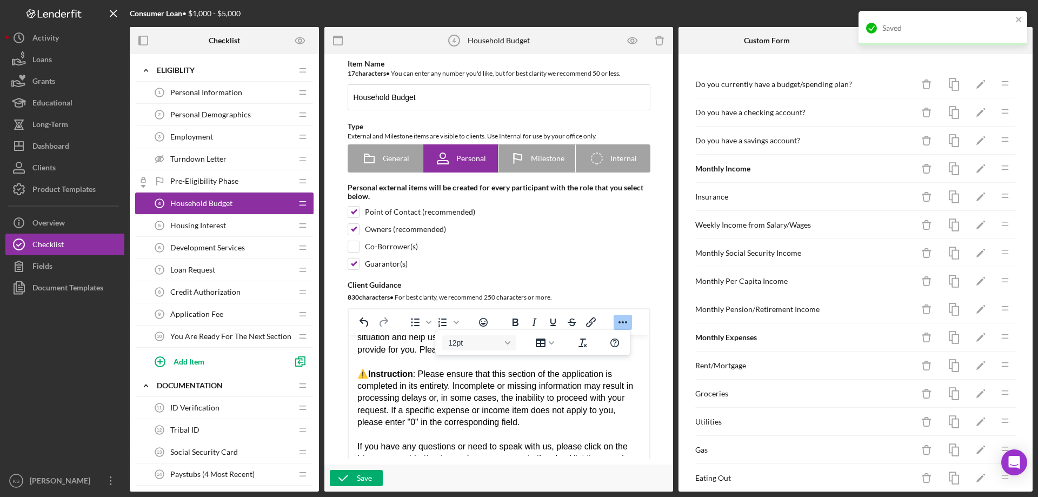
click at [226, 224] on div "Housing Interest 5 Housing Interest" at bounding box center [220, 226] width 143 height 22
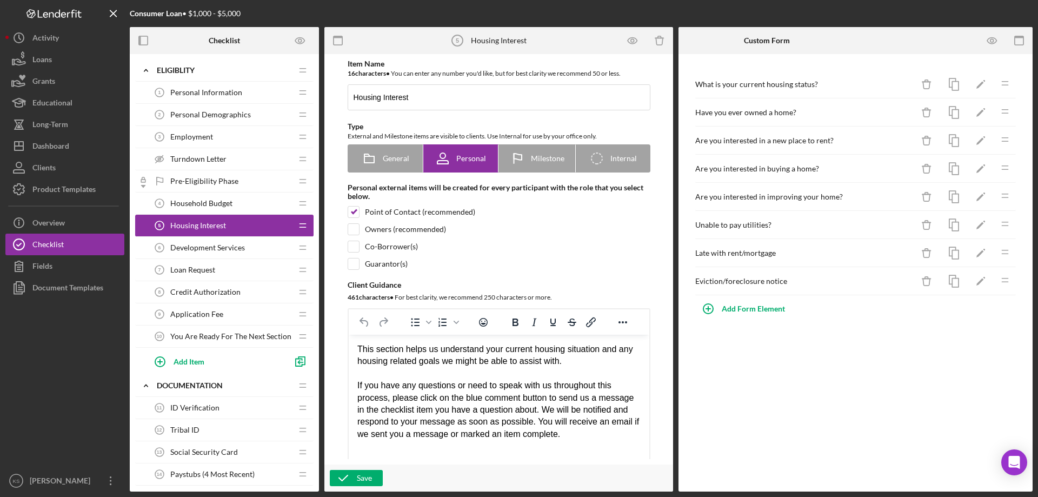
click at [576, 360] on div "This section helps us understand your current housing situation and any housing…" at bounding box center [498, 355] width 283 height 24
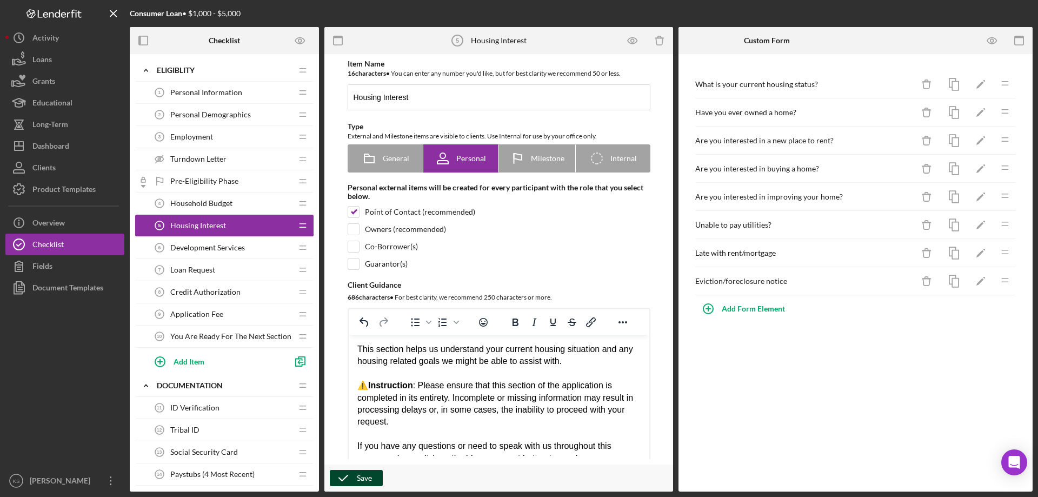
click at [363, 475] on div "Save" at bounding box center [364, 478] width 15 height 16
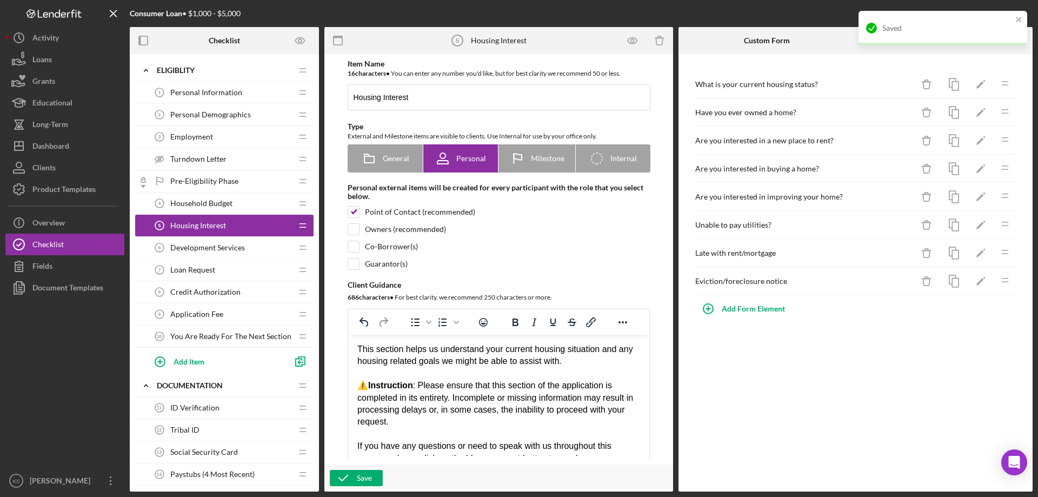
click at [239, 244] on span "Development Services" at bounding box center [207, 247] width 75 height 9
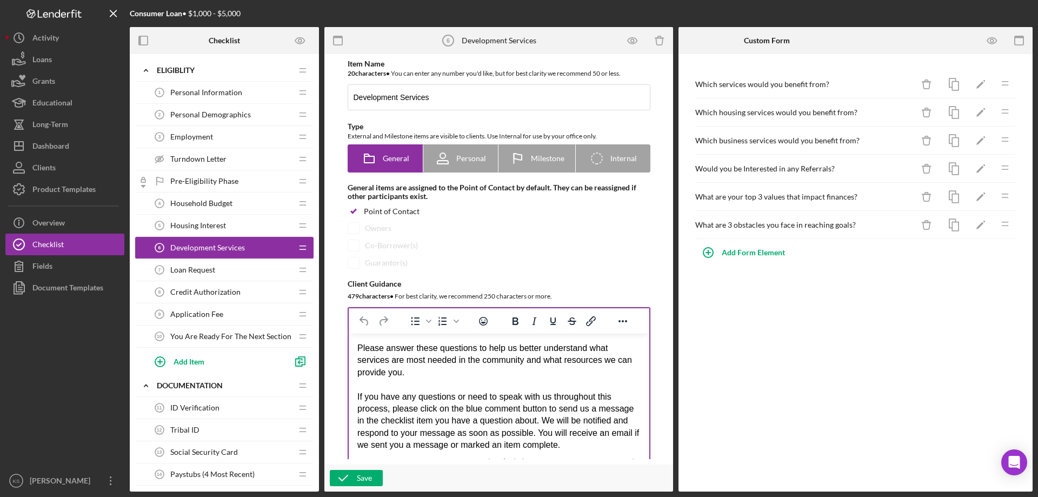
click at [416, 375] on div "Please answer these questions to help us better understand what services are mo…" at bounding box center [498, 360] width 283 height 36
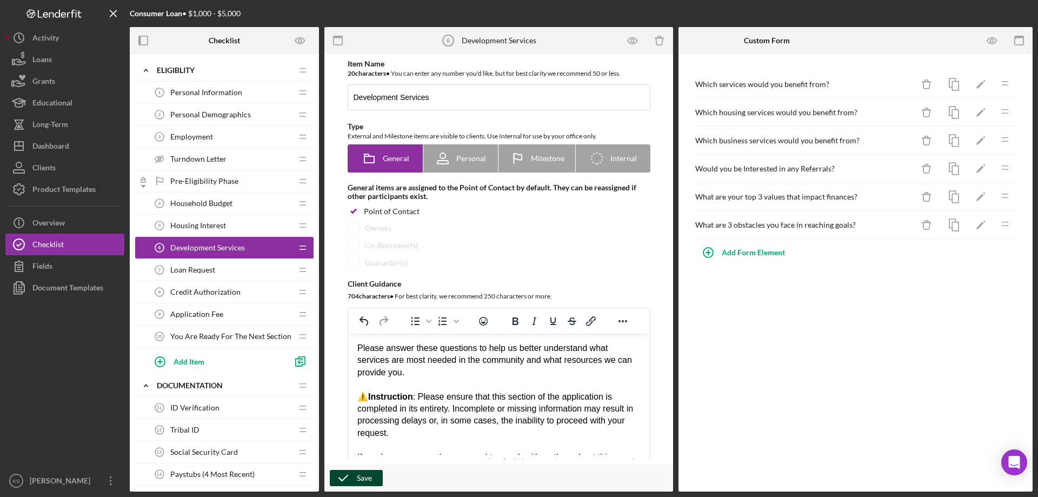
click at [362, 478] on div "Save" at bounding box center [364, 478] width 15 height 16
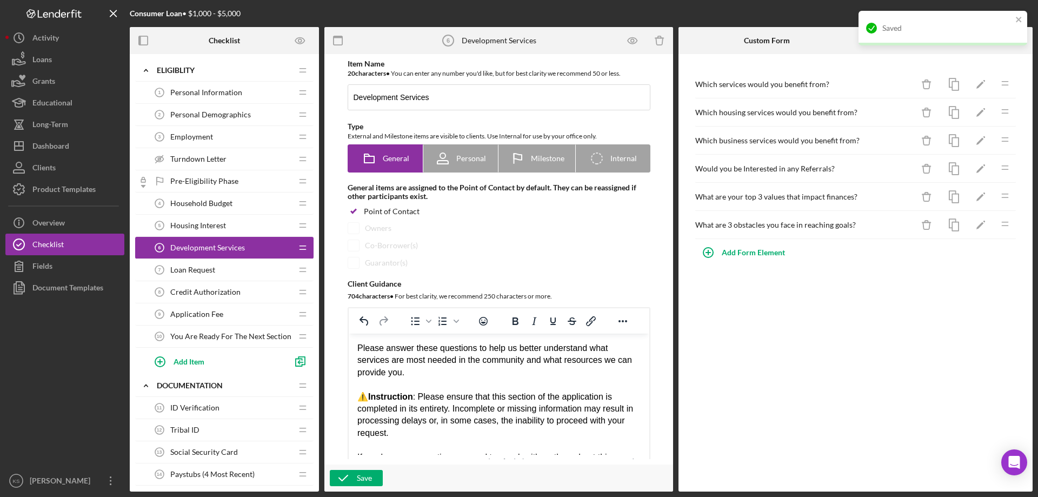
click at [222, 266] on div "Loan Request 7 Loan Request" at bounding box center [220, 270] width 143 height 22
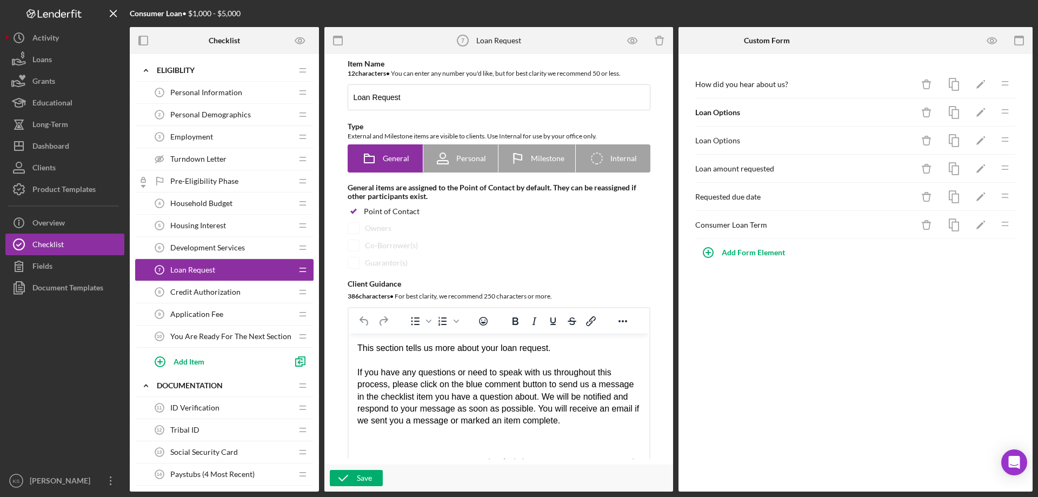
click at [575, 347] on div "This section tells us more about your loan request." at bounding box center [498, 348] width 283 height 12
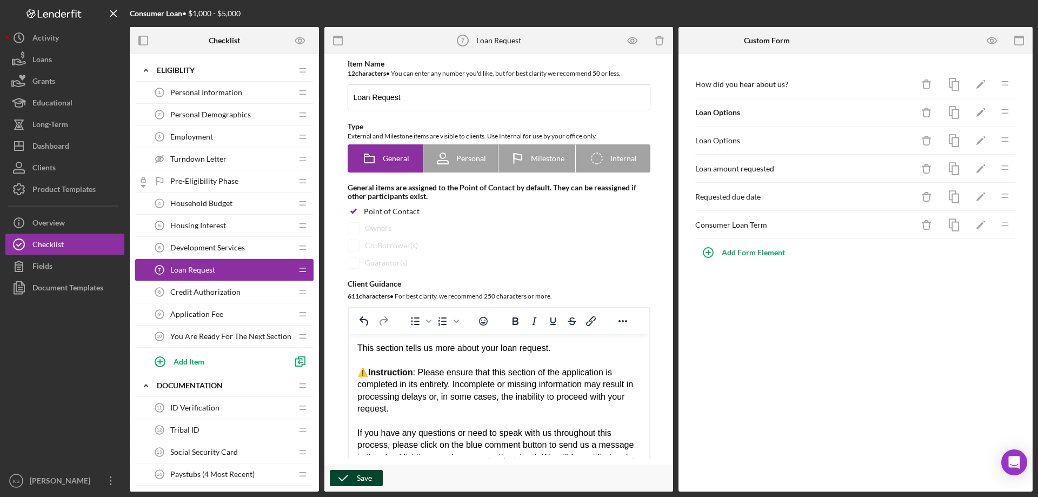
click at [366, 476] on div "Save" at bounding box center [364, 478] width 15 height 16
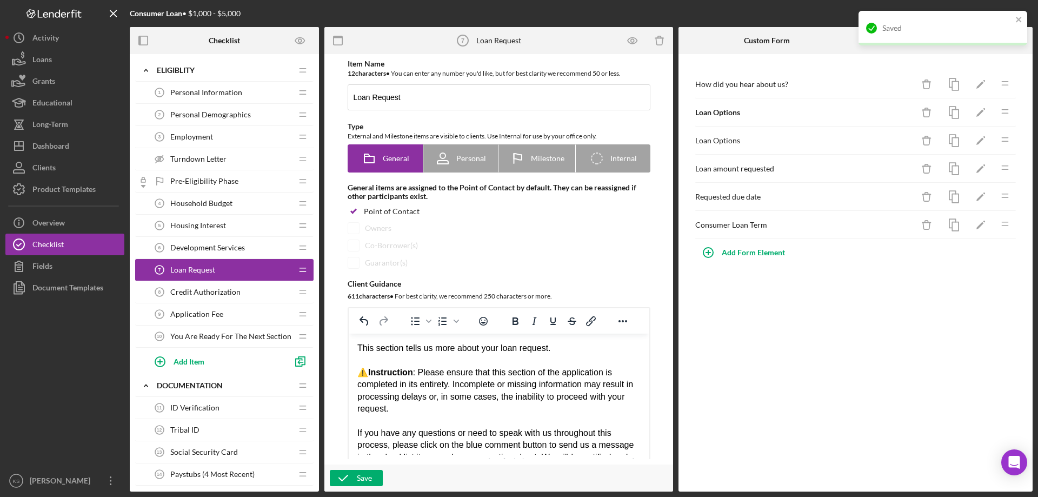
click at [226, 288] on span "Credit Authorization" at bounding box center [205, 292] width 70 height 9
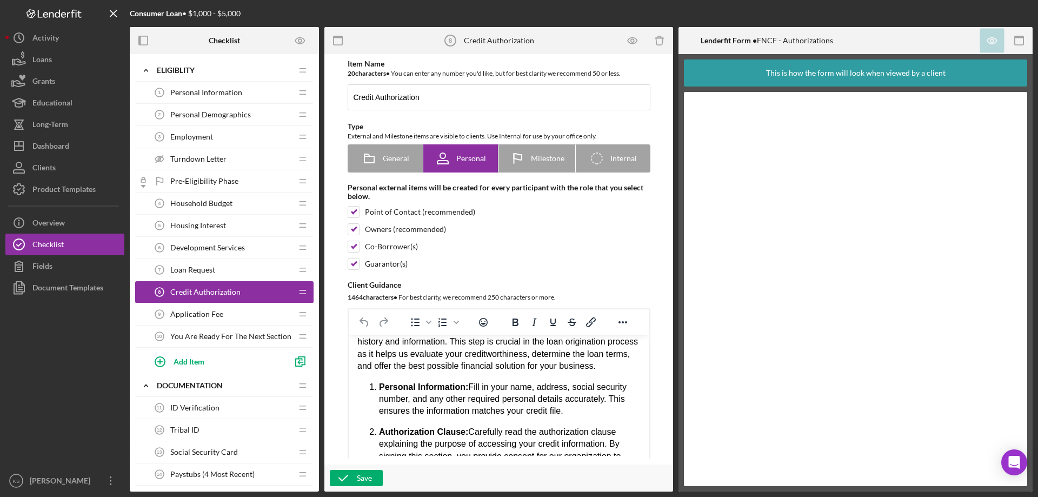
scroll to position [54, 0]
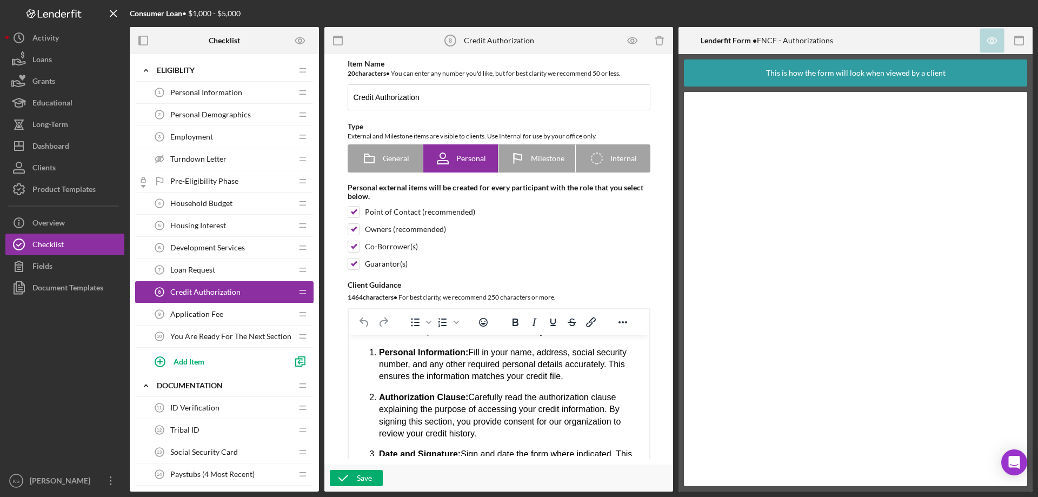
click at [234, 316] on div "Application Fee 9 Application Fee" at bounding box center [220, 314] width 143 height 22
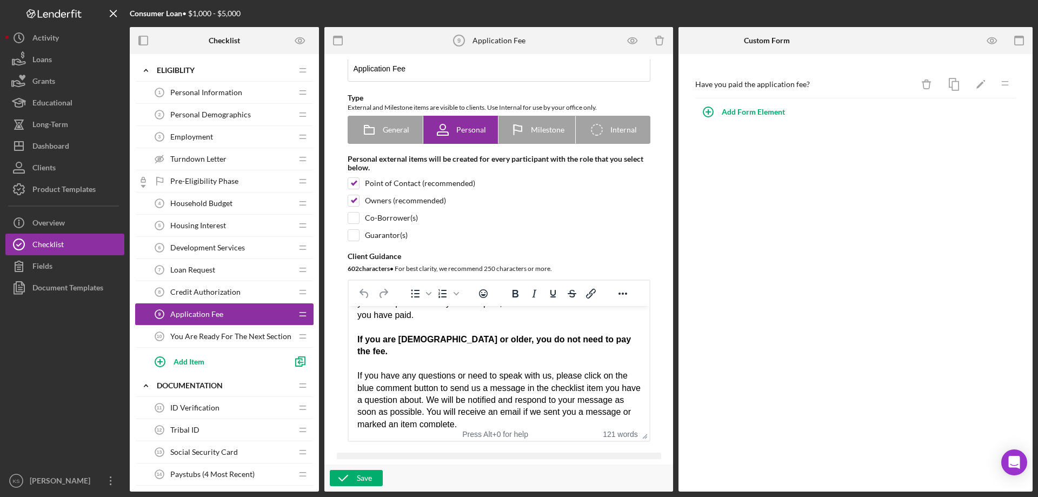
scroll to position [54, 0]
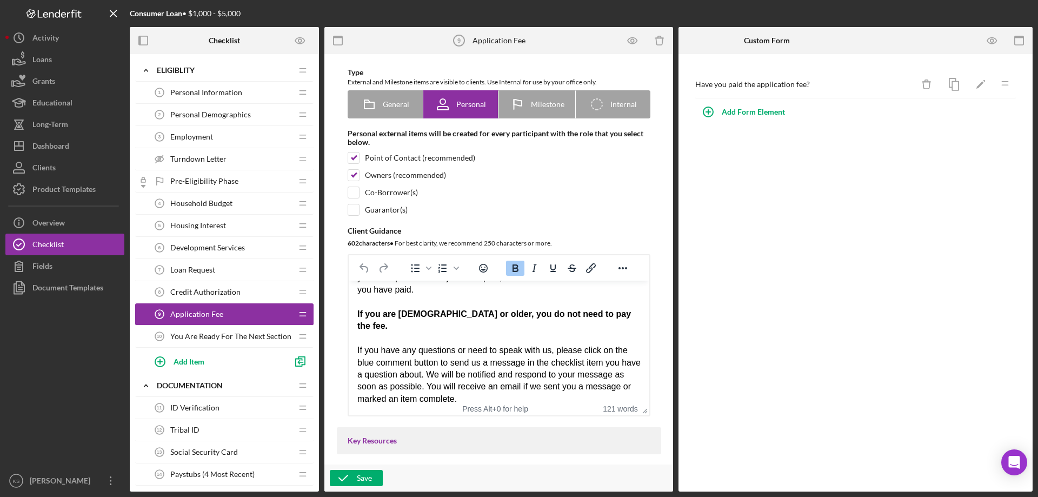
click at [620, 315] on div "If you are [DEMOGRAPHIC_DATA] or older, you do not need to pay the fee." at bounding box center [498, 320] width 283 height 24
click at [522, 391] on div "If you have any questions or need to speak with us, please click on the blue co…" at bounding box center [498, 375] width 283 height 61
drag, startPoint x: 627, startPoint y: 310, endPoint x: 637, endPoint y: 311, distance: 9.2
click at [628, 310] on div "If you are [DEMOGRAPHIC_DATA] or older, you do not need to pay the fee." at bounding box center [498, 320] width 283 height 24
click at [434, 319] on strong "If you are 55 years old or older, you do not need to pay the fee. If this appli…" at bounding box center [494, 319] width 274 height 21
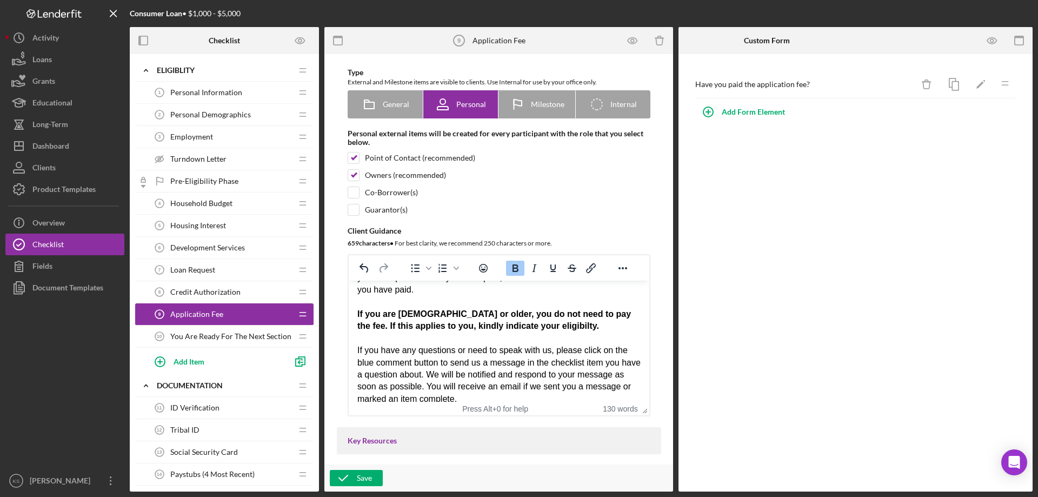
click at [537, 327] on strong "If you are 55 years old or older, you do not need to pay the fee. If this appli…" at bounding box center [494, 319] width 274 height 21
click at [0, 0] on span "eligibility." at bounding box center [0, 0] width 0 height 0
drag, startPoint x: 563, startPoint y: 328, endPoint x: 616, endPoint y: 315, distance: 54.6
click at [616, 315] on div "If you are 55 years old or older, you do not need to pay the fee. If this appli…" at bounding box center [498, 320] width 283 height 24
click at [563, 332] on div "If you are 55 years old or older, you do not need to pay the fee. If this appli…" at bounding box center [498, 320] width 283 height 24
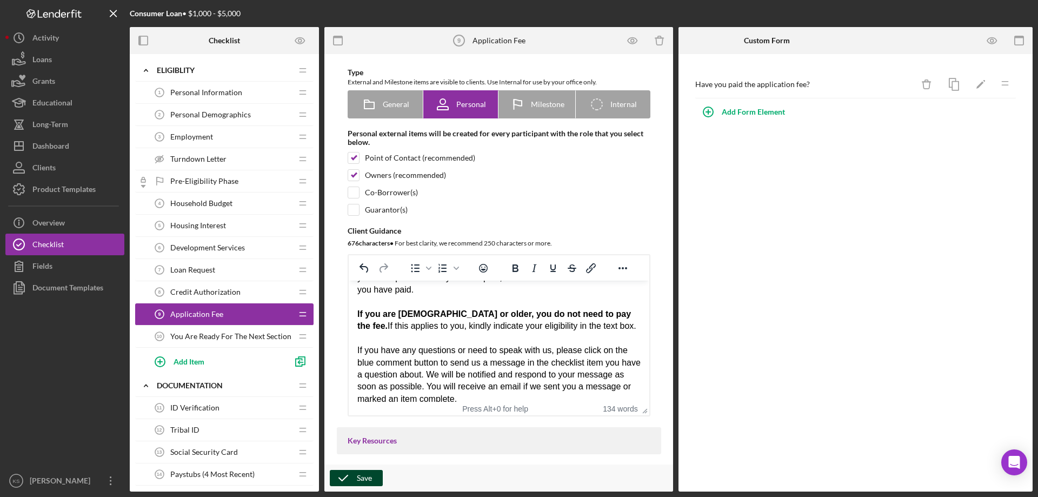
click at [345, 475] on icon "button" at bounding box center [343, 478] width 27 height 27
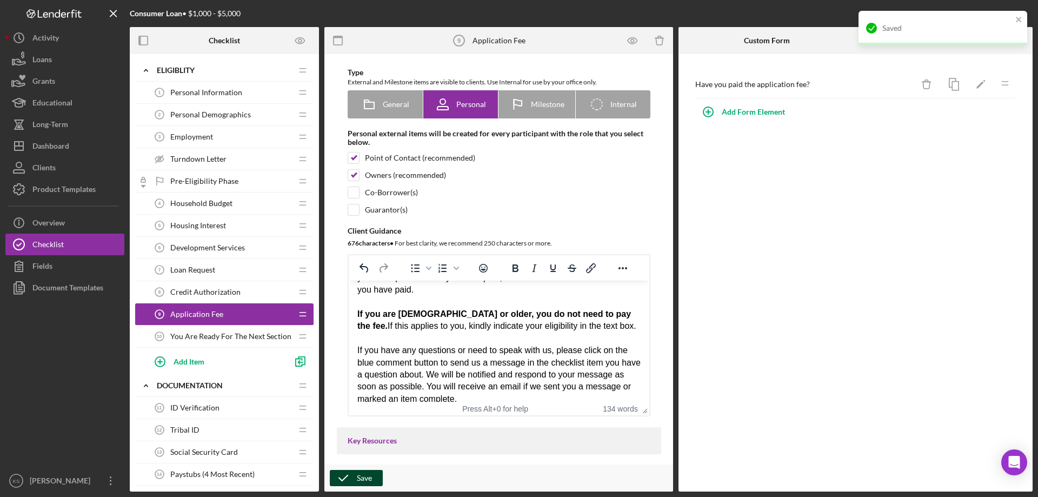
click at [239, 334] on span "You Are Ready For The Next Section" at bounding box center [230, 336] width 121 height 9
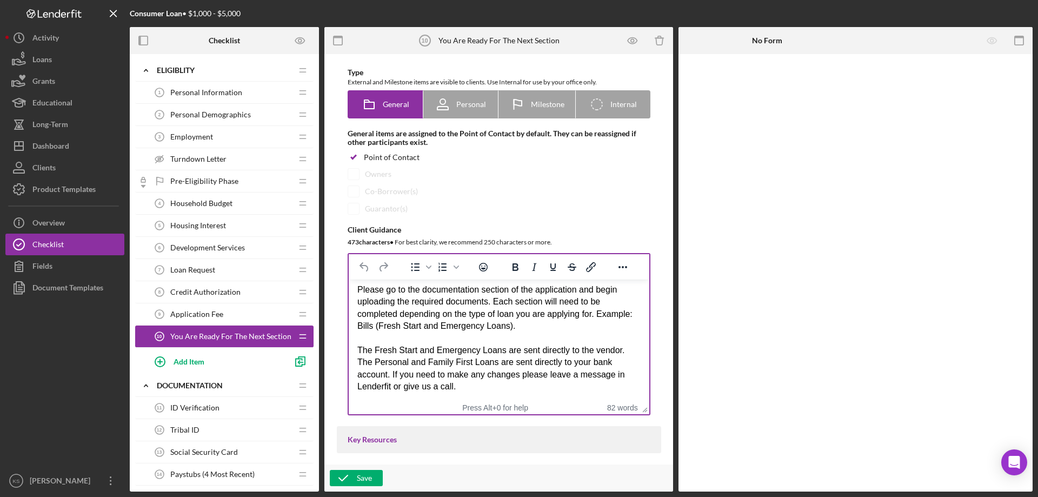
scroll to position [5, 0]
click at [514, 375] on div "The Fresh Start and Emergency Loans are sent directly to the vendor. The Person…" at bounding box center [498, 367] width 283 height 49
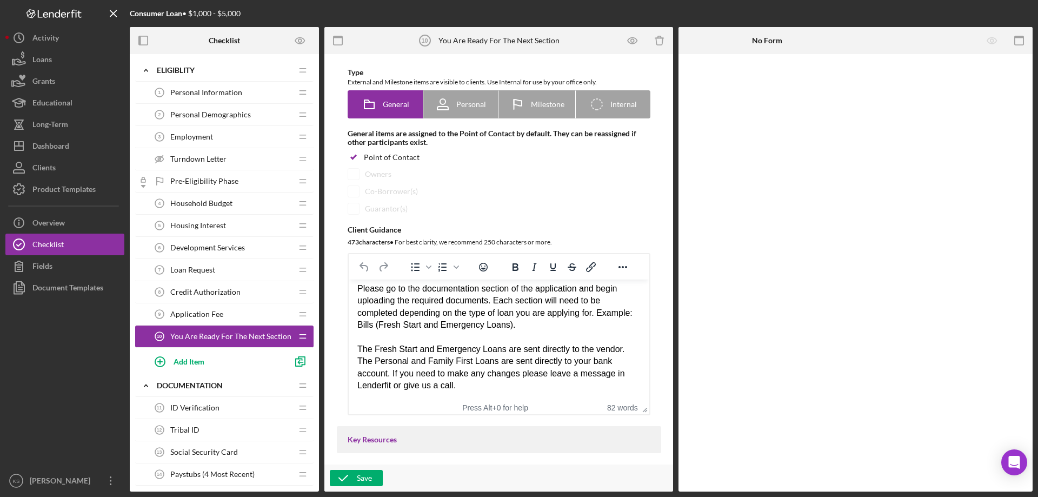
click at [0, 0] on span "changes" at bounding box center [0, 0] width 0 height 0
drag, startPoint x: 566, startPoint y: 342, endPoint x: 606, endPoint y: 350, distance: 40.2
click at [567, 342] on div "Rich Text Area. Press ALT-0 for help." at bounding box center [498, 338] width 283 height 12
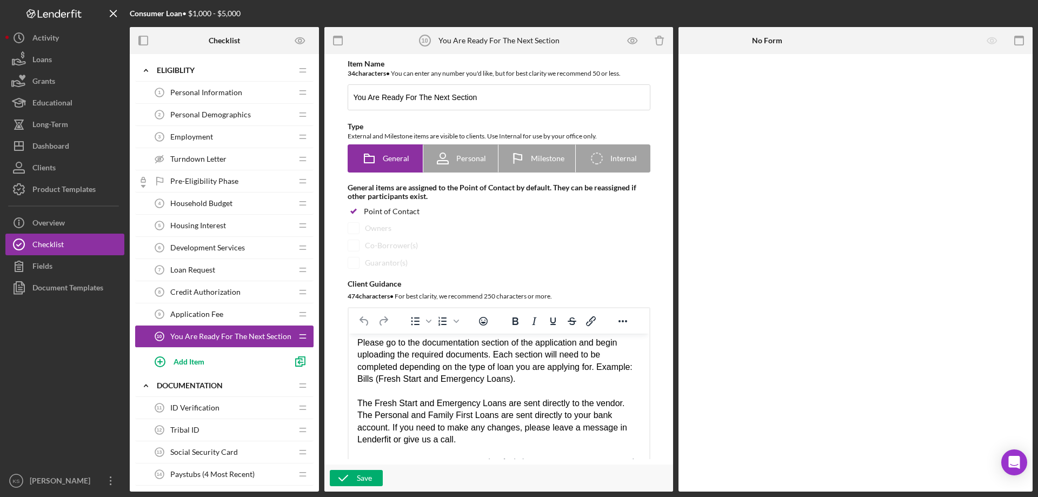
scroll to position [0, 0]
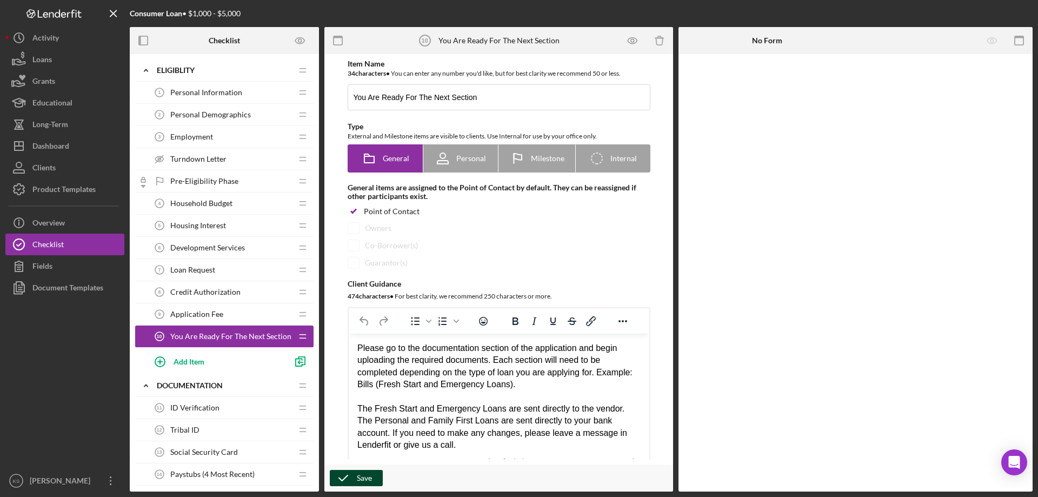
click at [355, 480] on icon "button" at bounding box center [343, 478] width 27 height 27
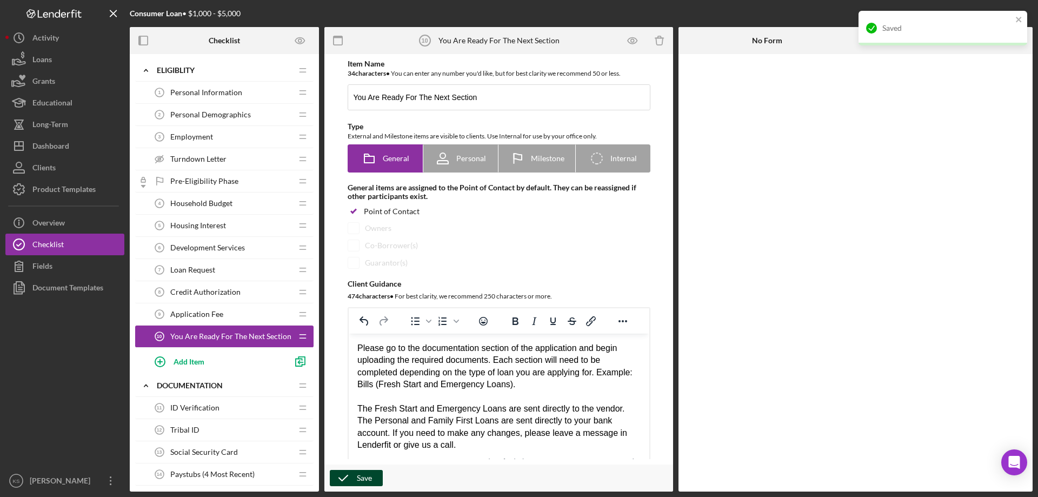
click at [235, 313] on div "Application Fee 9 Application Fee" at bounding box center [220, 314] width 143 height 22
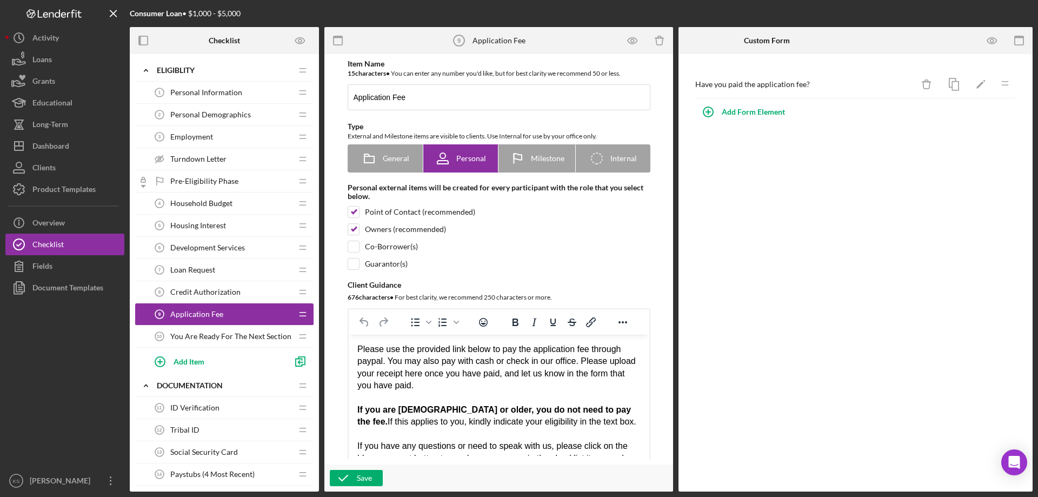
click at [373, 362] on div "Please use the provided link below to pay the application fee through paypal. Y…" at bounding box center [498, 367] width 283 height 49
click at [375, 362] on div "Please use the provided link below to pay the application fee through paypal. Y…" at bounding box center [498, 367] width 283 height 49
click at [0, 0] on span "PayPal." at bounding box center [0, 0] width 0 height 0
drag, startPoint x: 493, startPoint y: 388, endPoint x: 501, endPoint y: 392, distance: 8.7
click at [494, 390] on div "Please use the provided link below to pay the application fee through PayPal. Y…" at bounding box center [498, 367] width 283 height 49
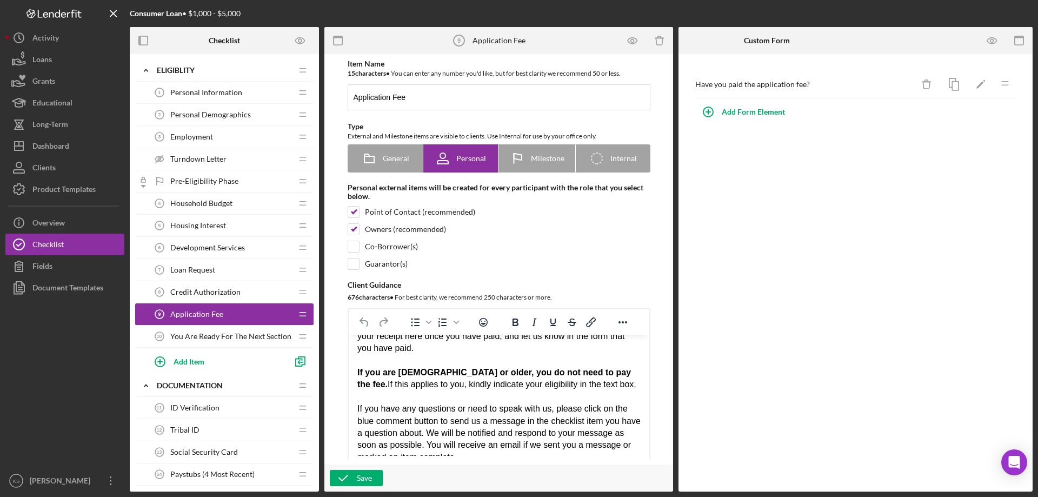
scroll to position [54, 0]
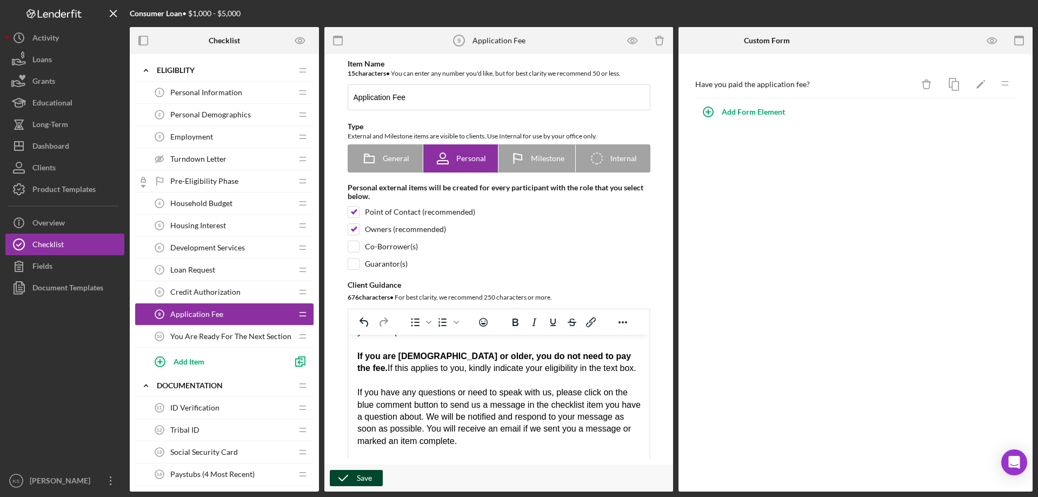
click at [360, 481] on div "Save" at bounding box center [364, 478] width 15 height 16
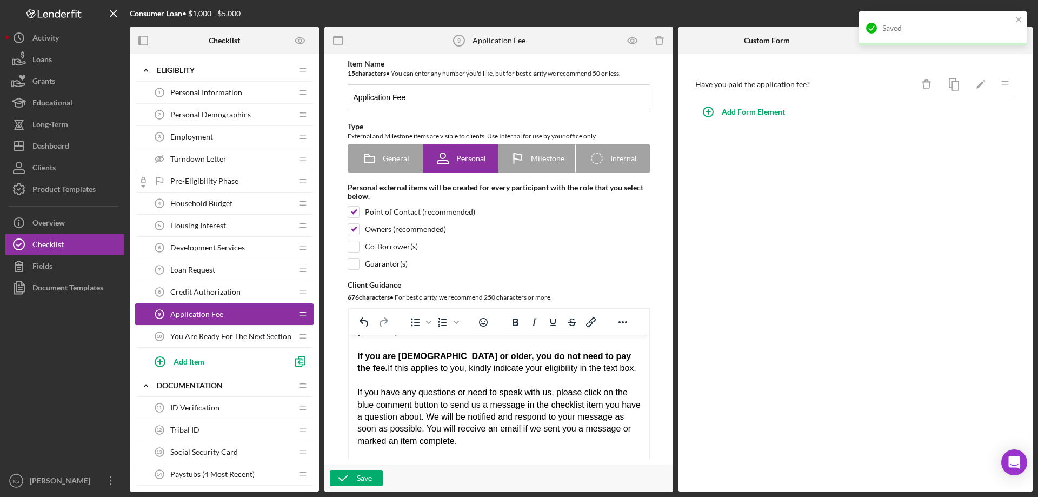
click at [226, 294] on span "Credit Authorization" at bounding box center [205, 292] width 70 height 9
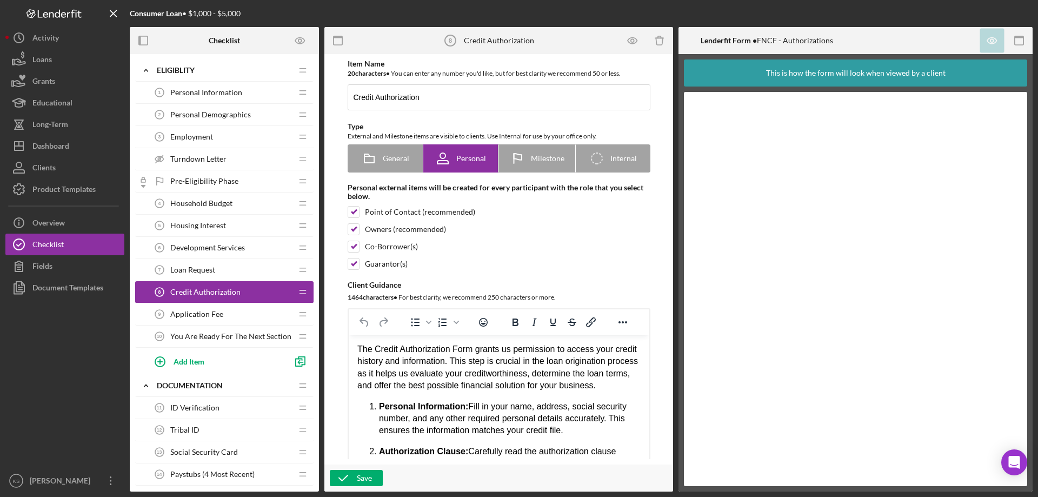
click at [462, 379] on p "The Credit Authorization Form grants us permission to access your credit histor…" at bounding box center [498, 367] width 283 height 49
click at [371, 374] on p "The Credit Authorization Form grants us permission to access your credit histor…" at bounding box center [498, 367] width 283 height 49
click at [0, 0] on span "process" at bounding box center [0, 0] width 0 height 0
click at [474, 392] on p "The Credit Authorization Form grants us permission to access your credit histor…" at bounding box center [498, 367] width 283 height 49
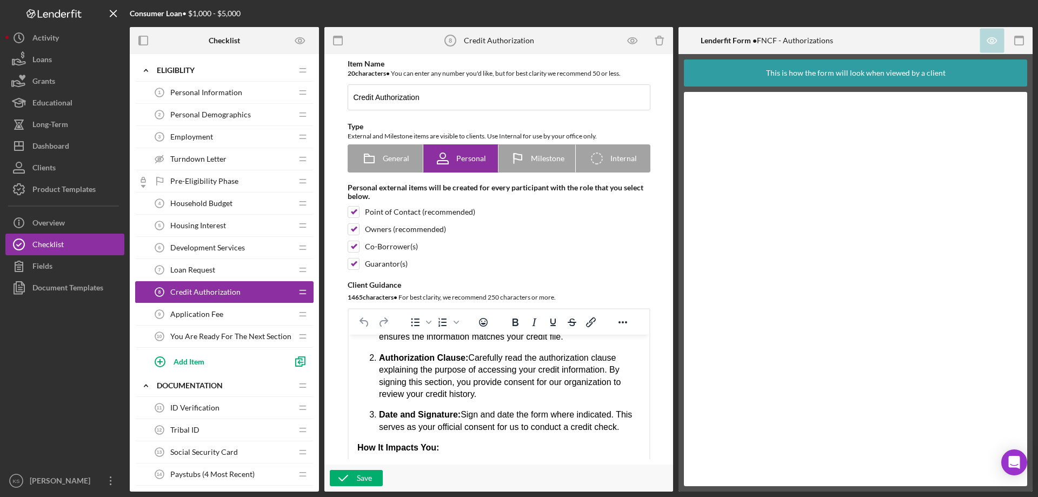
scroll to position [108, 0]
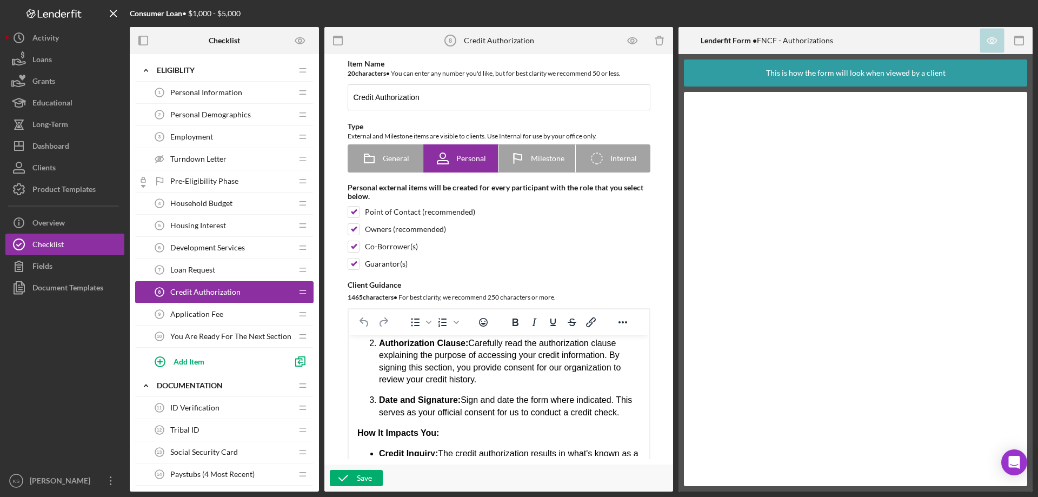
click at [450, 405] on strong "Date and Signature:" at bounding box center [420, 399] width 82 height 9
click at [0, 0] on div "Signature:" at bounding box center [0, 0] width 0 height 0
click at [512, 419] on p "Date and Signature: Sign and date the form where indicated. This serves as your…" at bounding box center [510, 406] width 262 height 24
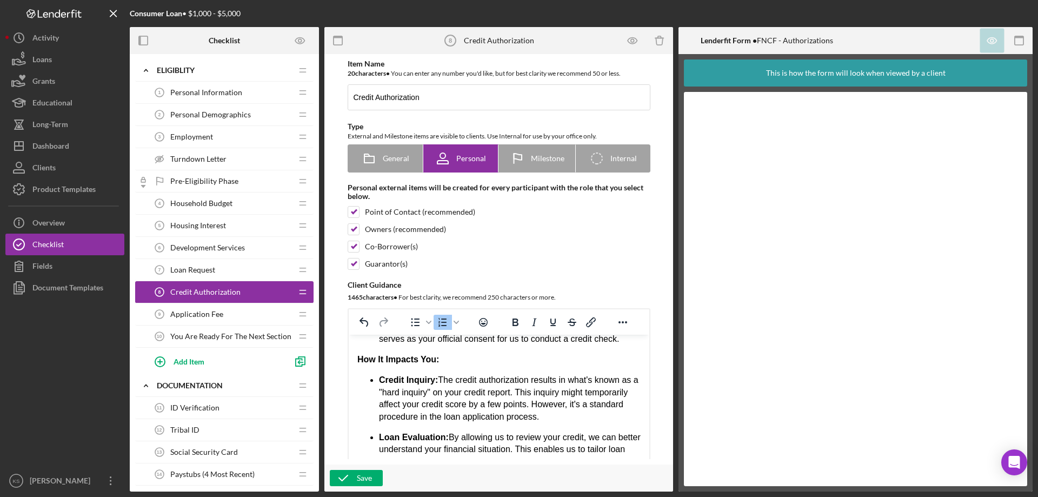
scroll to position [162, 0]
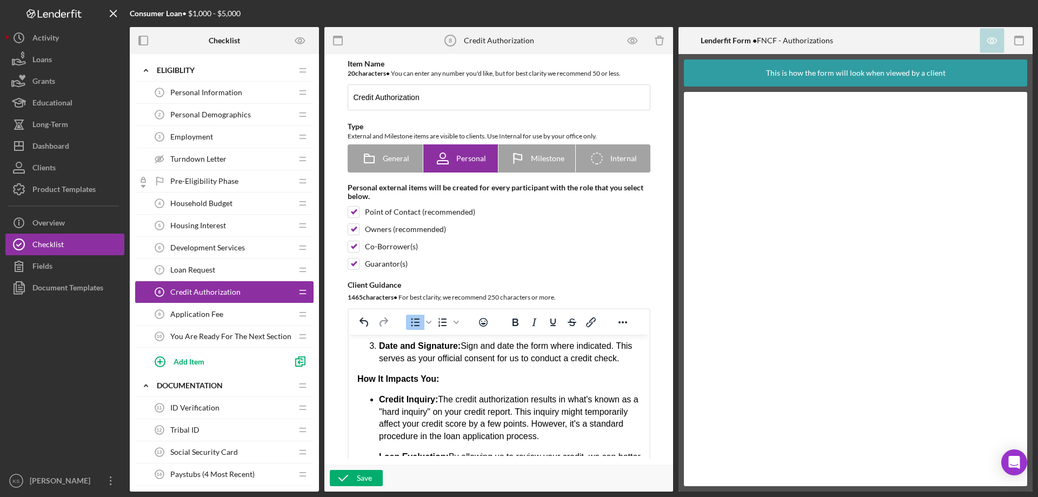
click at [531, 419] on p "Credit Inquiry: The credit authorization results in what's known as a "hard inq…" at bounding box center [510, 418] width 262 height 49
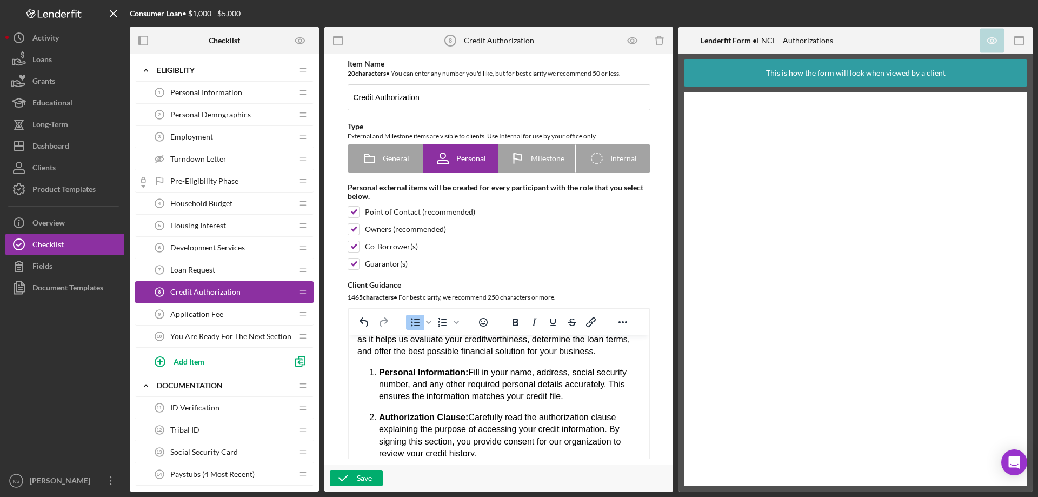
scroll to position [0, 0]
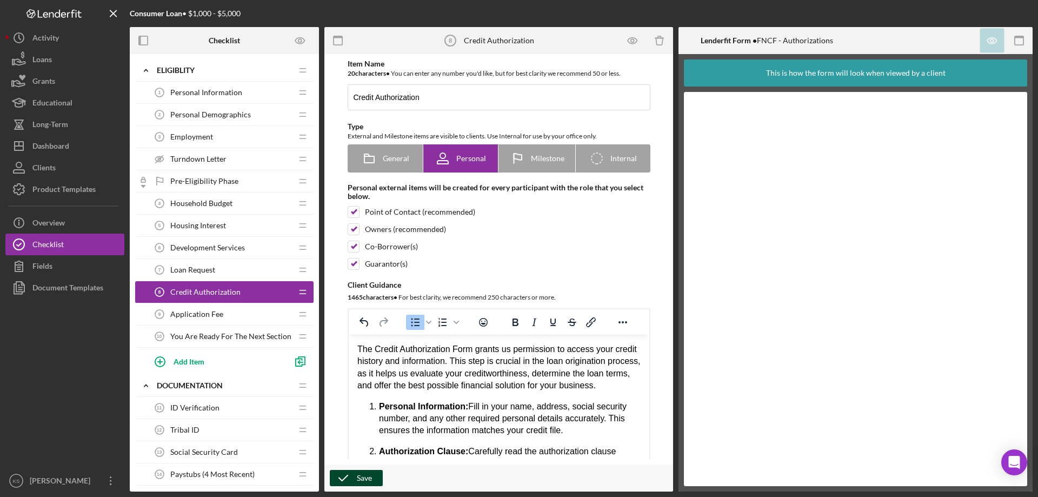
click at [355, 482] on icon "button" at bounding box center [343, 478] width 27 height 27
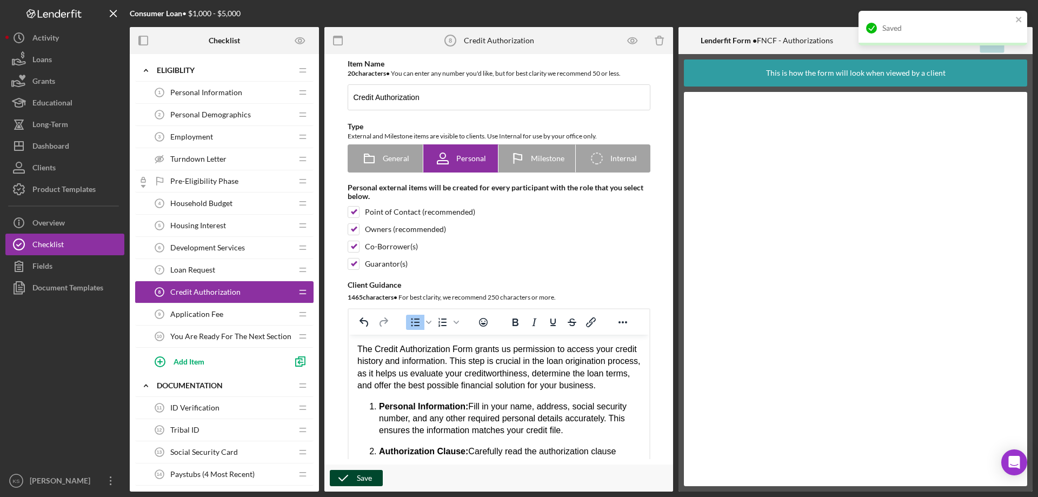
click at [204, 315] on span "Application Fee" at bounding box center [196, 314] width 53 height 9
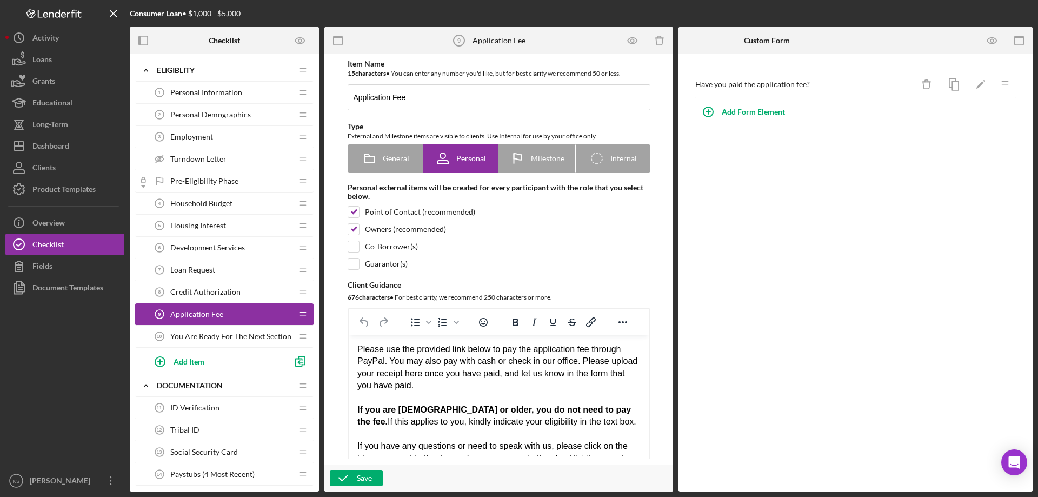
click at [472, 380] on div "Please use the provided link below to pay the application fee through PayPal. Y…" at bounding box center [498, 367] width 283 height 49
click at [228, 201] on span "Household Budget" at bounding box center [201, 203] width 62 height 9
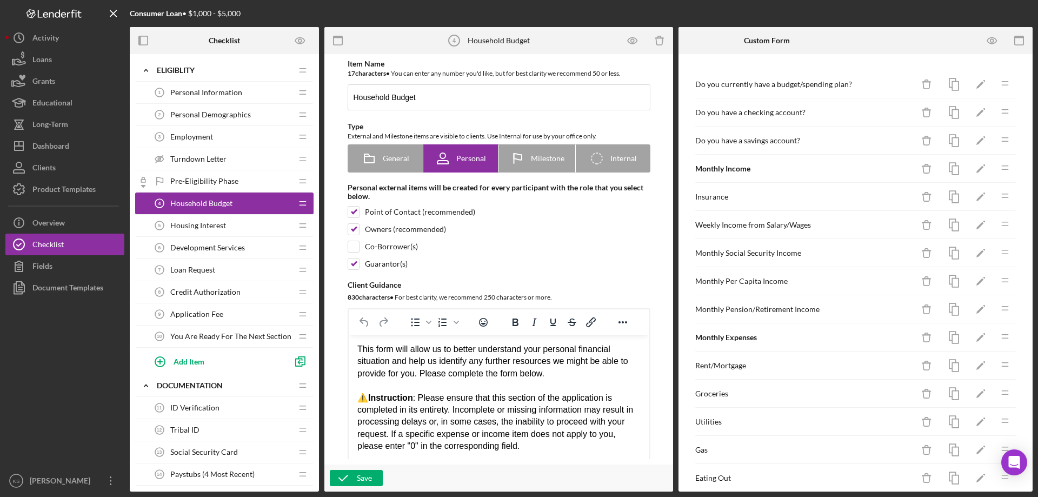
click at [484, 398] on div "⚠️ Instruction : Please ensure that this section of the application is complete…" at bounding box center [498, 422] width 283 height 61
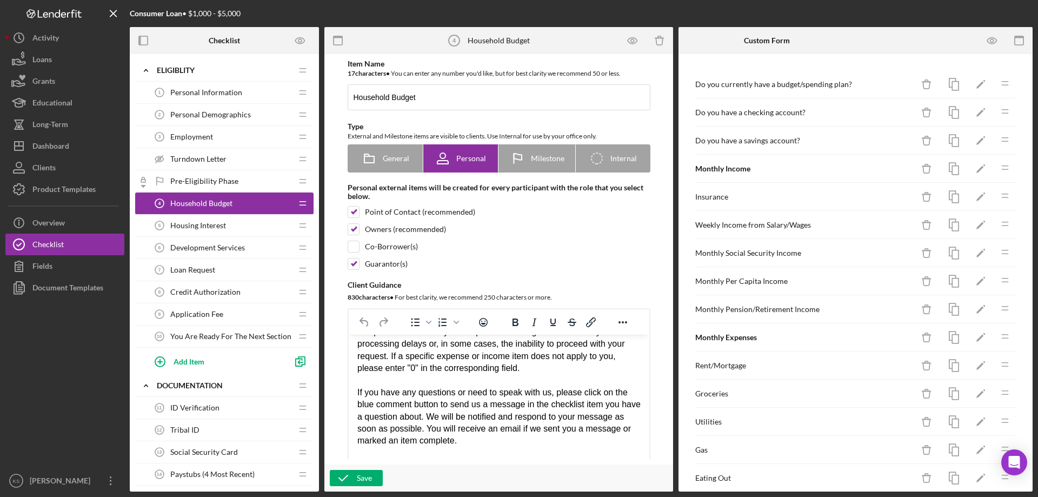
scroll to position [108, 0]
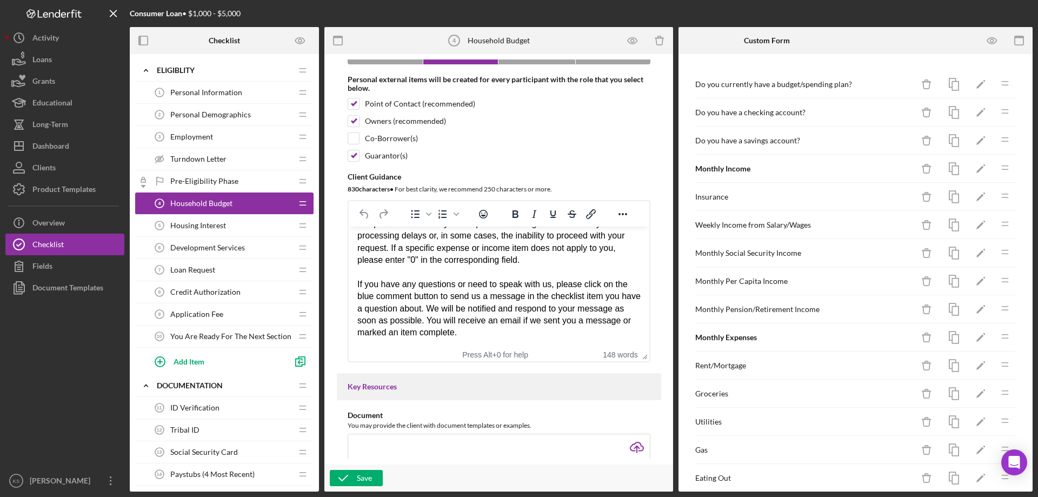
click at [540, 328] on div "If you have any questions or need to speak with us, please click on the blue co…" at bounding box center [498, 309] width 283 height 61
click at [198, 140] on span "Employment" at bounding box center [191, 137] width 43 height 9
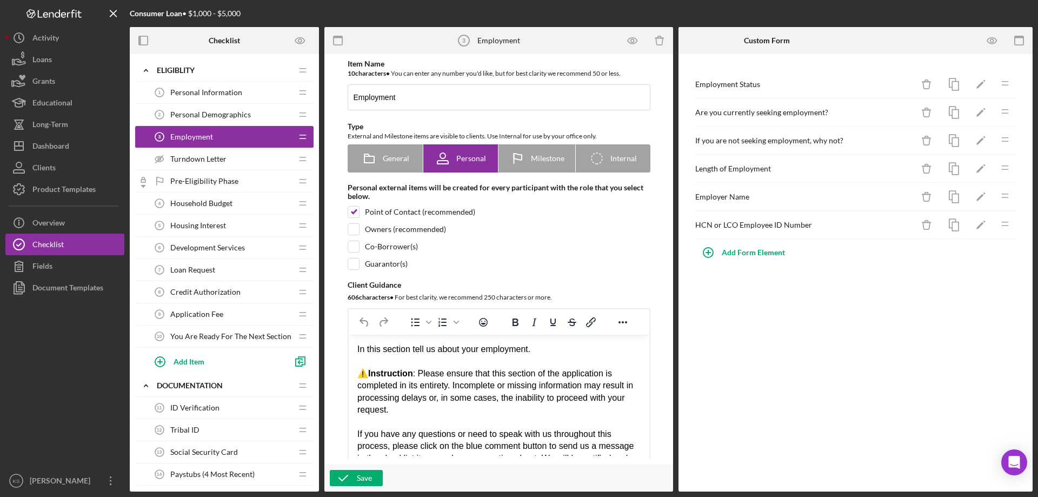
click at [386, 345] on div "In this section tell us about your employment." at bounding box center [498, 349] width 283 height 12
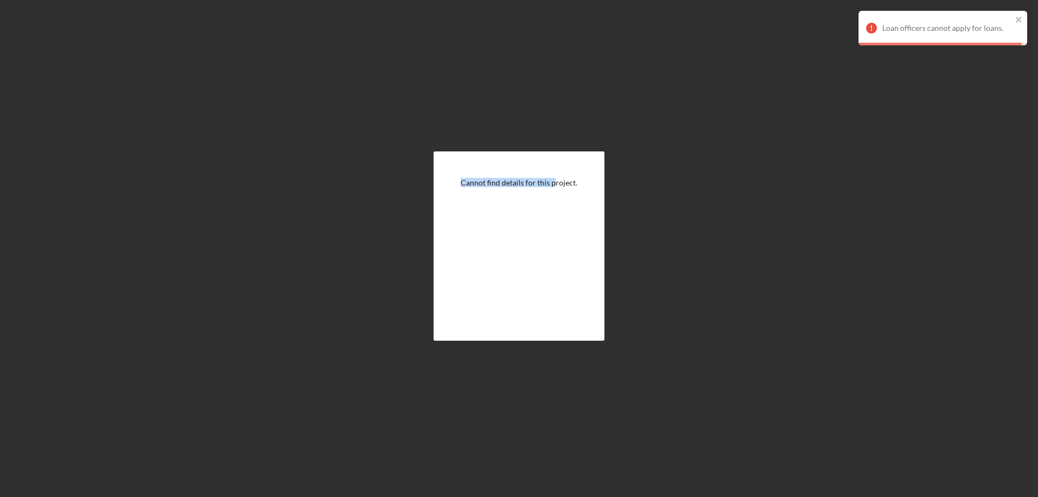
drag, startPoint x: 464, startPoint y: 182, endPoint x: 640, endPoint y: 149, distance: 179.4
click at [559, 186] on div "Cannot find details for this project." at bounding box center [519, 182] width 117 height 9
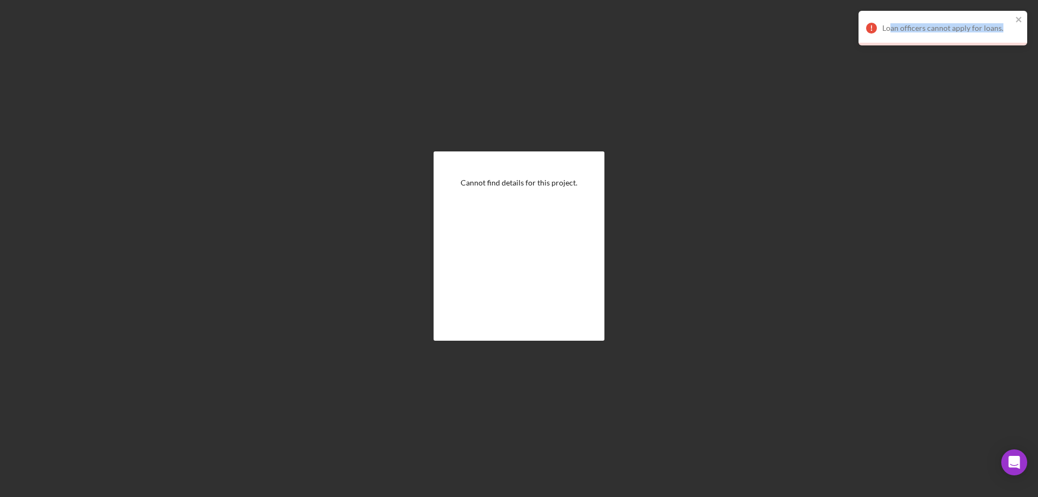
drag, startPoint x: 891, startPoint y: 26, endPoint x: 1001, endPoint y: 20, distance: 110.0
click at [1001, 20] on div "Loan officers cannot apply for loans." at bounding box center [939, 27] width 153 height 17
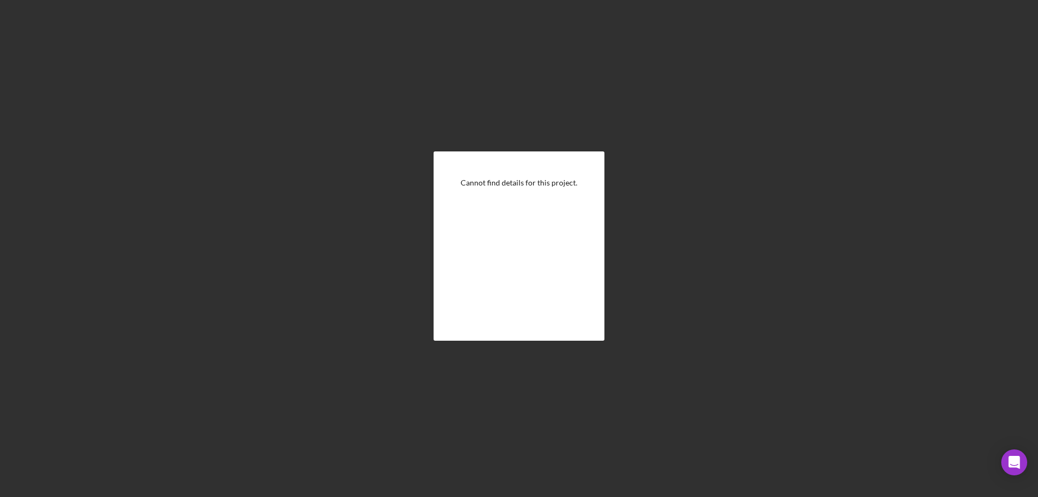
click at [480, 254] on div "Cannot find details for this project." at bounding box center [519, 245] width 171 height 189
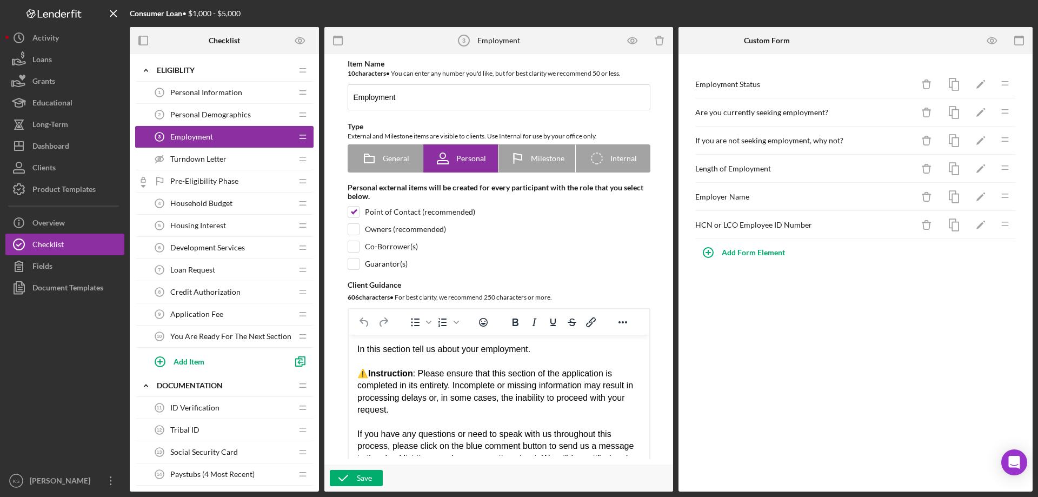
scroll to position [42, 0]
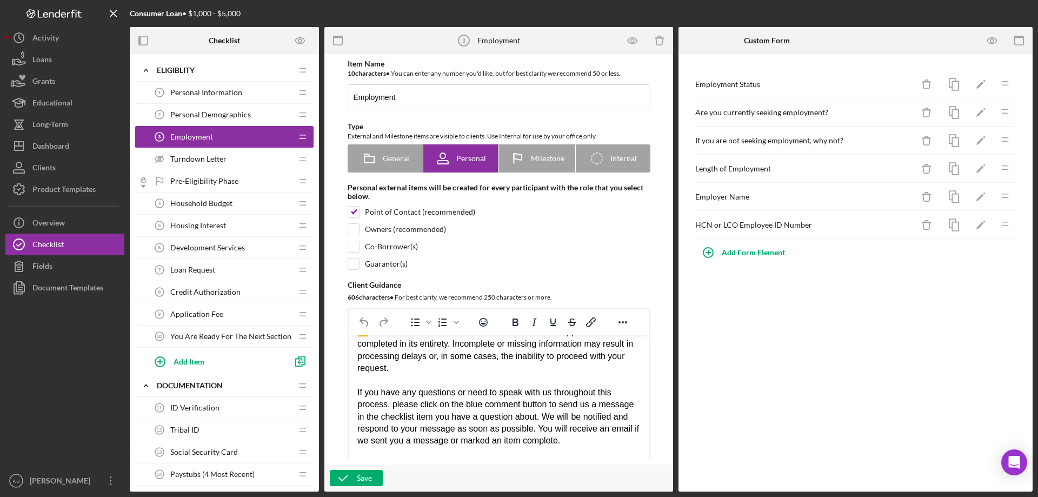
click at [580, 417] on div "If you have any questions or need to speak with us throughout this process, ple…" at bounding box center [498, 417] width 283 height 61
click at [452, 398] on div "If you have any questions or need to speak with us throughout this process, ple…" at bounding box center [498, 417] width 283 height 61
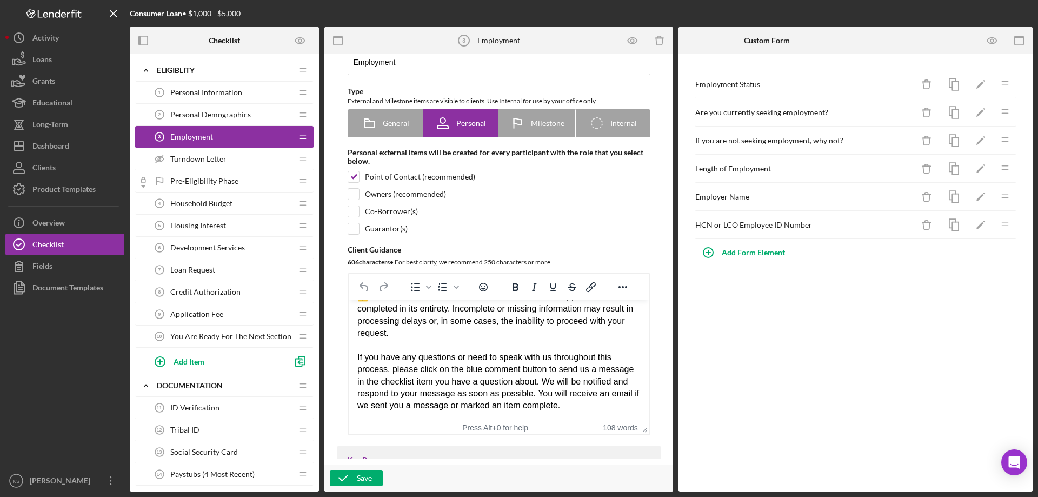
scroll to position [54, 0]
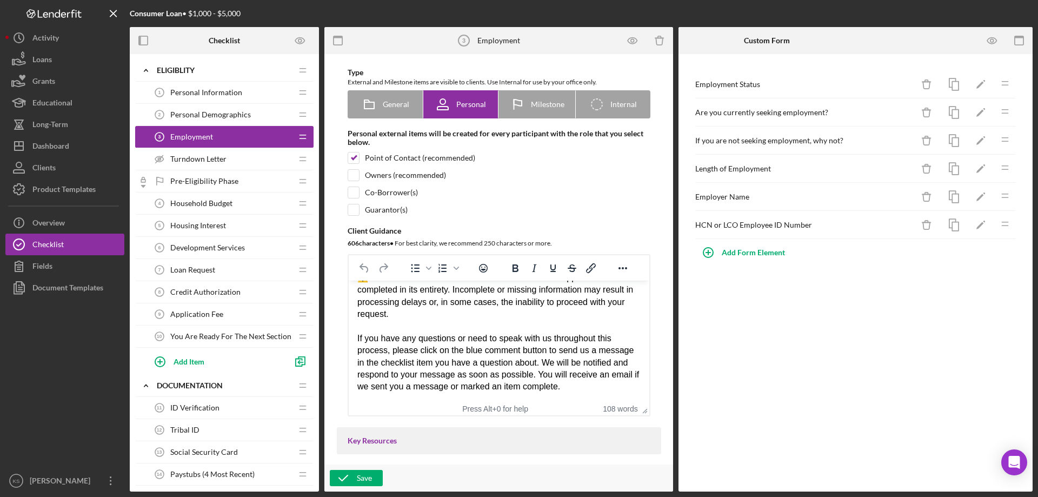
click at [247, 120] on div "Personal Demographics 2 Personal Demographics" at bounding box center [220, 115] width 143 height 22
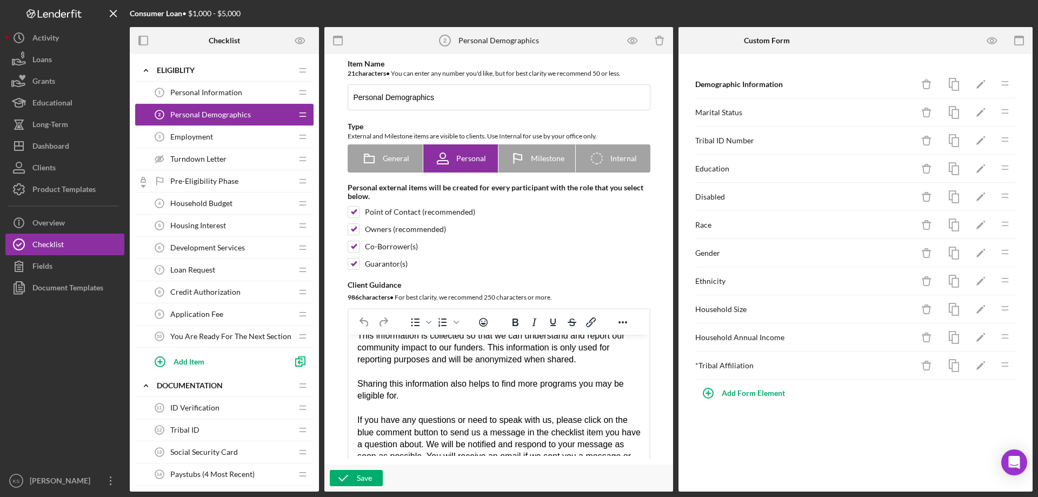
scroll to position [150, 0]
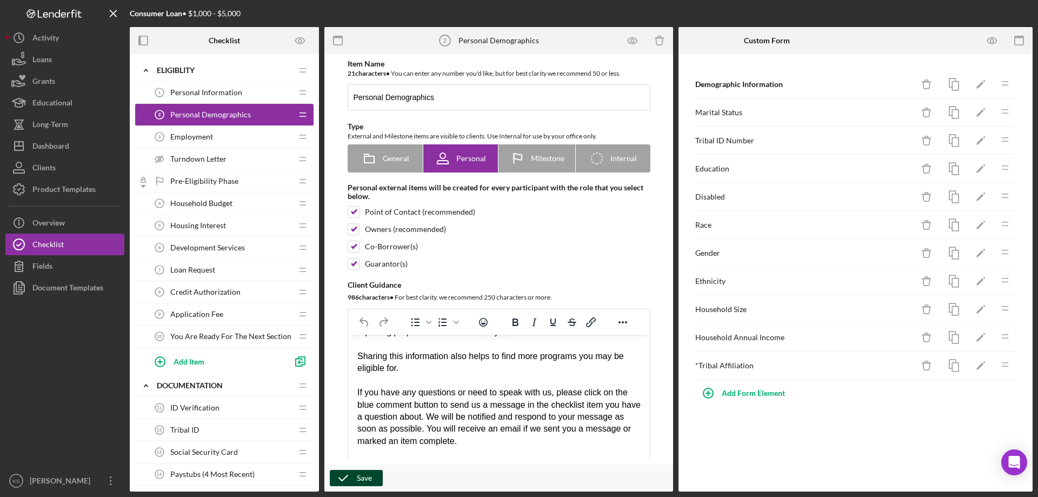
click at [360, 473] on div "Save" at bounding box center [364, 478] width 15 height 16
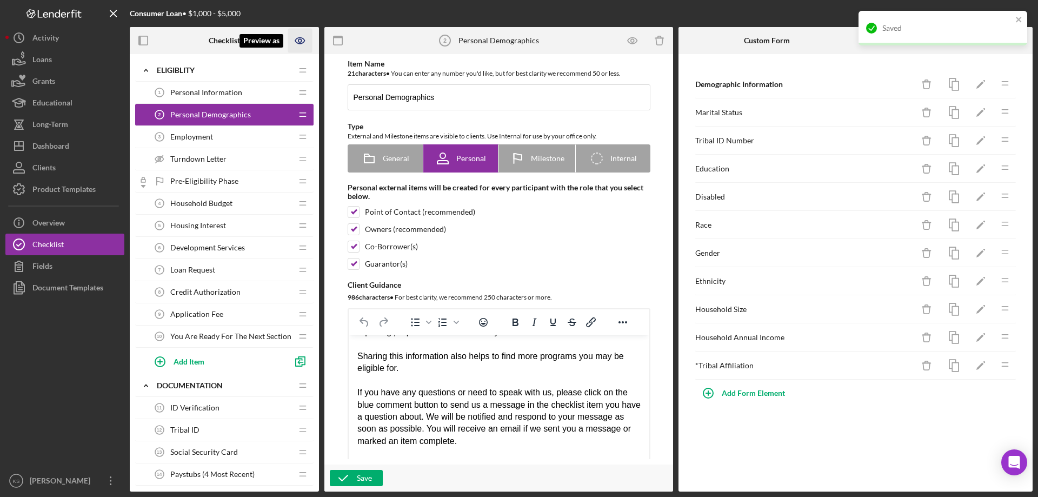
click at [299, 41] on icon "Preview as" at bounding box center [300, 41] width 24 height 24
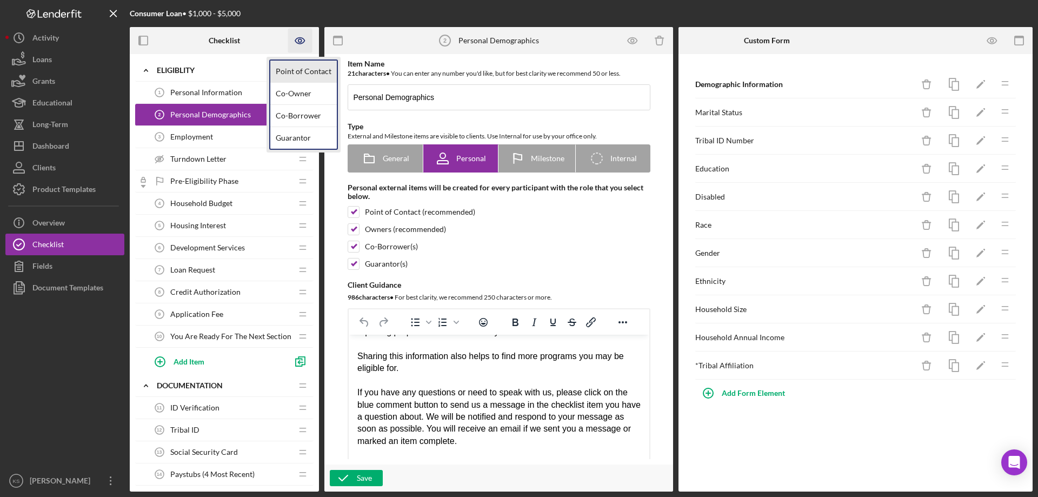
click at [296, 74] on link "Point of Contact" at bounding box center [303, 72] width 67 height 22
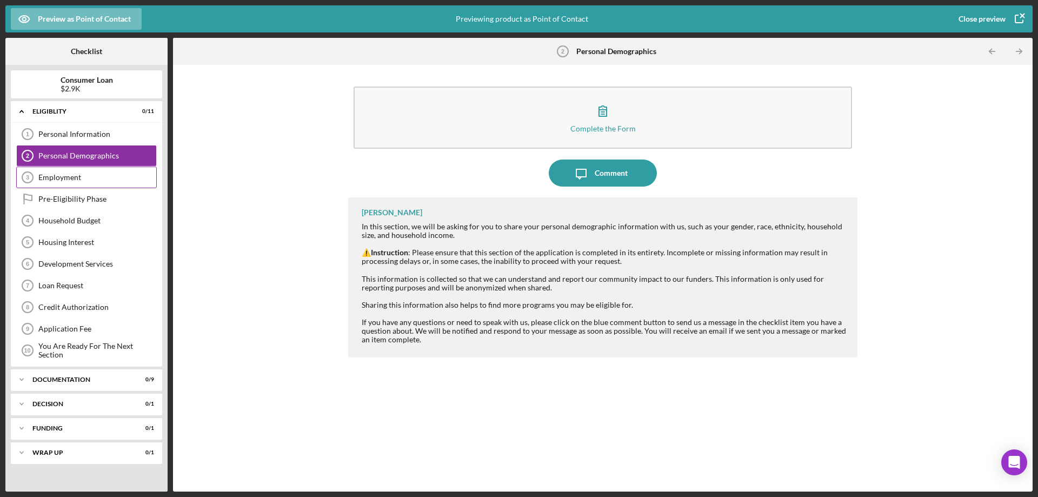
click at [65, 181] on div "Employment" at bounding box center [97, 177] width 118 height 9
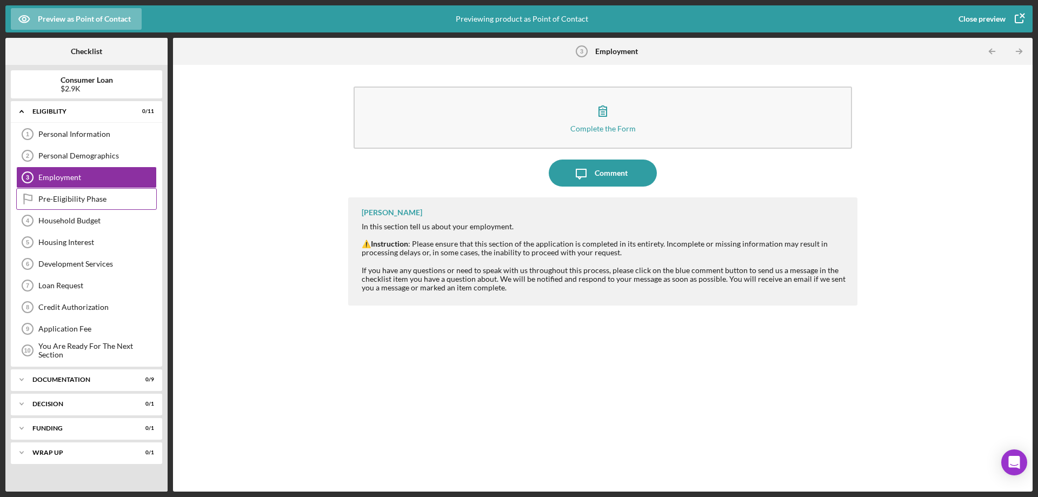
click at [69, 194] on div "Pre-Eligibility Phase Pre-Eligibility Phase" at bounding box center [86, 199] width 141 height 22
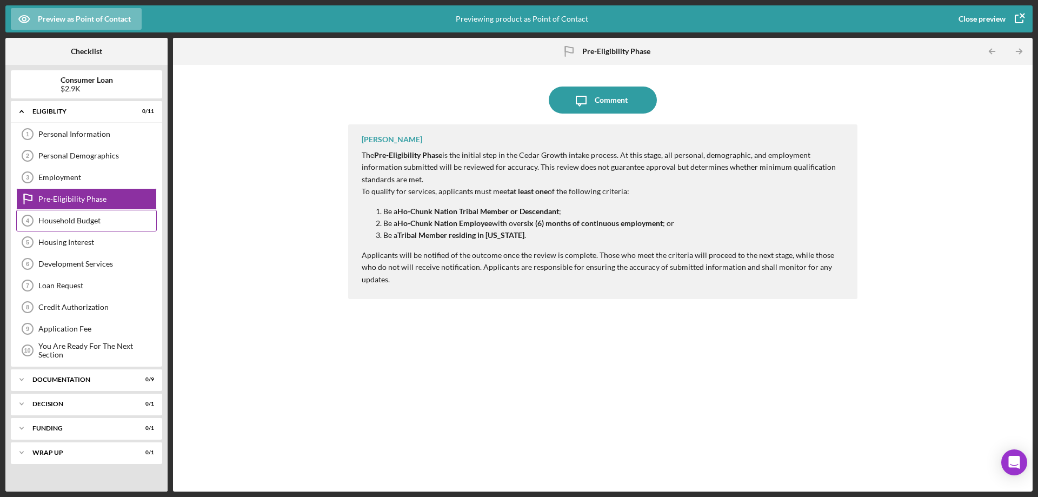
click at [89, 218] on div "Household Budget" at bounding box center [97, 220] width 118 height 9
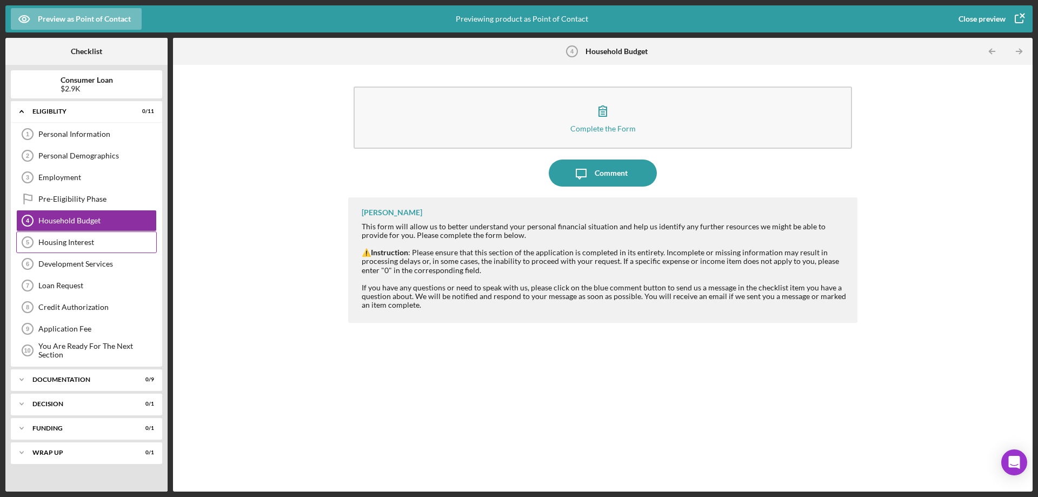
click at [76, 248] on div "Housing Interest 5 Housing Interest" at bounding box center [86, 242] width 141 height 22
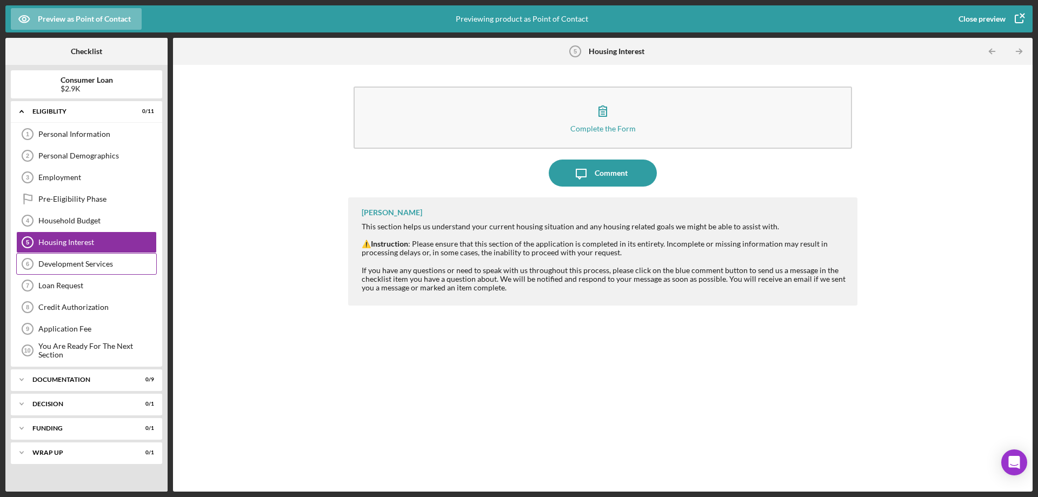
click at [72, 265] on div "Development Services" at bounding box center [97, 264] width 118 height 9
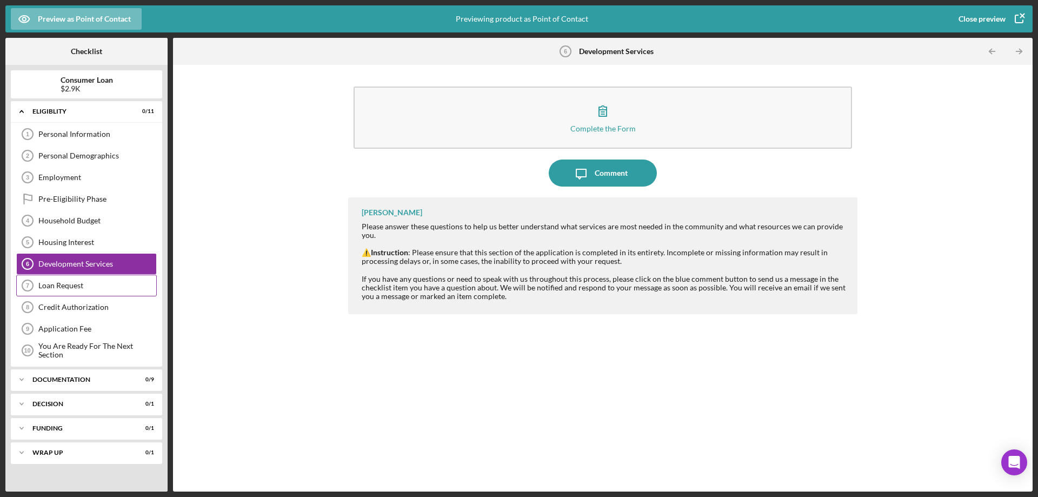
click at [70, 290] on div "Loan Request 7 Loan Request" at bounding box center [86, 286] width 141 height 22
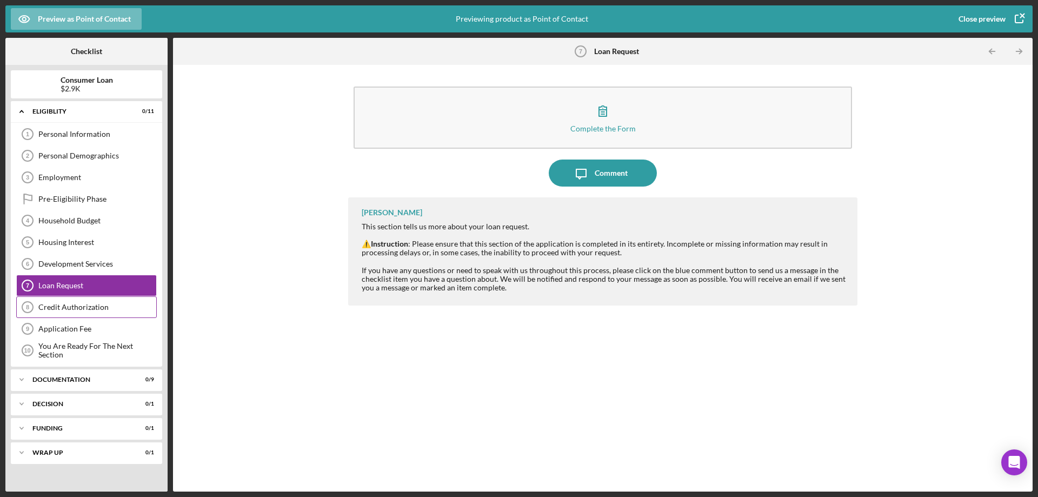
click at [72, 305] on div "Credit Authorization" at bounding box center [97, 307] width 118 height 9
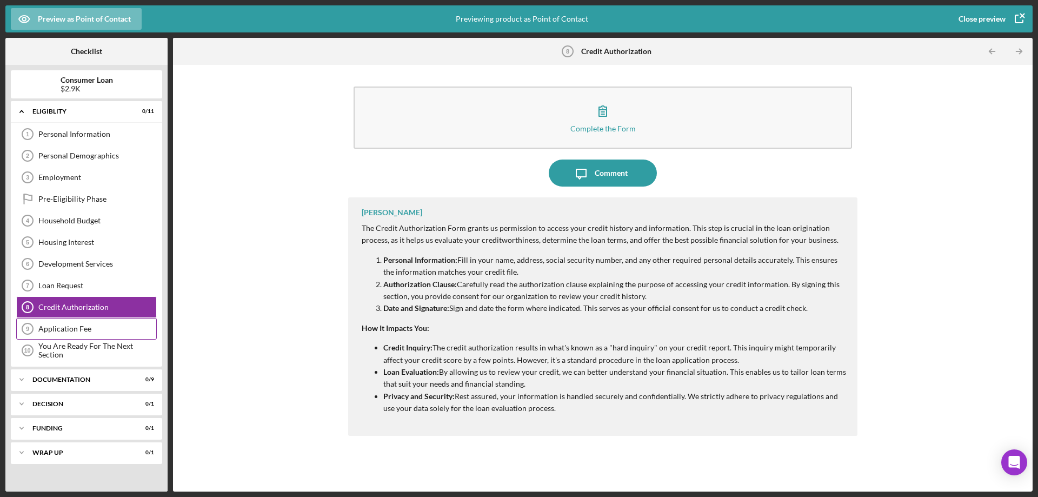
click at [72, 328] on div "Application Fee" at bounding box center [97, 329] width 118 height 9
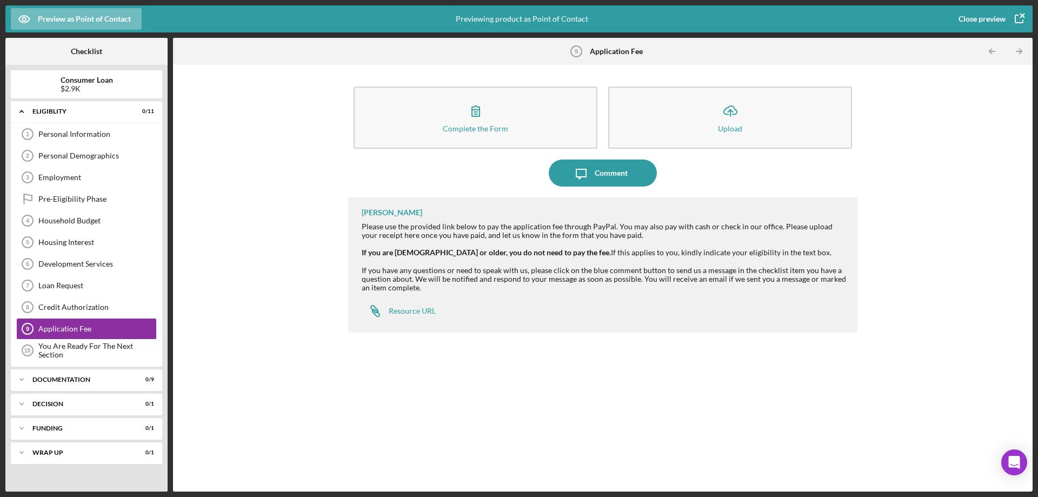
click at [963, 13] on div "Close preview" at bounding box center [982, 19] width 47 height 22
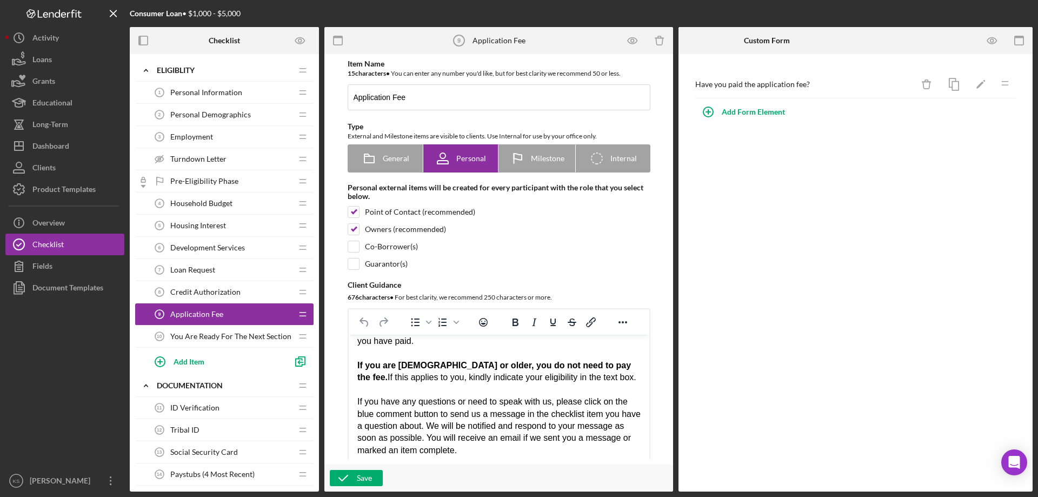
scroll to position [54, 0]
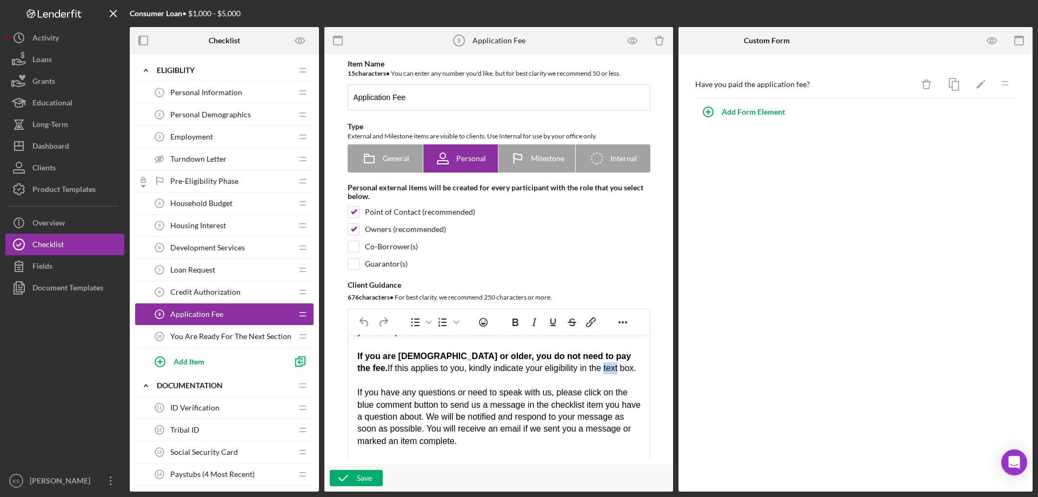
drag, startPoint x: 584, startPoint y: 369, endPoint x: 570, endPoint y: 367, distance: 14.3
click at [570, 367] on div "If you are [DEMOGRAPHIC_DATA] or older, you do not need to pay the fee. If this…" at bounding box center [498, 362] width 283 height 24
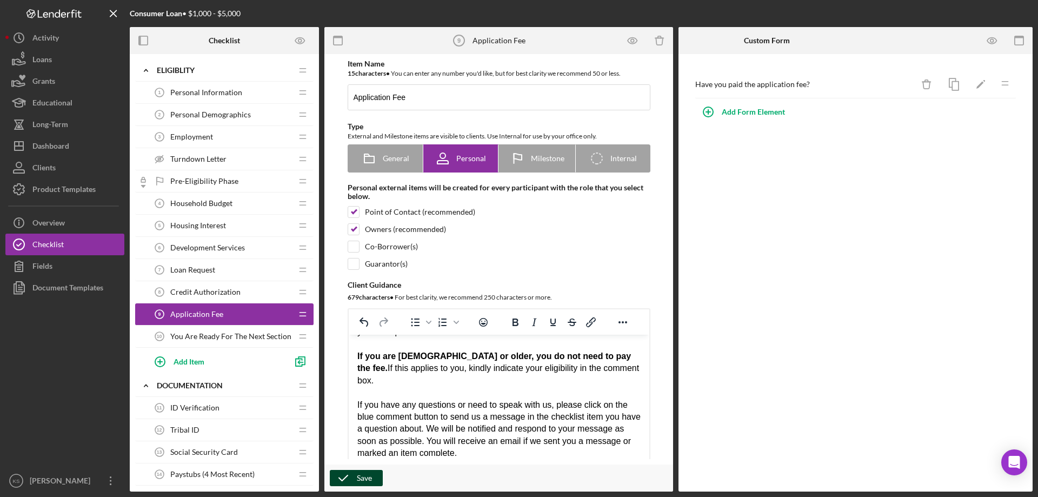
click at [352, 473] on icon "button" at bounding box center [343, 478] width 27 height 27
drag, startPoint x: 431, startPoint y: 368, endPoint x: 623, endPoint y: 367, distance: 192.6
click at [623, 367] on div "If you are [DEMOGRAPHIC_DATA] or older, you do not need to pay the fee. If this…" at bounding box center [498, 368] width 283 height 36
click at [532, 402] on div "If you have any questions or need to speak with us, please click on the blue co…" at bounding box center [498, 429] width 283 height 61
click at [361, 478] on div "Save" at bounding box center [364, 478] width 15 height 16
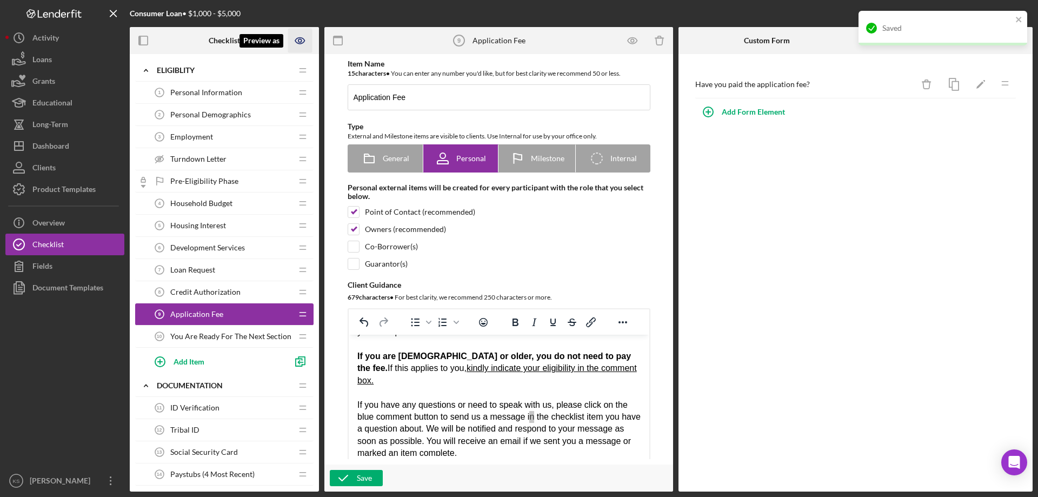
click at [300, 38] on icon "Preview as" at bounding box center [299, 41] width 9 height 6
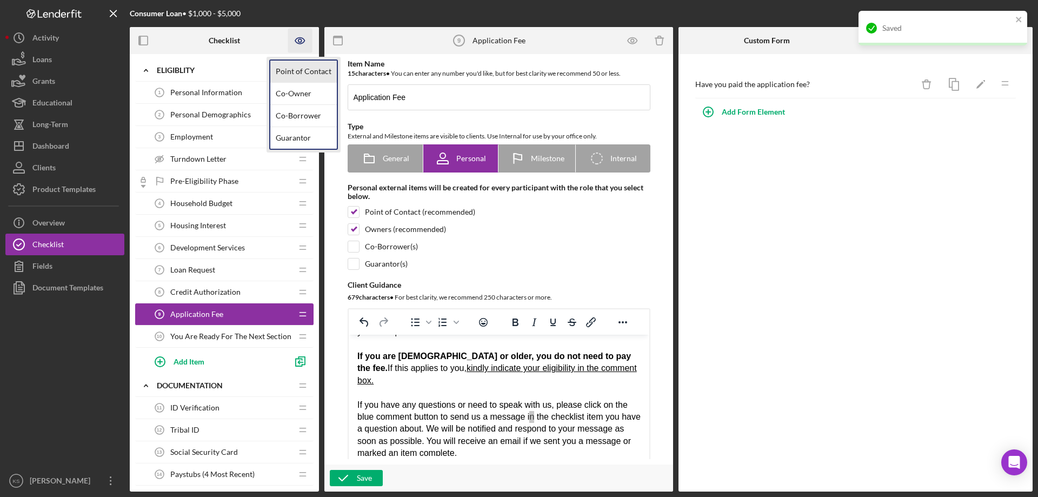
click at [296, 65] on link "Point of Contact" at bounding box center [303, 72] width 67 height 22
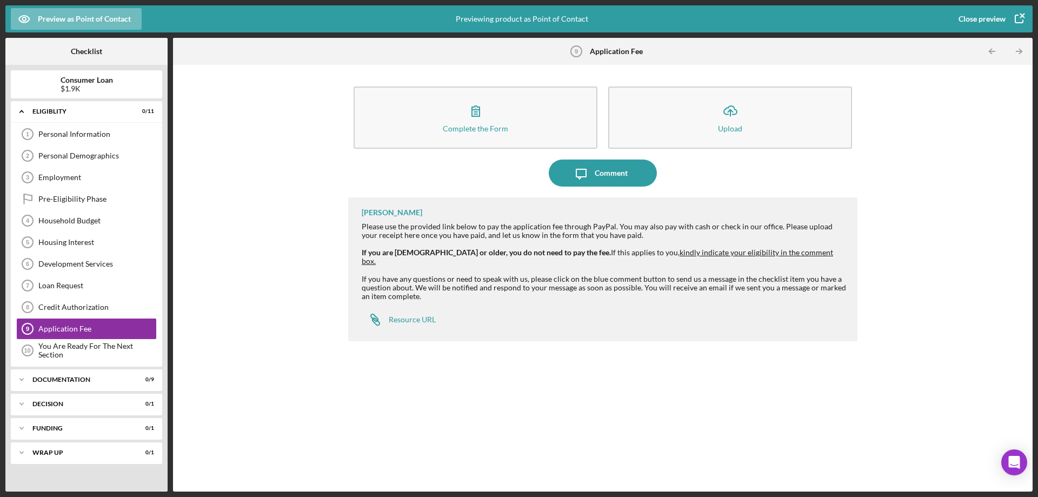
click at [534, 304] on div "[PERSON_NAME] Please use the provided link below to pay the application fee thr…" at bounding box center [602, 269] width 509 height 144
click at [982, 15] on div "Close preview" at bounding box center [982, 19] width 47 height 22
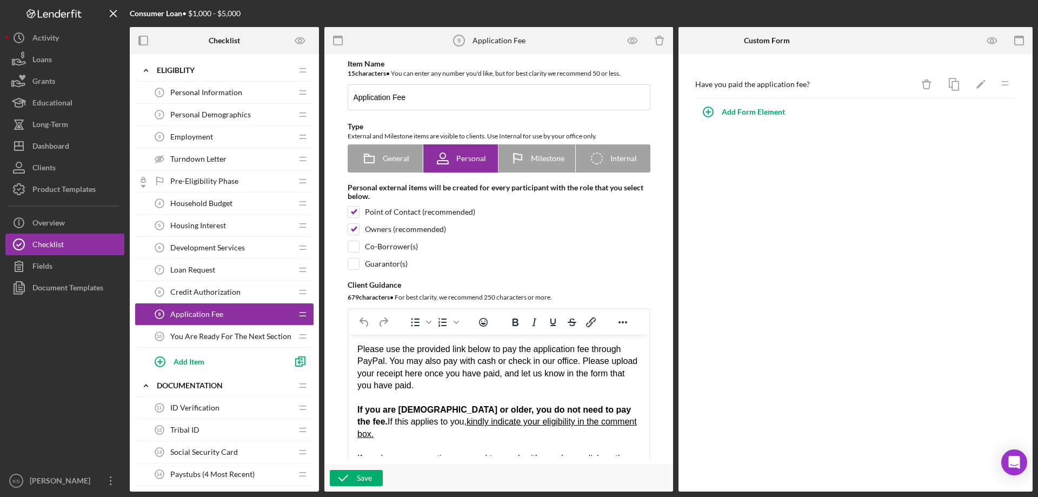
click at [202, 177] on span "Pre-Eligibility Phase" at bounding box center [204, 181] width 68 height 9
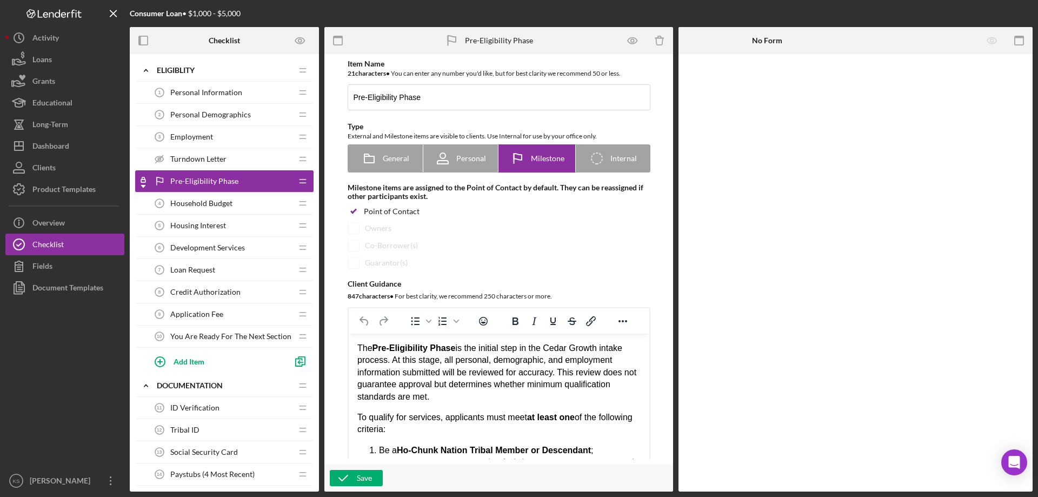
click at [216, 158] on span "Turndown Letter" at bounding box center [198, 159] width 56 height 9
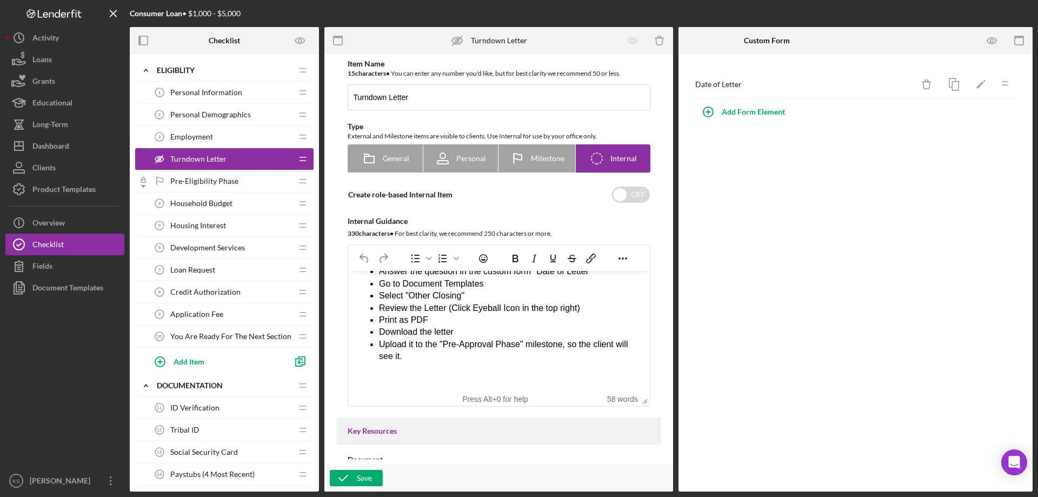
scroll to position [54, 0]
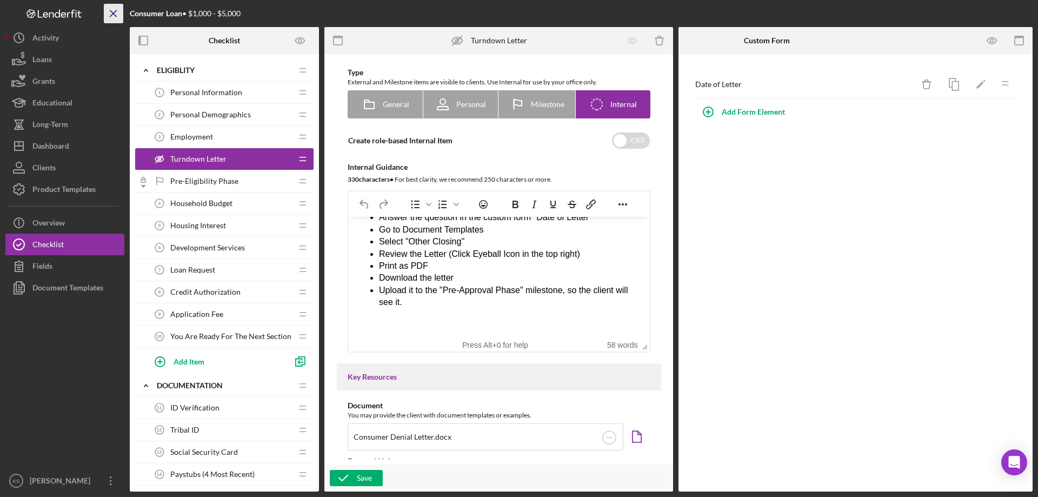
click at [120, 14] on icon "Icon/Menu Close" at bounding box center [114, 14] width 24 height 24
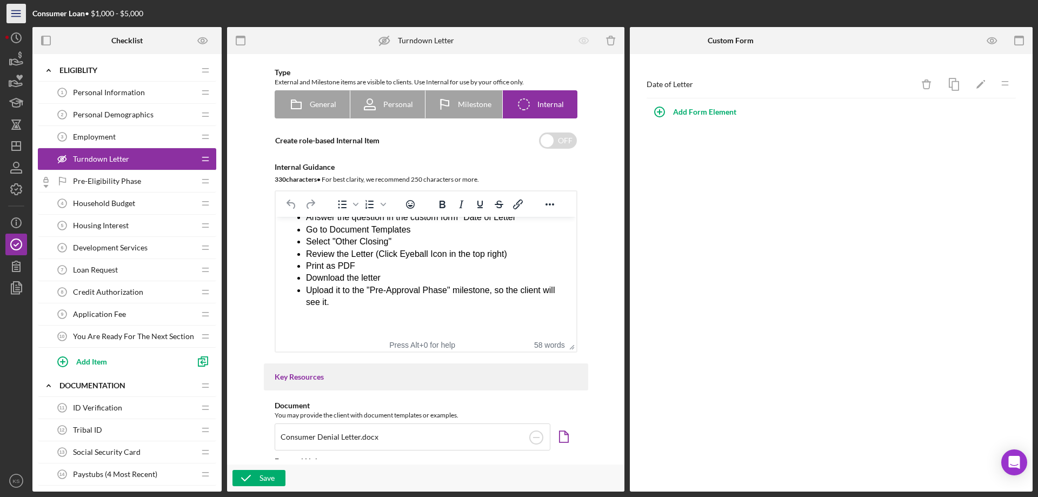
click at [21, 14] on icon "Icon/Menu" at bounding box center [16, 14] width 24 height 24
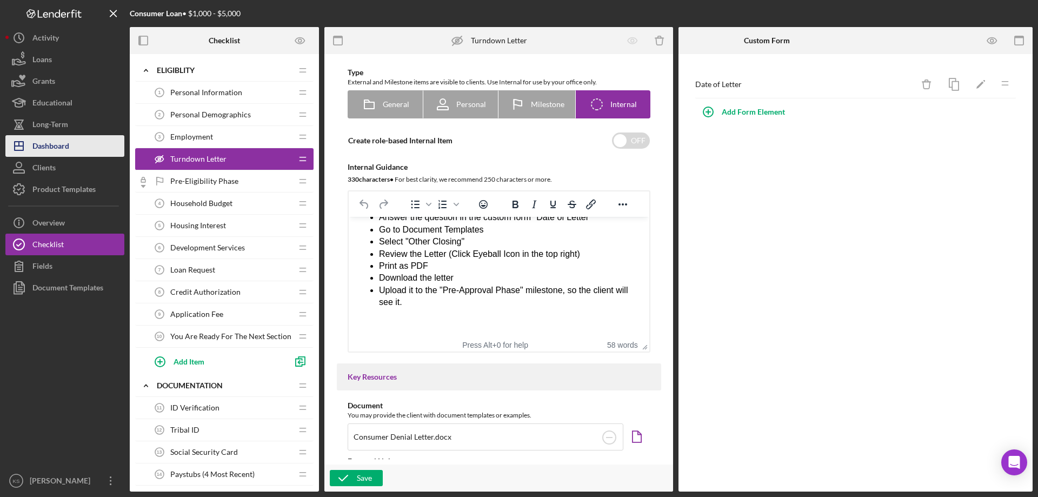
click at [56, 149] on div "Dashboard" at bounding box center [50, 147] width 37 height 24
